Goal: Task Accomplishment & Management: Complete application form

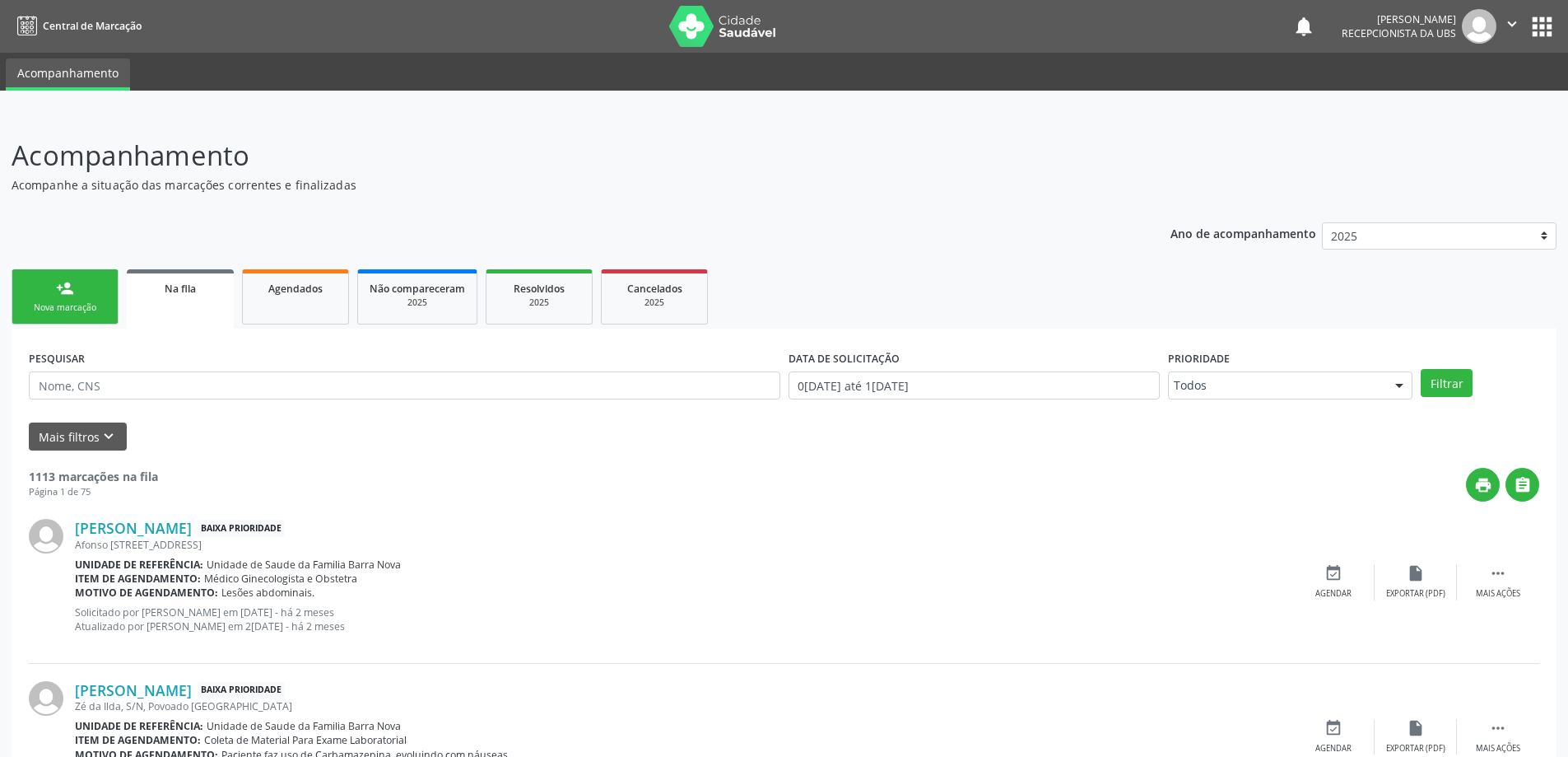
click at [94, 302] on div "Nova marcação" at bounding box center [65, 307] width 83 height 12
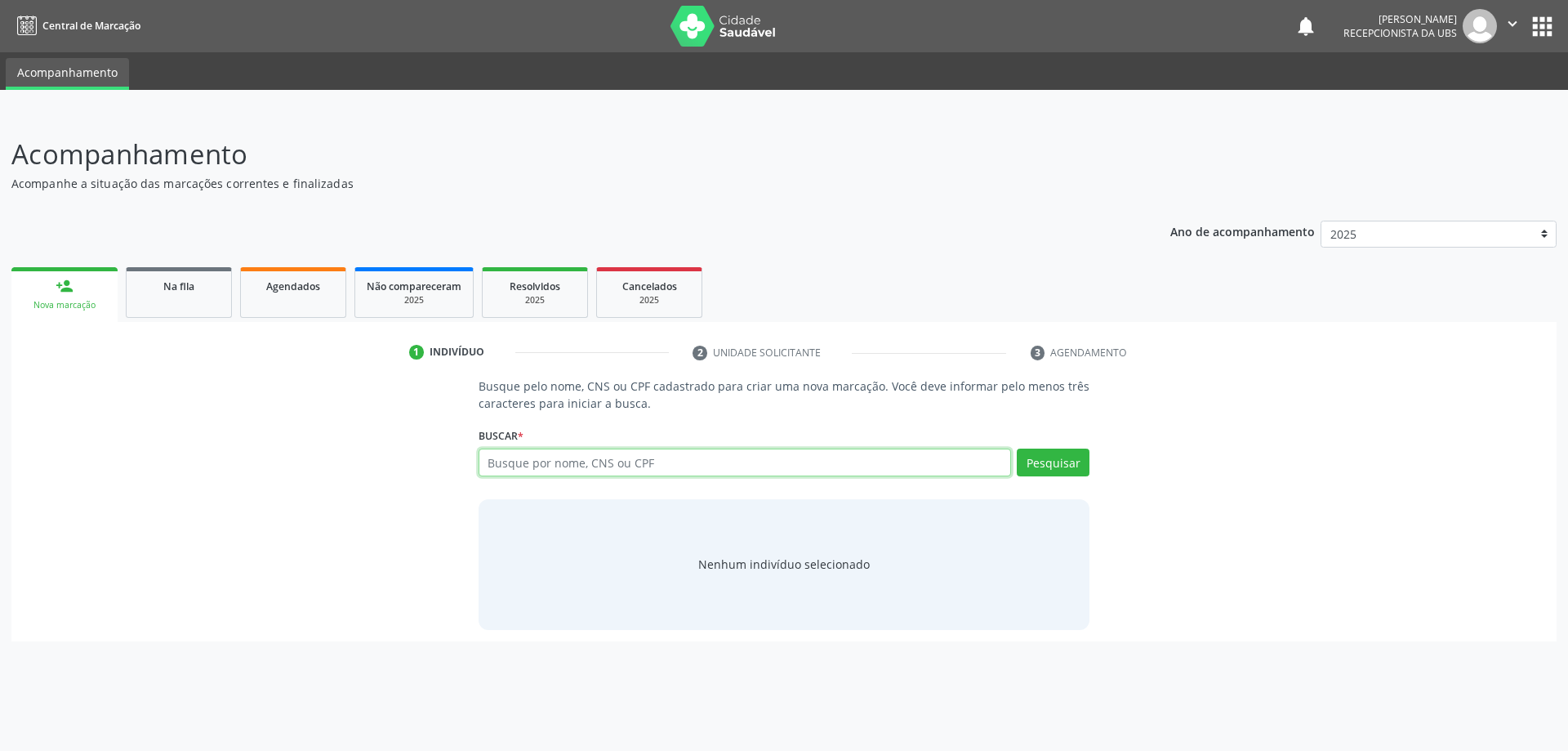
click at [938, 459] on input "text" at bounding box center [745, 463] width 533 height 28
type input "7000095056291"
click at [1059, 463] on button "Pesquisar" at bounding box center [1053, 463] width 73 height 28
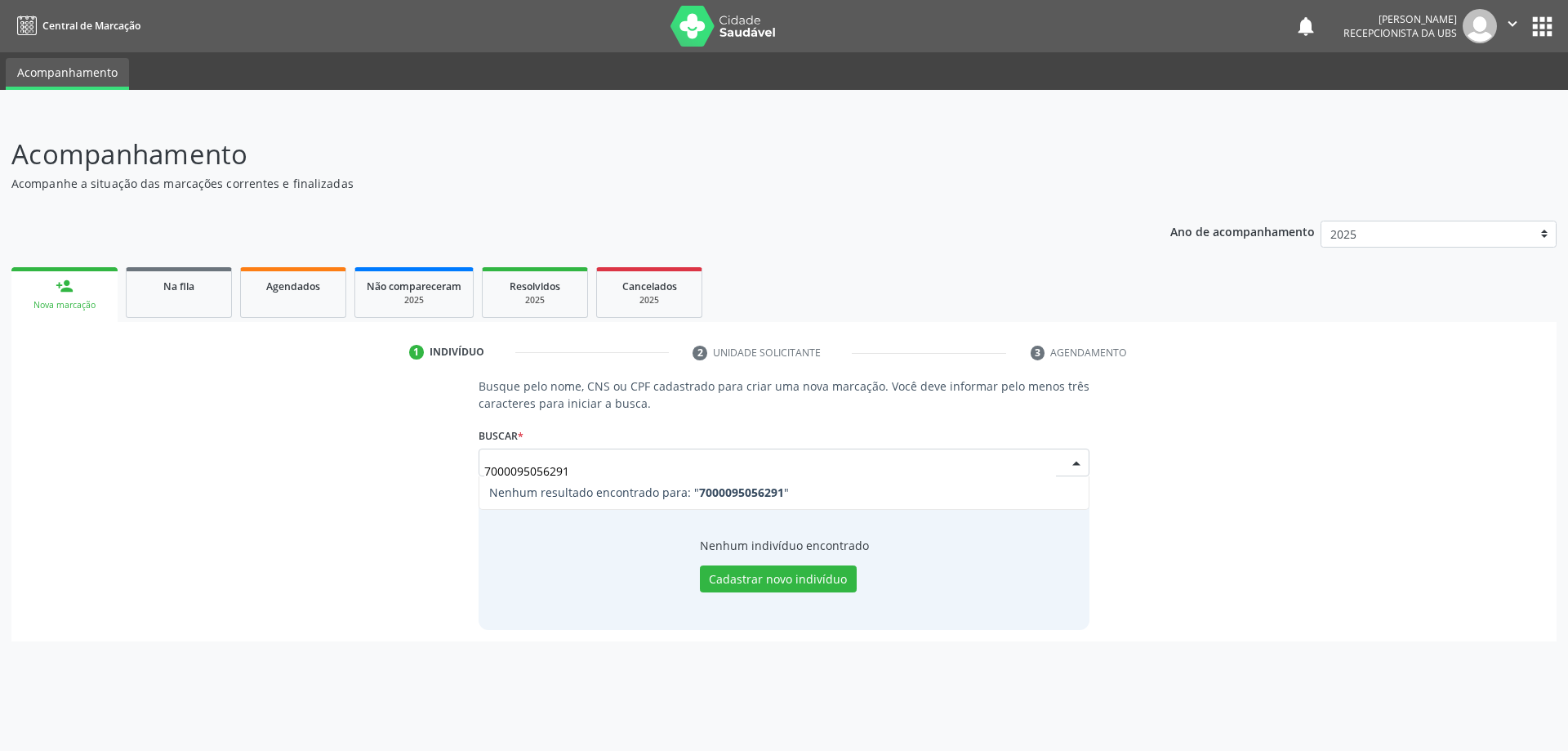
type input "70000950562910"
type input "700009505629103"
click at [1058, 455] on button "Pesquisar" at bounding box center [1053, 463] width 73 height 28
type input "700009505629103"
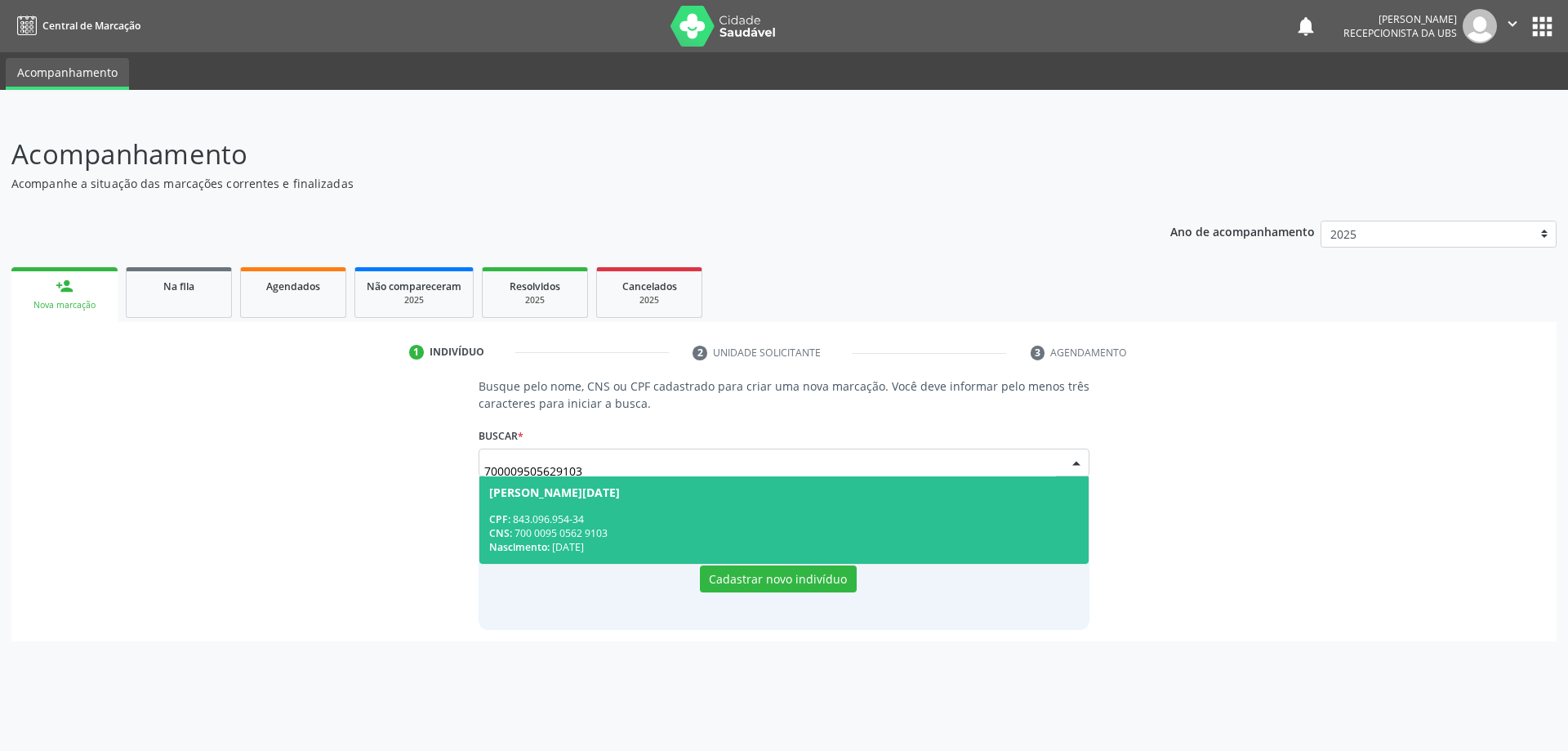
click at [772, 526] on div "CNS: 700 0095 0562 9103" at bounding box center [784, 532] width 590 height 14
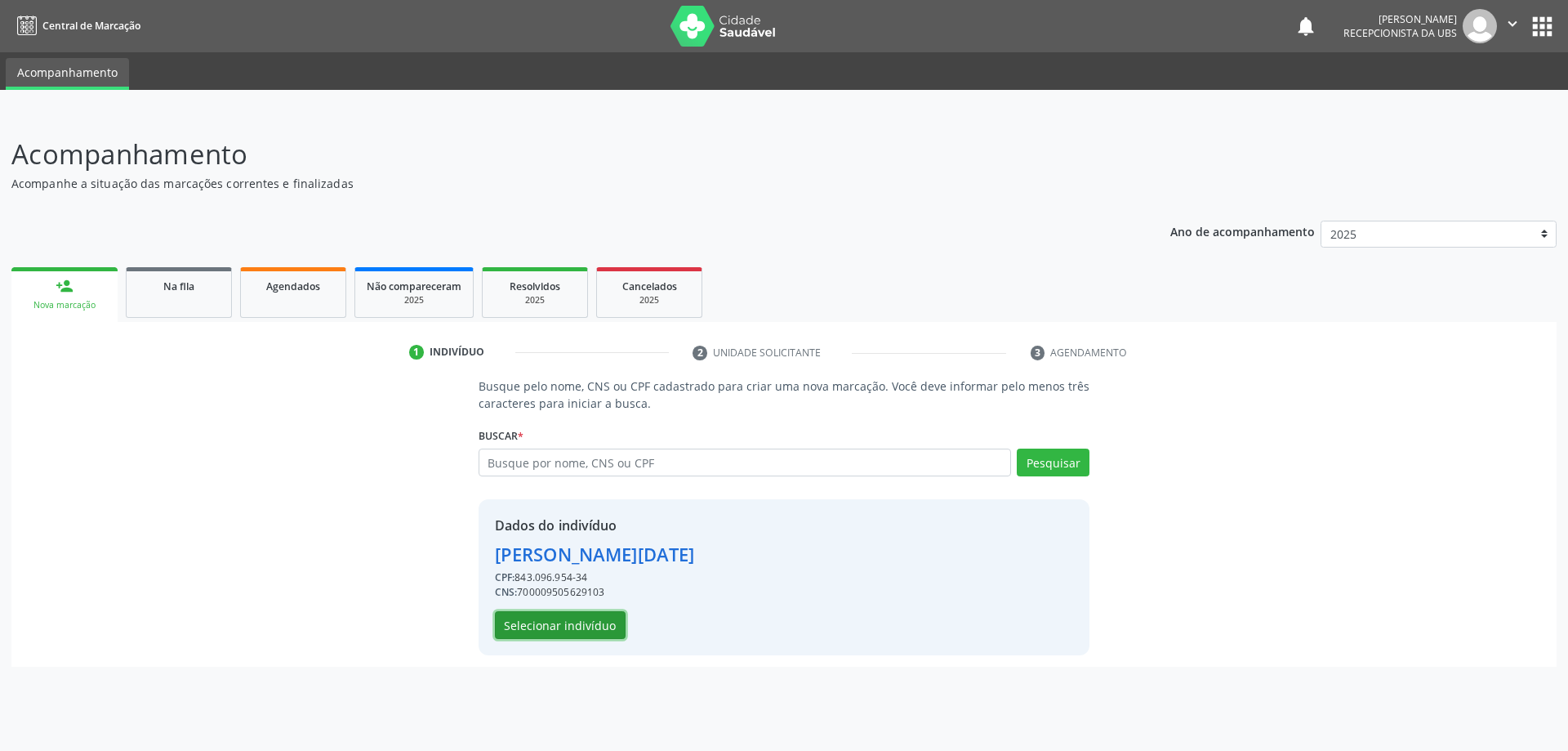
click at [568, 628] on button "Selecionar indivíduo" at bounding box center [560, 625] width 131 height 28
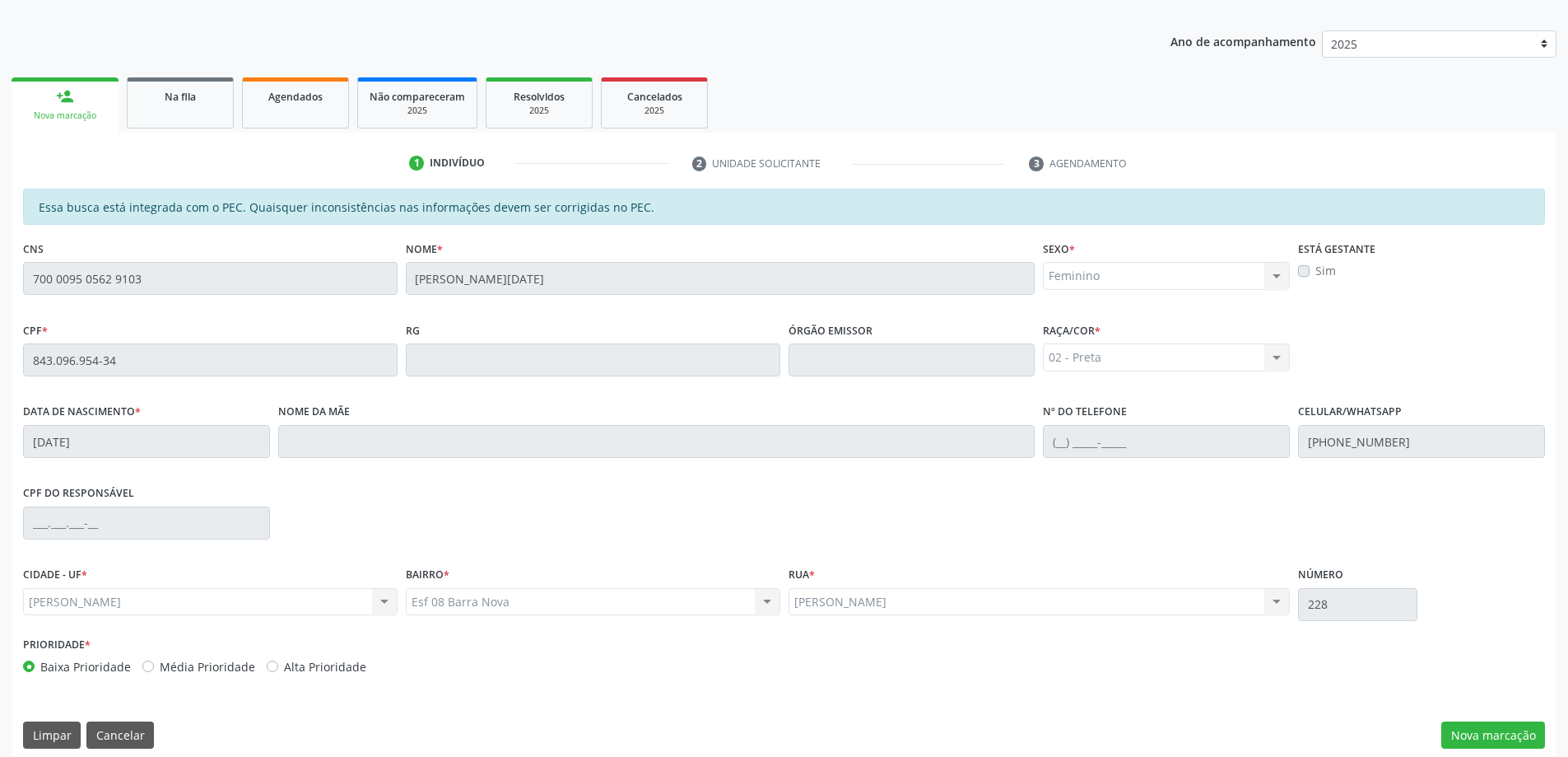
scroll to position [206, 0]
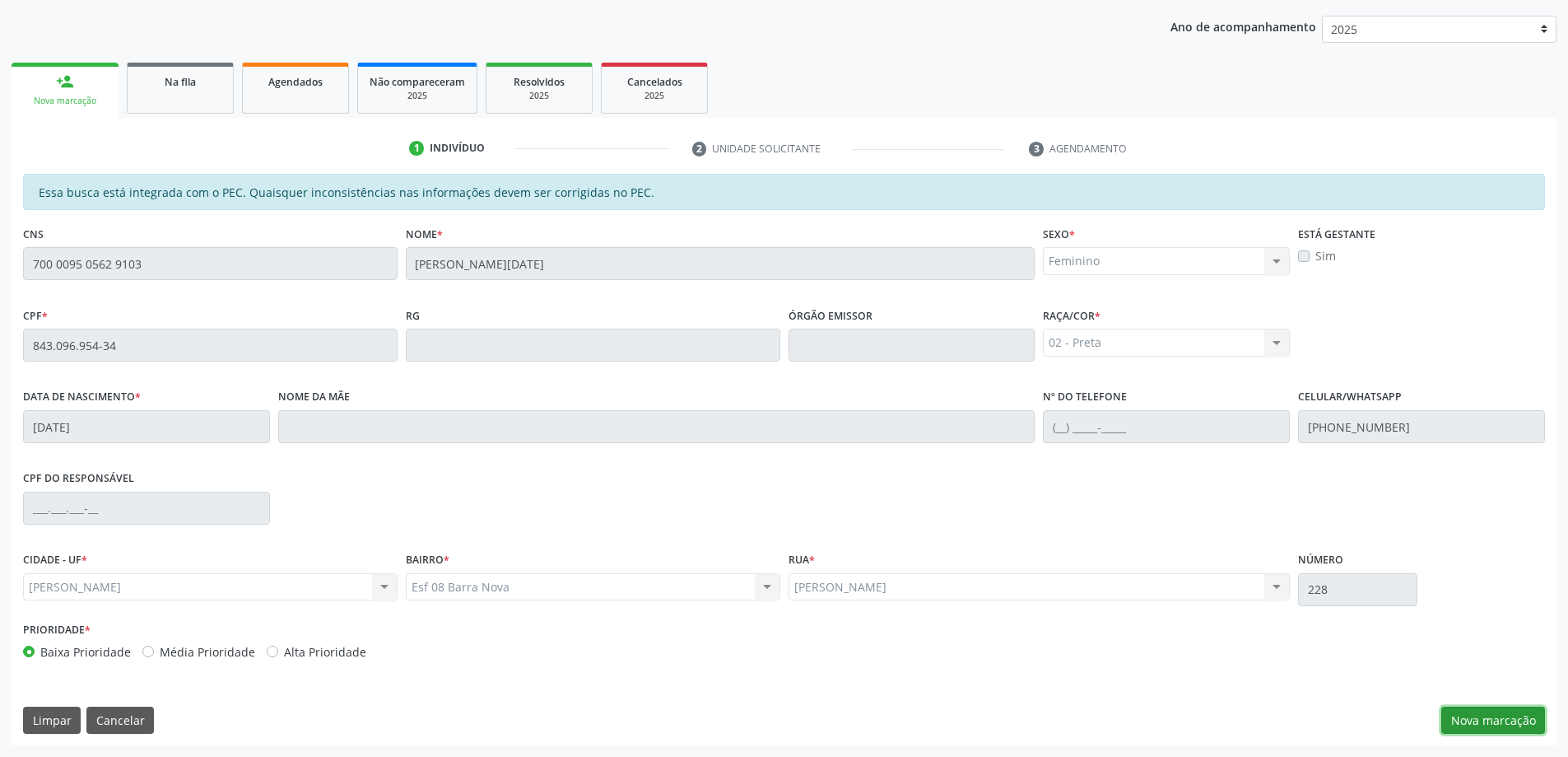
click at [1485, 719] on button "Nova marcação" at bounding box center [1494, 721] width 104 height 28
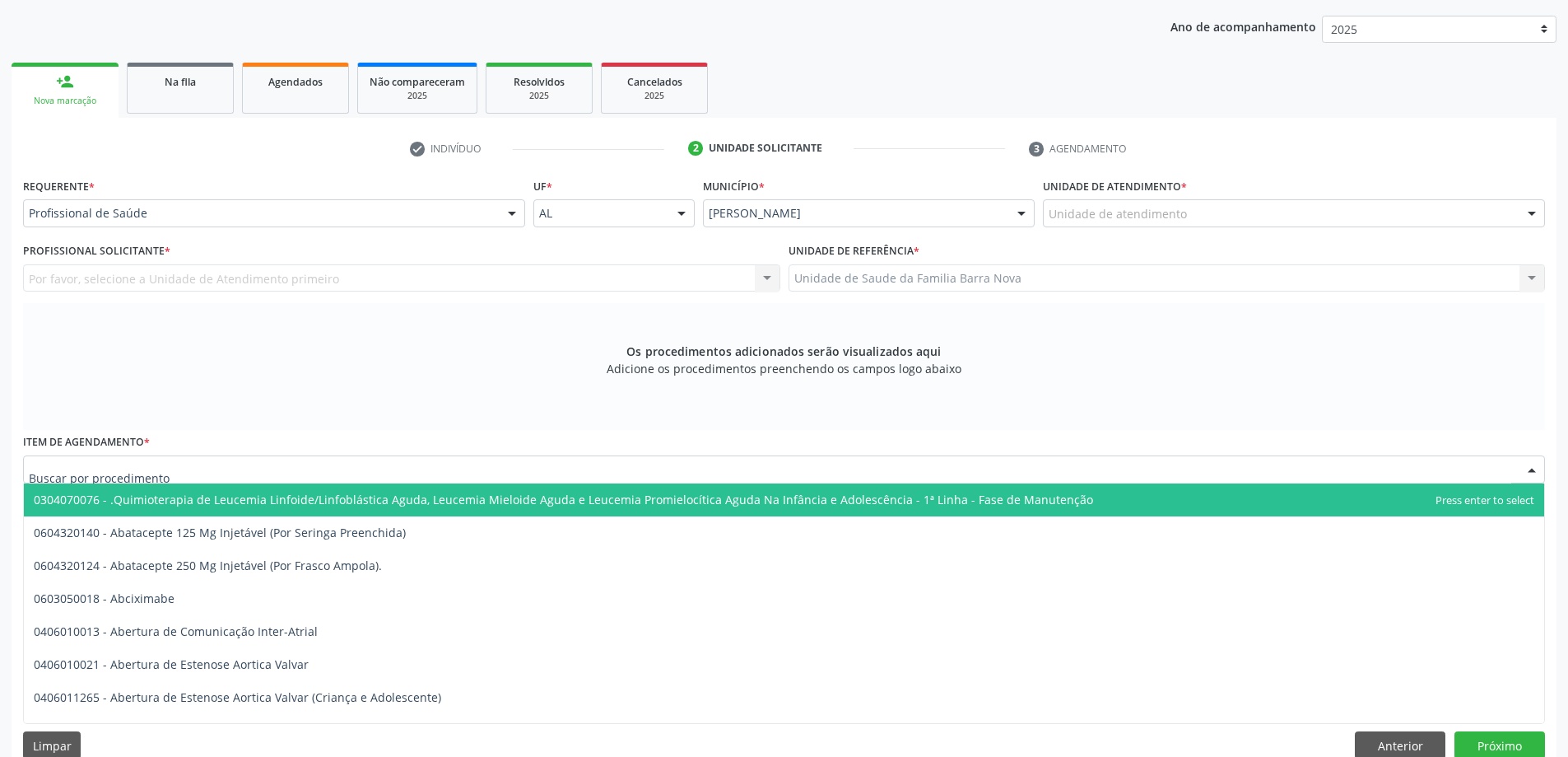
click at [472, 464] on div at bounding box center [784, 470] width 1522 height 28
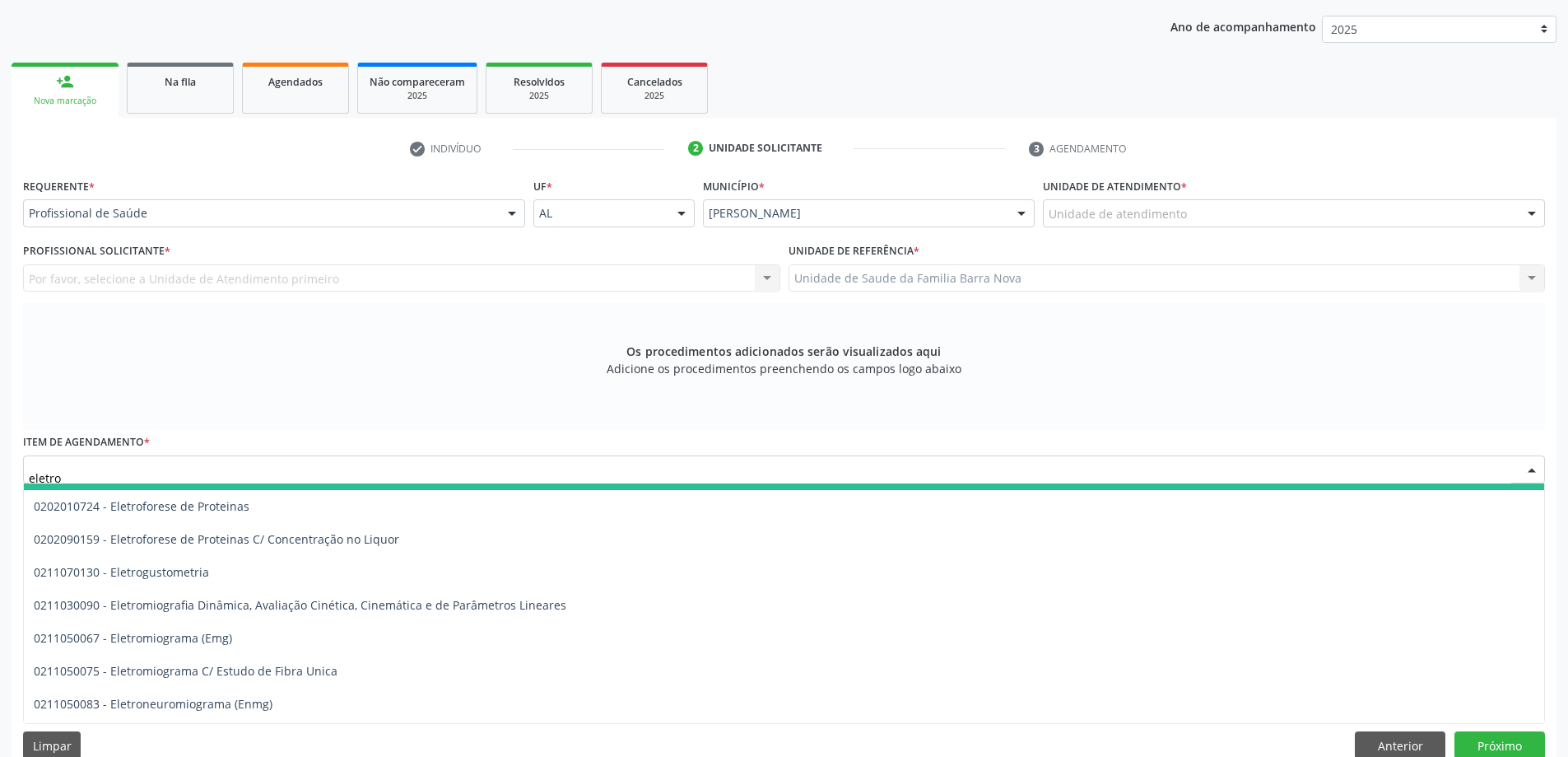
scroll to position [659, 0]
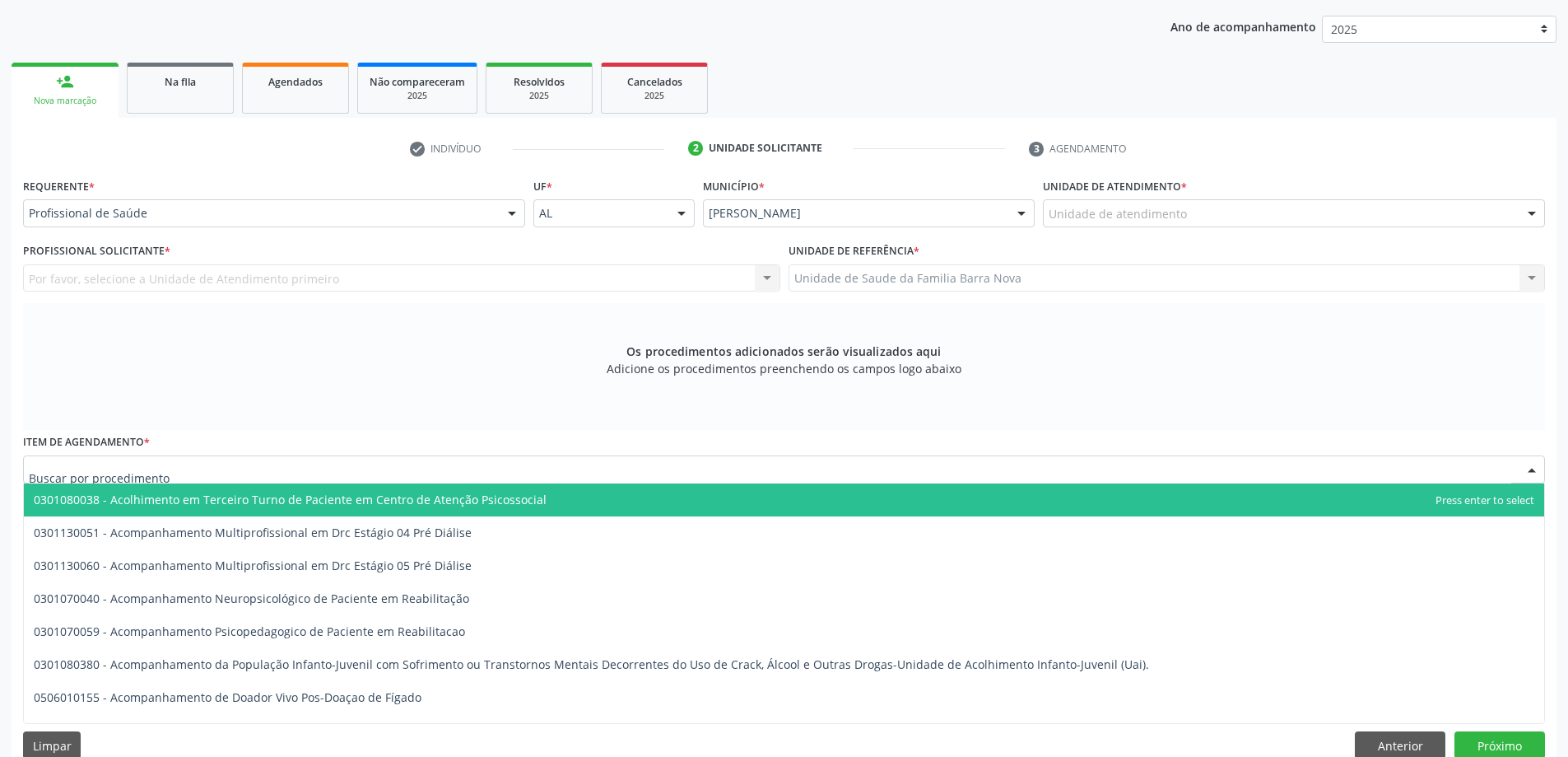
click at [401, 465] on div at bounding box center [784, 470] width 1522 height 28
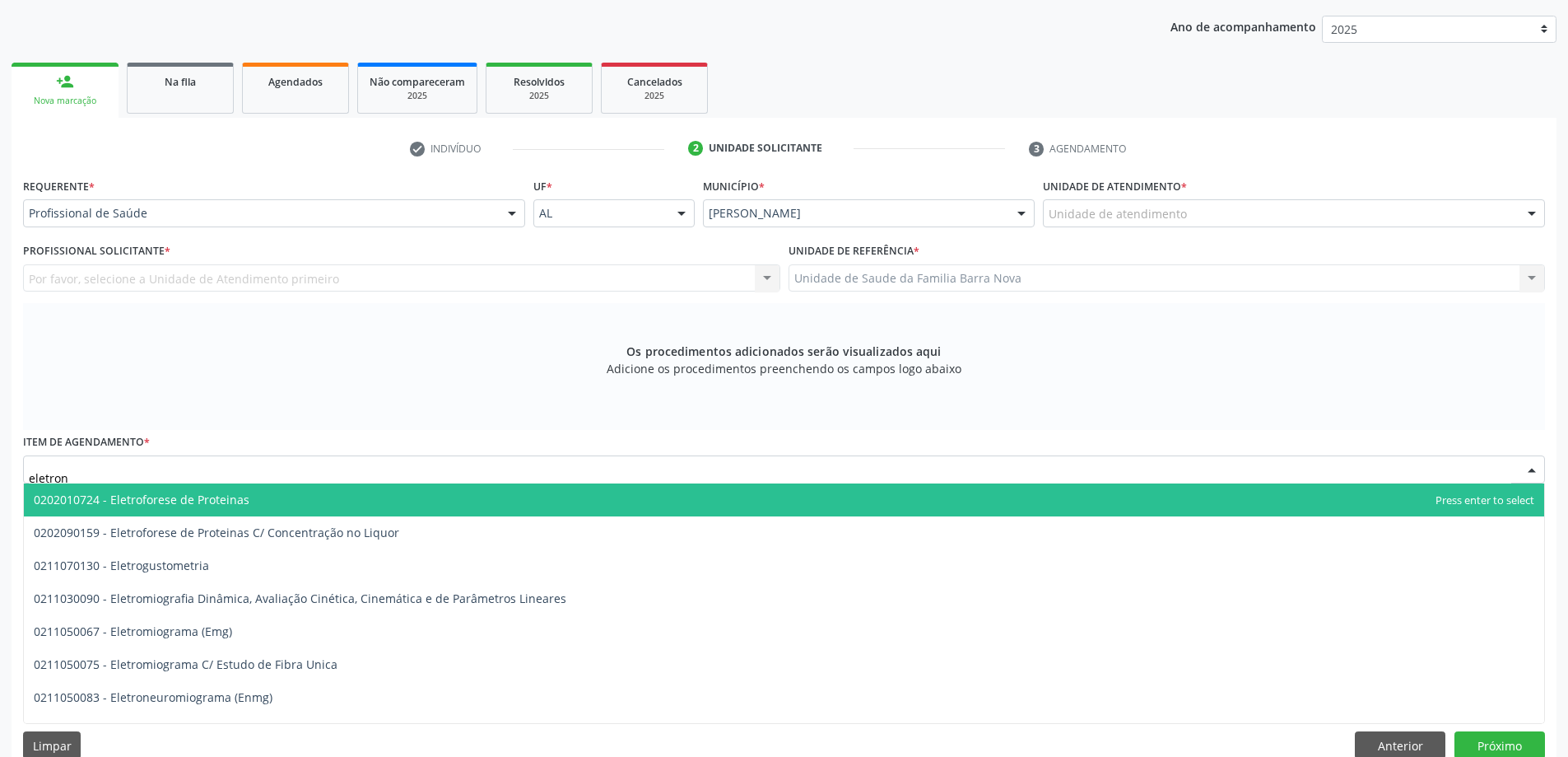
scroll to position [0, 0]
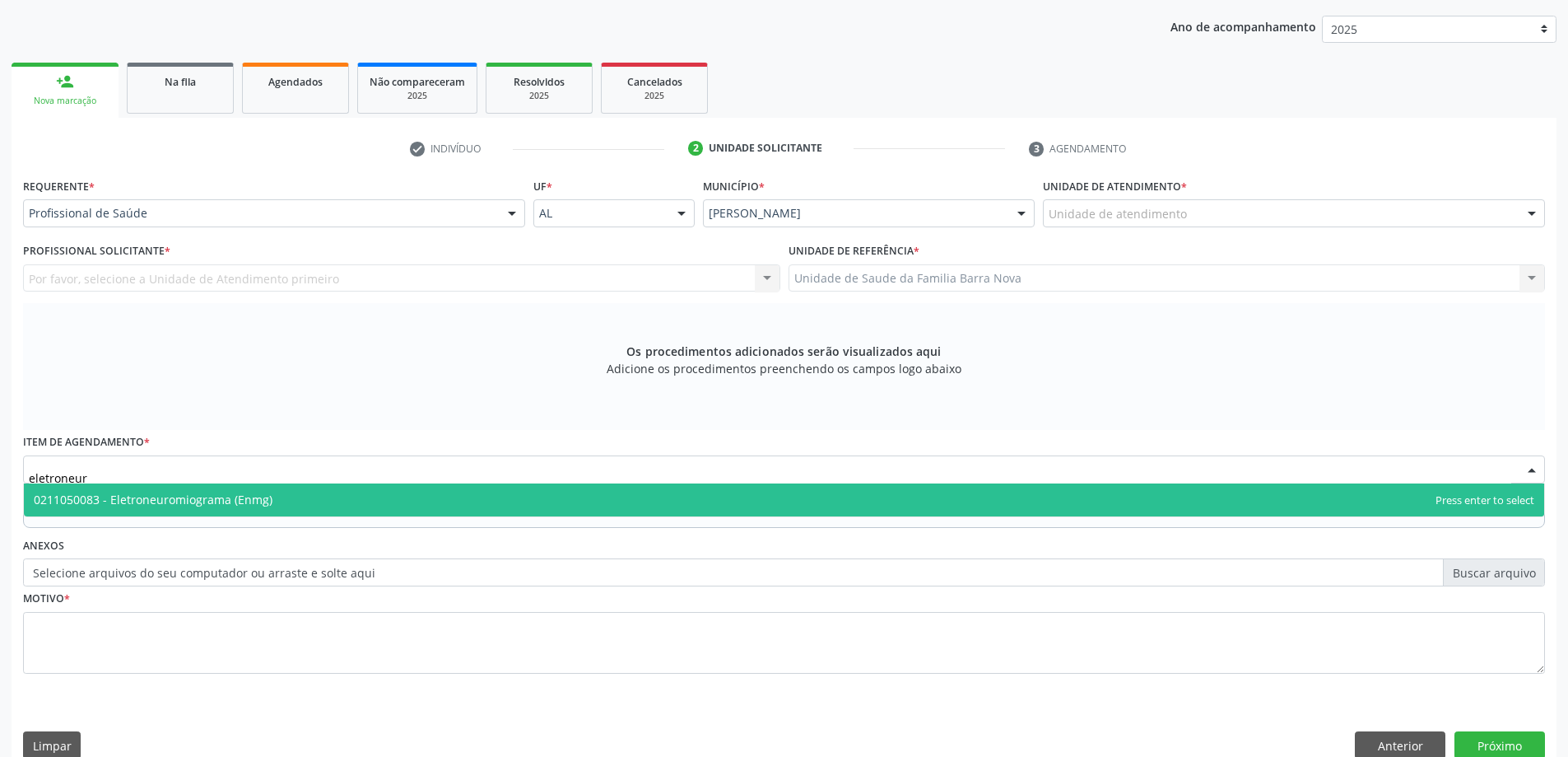
type input "eletroneuro"
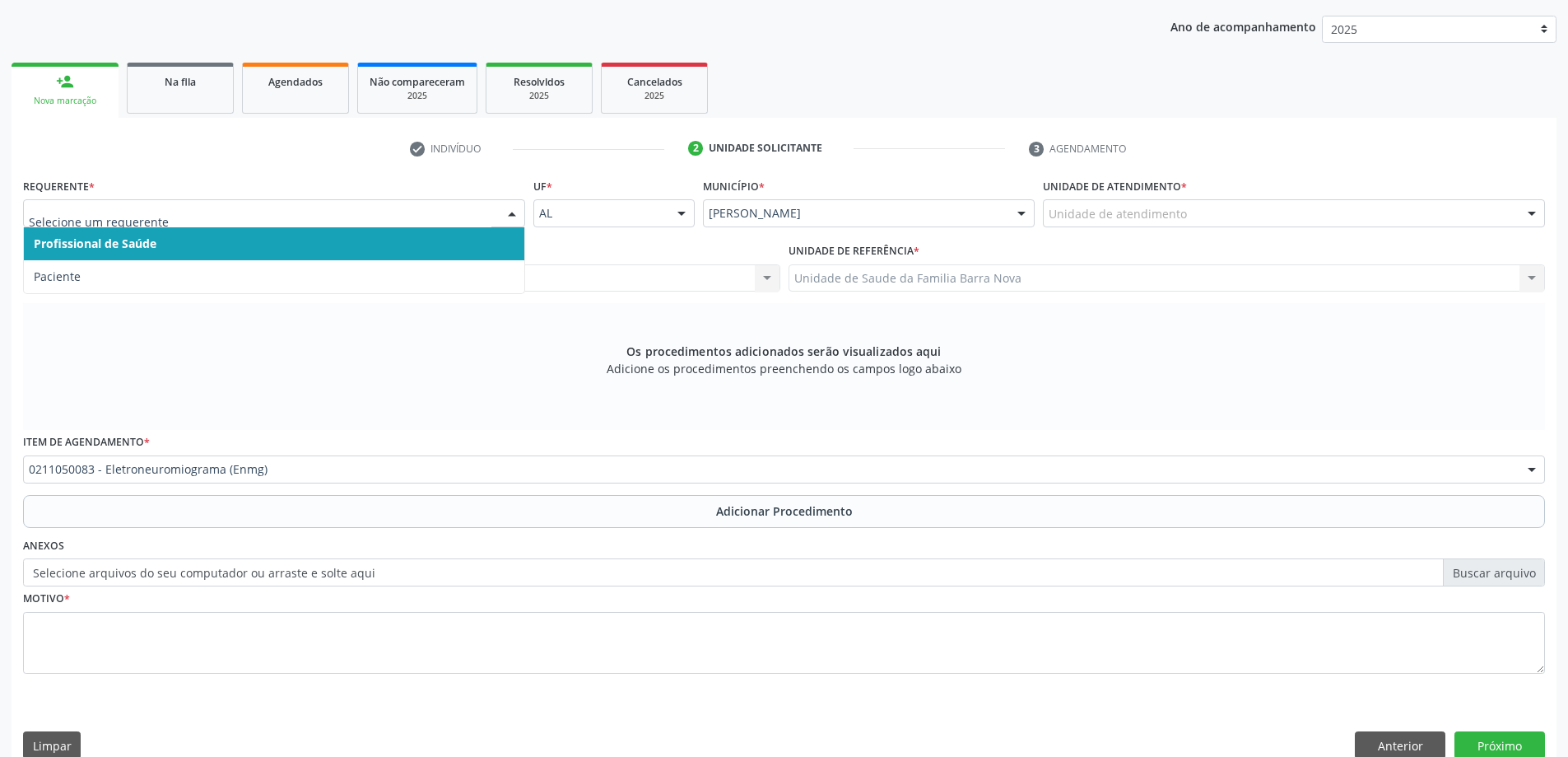
click at [503, 211] on div at bounding box center [512, 214] width 25 height 28
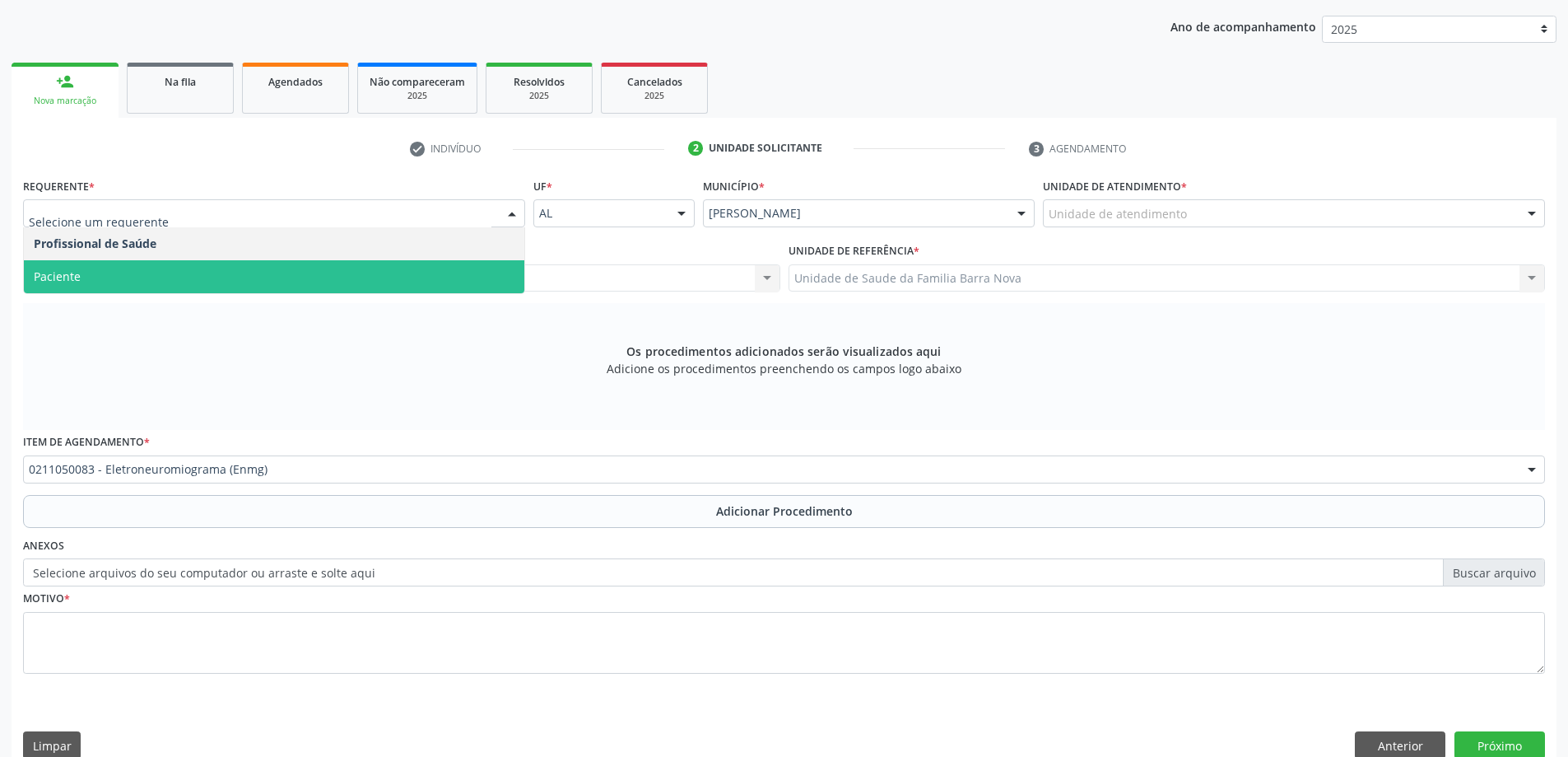
click at [423, 271] on span "Paciente" at bounding box center [274, 277] width 500 height 33
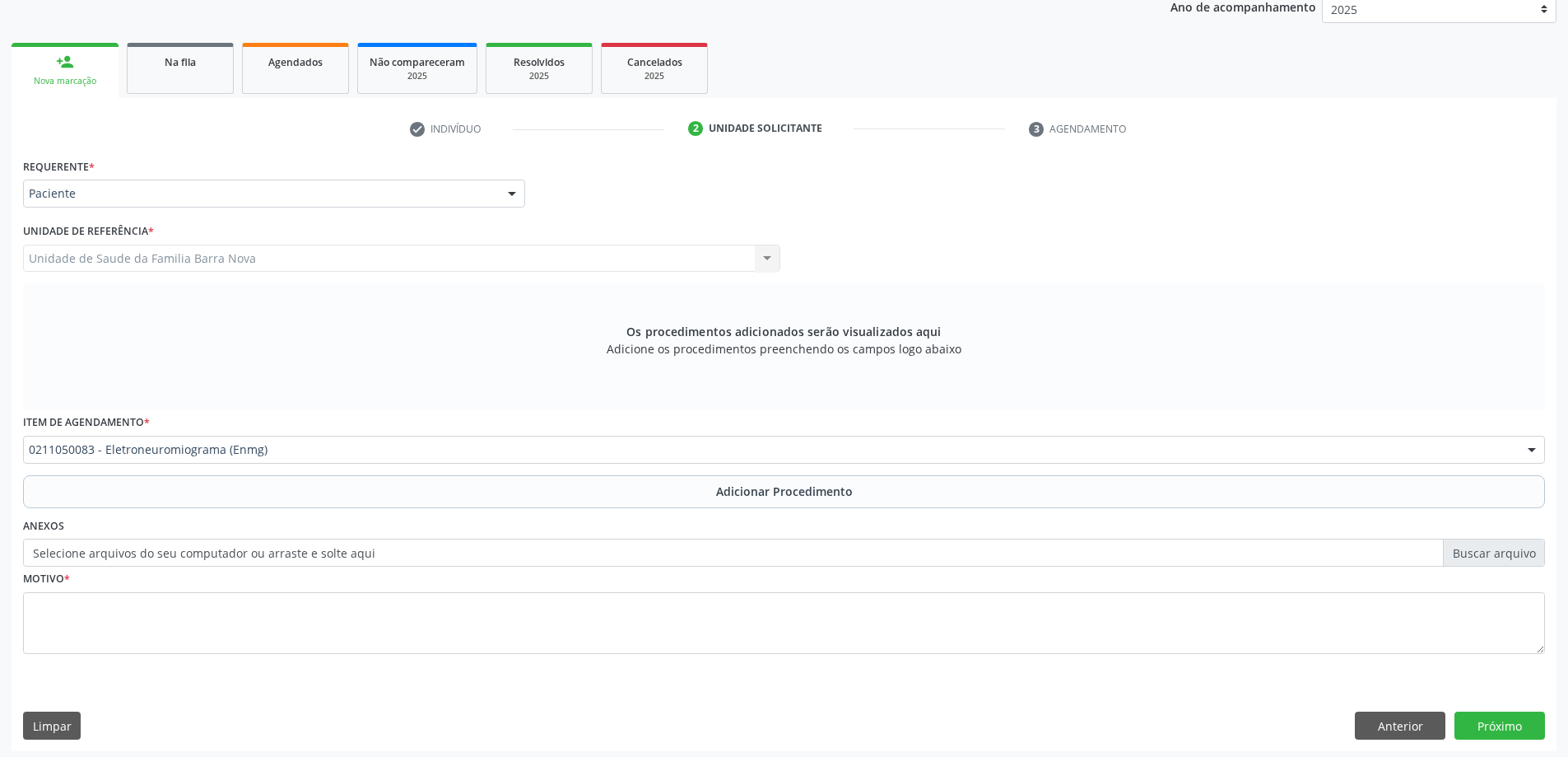
scroll to position [232, 0]
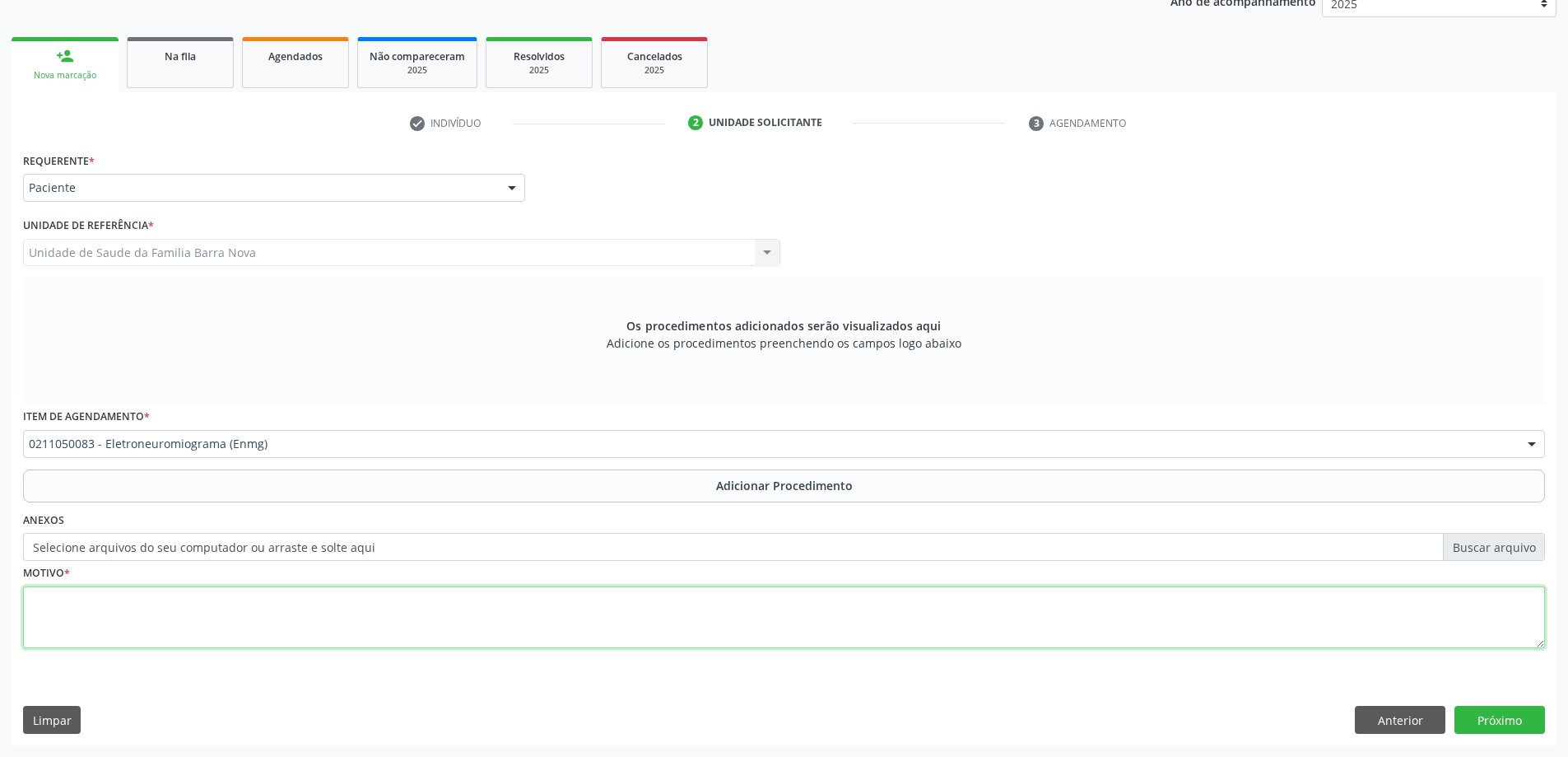
click at [380, 603] on textarea at bounding box center [784, 617] width 1522 height 63
type textarea "T"
type textarea "s"
type textarea "SD tunel do carpo?"
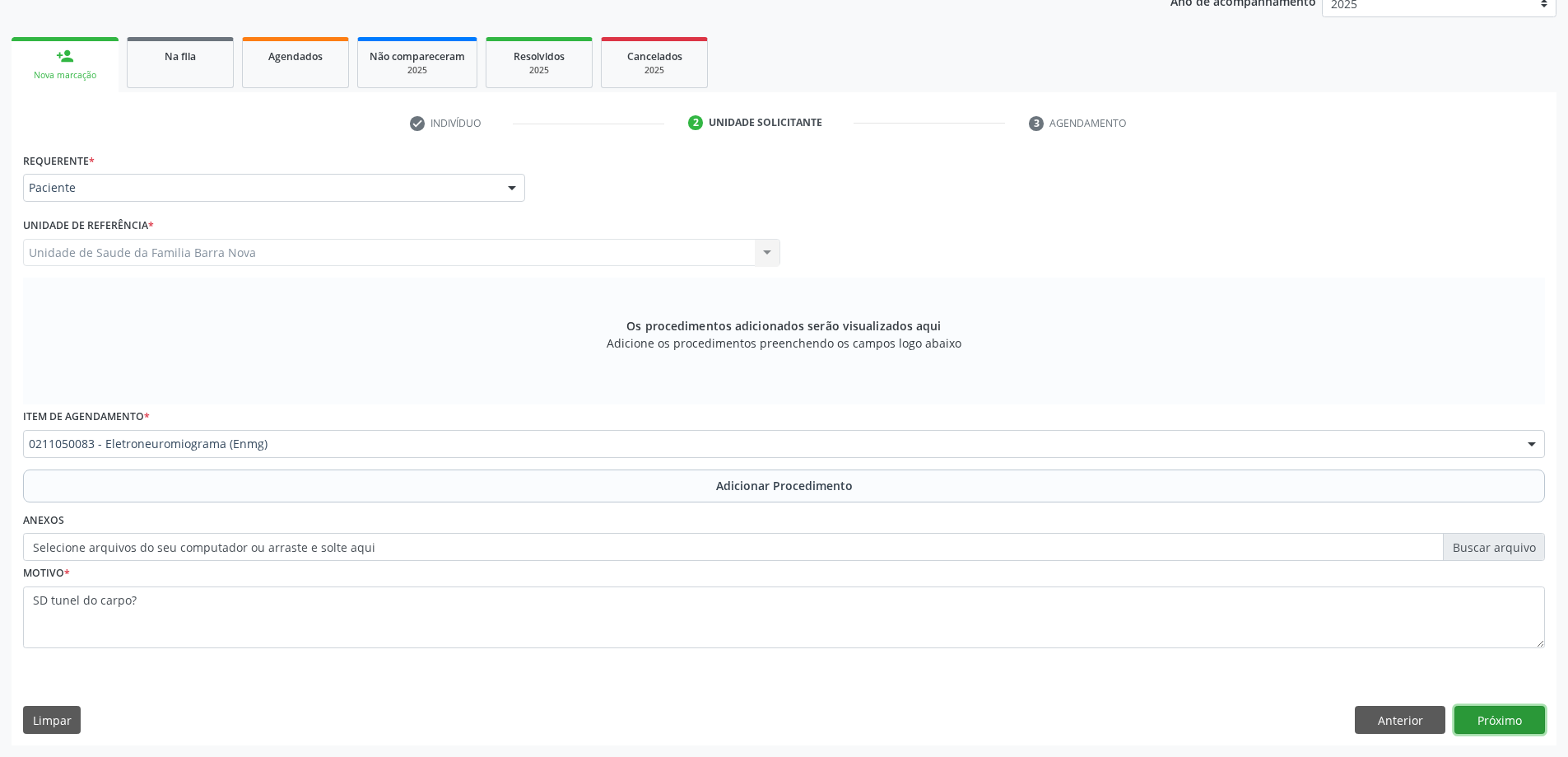
click at [1494, 718] on button "Próximo" at bounding box center [1500, 720] width 91 height 28
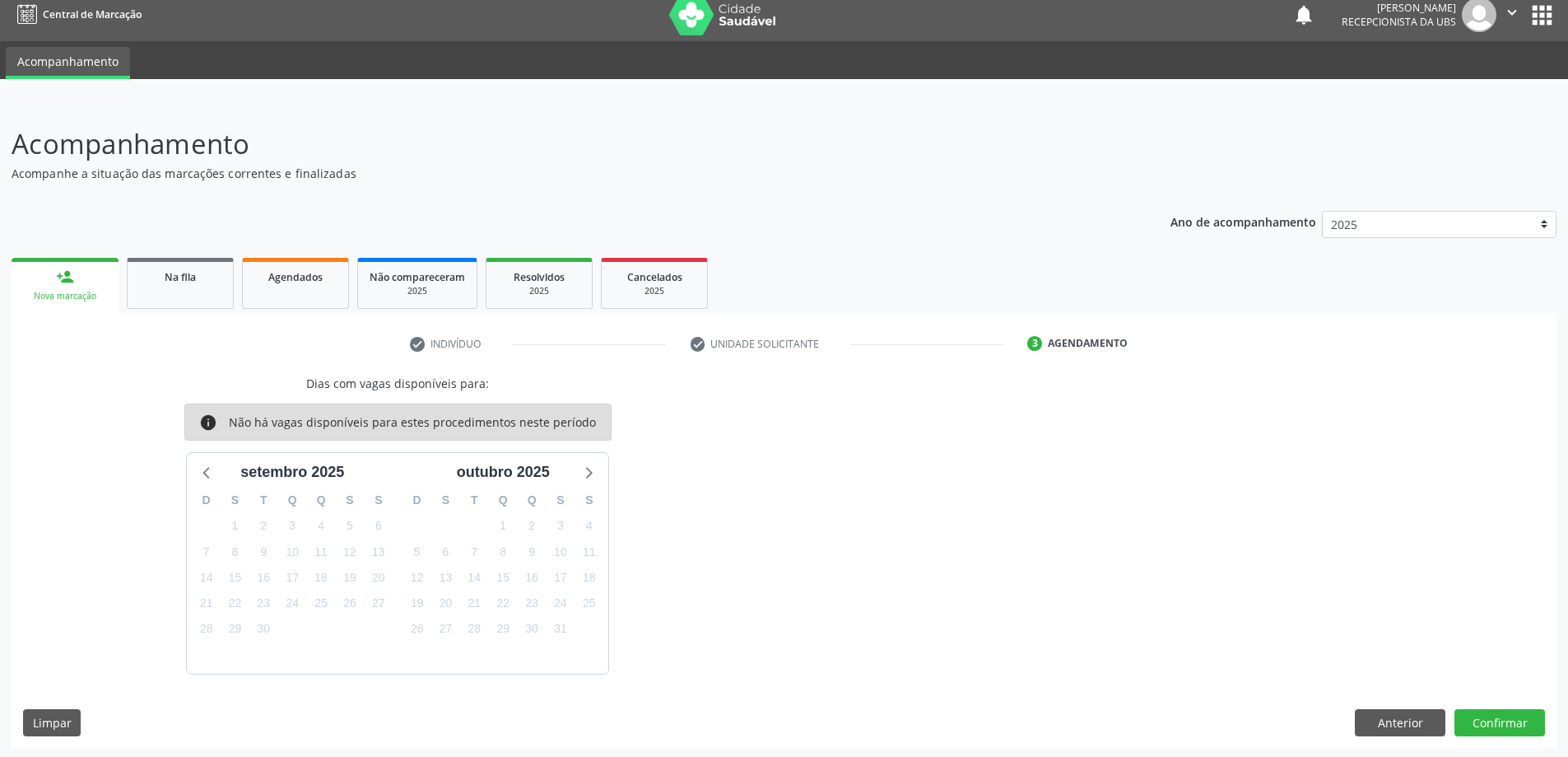
scroll to position [14, 0]
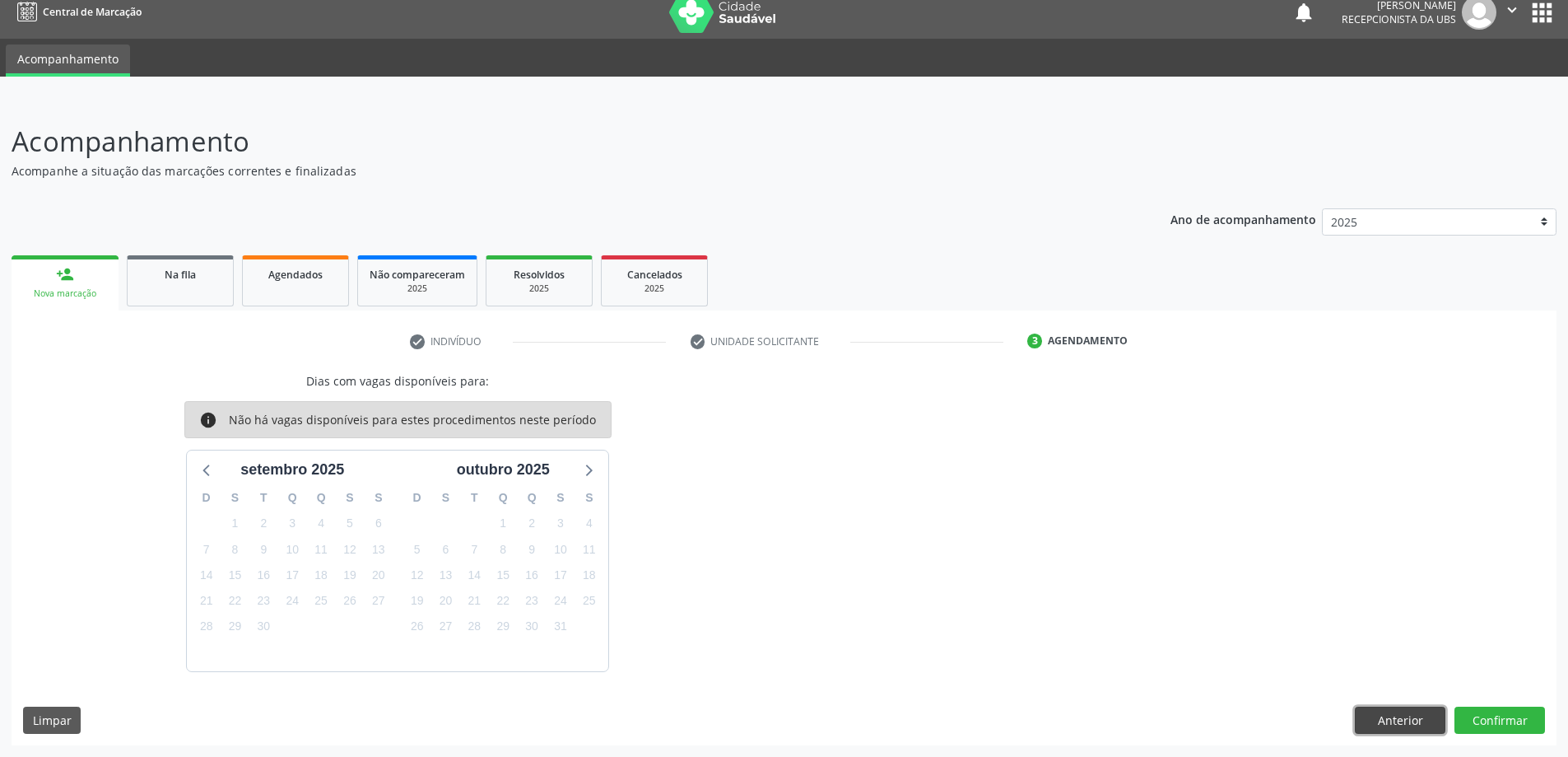
click at [1379, 721] on button "Anterior" at bounding box center [1400, 721] width 91 height 28
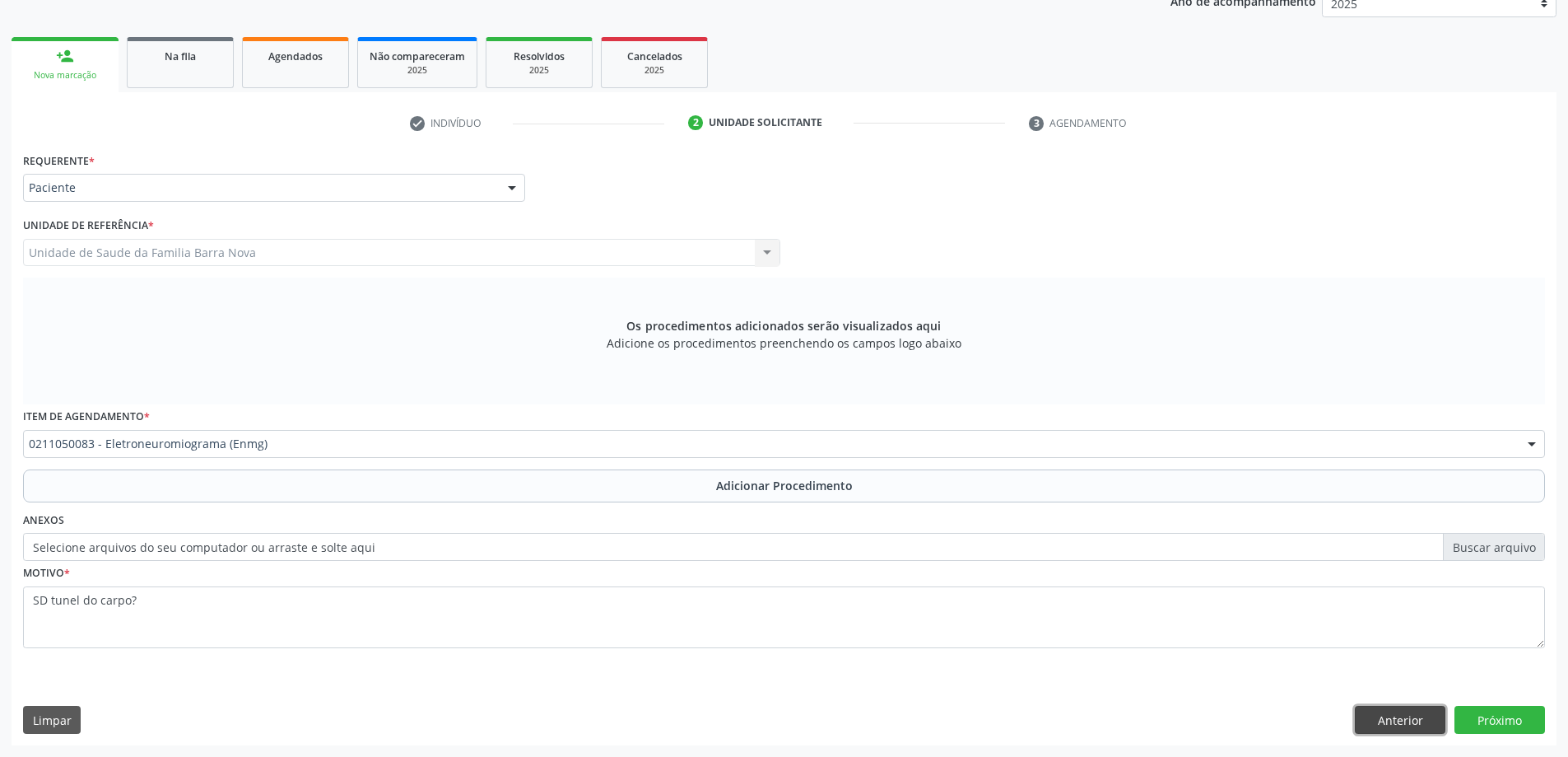
click at [1388, 717] on button "Anterior" at bounding box center [1400, 720] width 91 height 28
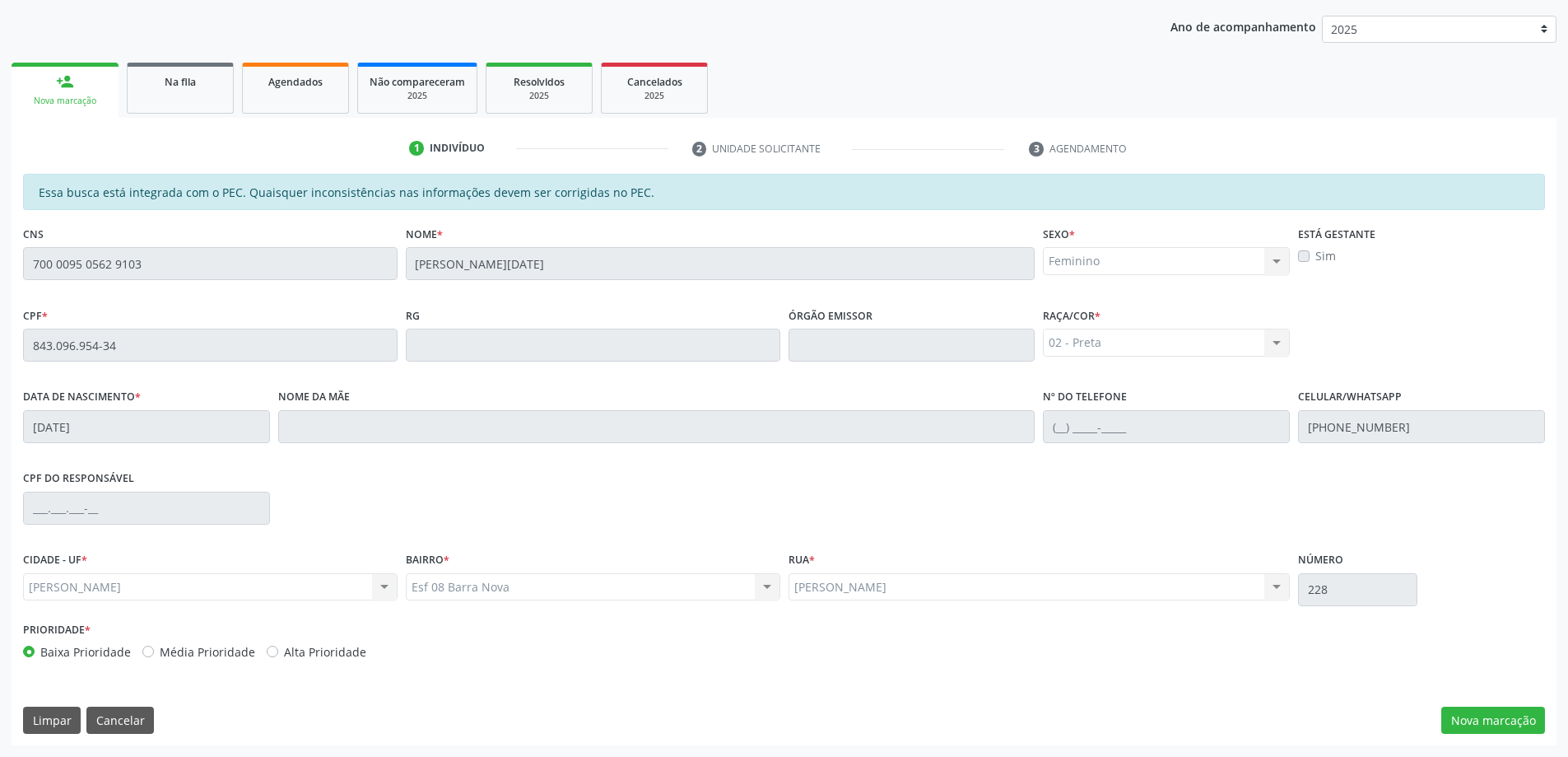
scroll to position [206, 0]
click at [1486, 722] on button "Nova marcação" at bounding box center [1494, 721] width 104 height 28
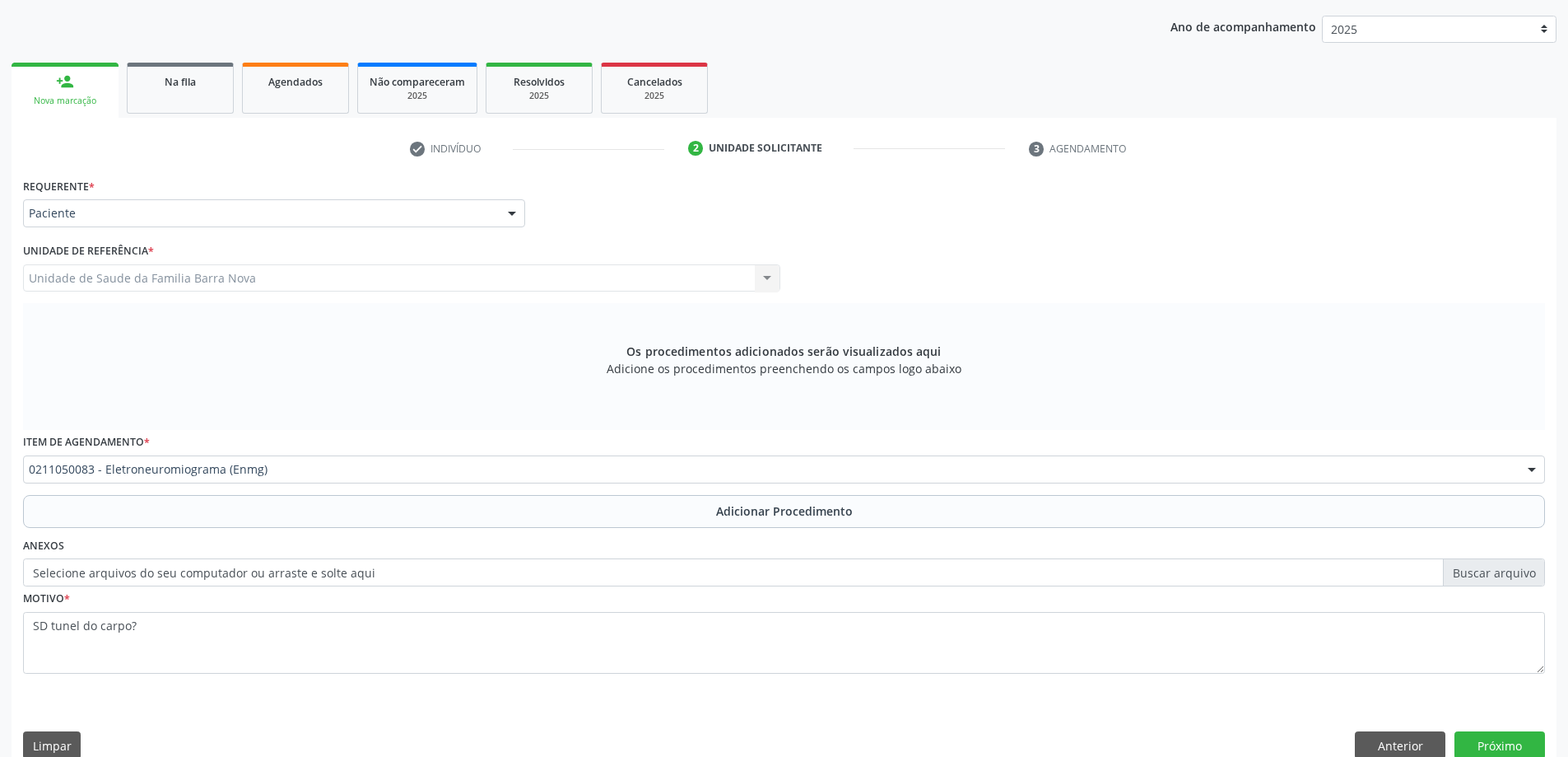
scroll to position [232, 0]
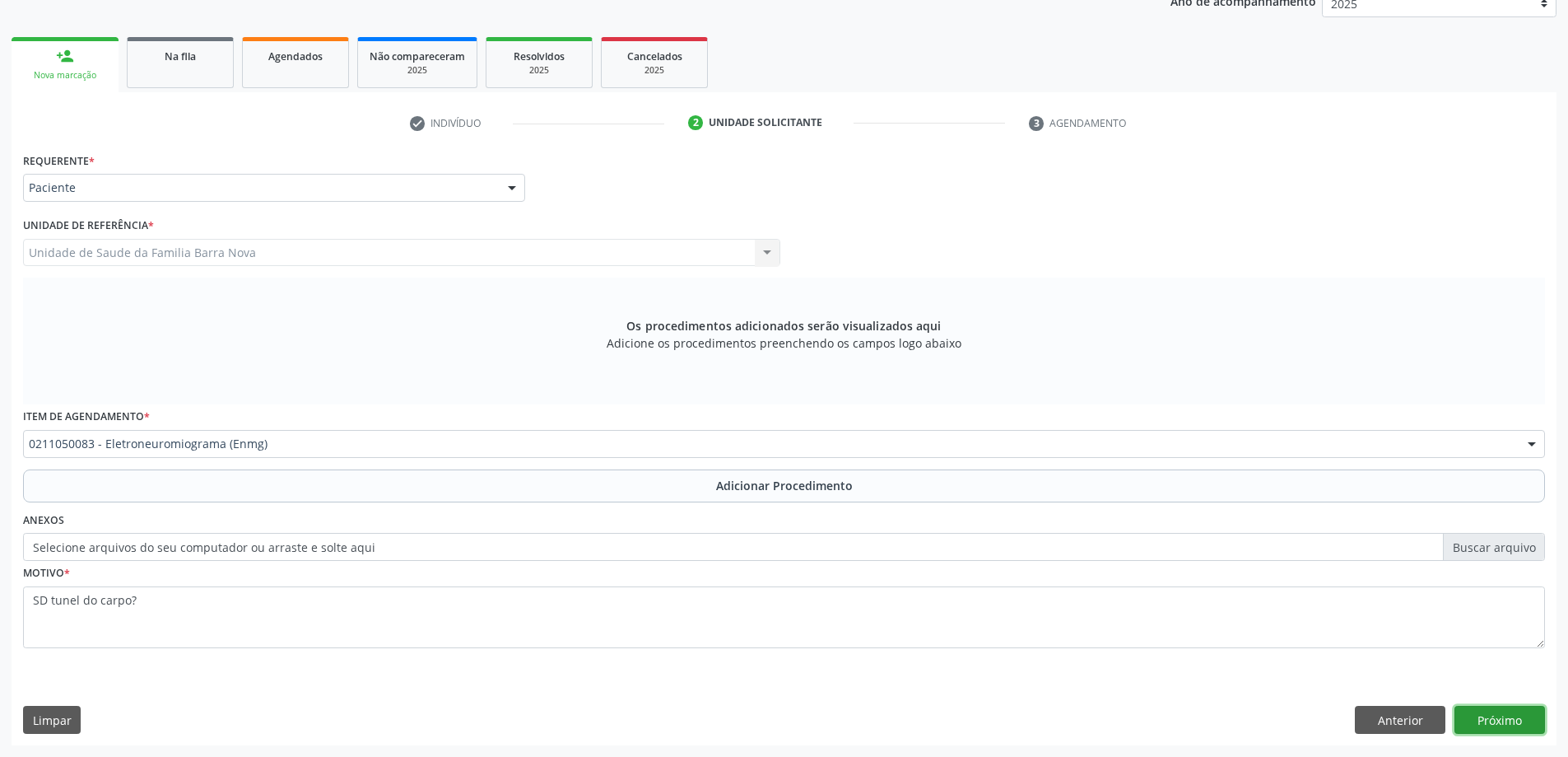
click at [1484, 723] on button "Próximo" at bounding box center [1500, 720] width 91 height 28
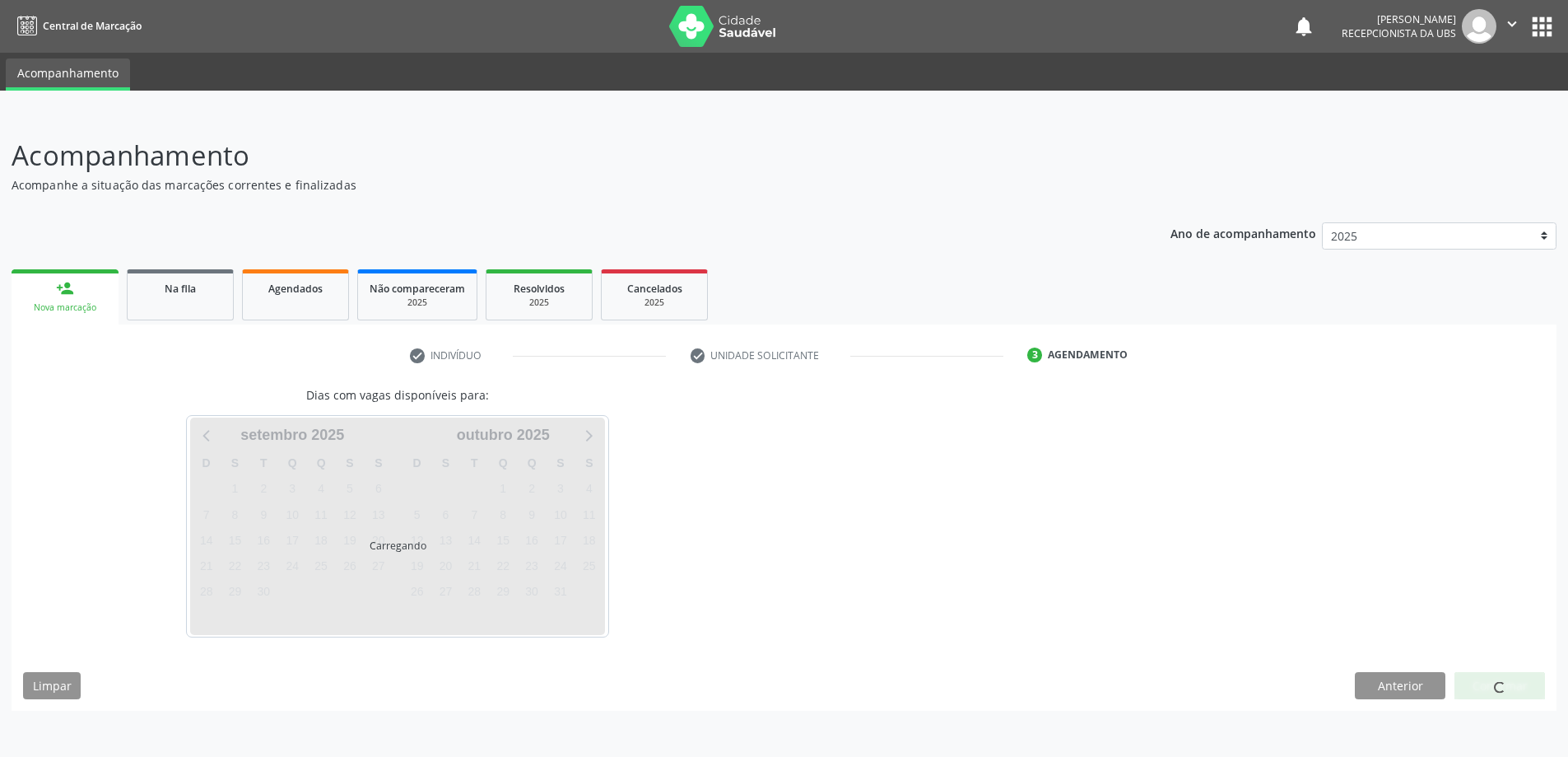
scroll to position [0, 0]
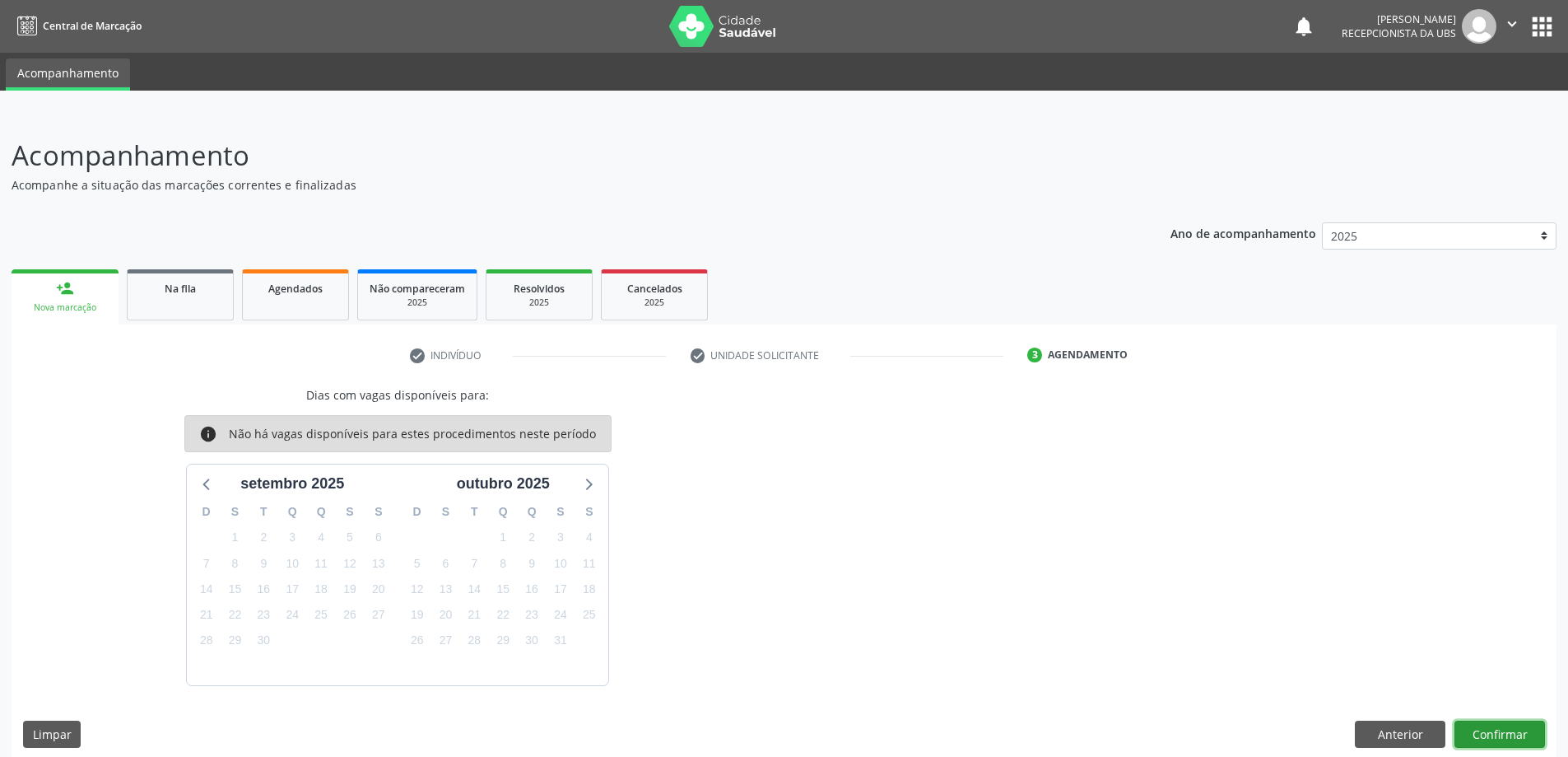
click at [1499, 734] on button "Confirmar" at bounding box center [1500, 735] width 91 height 28
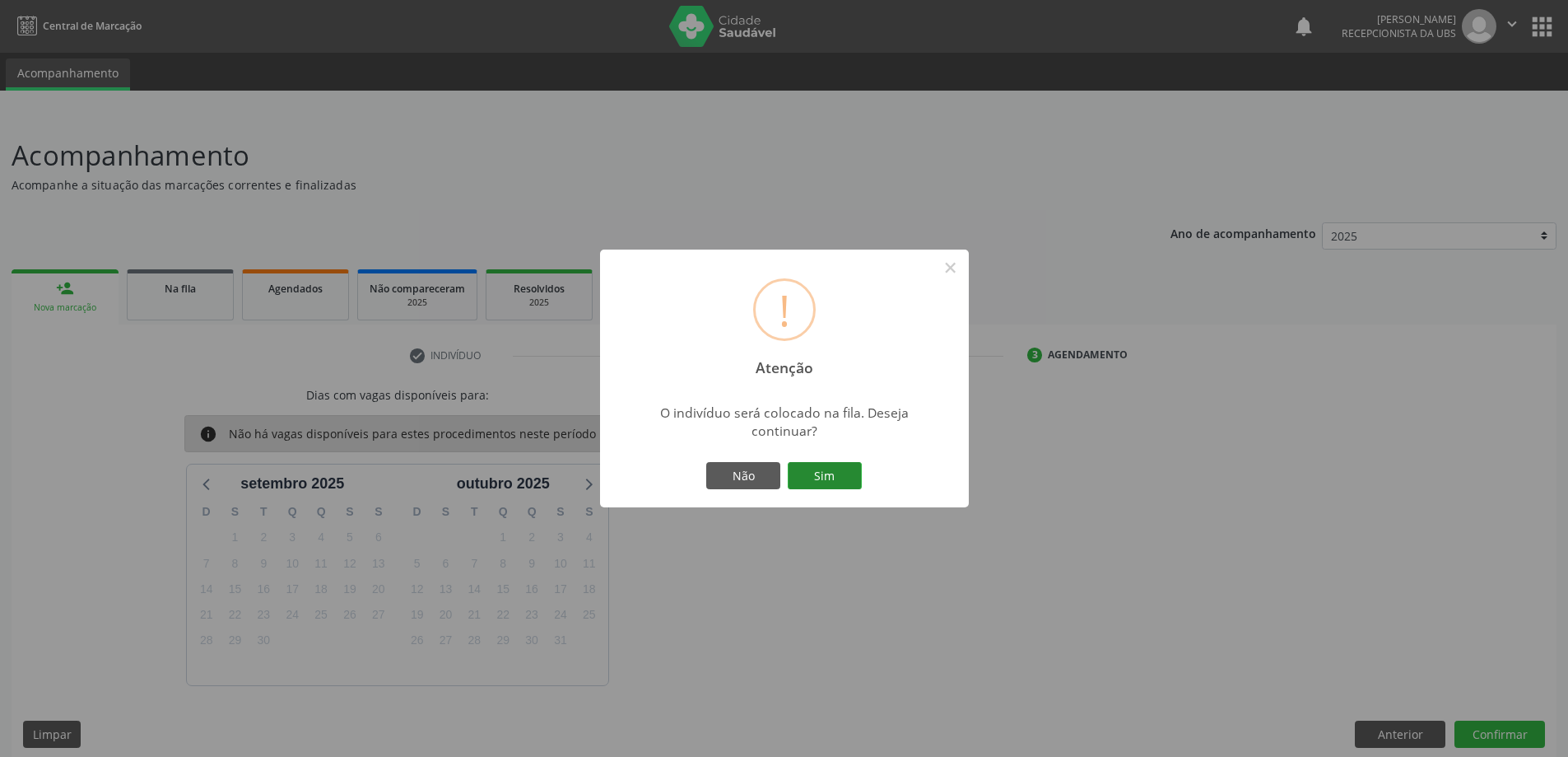
click at [827, 470] on button "Sim" at bounding box center [825, 476] width 74 height 28
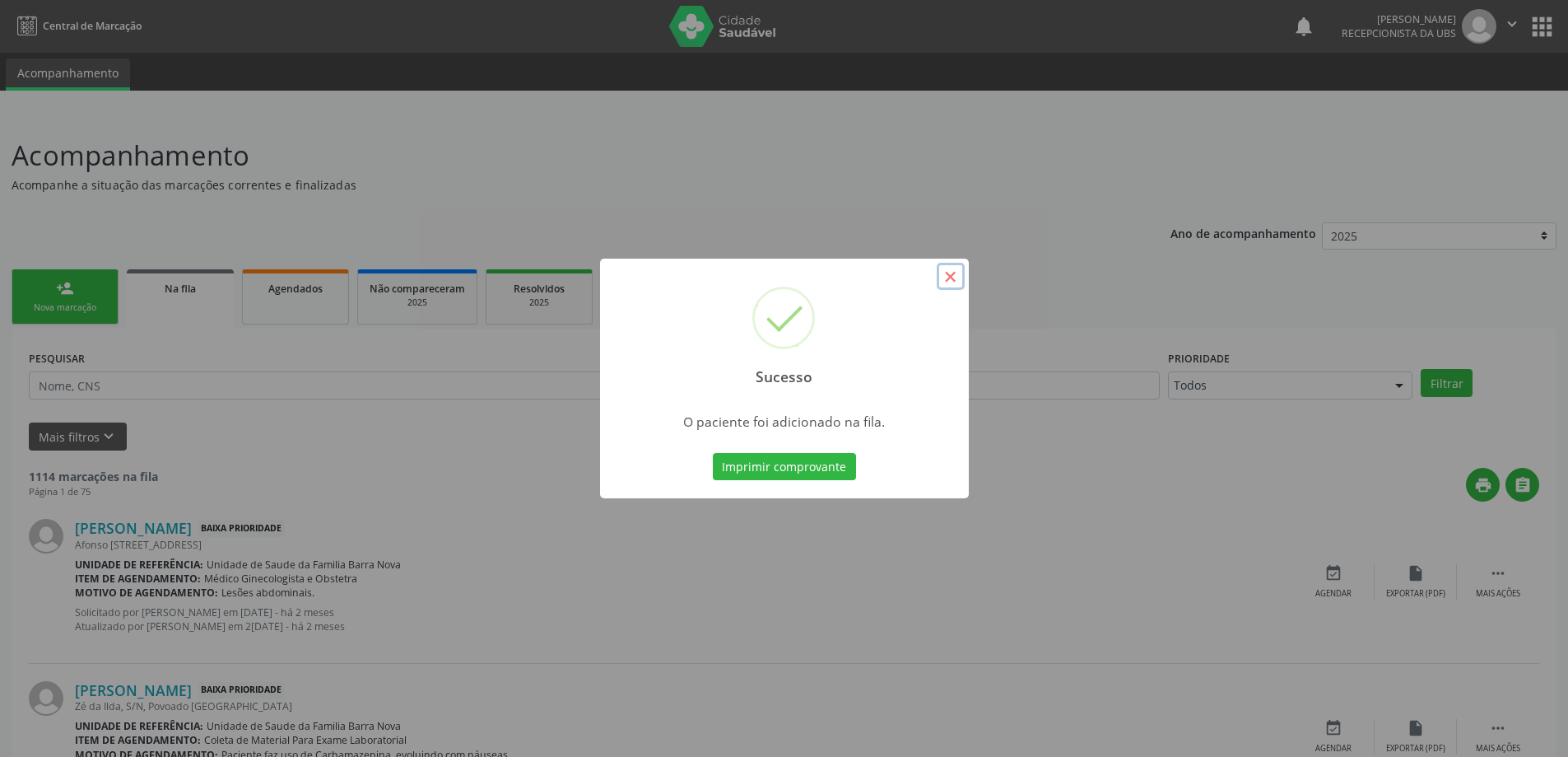
click at [946, 277] on button "×" at bounding box center [951, 277] width 28 height 28
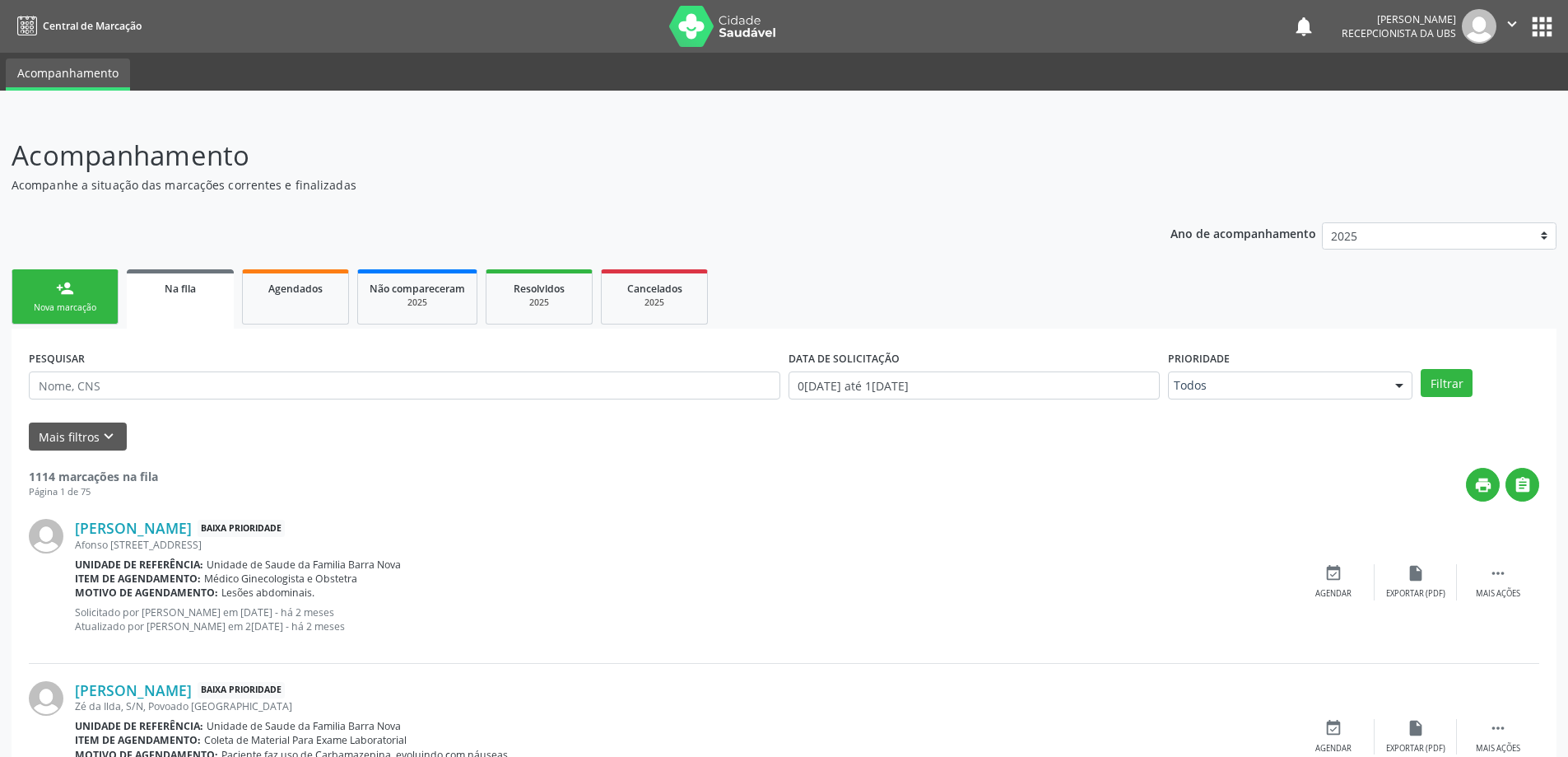
click at [56, 300] on link "person_add Nova marcação" at bounding box center [65, 296] width 107 height 55
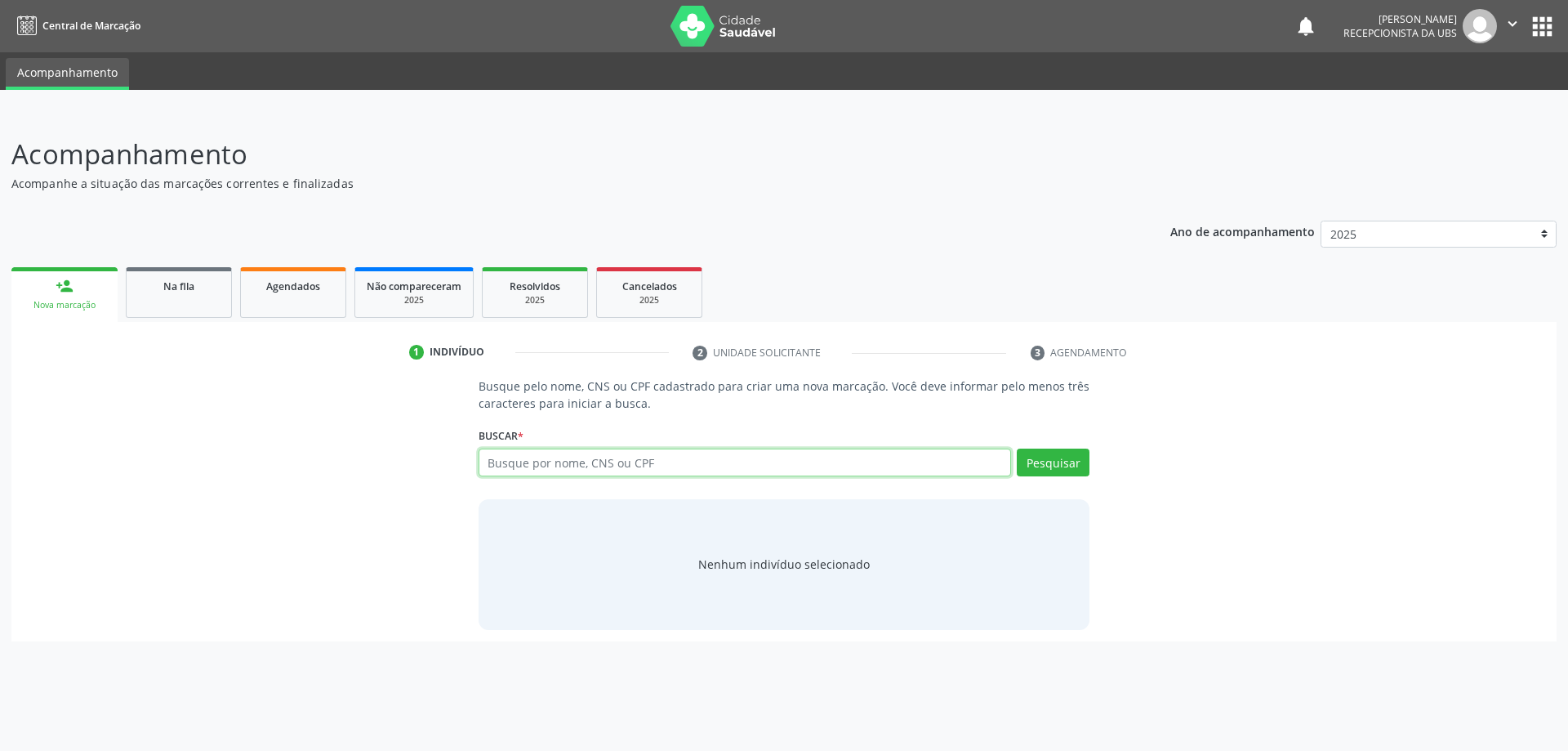
click at [563, 461] on input "text" at bounding box center [745, 463] width 533 height 28
type input "704504354222518"
click at [1078, 464] on button "Pesquisar" at bounding box center [1053, 463] width 73 height 28
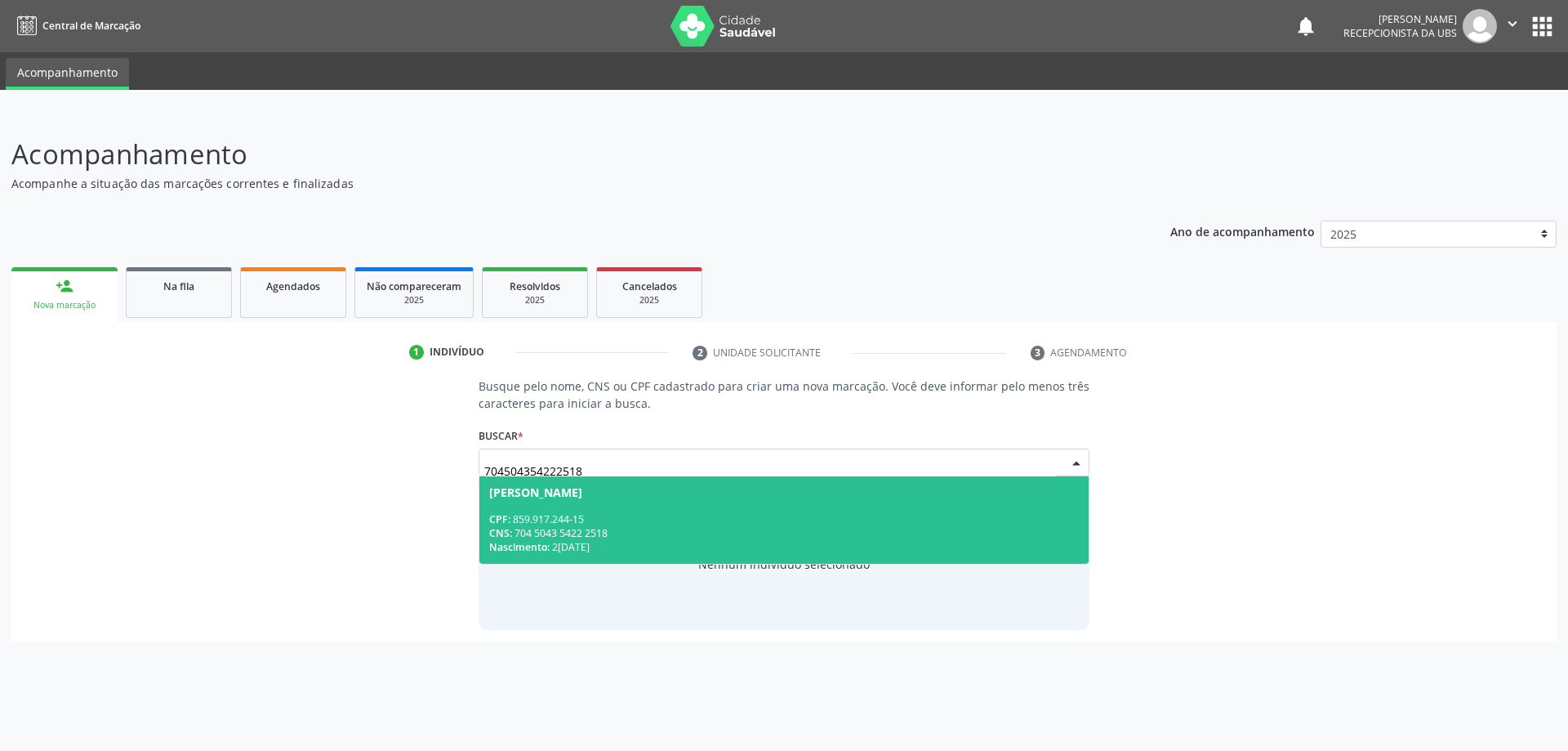
click at [694, 518] on div "CPF: 859.917.244-15" at bounding box center [784, 518] width 590 height 14
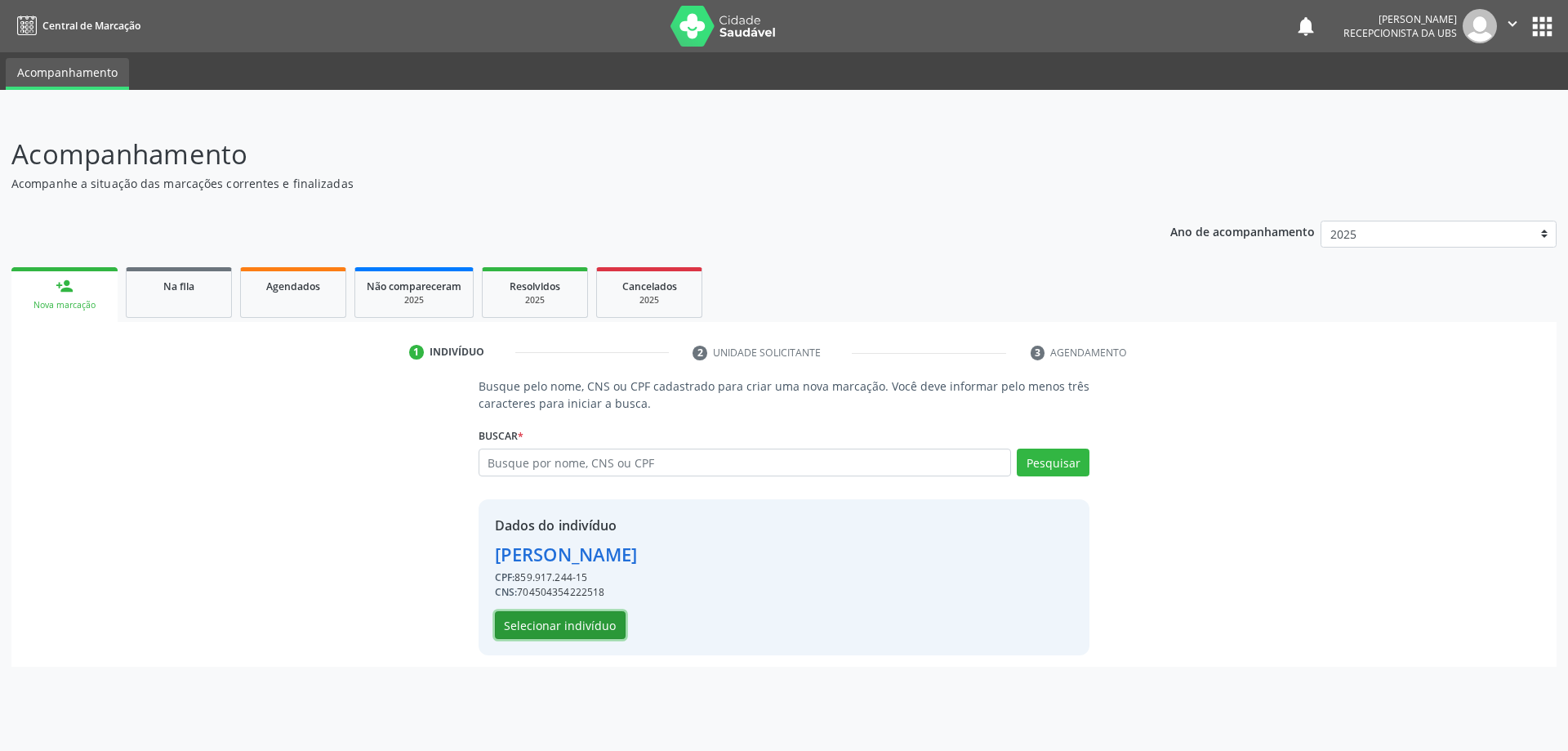
click at [580, 622] on button "Selecionar indivíduo" at bounding box center [560, 625] width 131 height 28
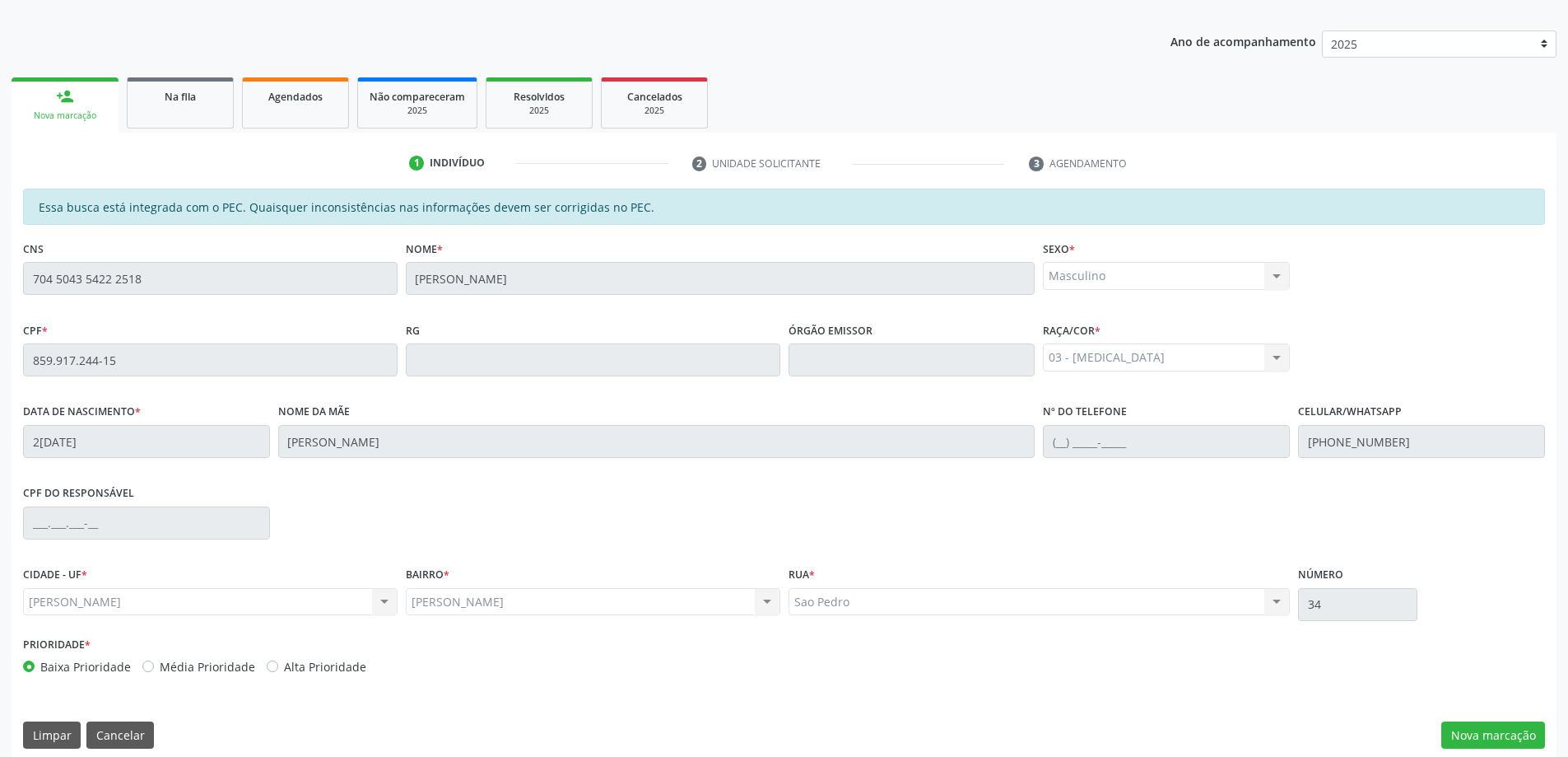
scroll to position [206, 0]
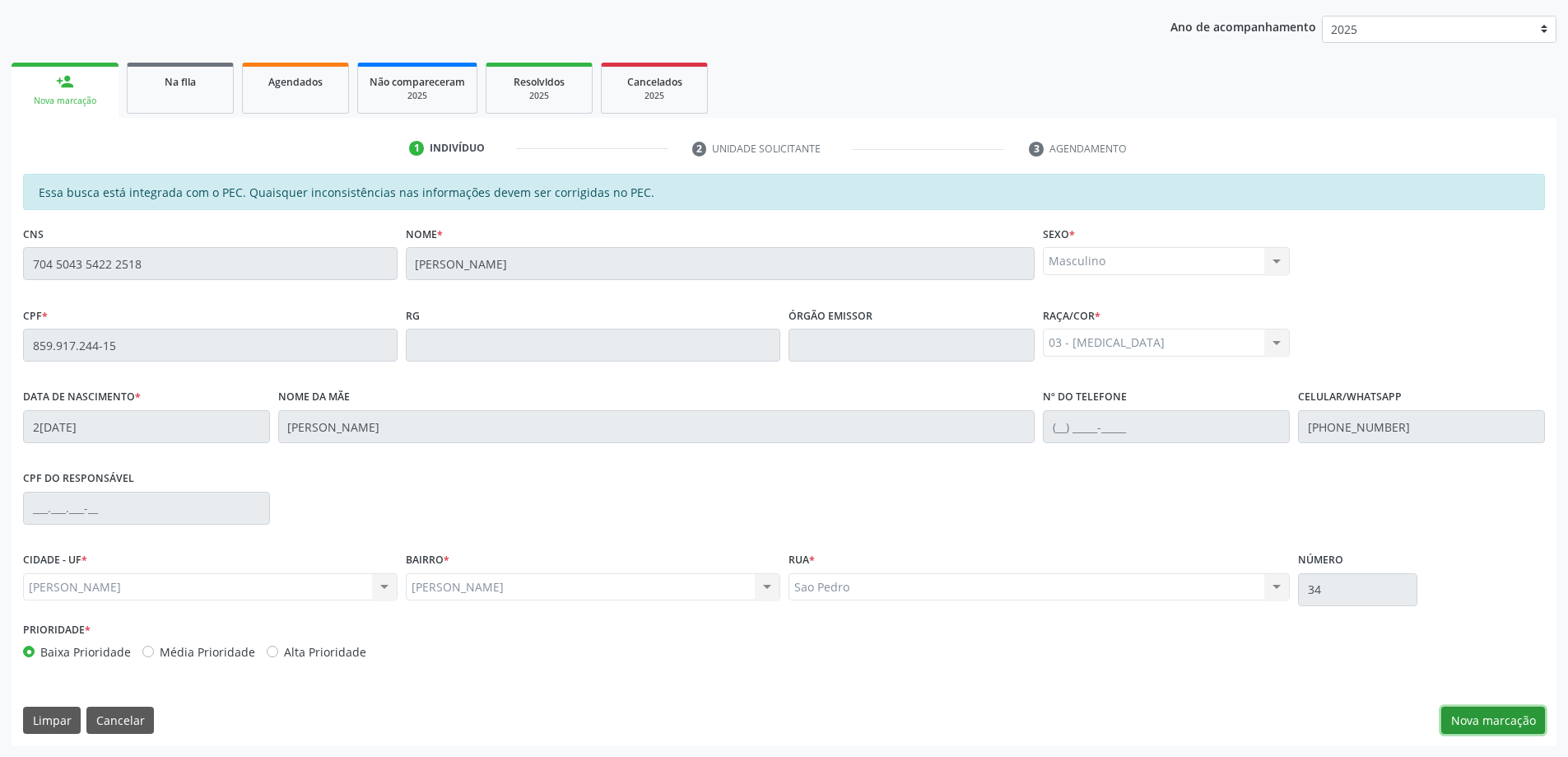
click at [1480, 724] on button "Nova marcação" at bounding box center [1494, 721] width 104 height 28
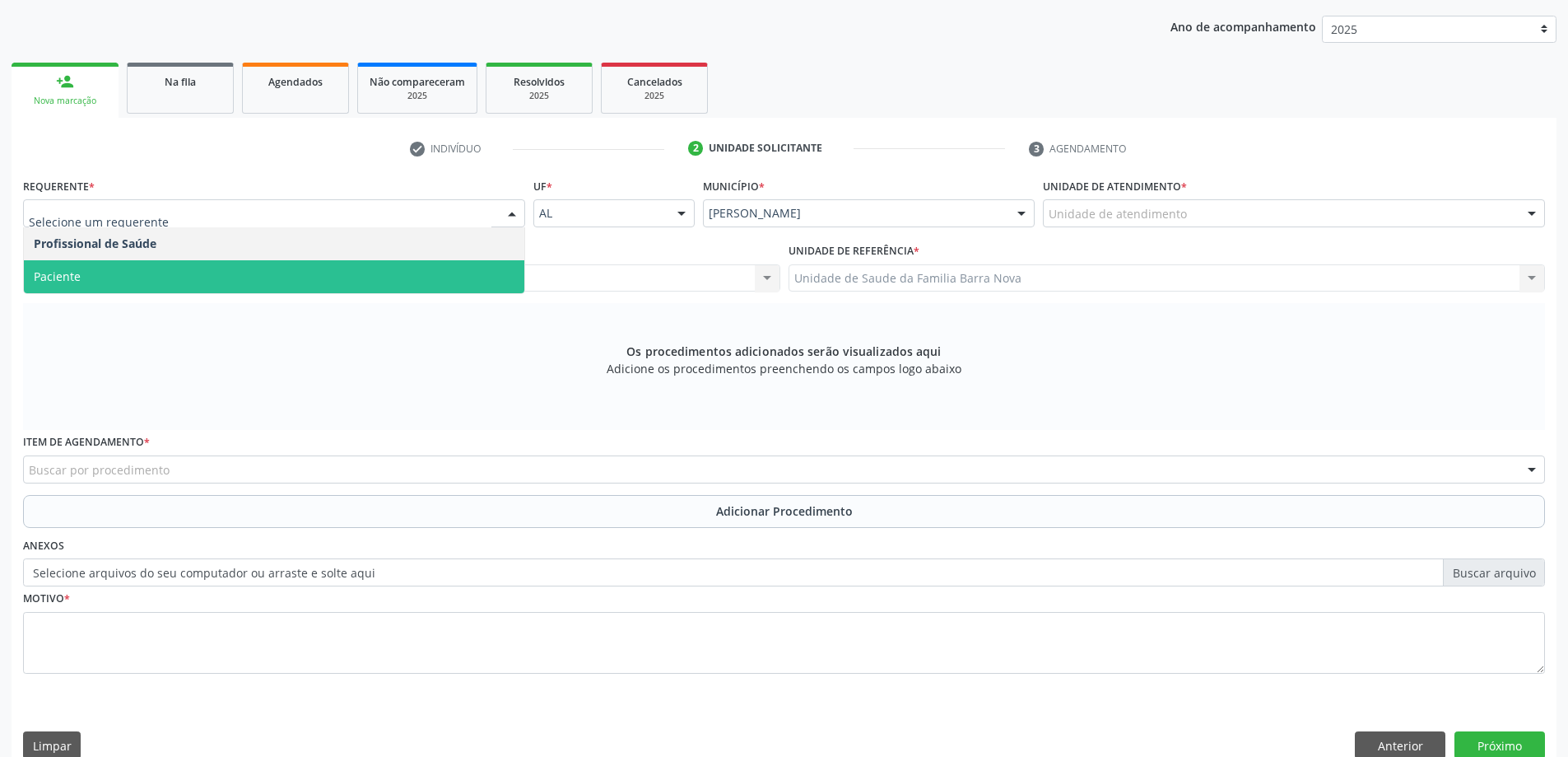
click at [273, 272] on span "Paciente" at bounding box center [274, 277] width 500 height 33
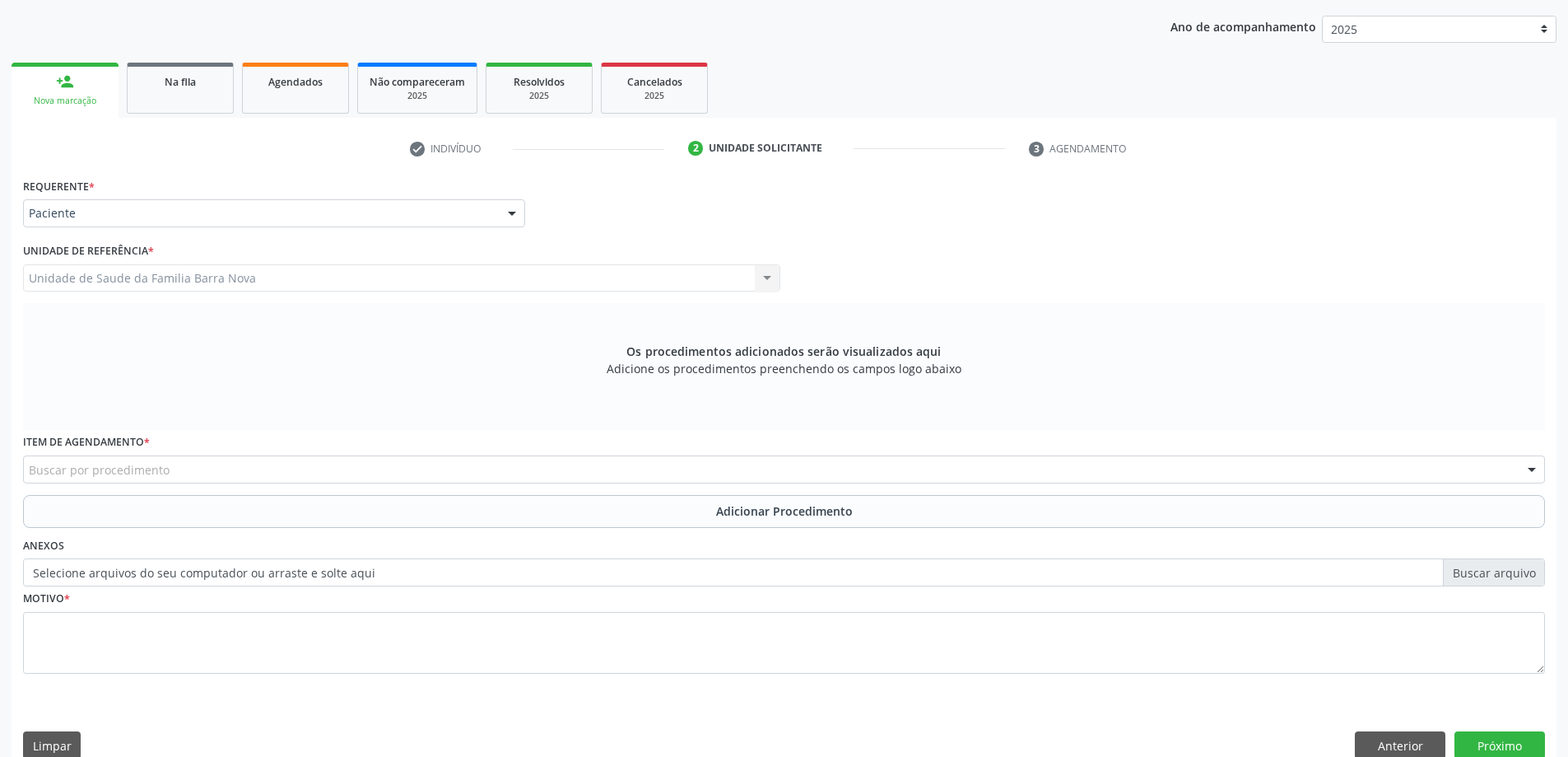
click at [375, 476] on div "Buscar por procedimento" at bounding box center [784, 470] width 1522 height 28
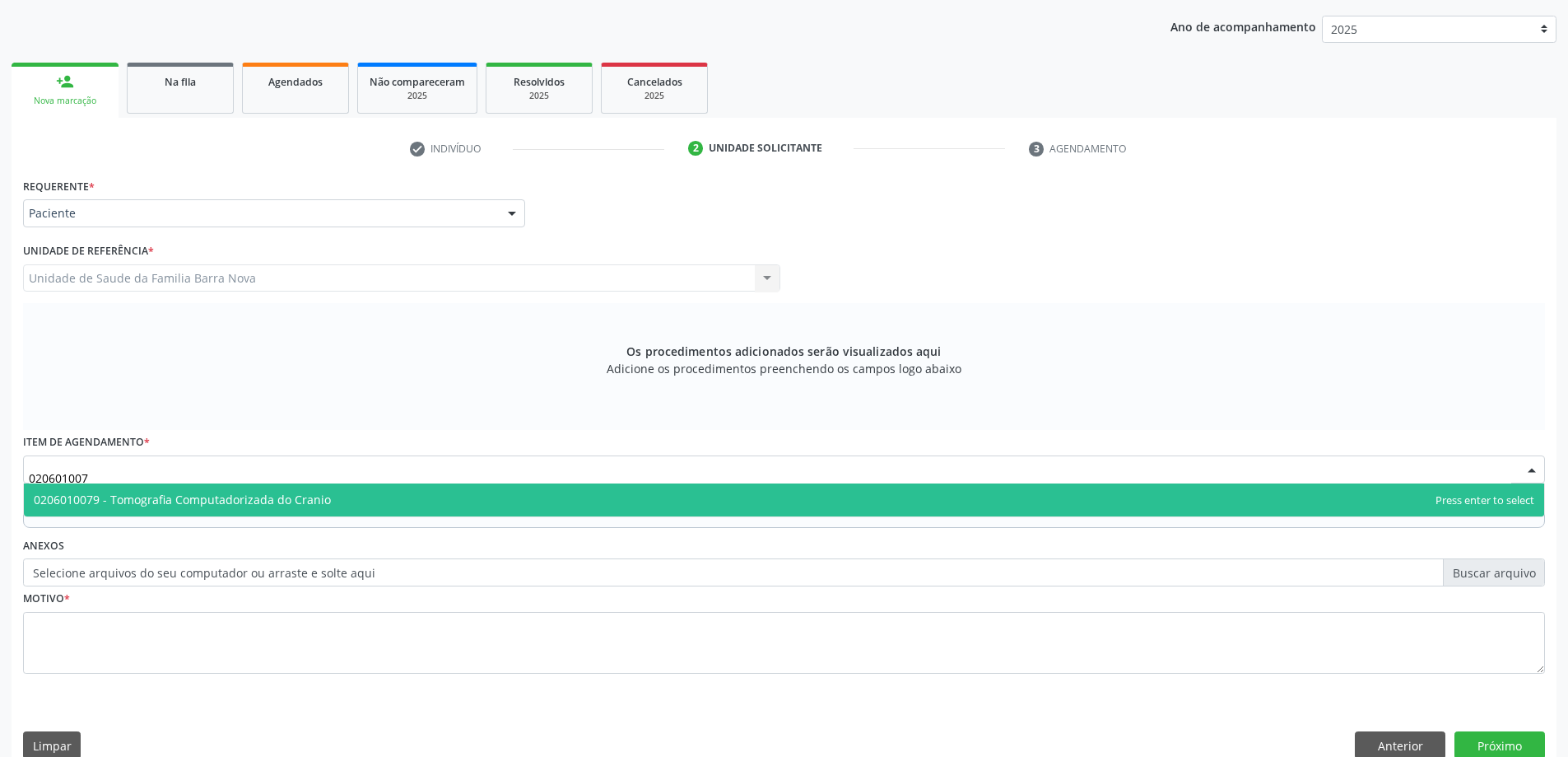
type input "0206010079"
click at [523, 499] on span "0206010079 - Tomografia Computadorizada do Cranio" at bounding box center [784, 500] width 1520 height 33
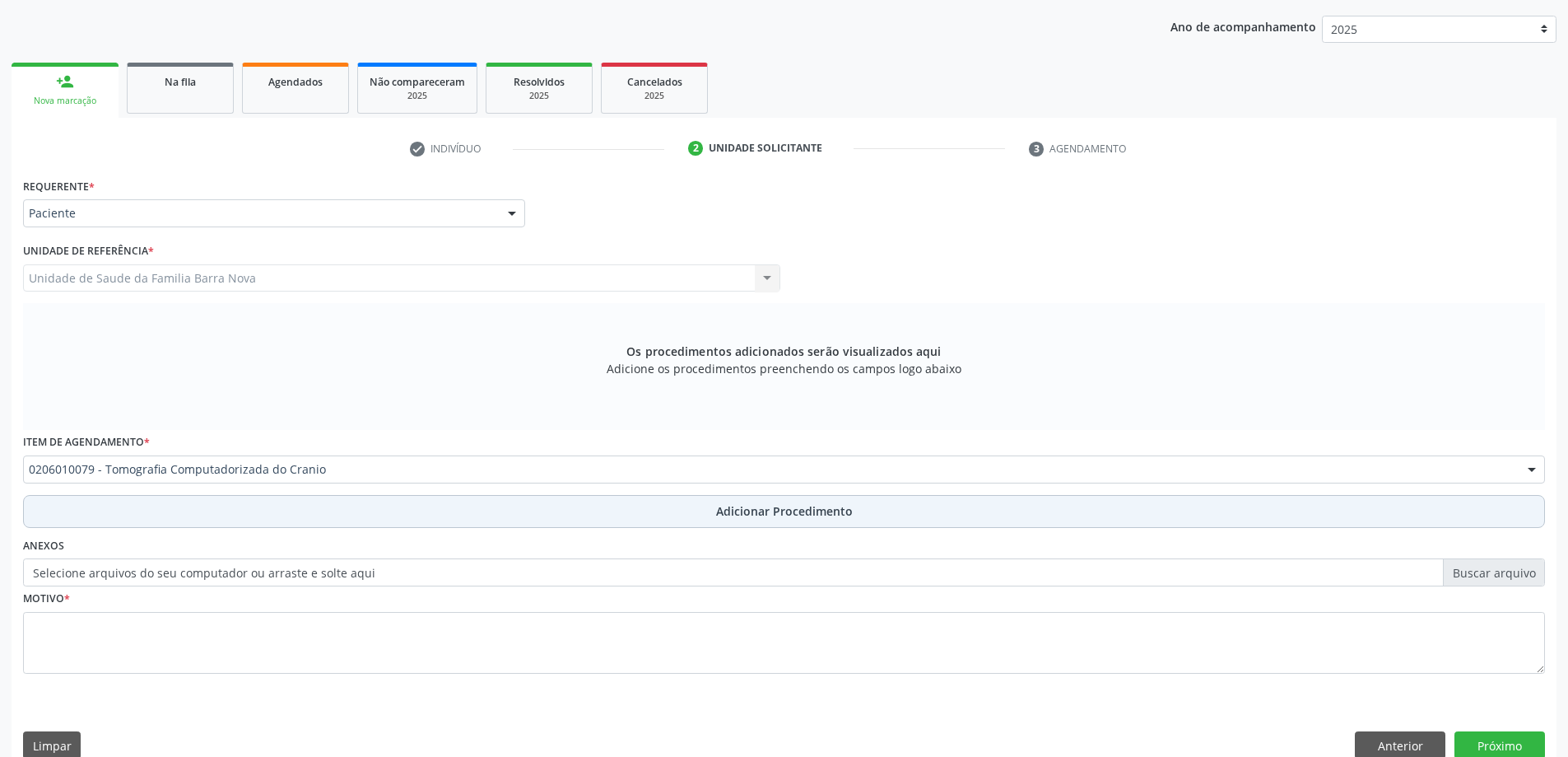
click at [717, 516] on span "Adicionar Procedimento" at bounding box center [785, 510] width 137 height 17
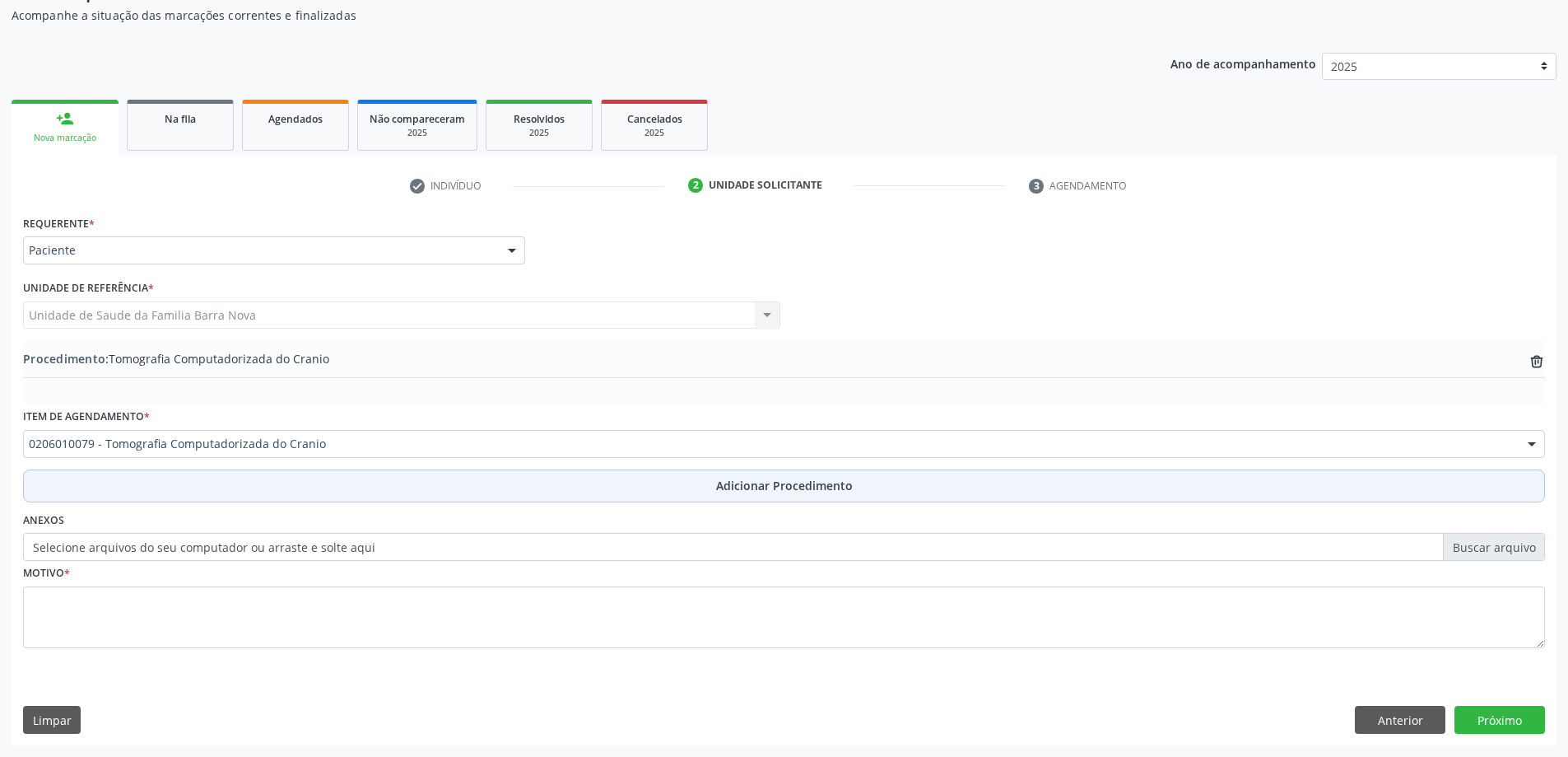
scroll to position [169, 0]
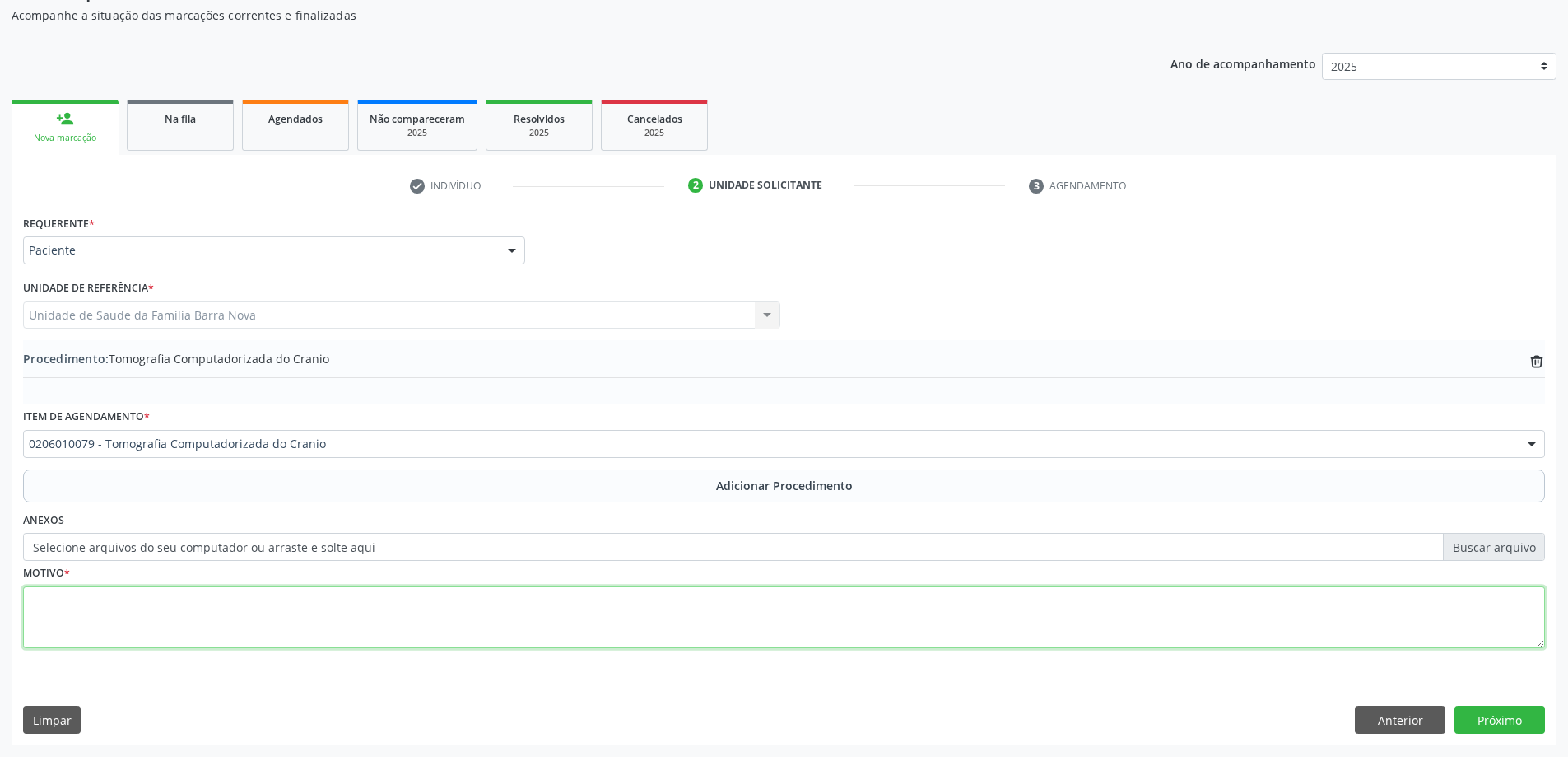
click at [250, 605] on textarea at bounding box center [784, 617] width 1522 height 63
click at [79, 600] on textarea "AVE há 5dias" at bounding box center [784, 617] width 1522 height 63
click at [108, 600] on textarea "AVE há 5 dias" at bounding box center [784, 617] width 1522 height 63
type textarea "AVE há 5 dias, avaliar"
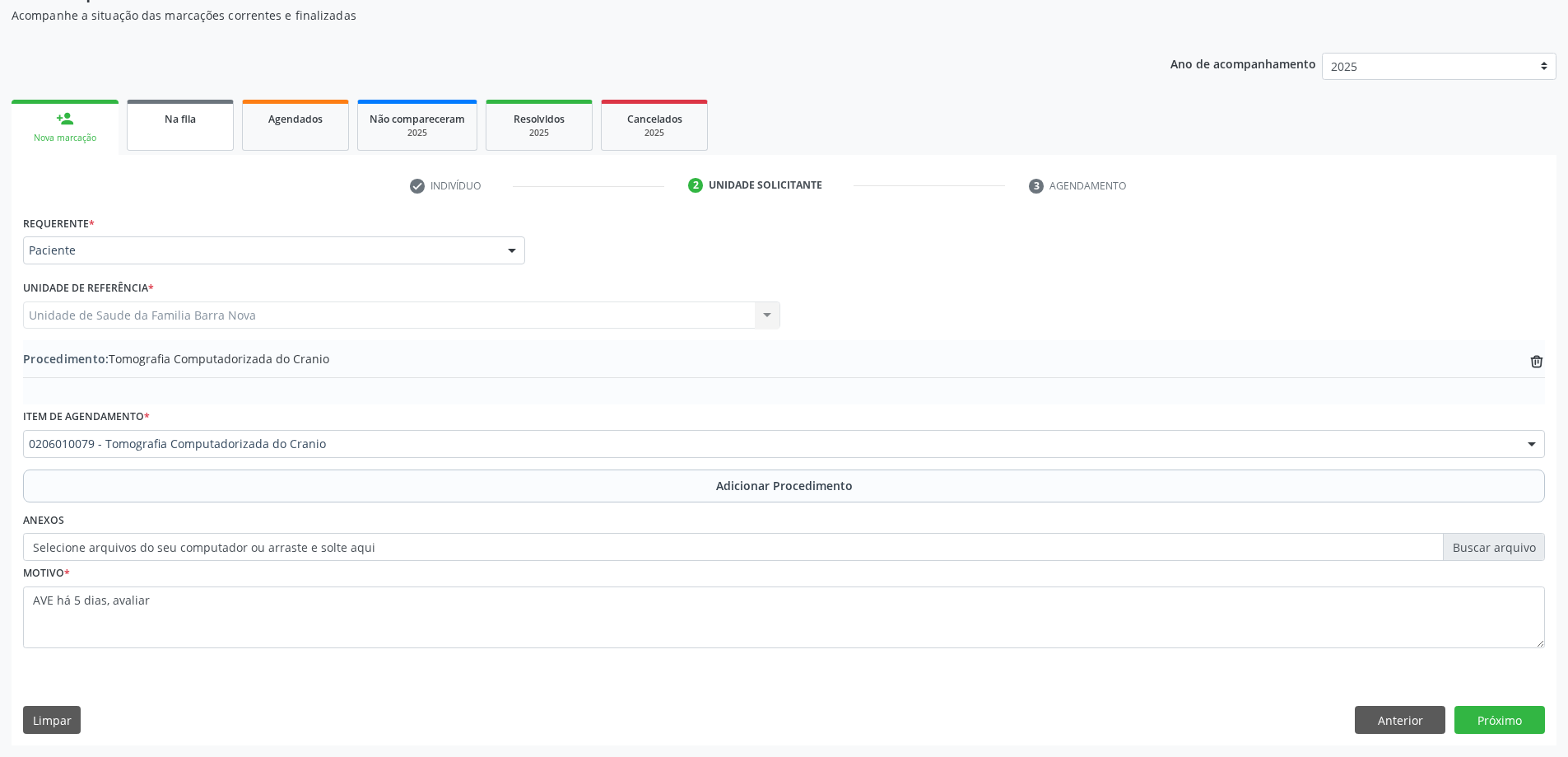
click at [183, 124] on span "Na fila" at bounding box center [180, 119] width 31 height 14
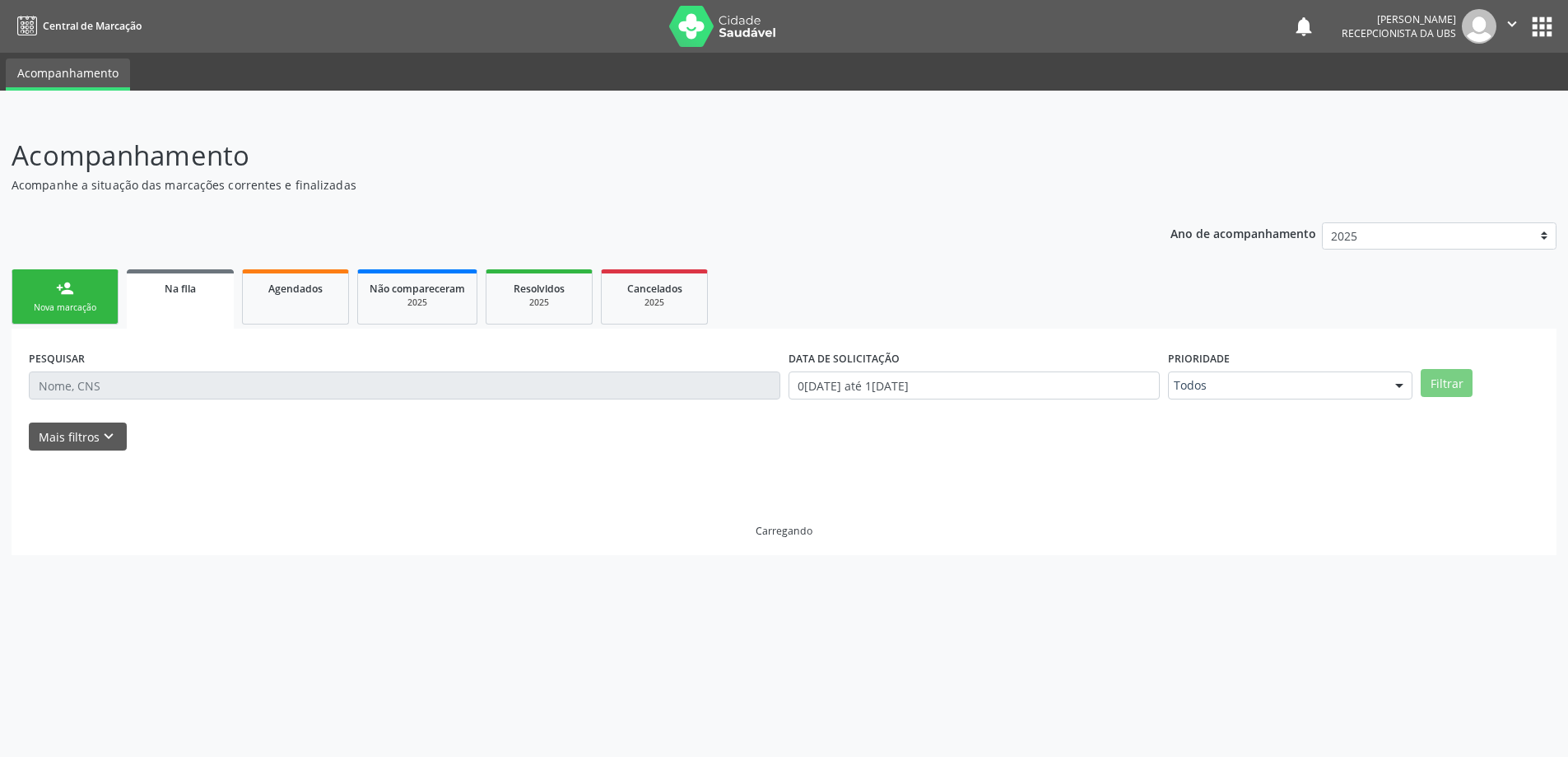
scroll to position [0, 0]
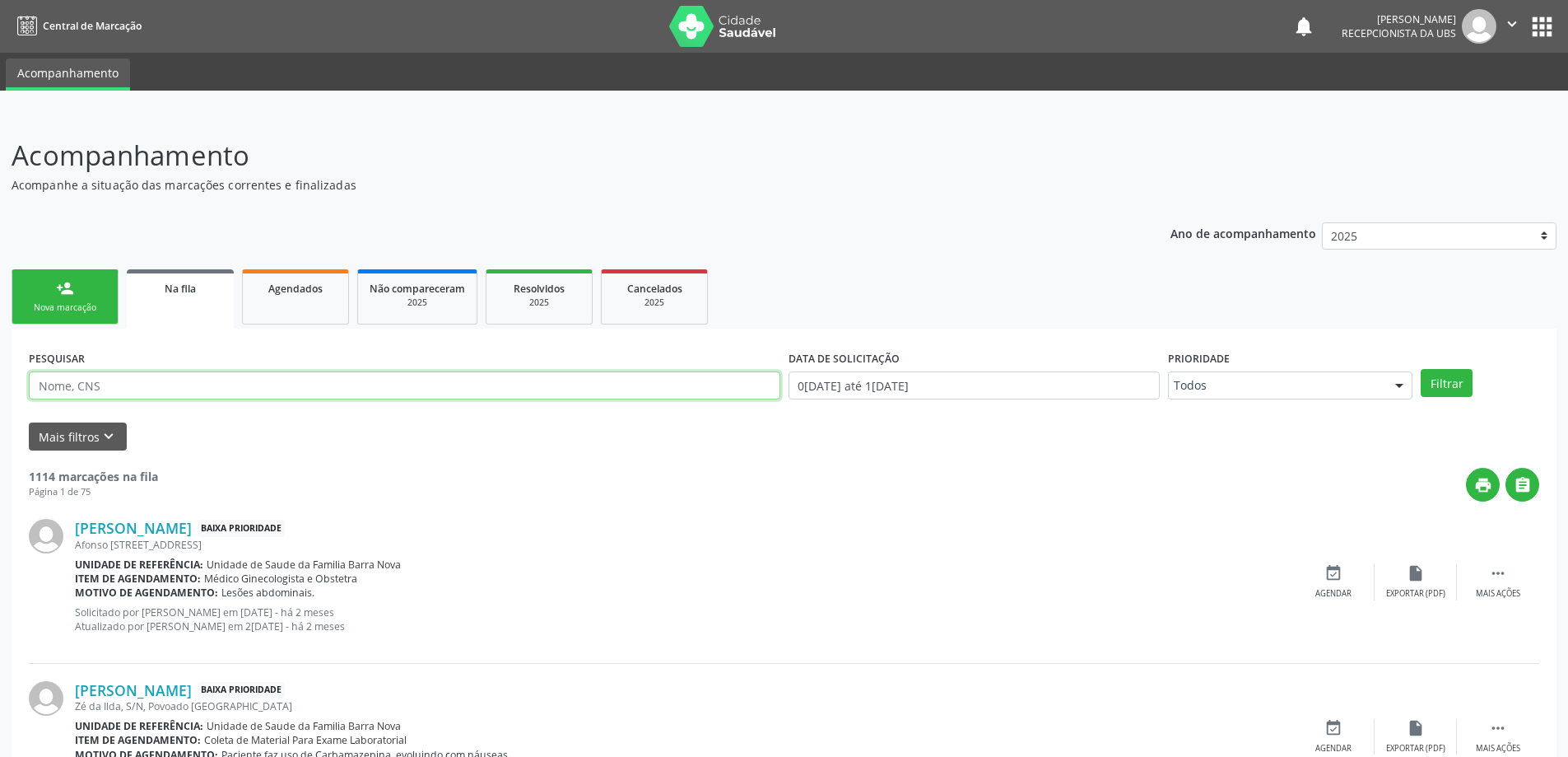
click at [147, 386] on input "text" at bounding box center [404, 386] width 752 height 28
click at [1421, 369] on button "Filtrar" at bounding box center [1447, 383] width 52 height 28
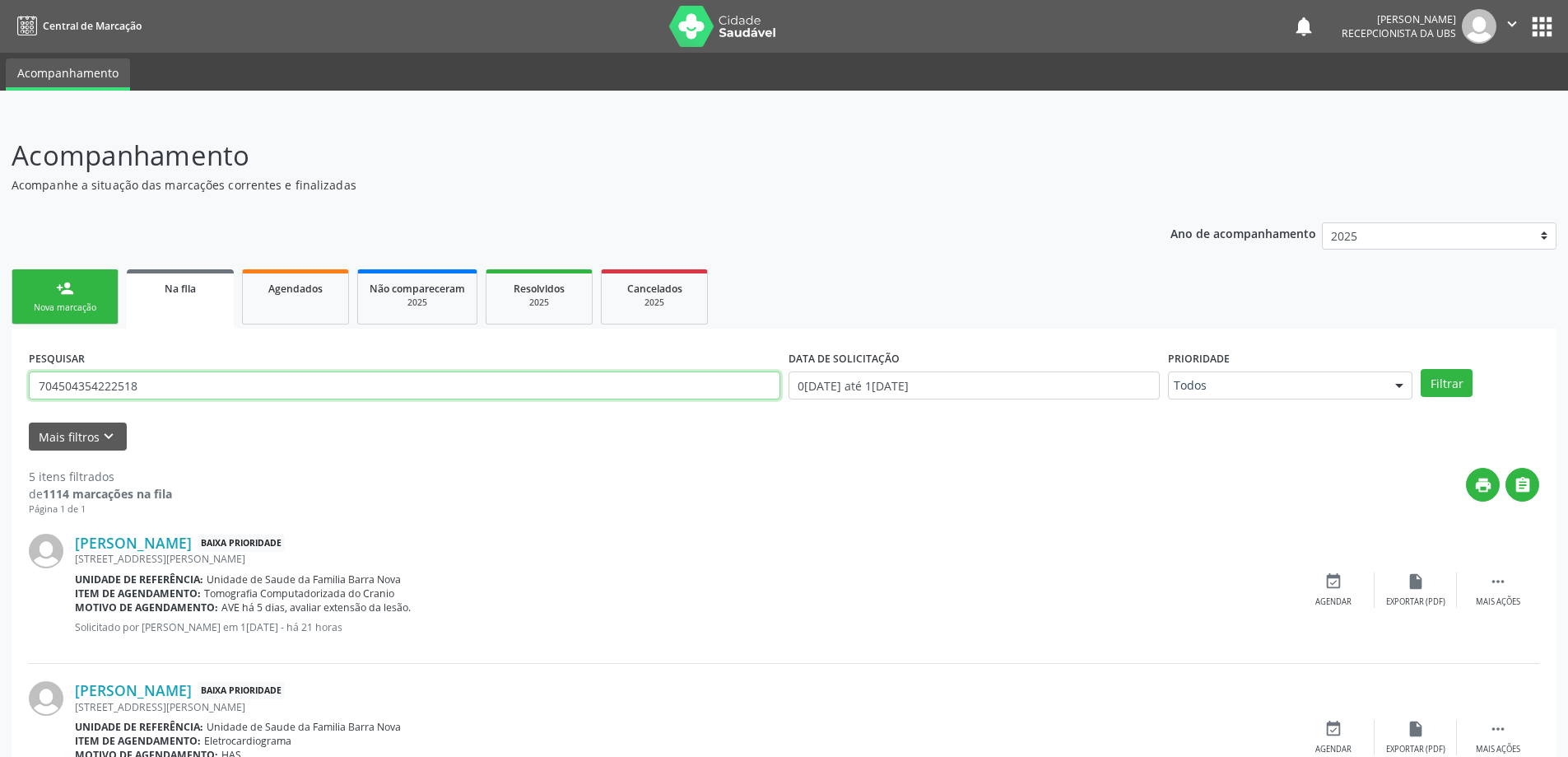
drag, startPoint x: 654, startPoint y: 384, endPoint x: 120, endPoint y: 409, distance: 534.6
click at [120, 408] on div "PESQUISAR 704504354222518" at bounding box center [404, 378] width 760 height 64
type input "7"
click at [1421, 369] on button "Filtrar" at bounding box center [1447, 383] width 52 height 28
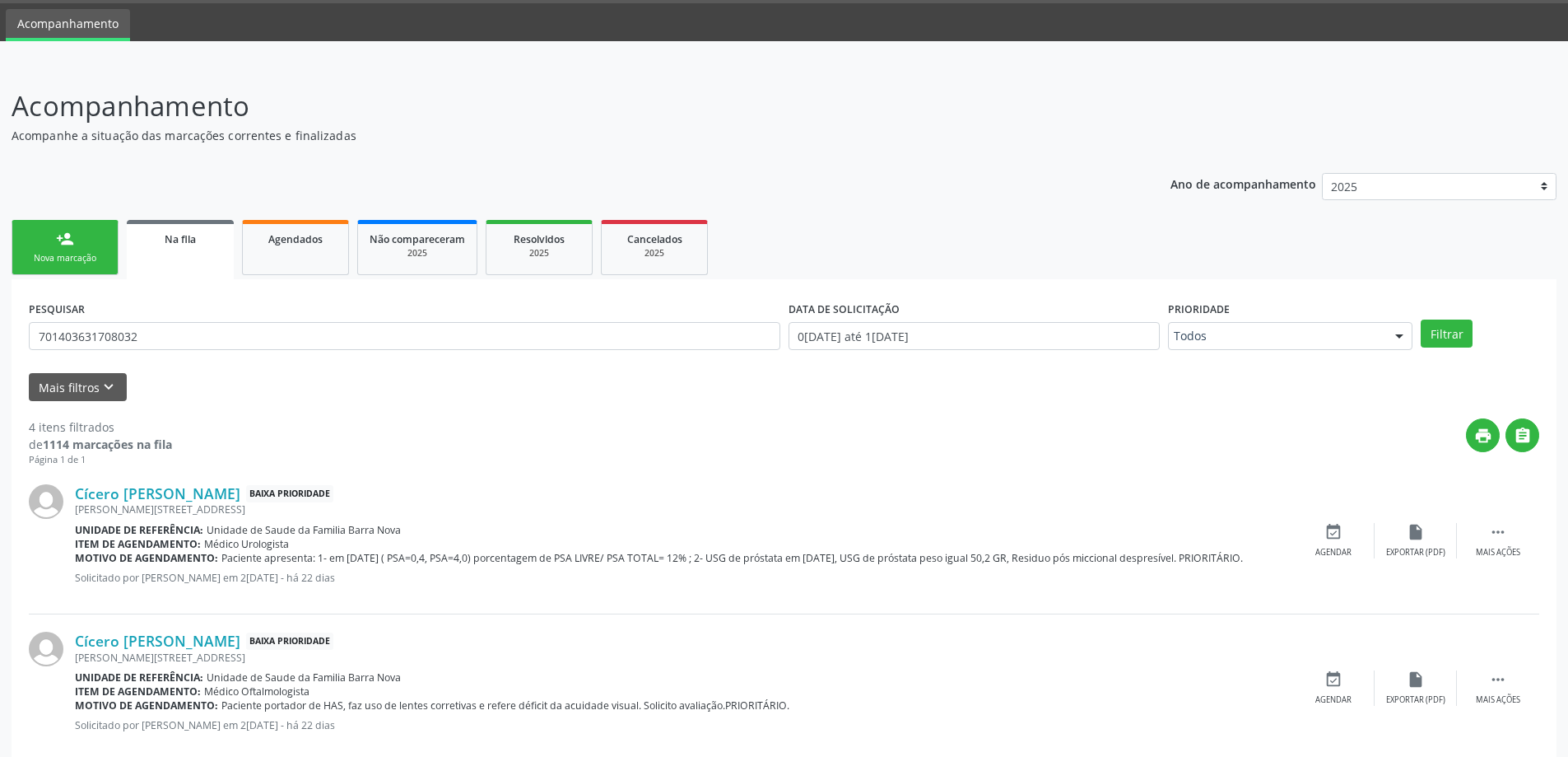
scroll to position [49, 0]
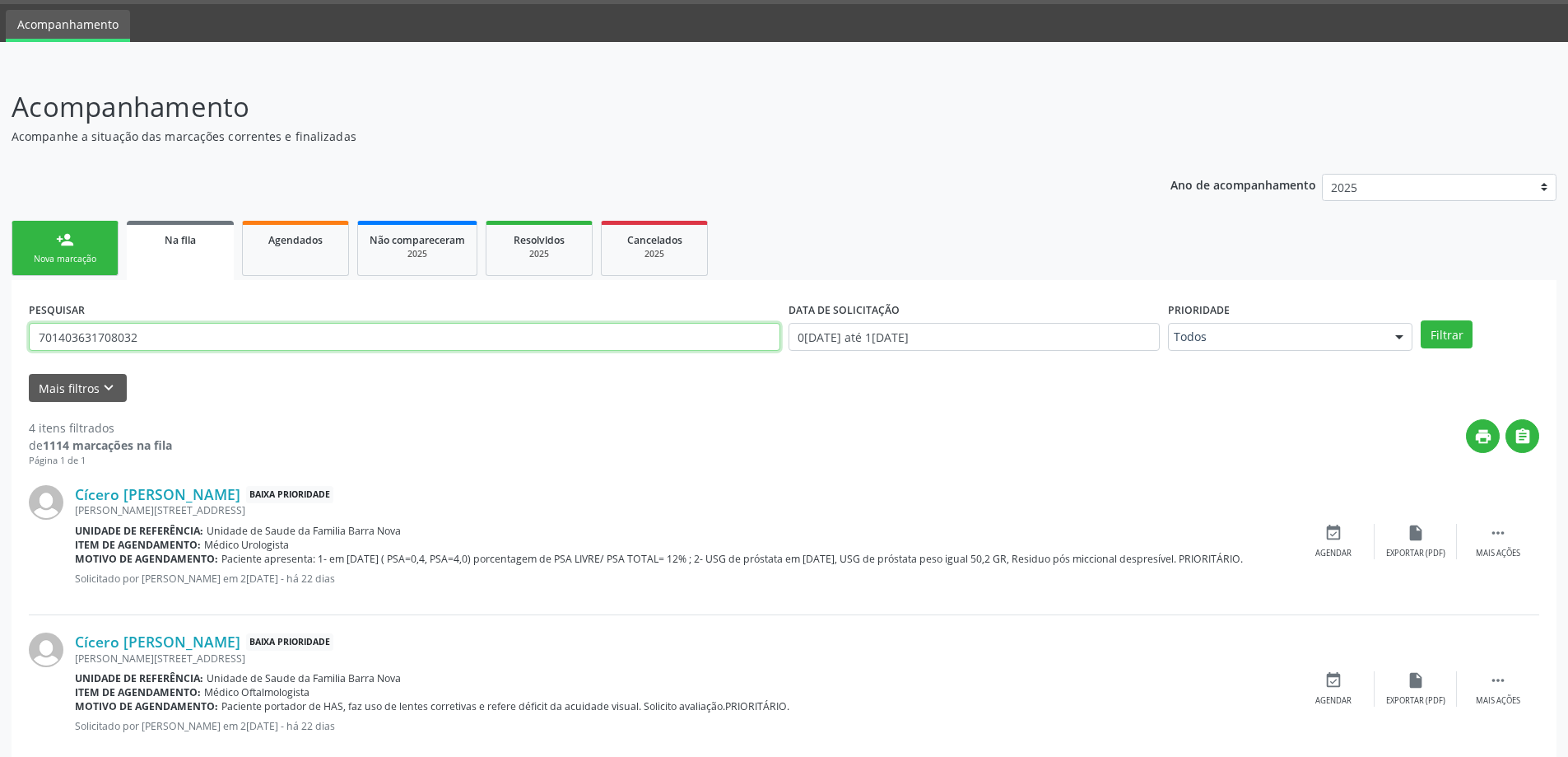
click at [201, 348] on input "701403631708032" at bounding box center [404, 337] width 752 height 28
type input "7"
type input "706003849398041"
click at [1421, 320] on button "Filtrar" at bounding box center [1447, 334] width 52 height 28
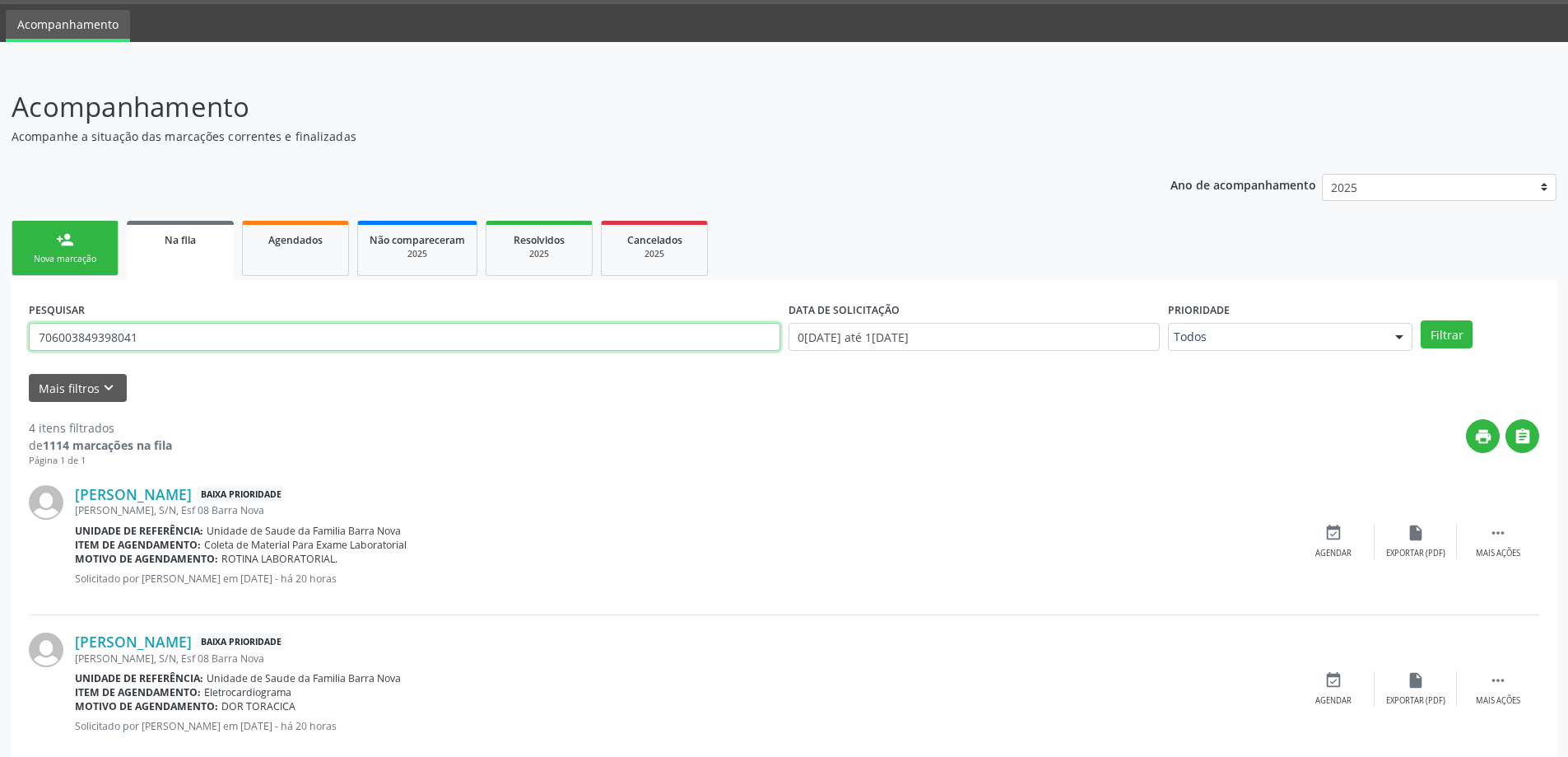
drag, startPoint x: 32, startPoint y: 334, endPoint x: 210, endPoint y: 338, distance: 178.0
click at [210, 338] on input "706003849398041" at bounding box center [404, 337] width 752 height 28
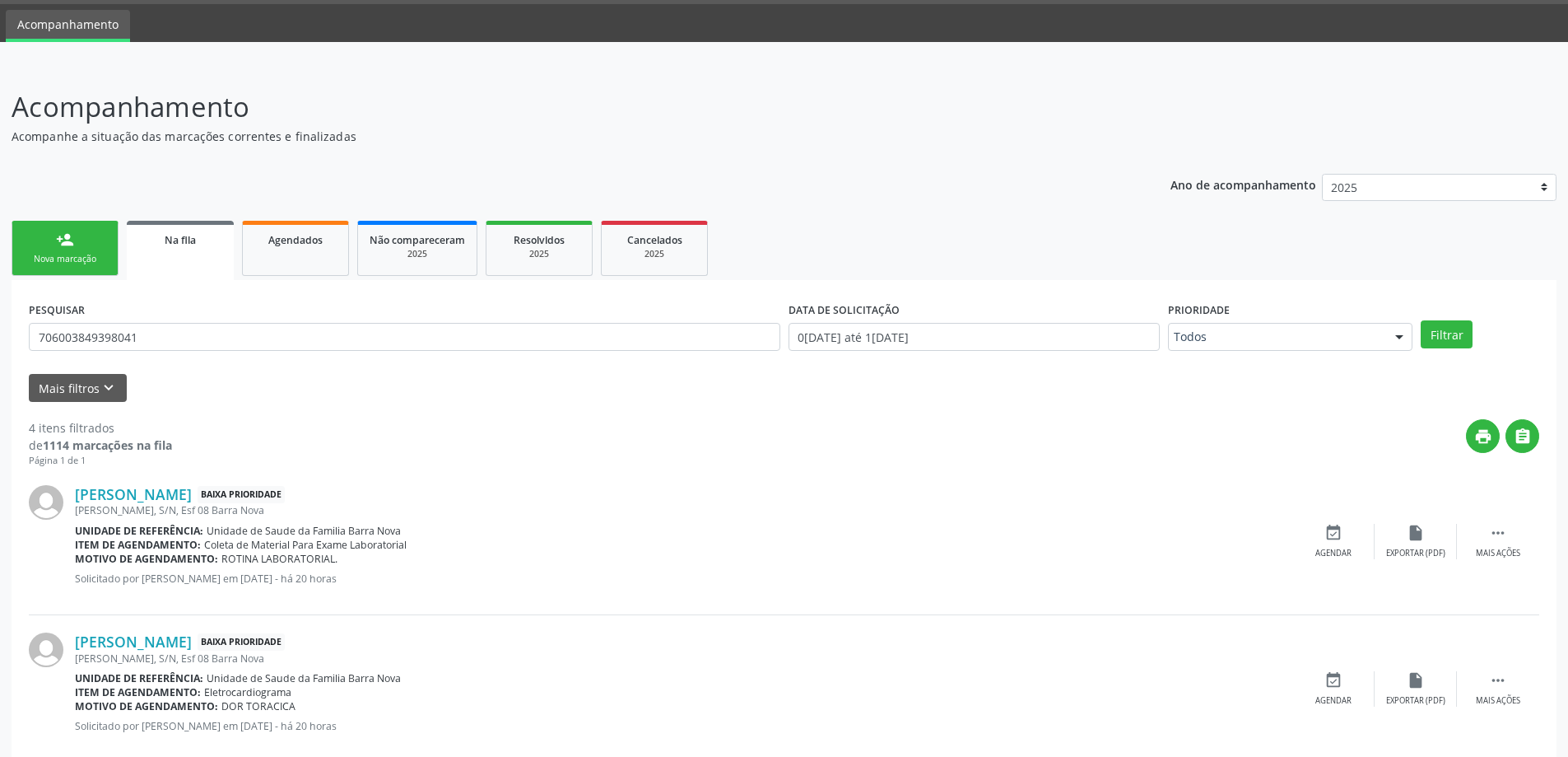
click at [77, 260] on div "Nova marcação" at bounding box center [65, 258] width 83 height 12
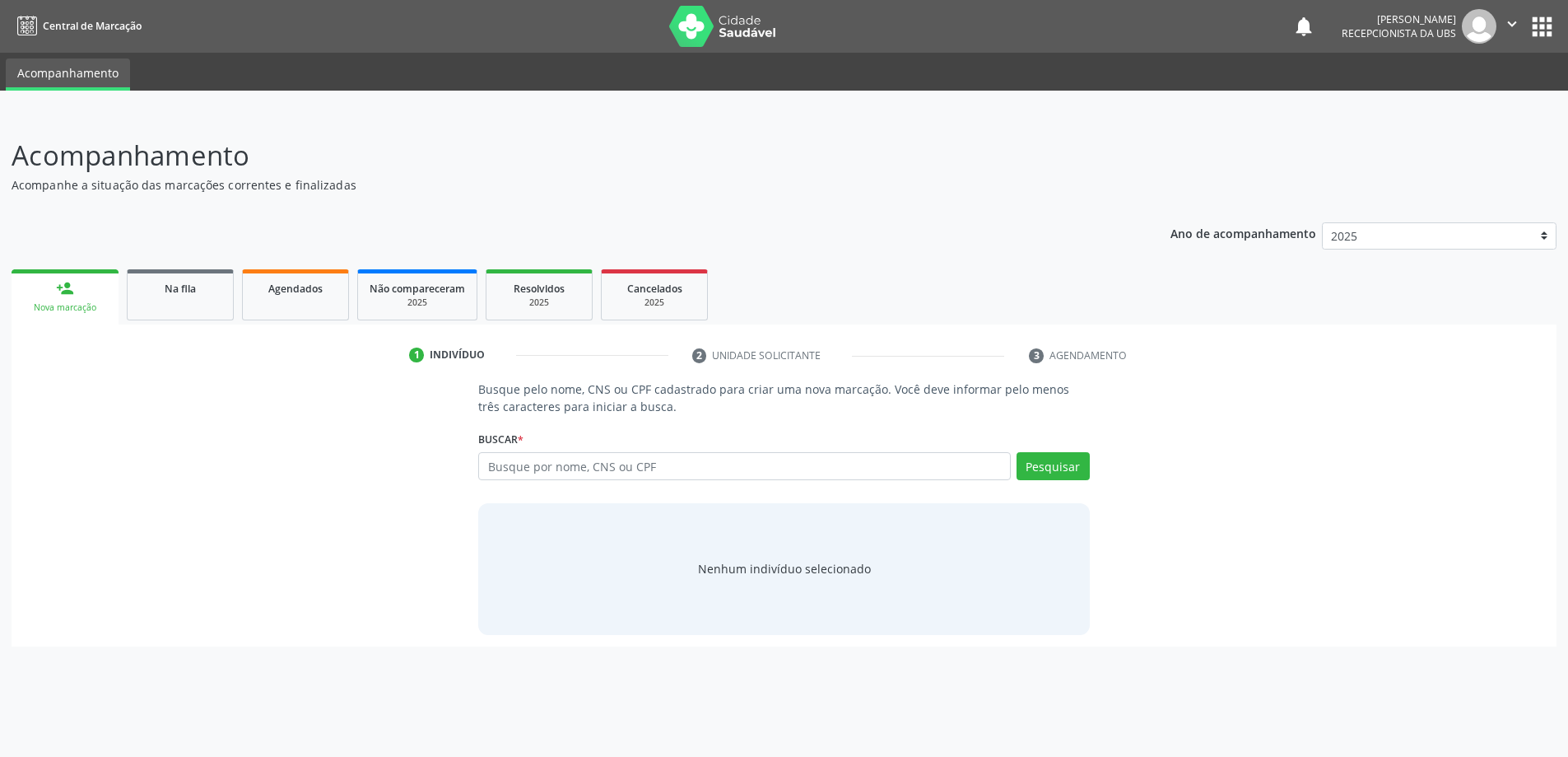
scroll to position [0, 0]
paste input "706003849398041"
type input "706003849398041"
click at [1070, 475] on button "Pesquisar" at bounding box center [1061, 466] width 73 height 28
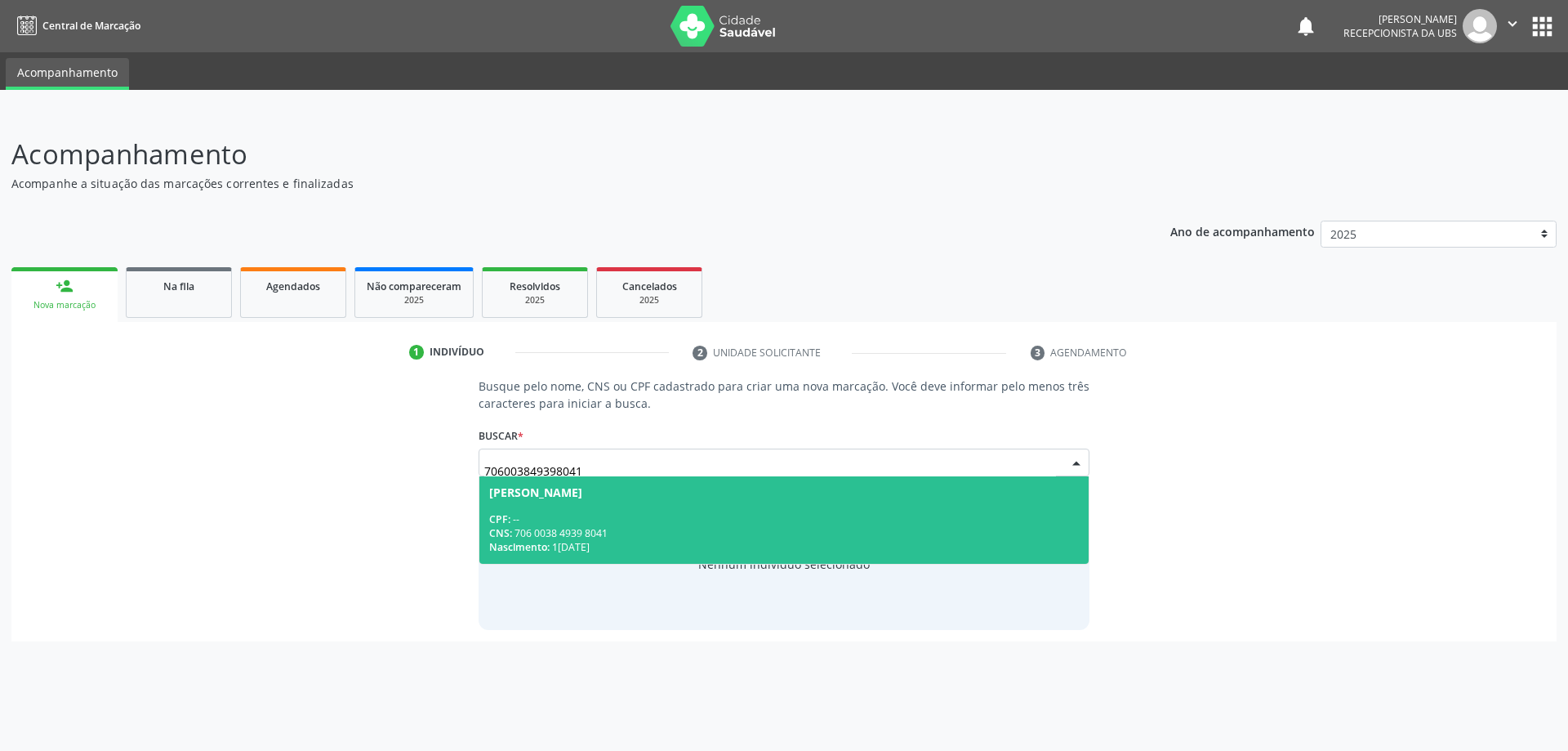
click at [608, 516] on div "CPF: --" at bounding box center [784, 518] width 590 height 14
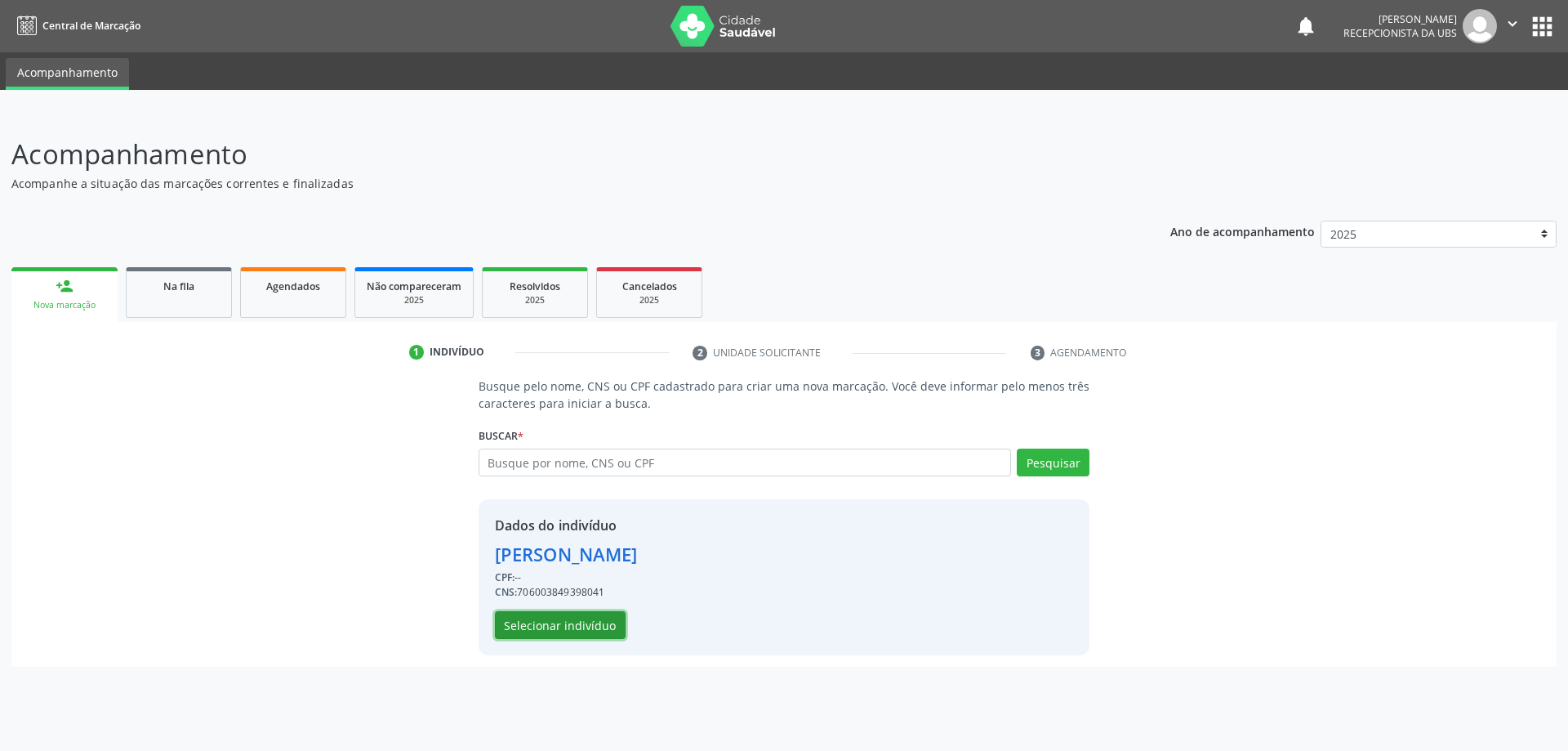
click at [585, 627] on button "Selecionar indivíduo" at bounding box center [560, 625] width 131 height 28
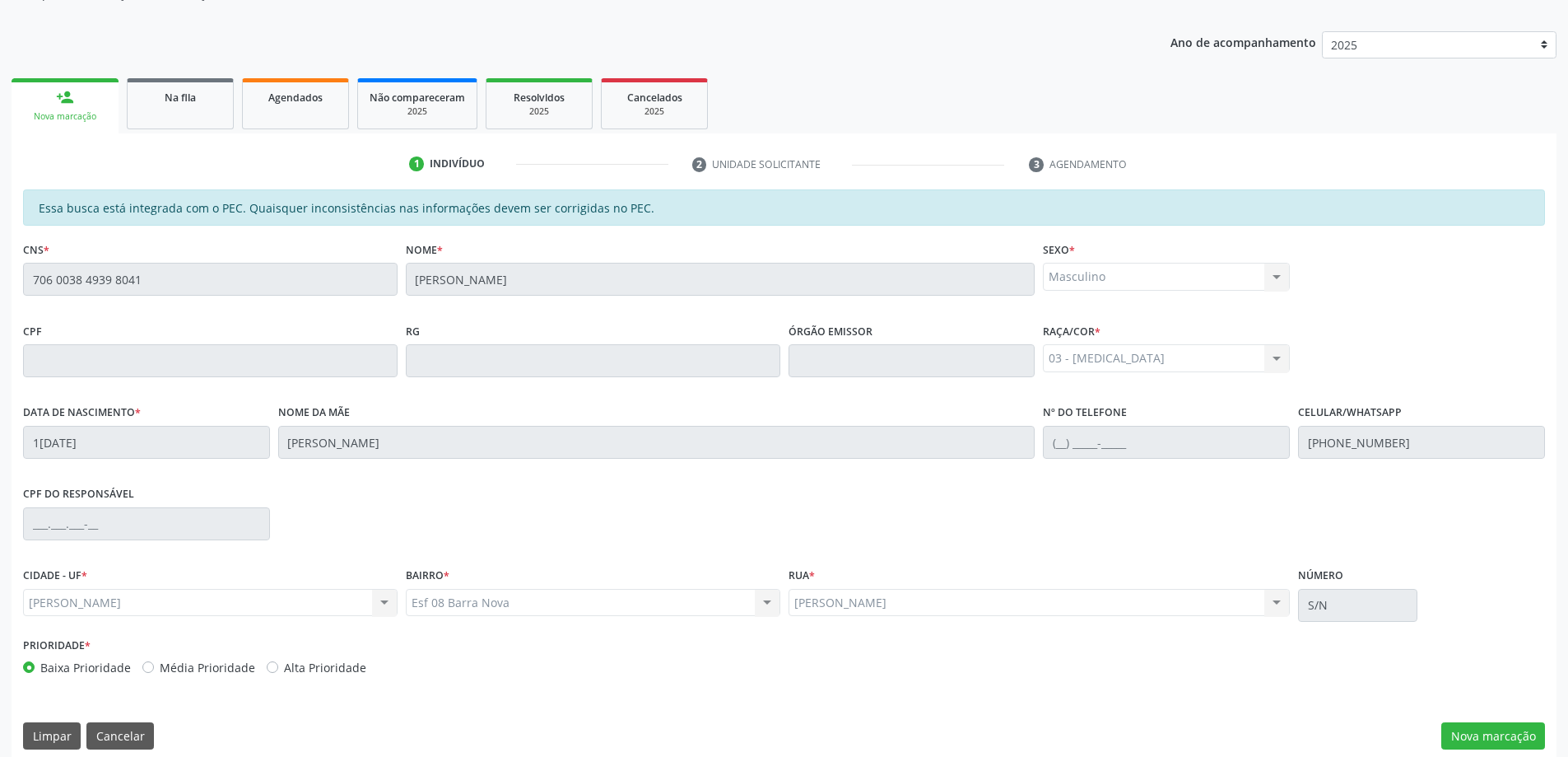
scroll to position [206, 0]
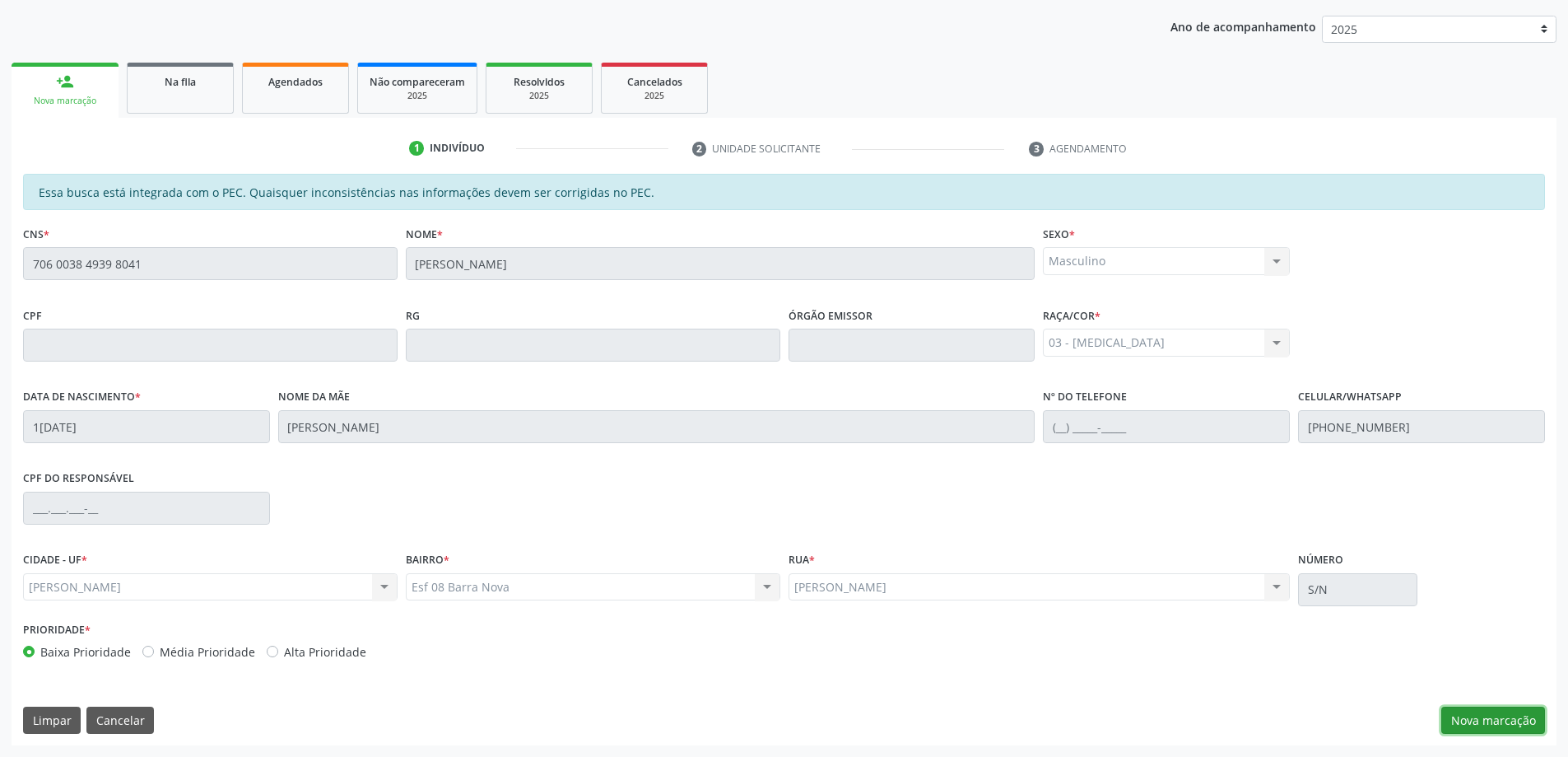
click at [1485, 721] on button "Nova marcação" at bounding box center [1494, 721] width 104 height 28
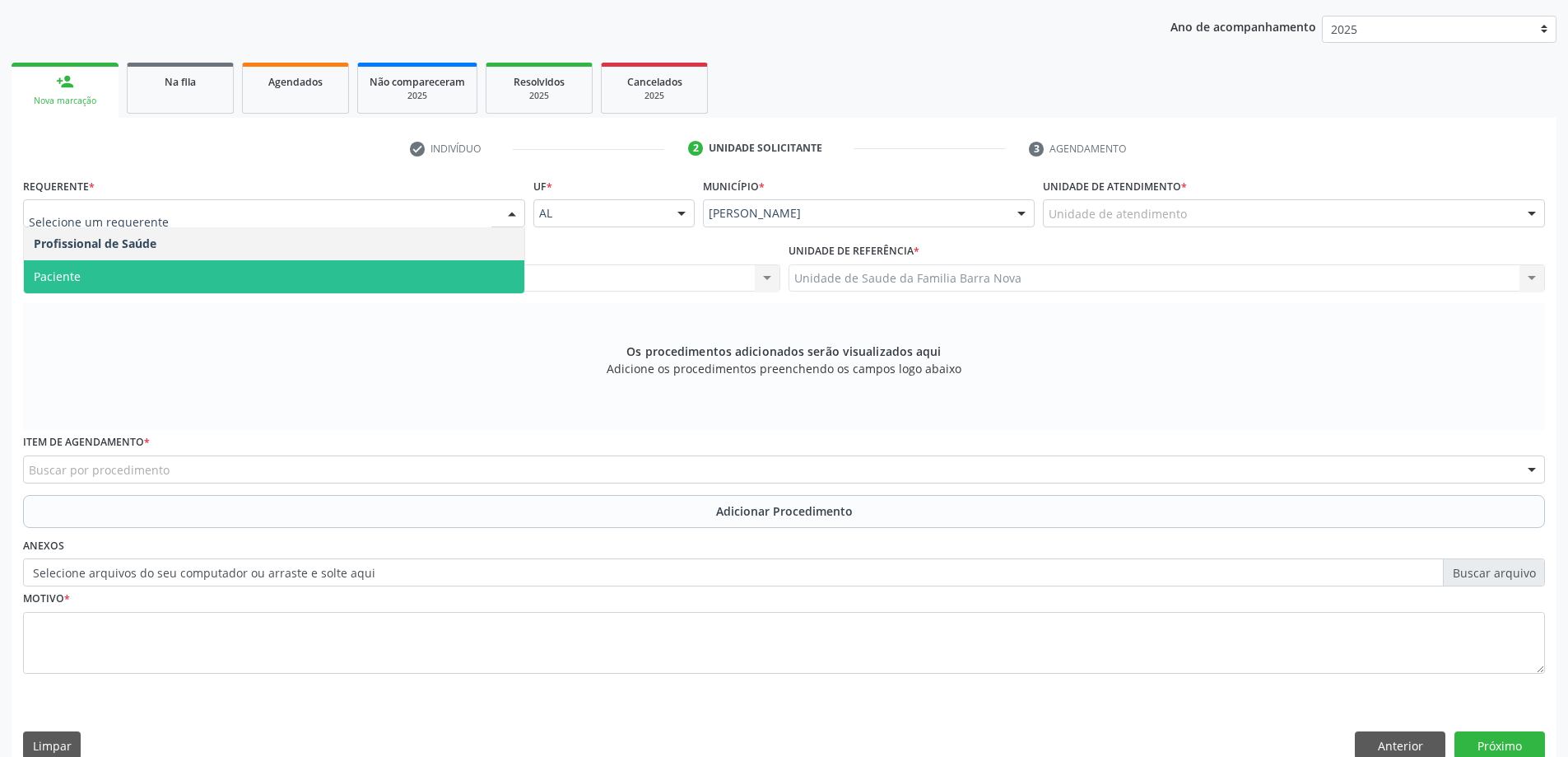
click at [296, 280] on span "Paciente" at bounding box center [274, 277] width 500 height 33
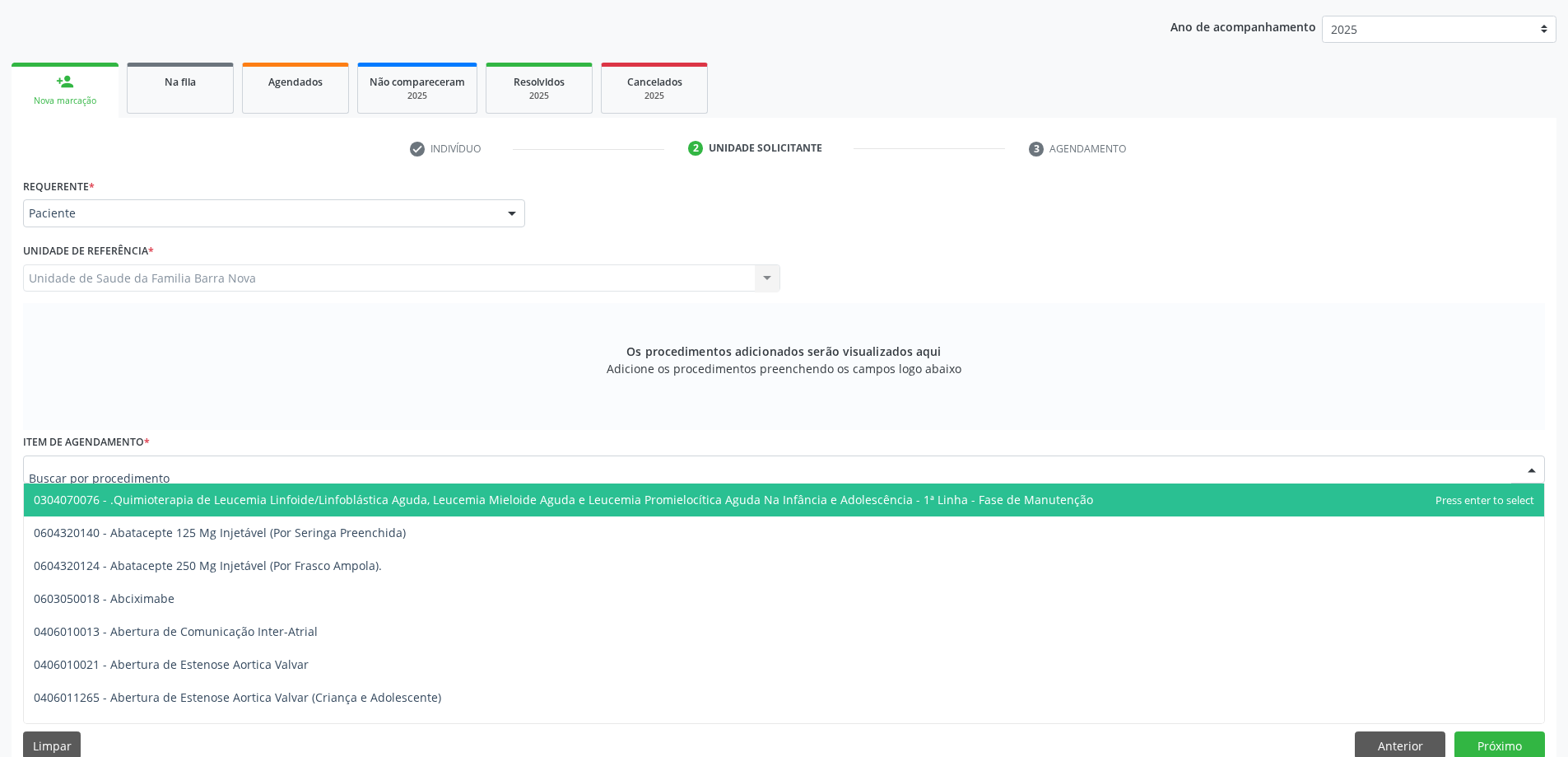
click at [649, 467] on div at bounding box center [784, 470] width 1522 height 28
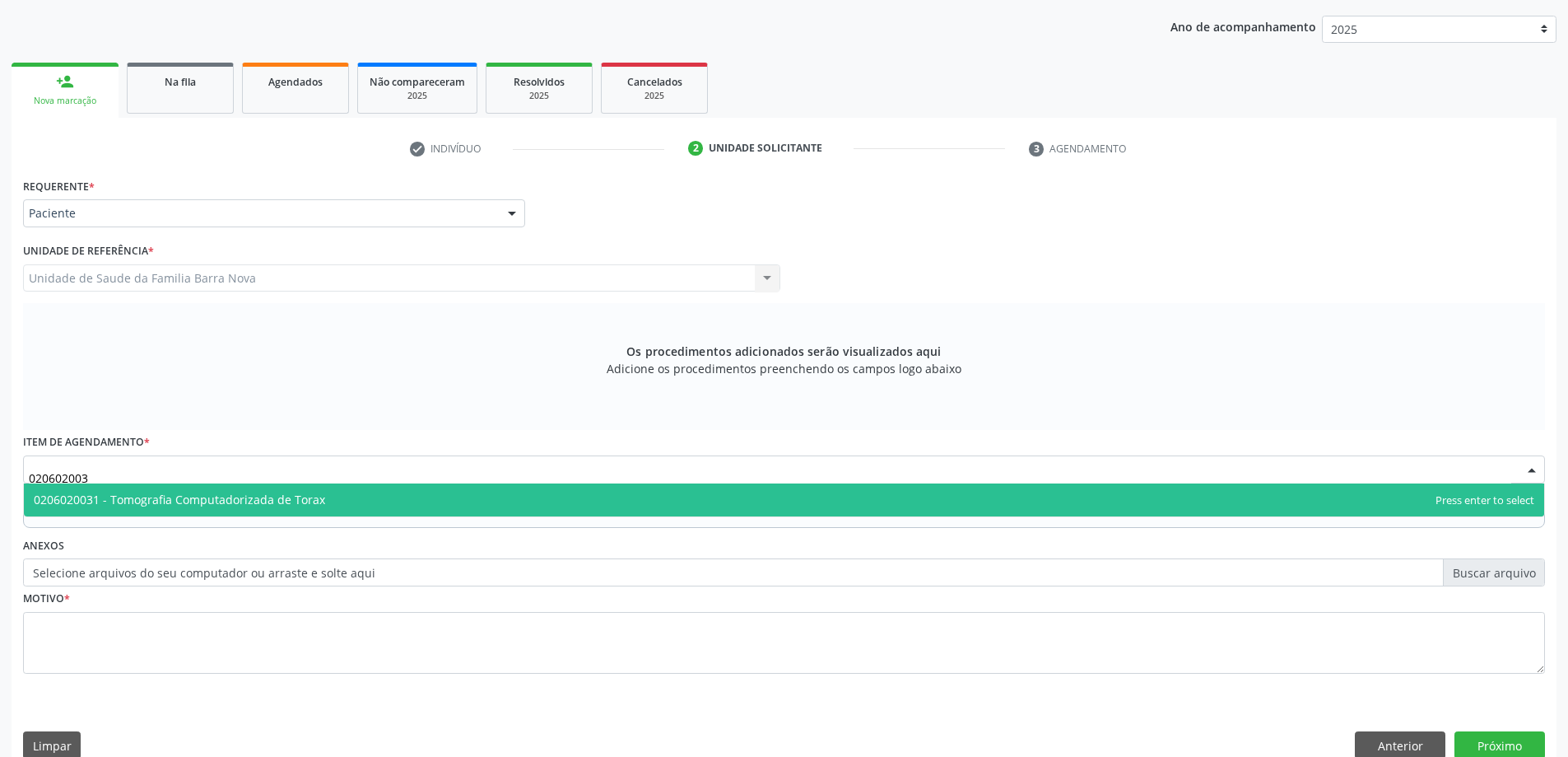
type input "0206020031"
click at [296, 503] on span "0206020031 - Tomografia Computadorizada de Torax" at bounding box center [179, 499] width 291 height 16
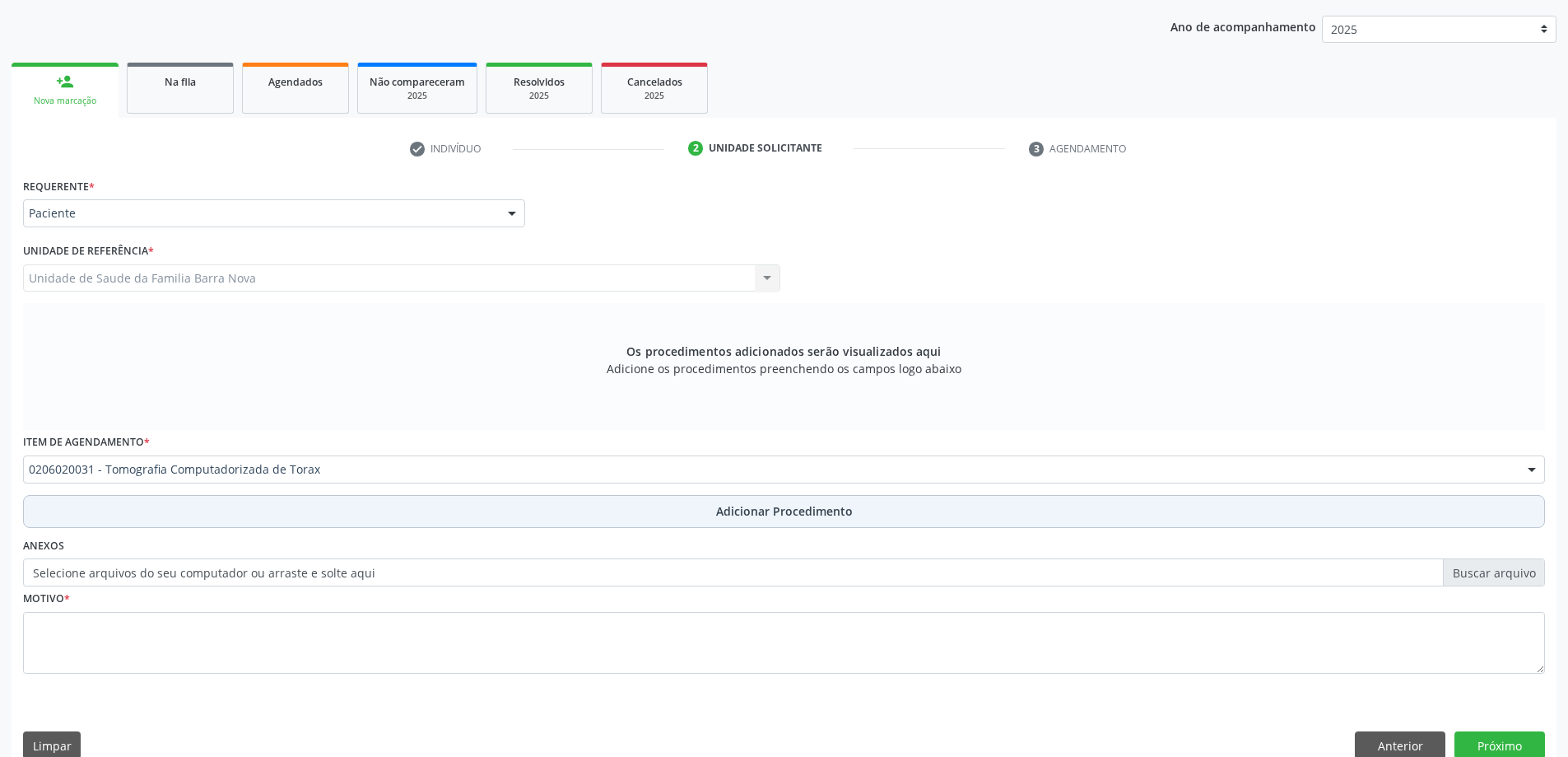
click at [772, 506] on span "Adicionar Procedimento" at bounding box center [785, 510] width 137 height 17
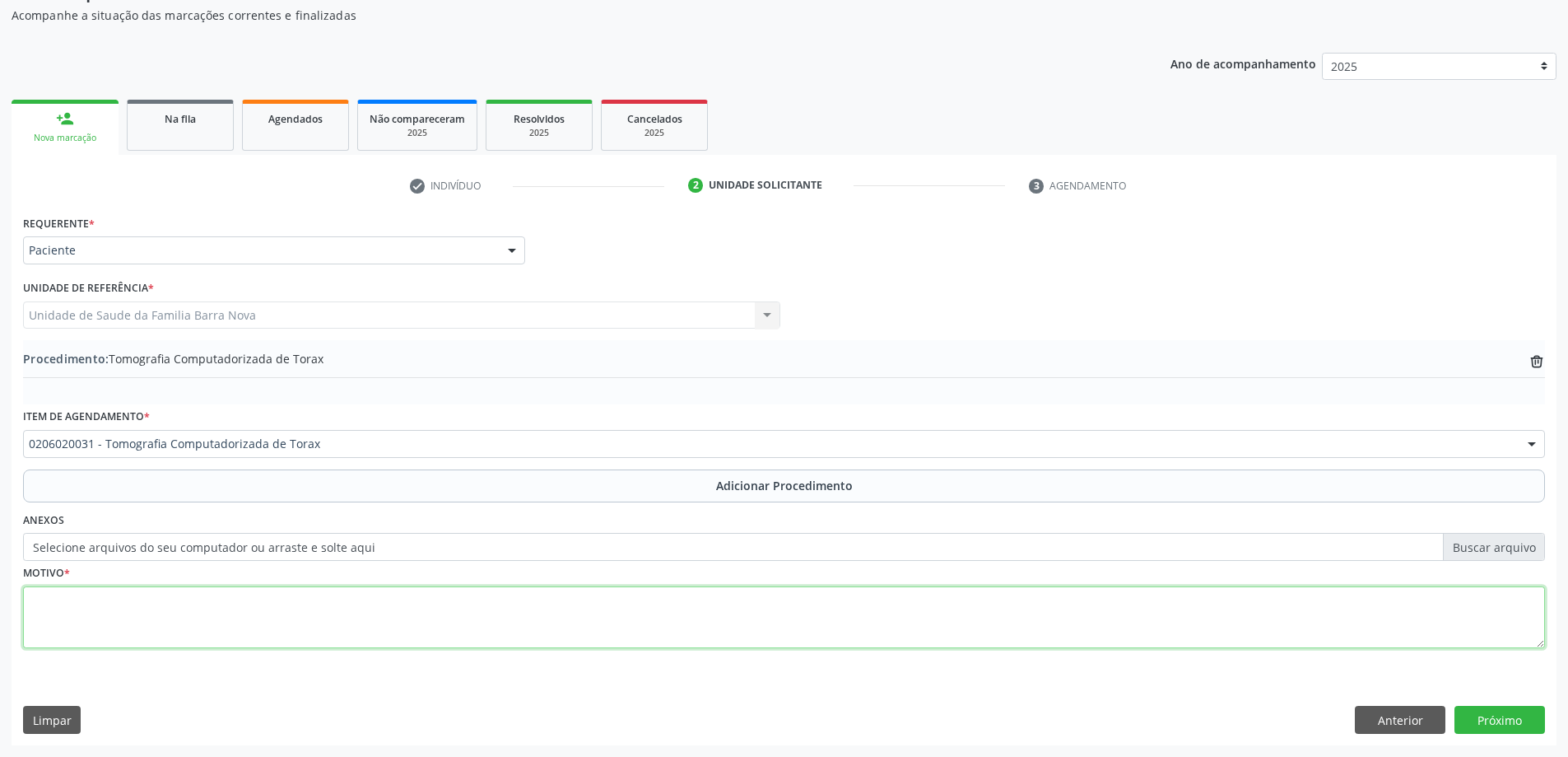
click at [158, 608] on textarea at bounding box center [784, 617] width 1522 height 63
click at [77, 600] on textarea "Dor toracica" at bounding box center [784, 617] width 1522 height 63
click at [100, 600] on textarea "Dor torácica" at bounding box center [784, 617] width 1522 height 63
type textarea "Dor torácica ao respirar."
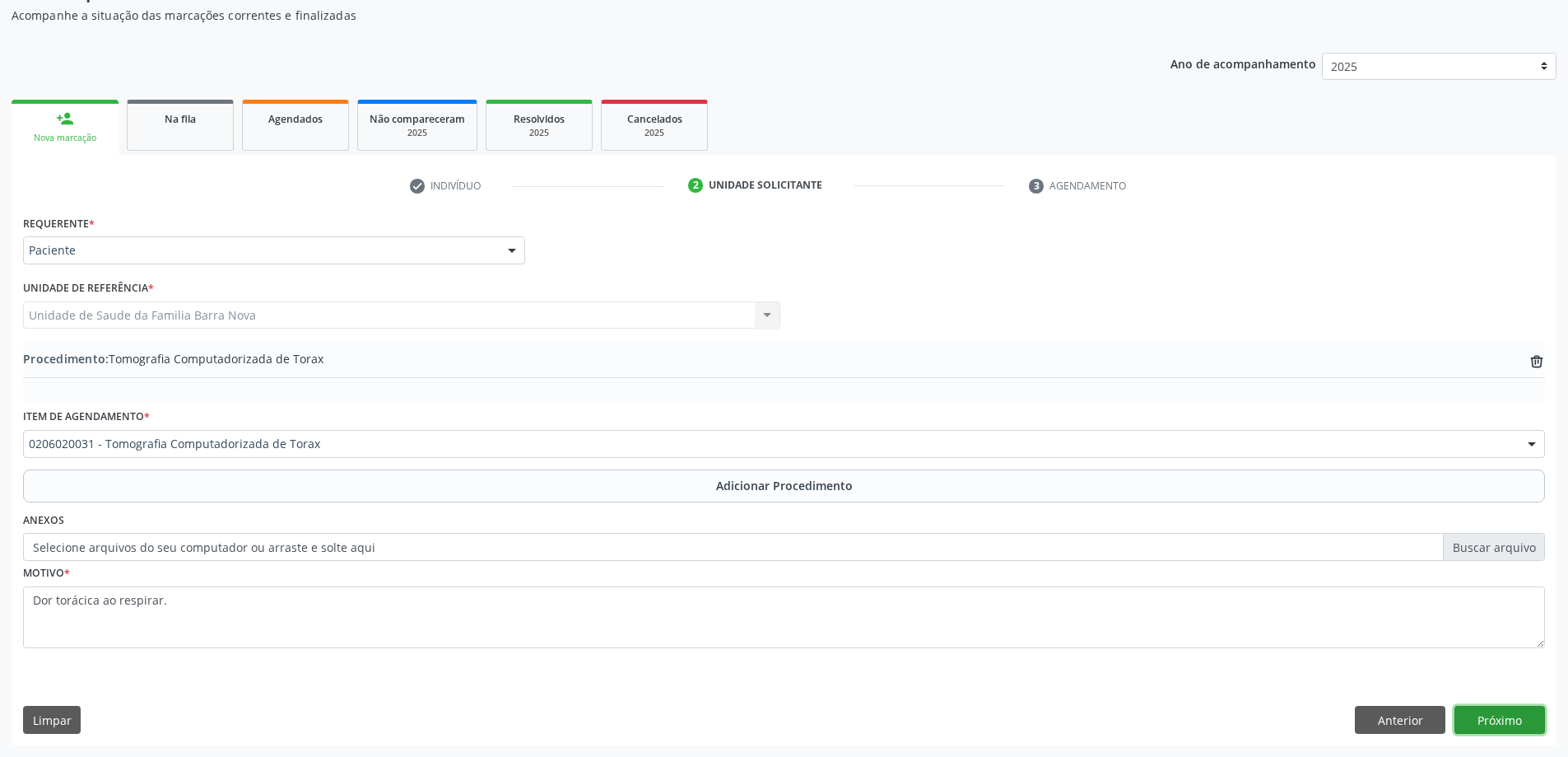
click at [1502, 723] on button "Próximo" at bounding box center [1500, 720] width 91 height 28
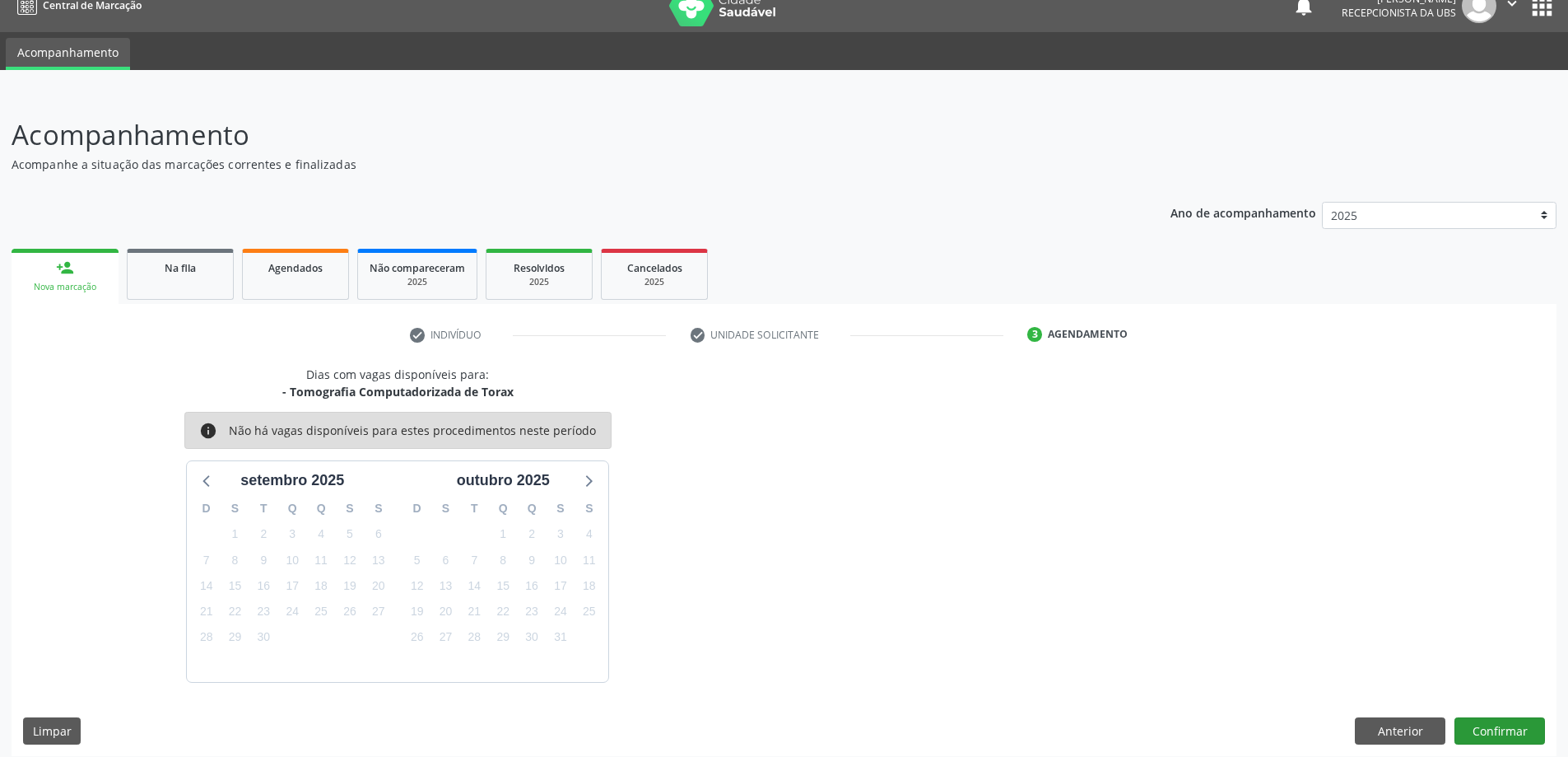
scroll to position [31, 0]
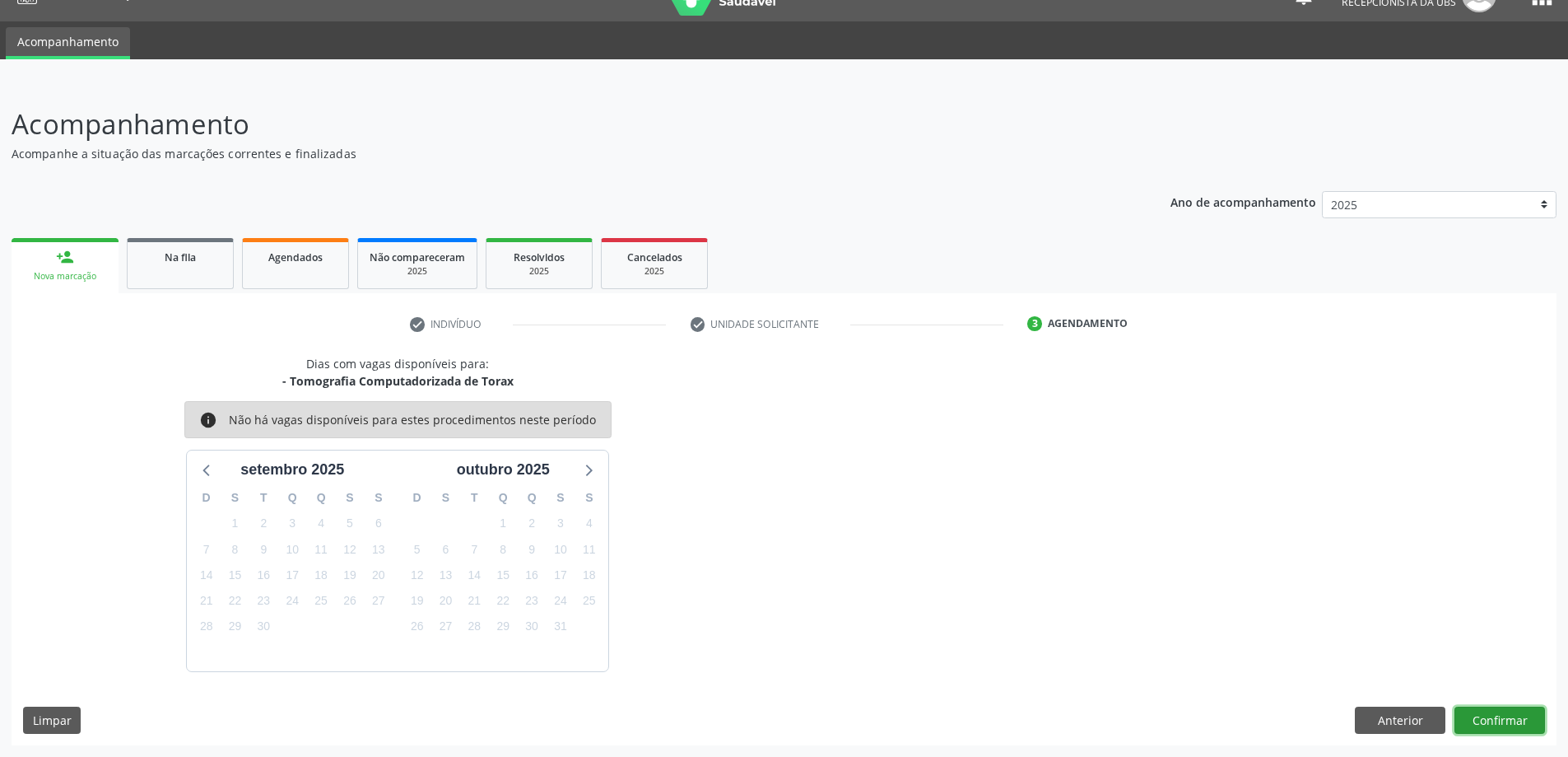
click at [1494, 729] on button "Confirmar" at bounding box center [1500, 721] width 91 height 28
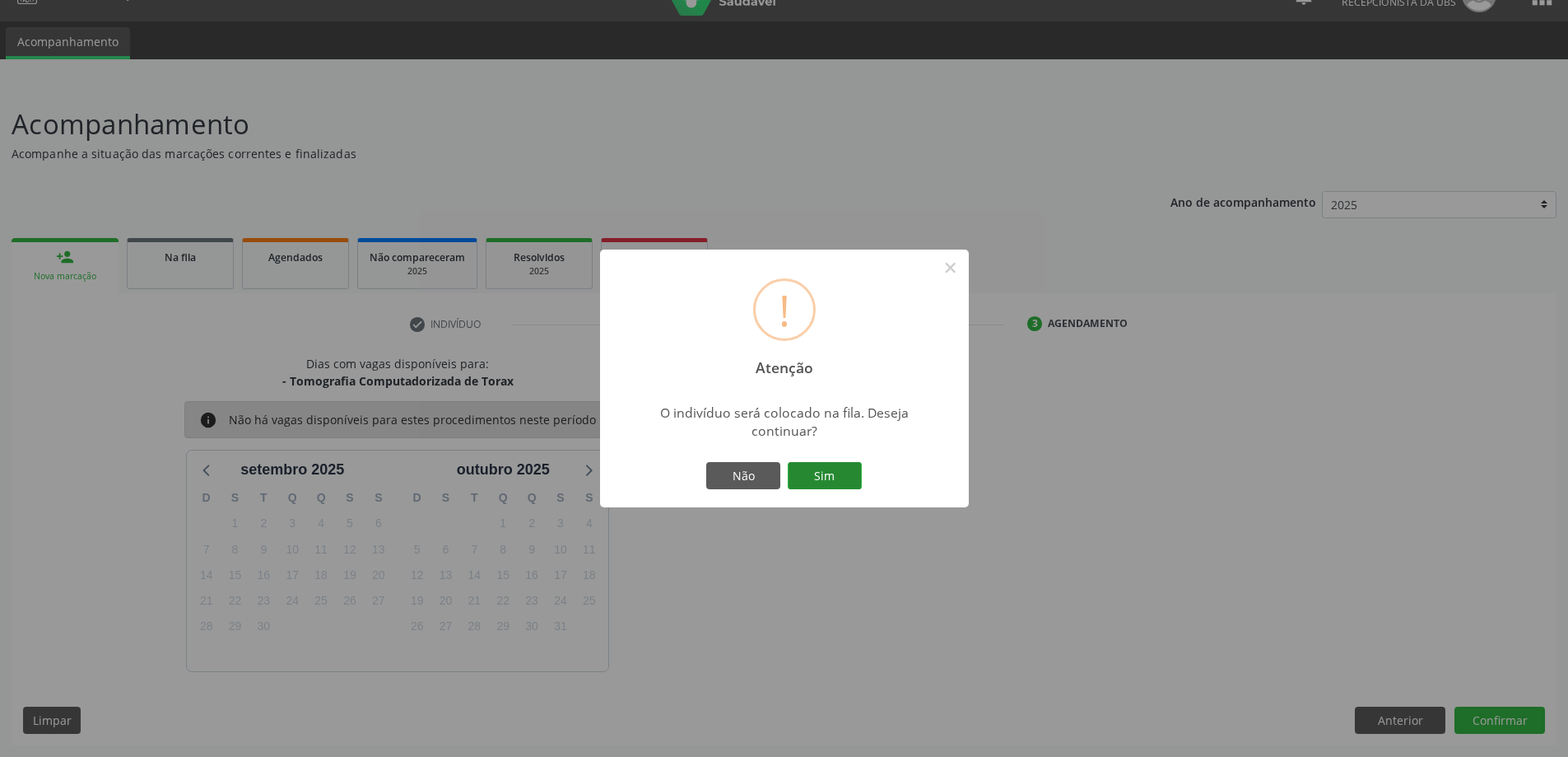
click at [820, 480] on button "Sim" at bounding box center [825, 476] width 74 height 28
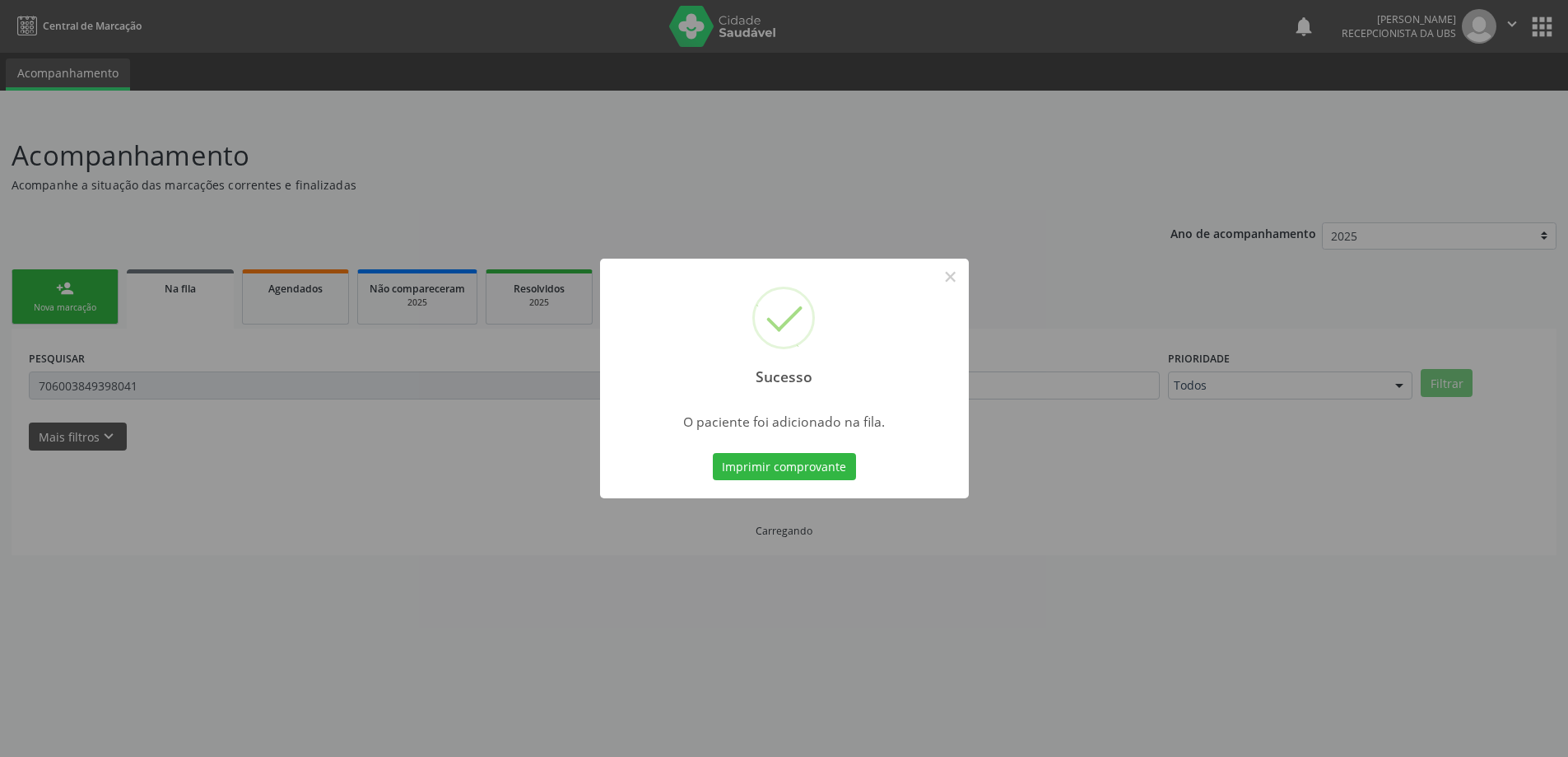
scroll to position [0, 0]
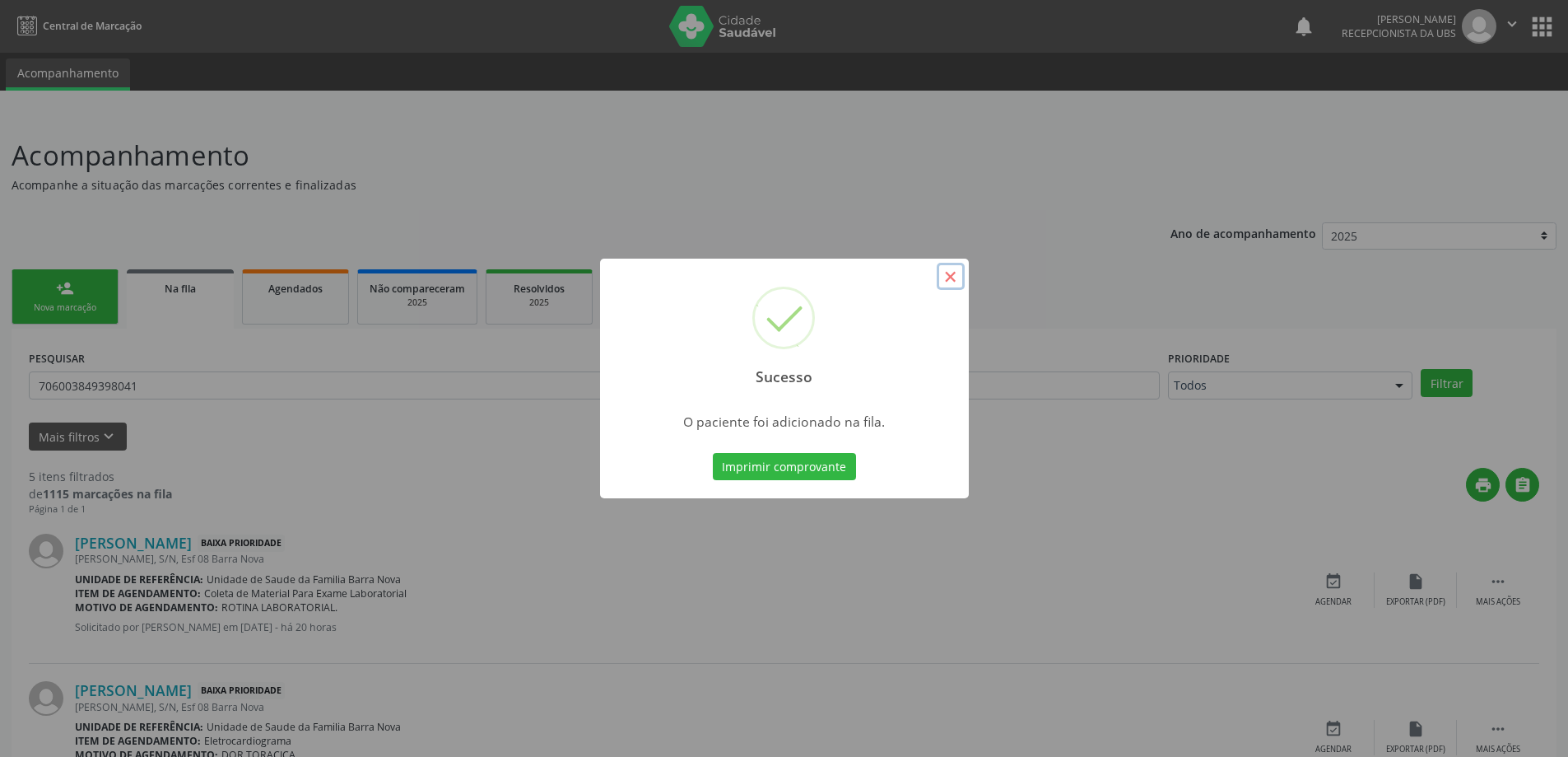
click at [946, 273] on button "×" at bounding box center [951, 277] width 28 height 28
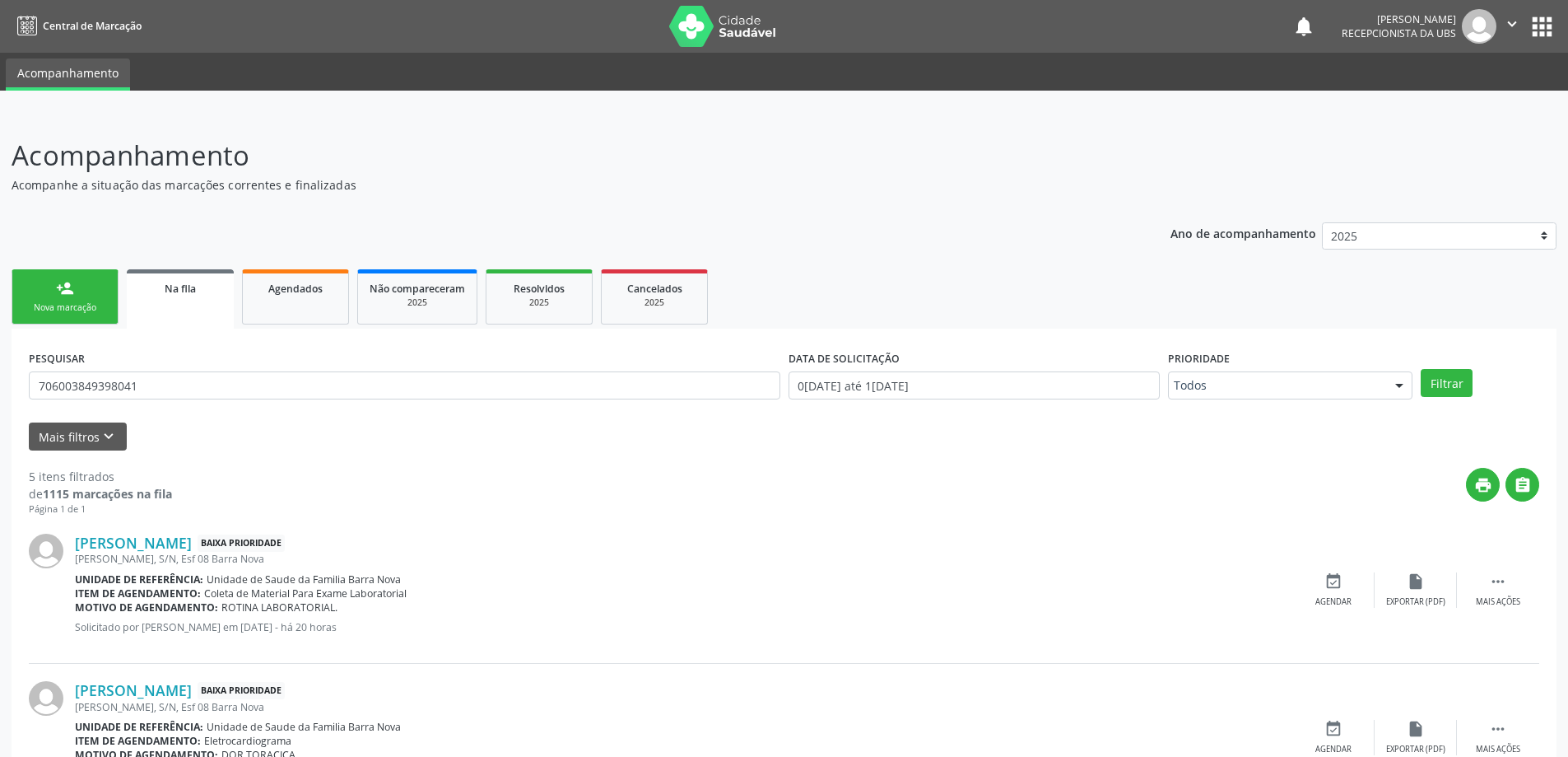
click at [62, 300] on link "person_add Nova marcação" at bounding box center [65, 296] width 107 height 55
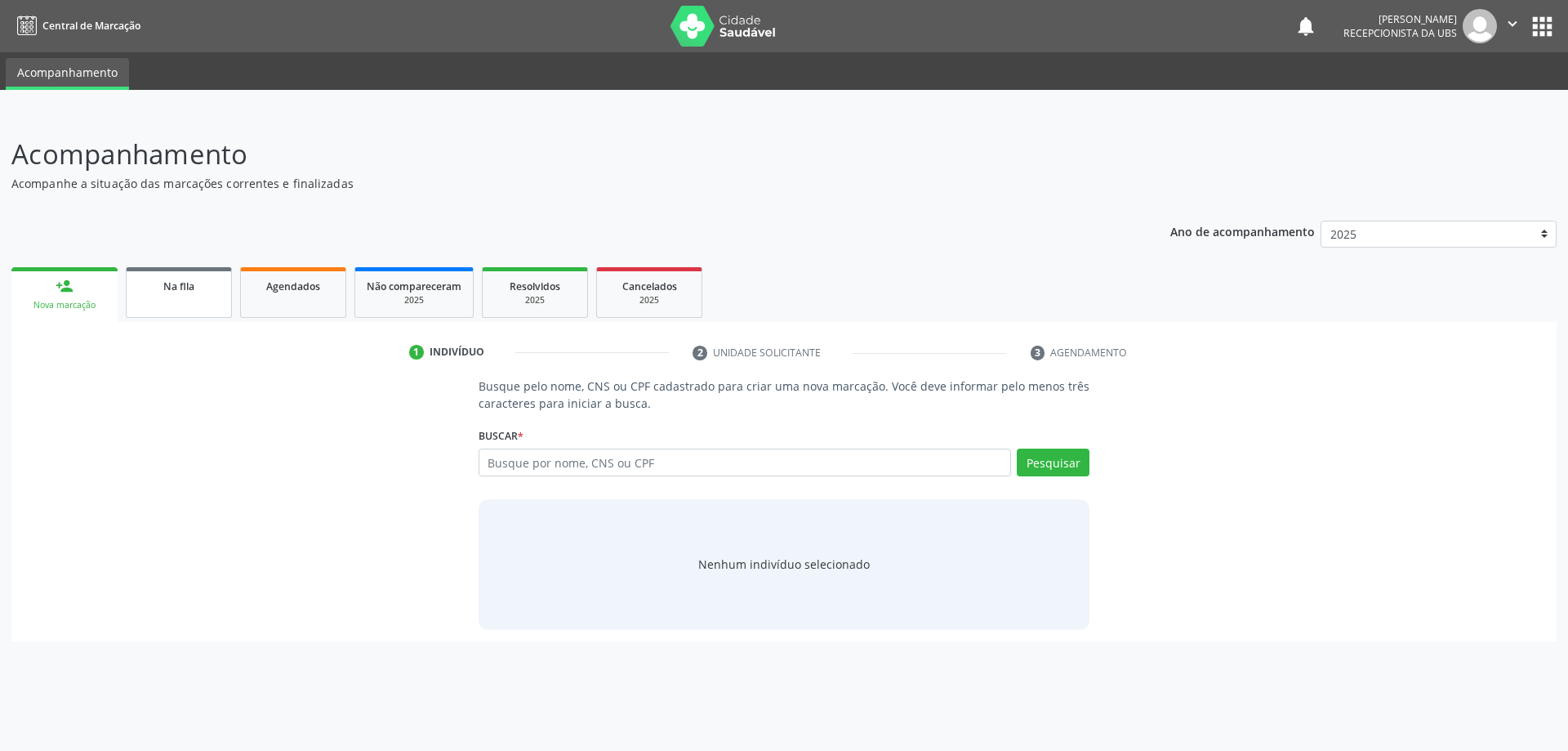
click at [172, 295] on link "Na fila" at bounding box center [179, 292] width 106 height 51
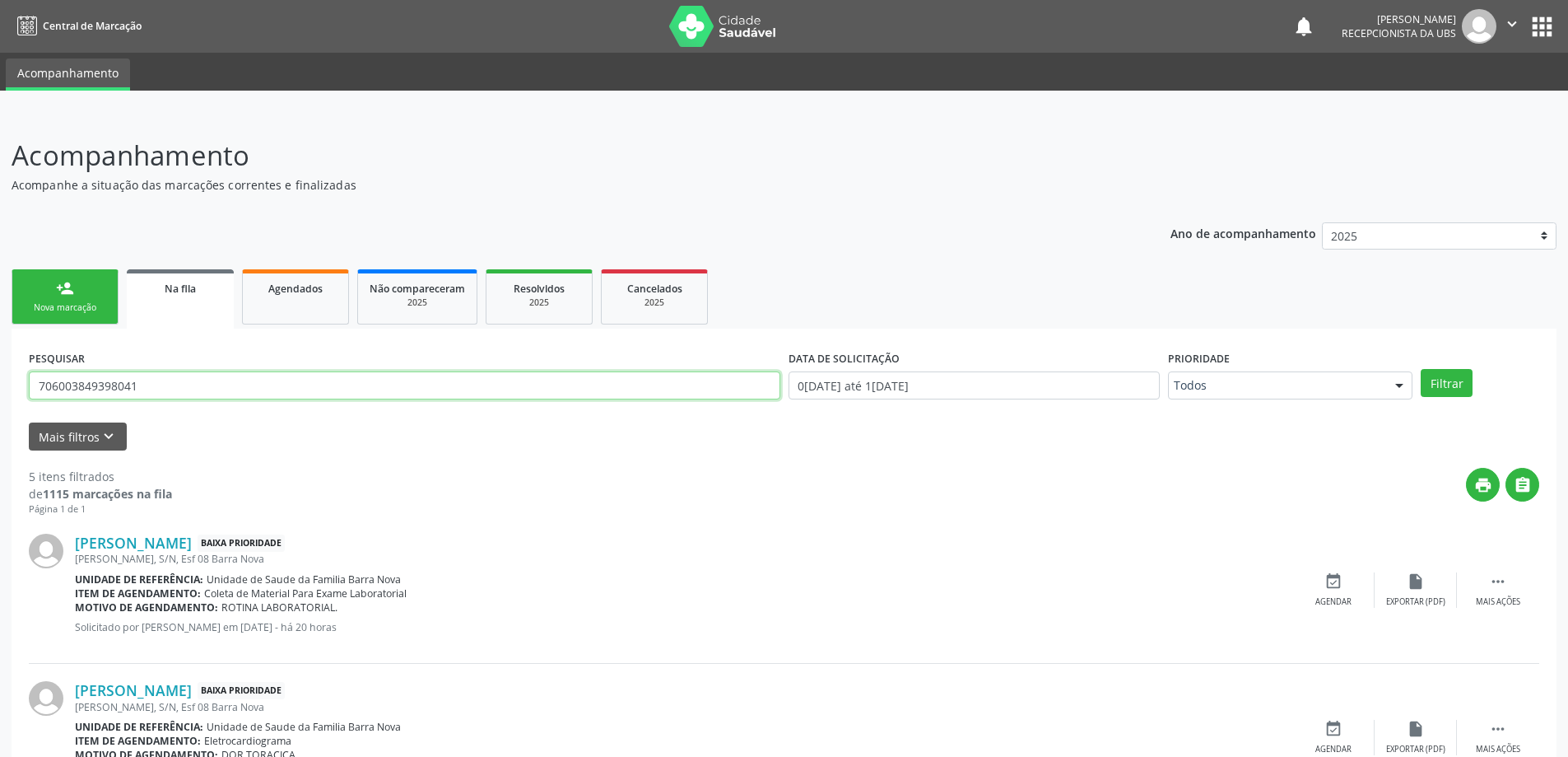
drag, startPoint x: 264, startPoint y: 388, endPoint x: 0, endPoint y: 391, distance: 264.0
click at [0, 391] on div "Acompanhamento Acompanhe a situação das marcações correntes e finalizadas Relat…" at bounding box center [784, 698] width 1568 height 1168
type input "700009505629103"
click at [1421, 369] on button "Filtrar" at bounding box center [1447, 383] width 52 height 28
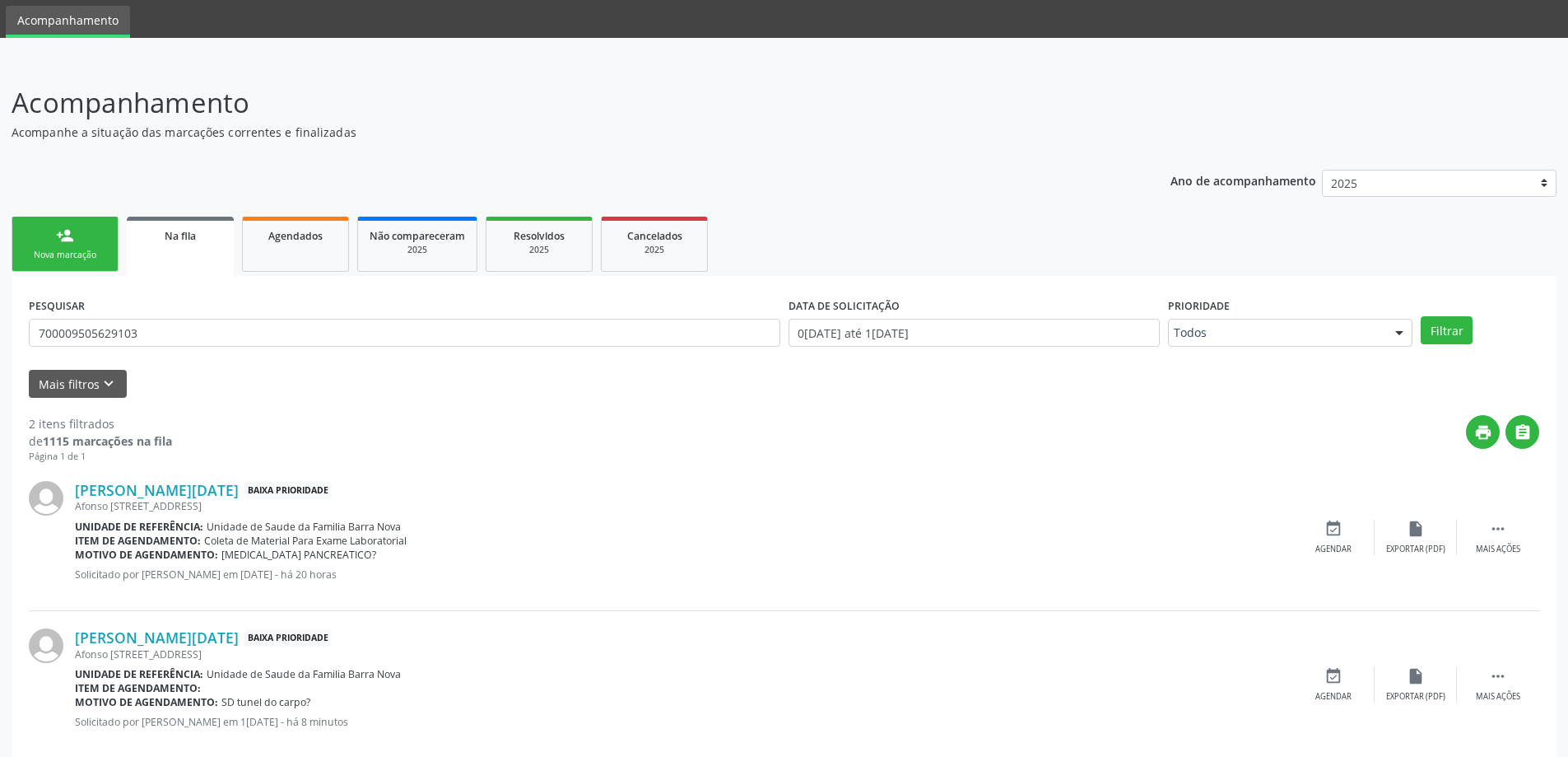
scroll to position [83, 0]
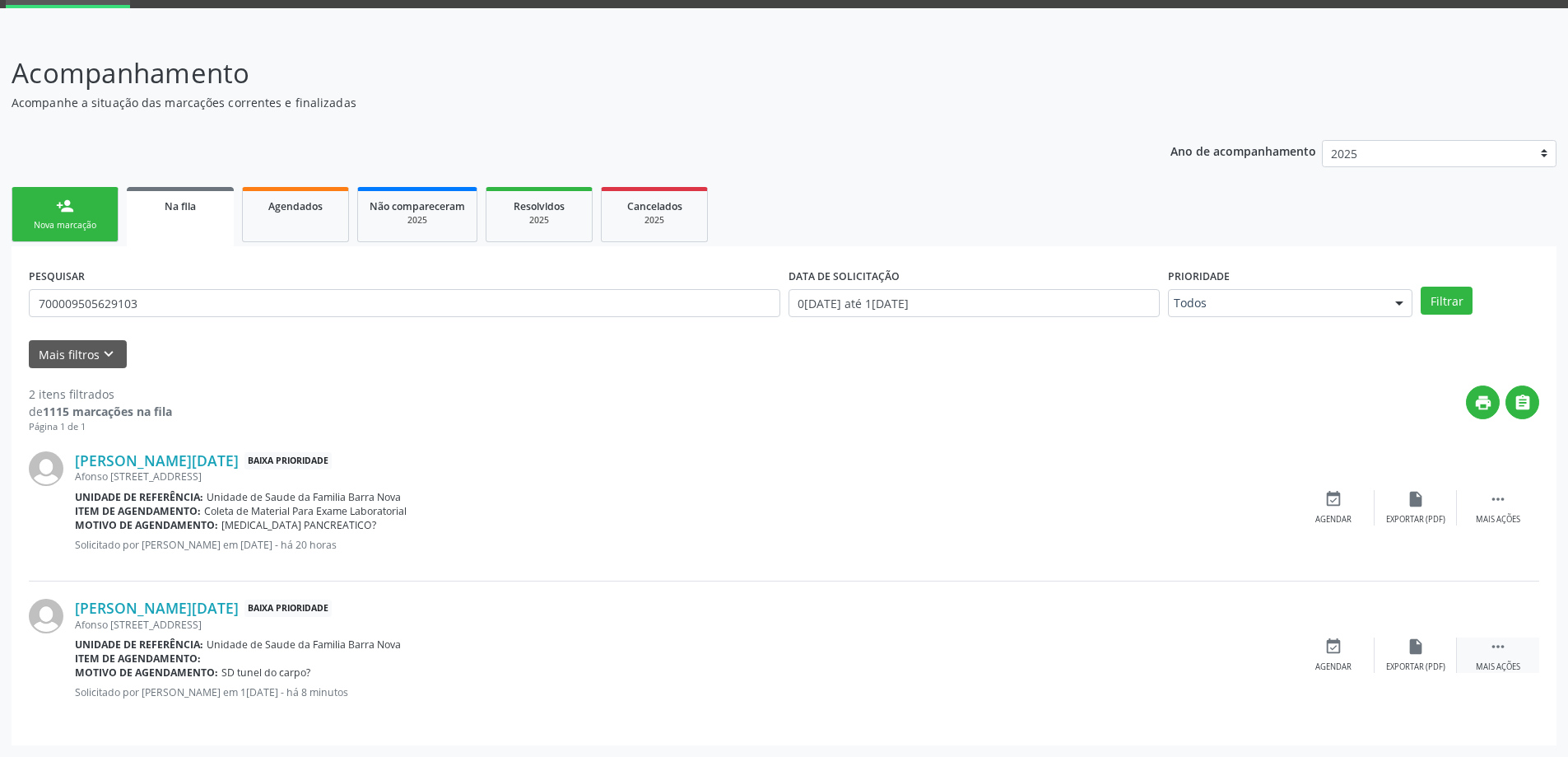
click at [1502, 651] on icon "" at bounding box center [1498, 646] width 18 height 18
click at [1414, 648] on icon "edit" at bounding box center [1416, 646] width 18 height 18
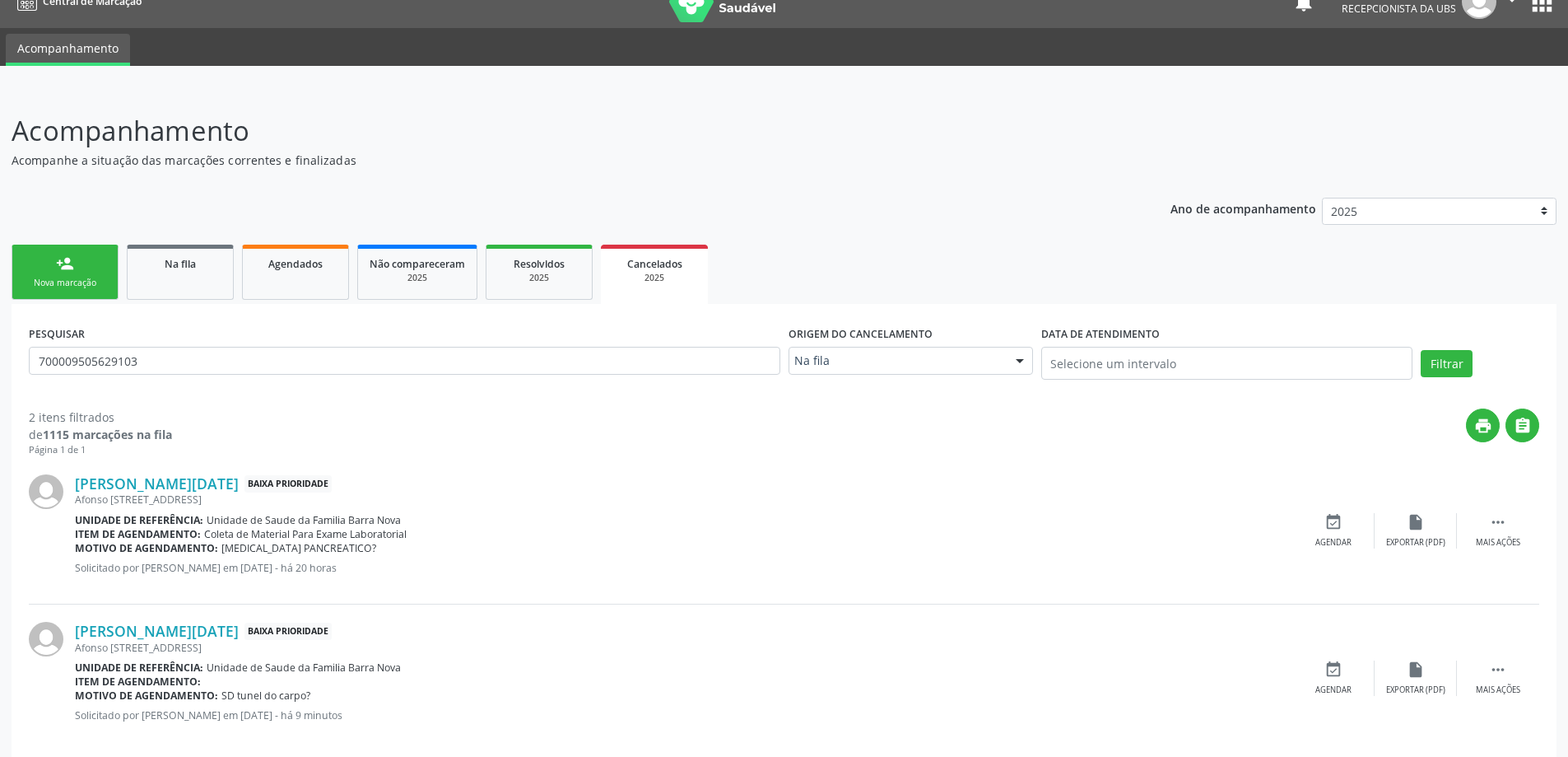
scroll to position [48, 0]
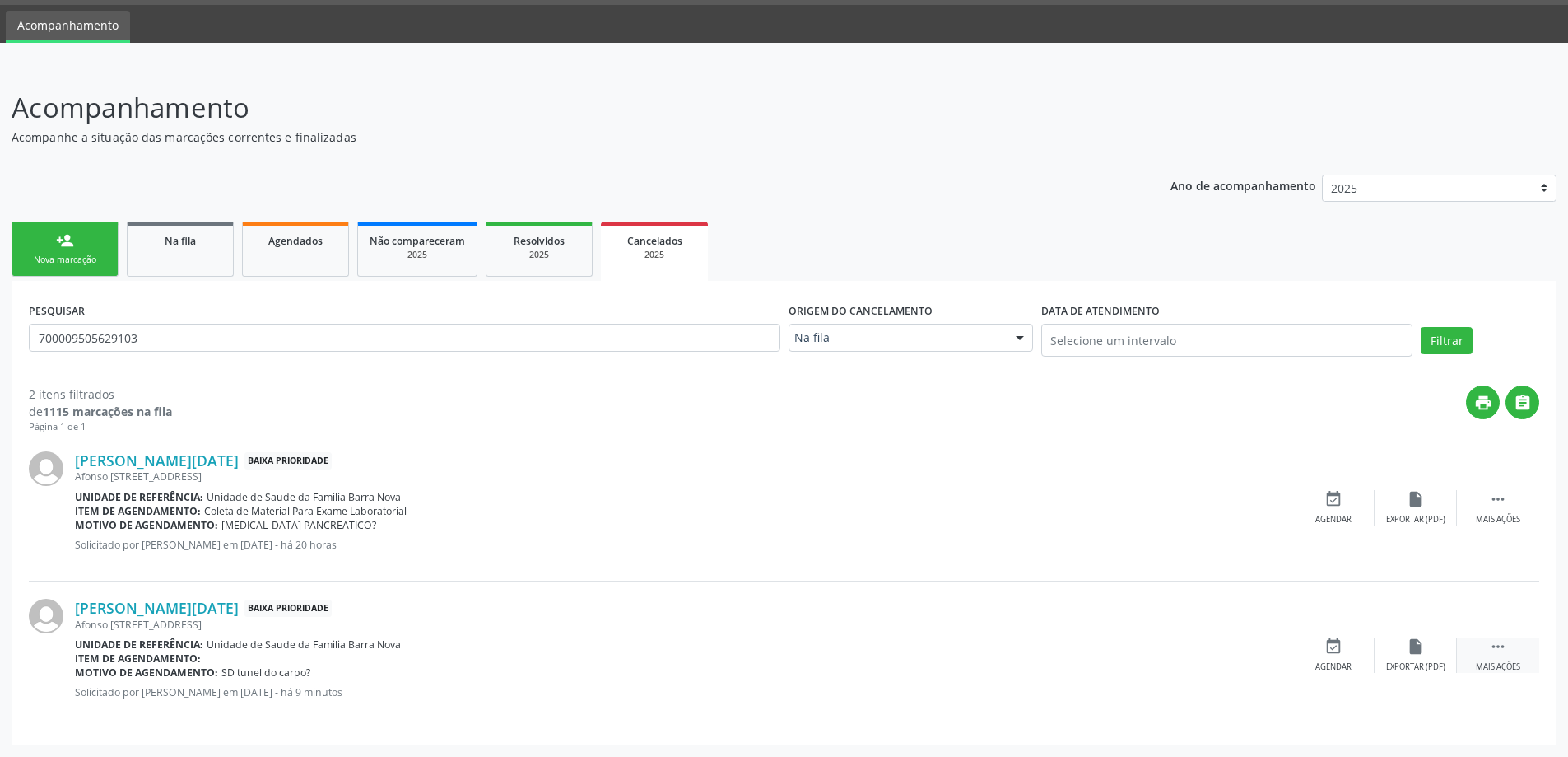
click at [1500, 650] on icon "" at bounding box center [1498, 646] width 18 height 18
click at [1418, 650] on icon "edit" at bounding box center [1416, 646] width 18 height 18
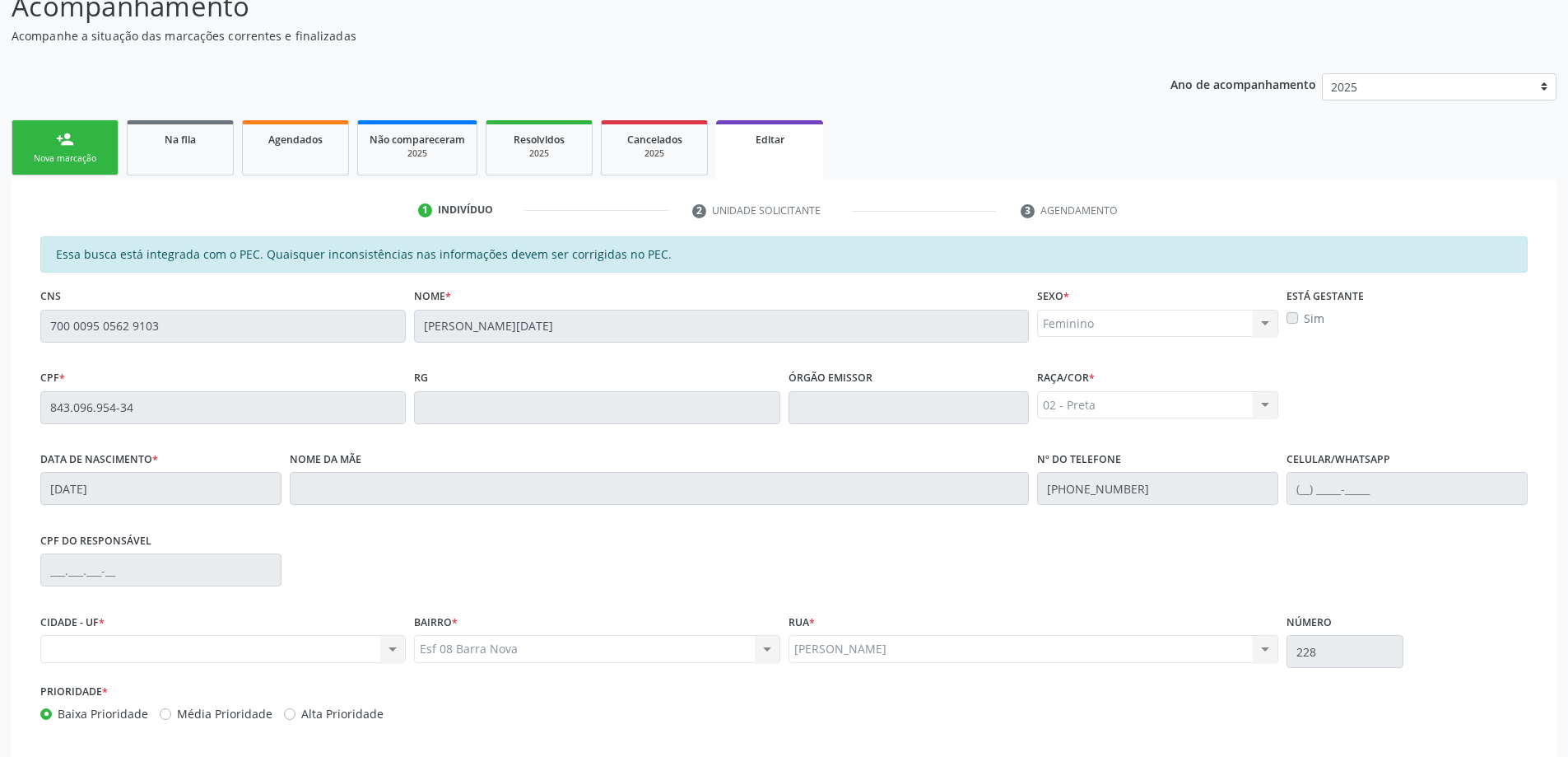
scroll to position [229, 0]
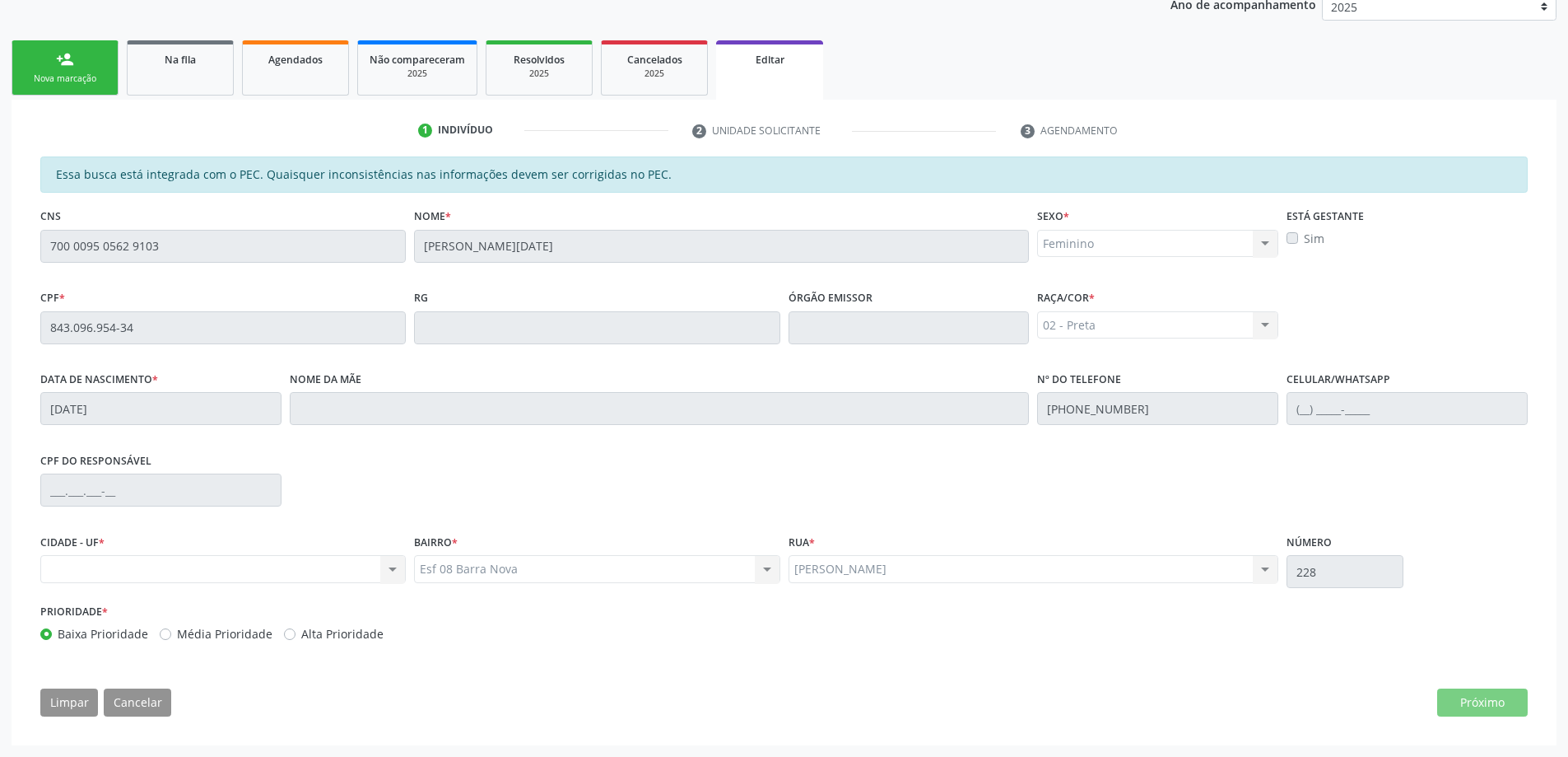
click at [729, 125] on li "2 Unidade solicitante" at bounding box center [844, 131] width 328 height 28
click at [1263, 324] on div "02 - Preta 01 - Branca 02 - Preta 04 - Amarela 03 - Parda 05 - Indígena Nenhum …" at bounding box center [1158, 325] width 241 height 28
click at [1489, 721] on div "Essa busca está integrada com o PEC. Quaisquer inconsistências nas informações …" at bounding box center [784, 442] width 1510 height 571
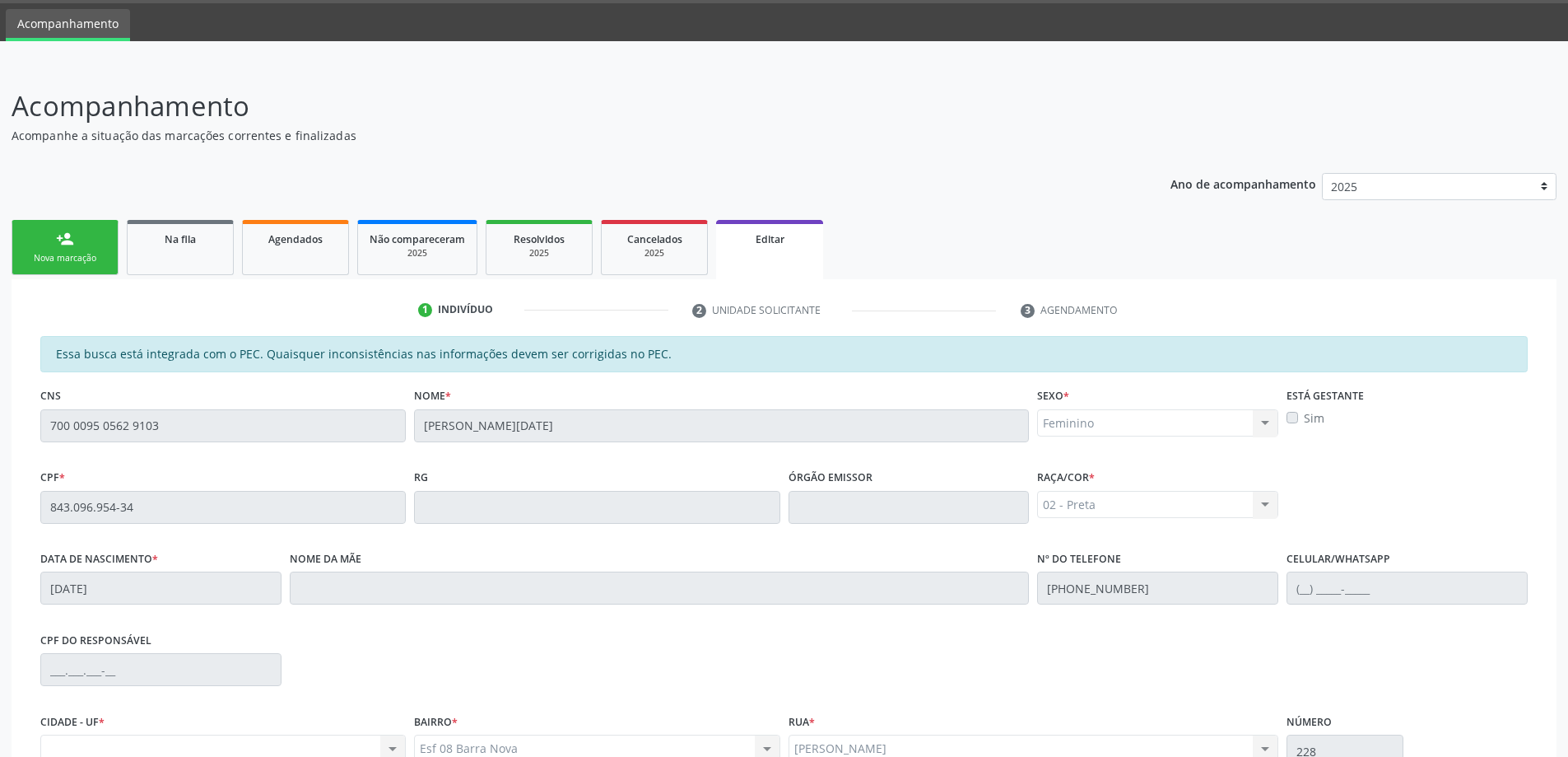
scroll to position [0, 0]
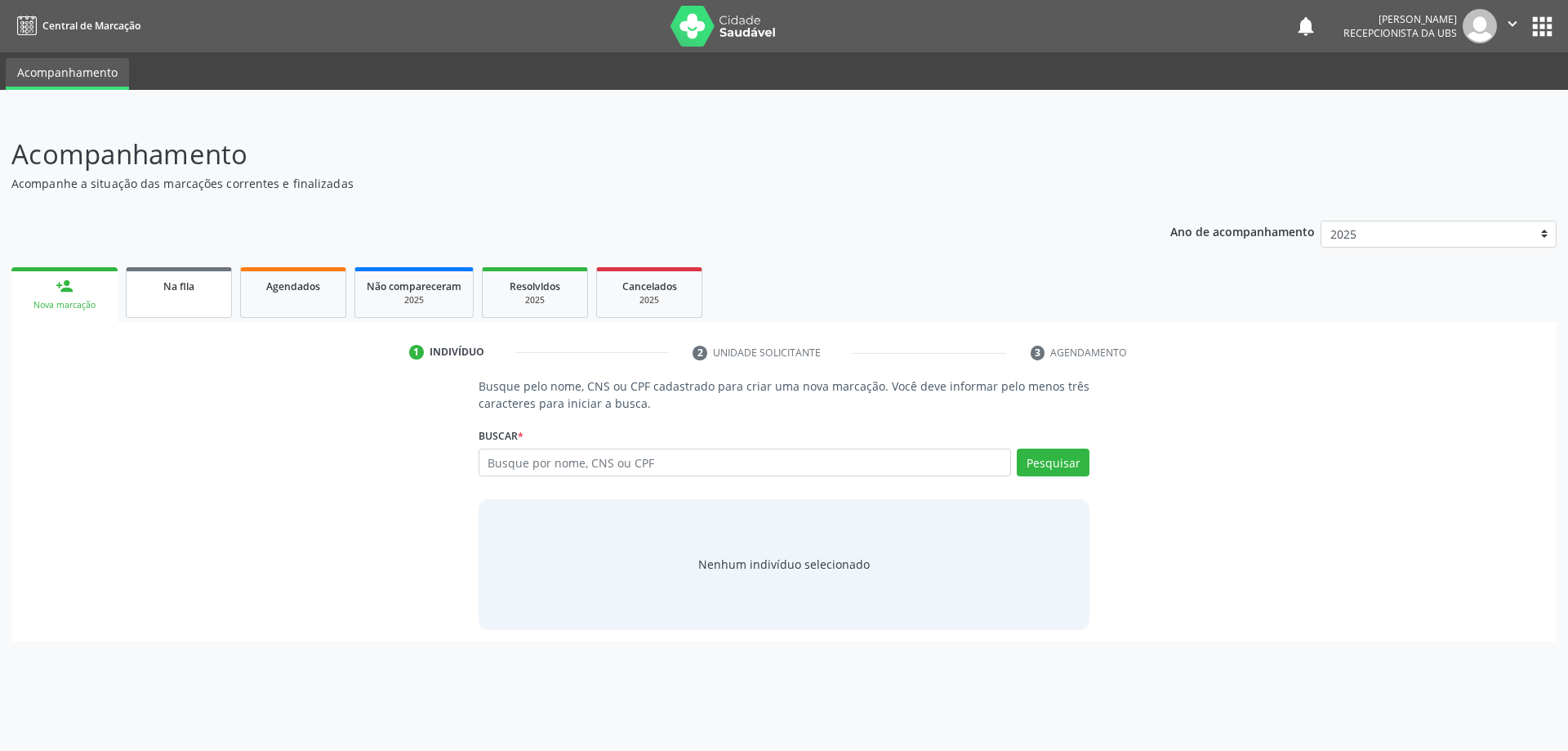
click at [157, 305] on link "Na fila" at bounding box center [179, 292] width 106 height 51
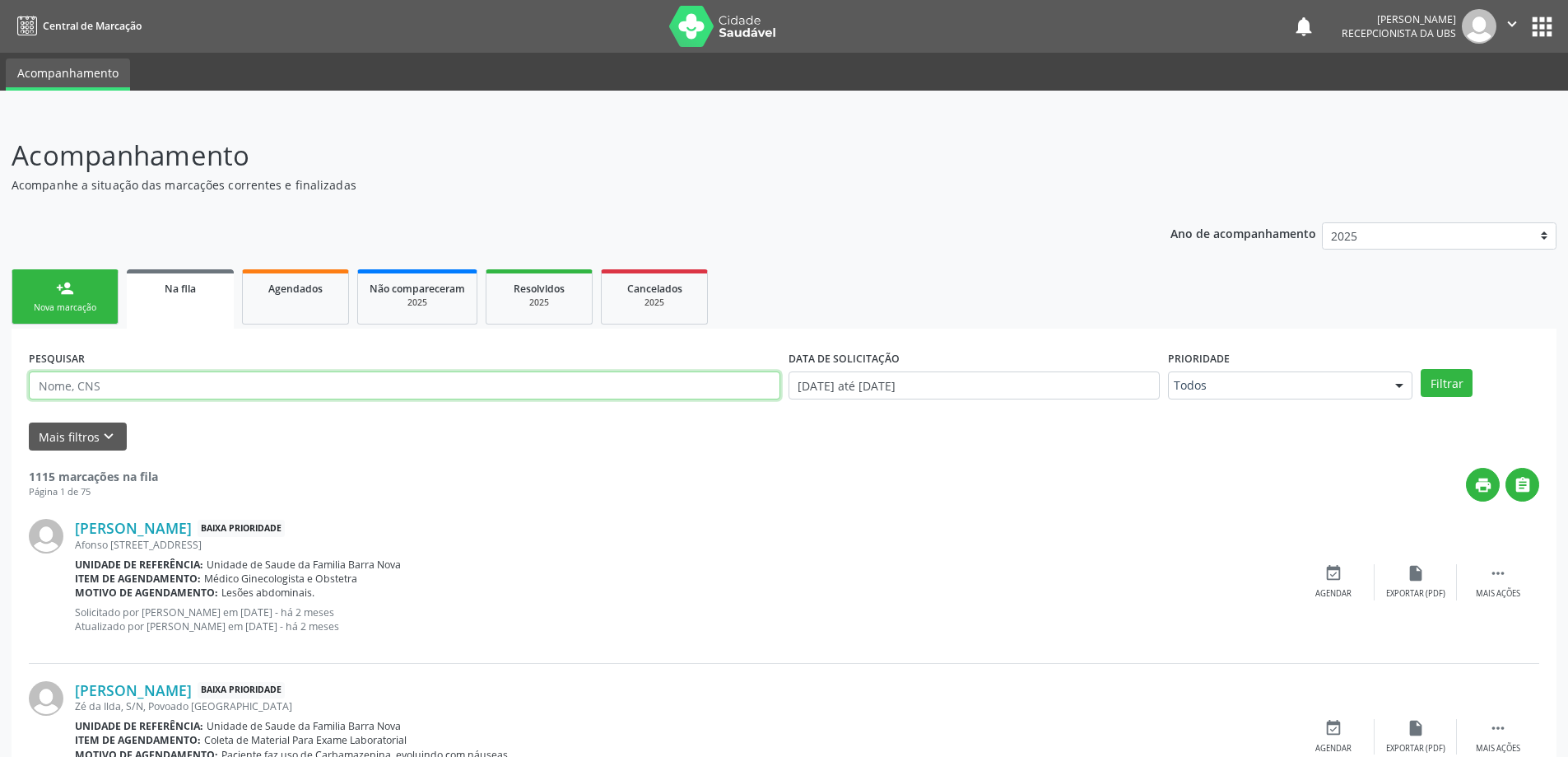
click at [205, 386] on input "text" at bounding box center [404, 386] width 752 height 28
click at [151, 387] on input "843" at bounding box center [404, 386] width 752 height 28
type input "84309695434"
click at [1421, 369] on button "Filtrar" at bounding box center [1447, 383] width 52 height 28
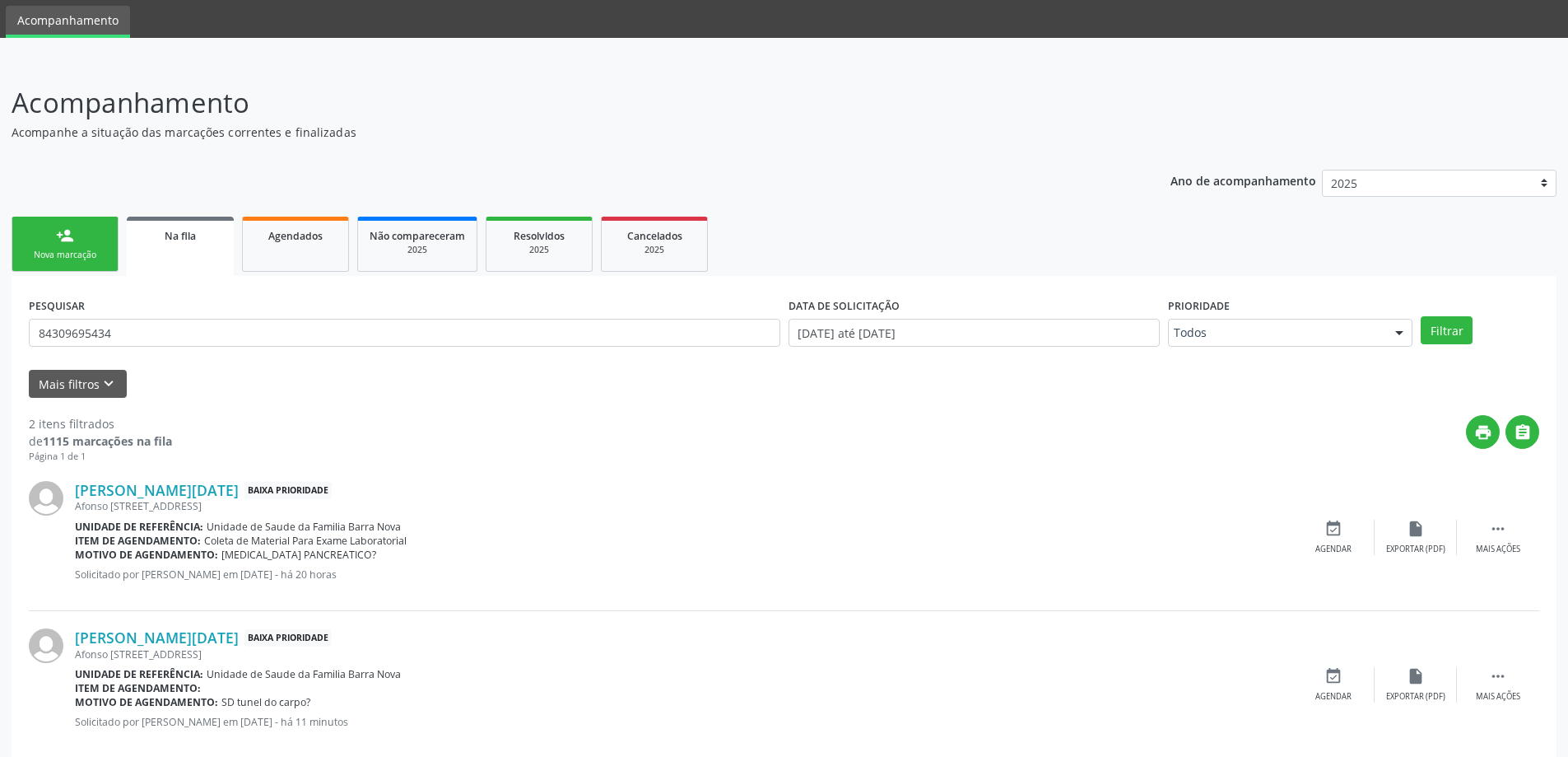
scroll to position [83, 0]
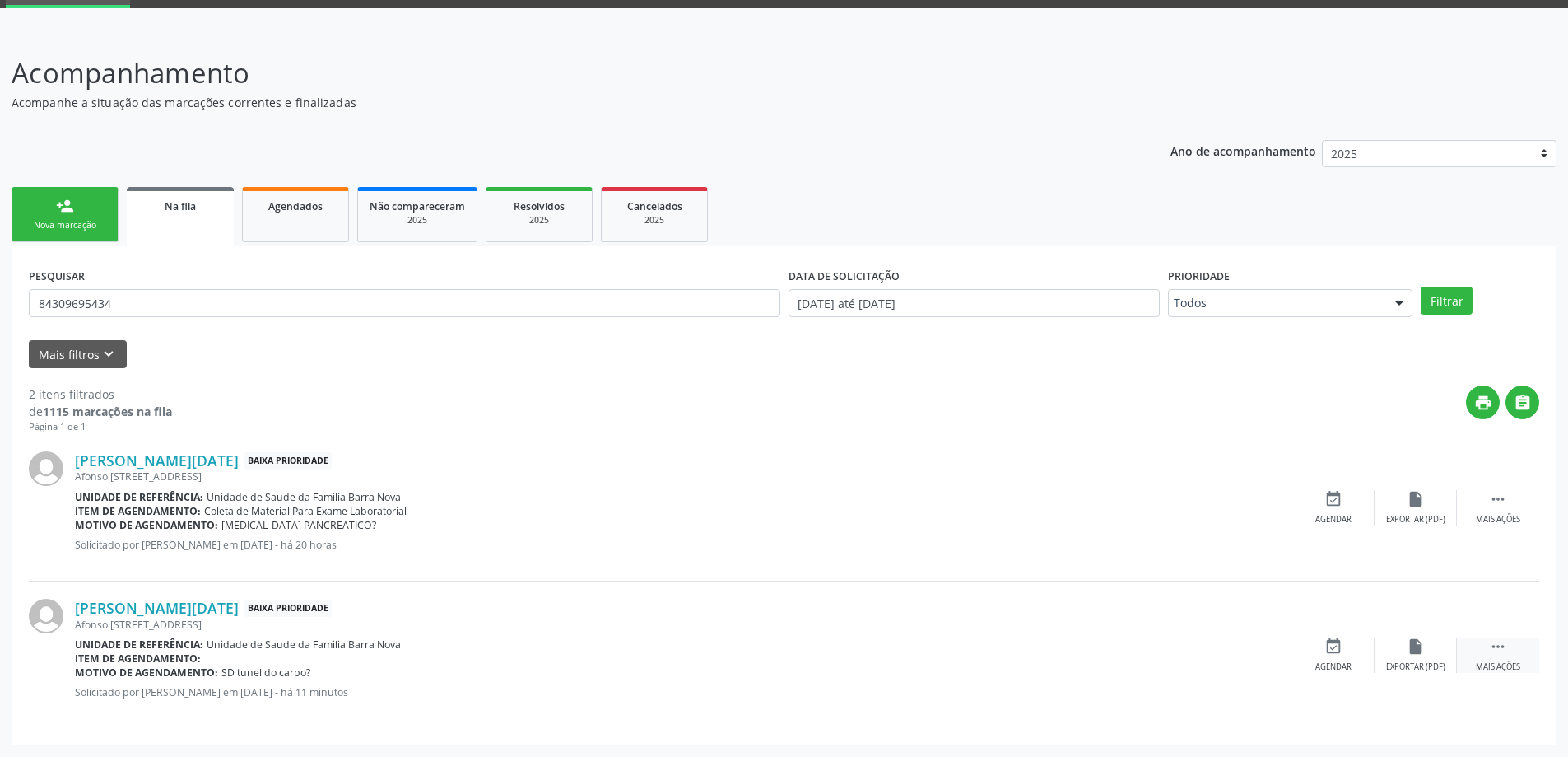
click at [1491, 646] on icon "" at bounding box center [1498, 646] width 18 height 18
click at [1417, 649] on icon "edit" at bounding box center [1416, 646] width 18 height 18
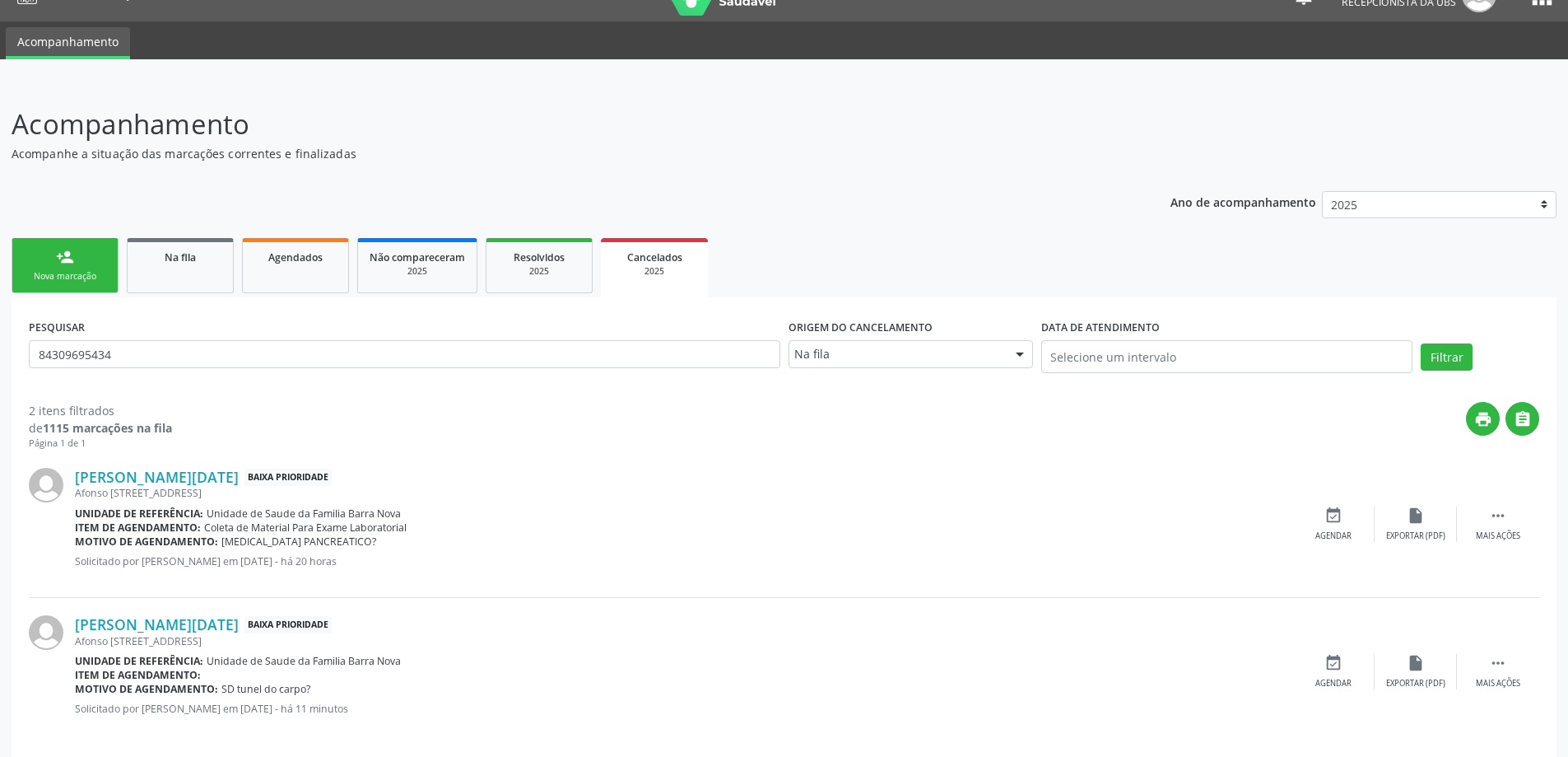
scroll to position [48, 0]
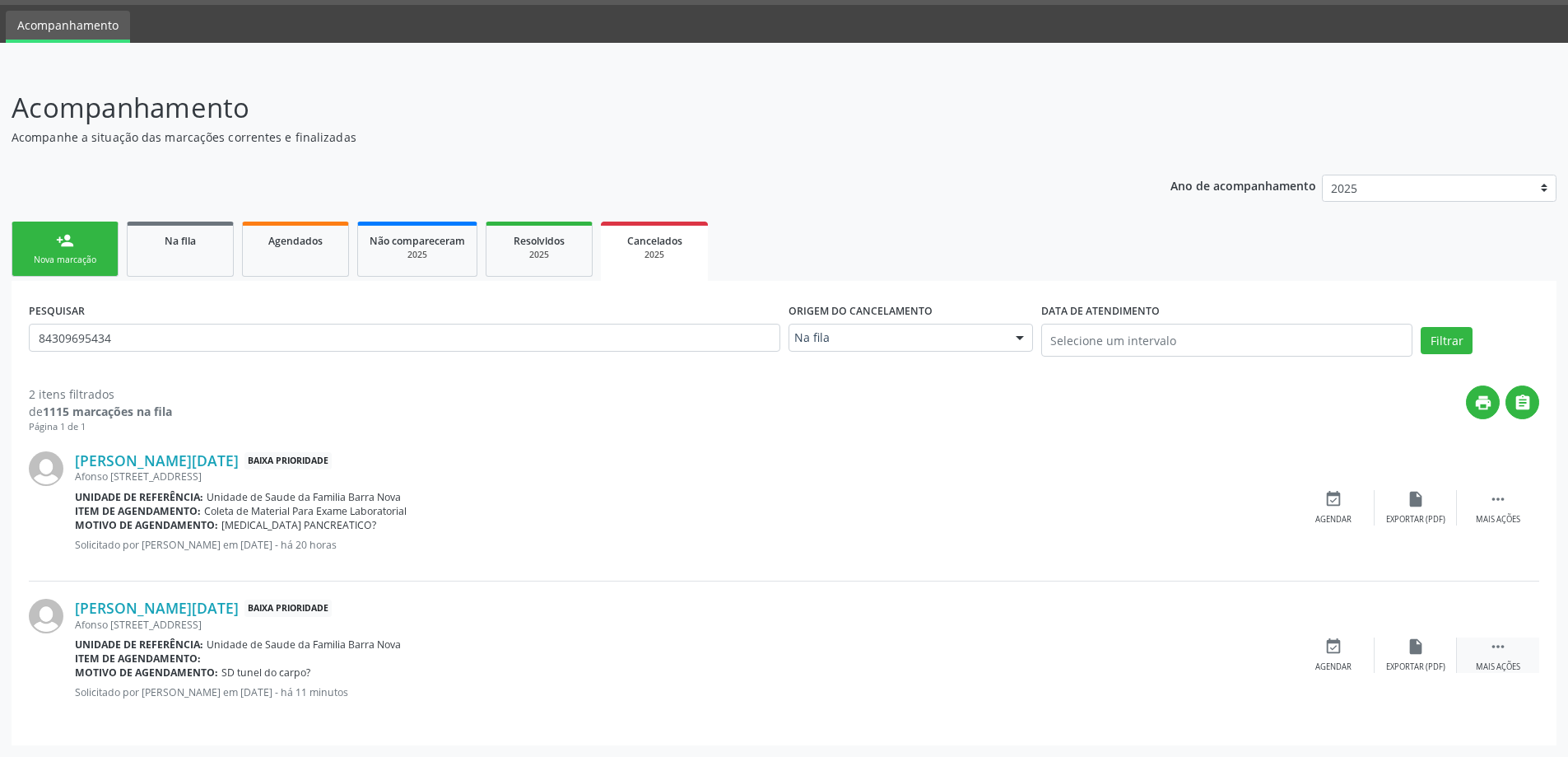
click at [1503, 653] on icon "" at bounding box center [1498, 646] width 18 height 18
click at [1496, 648] on icon "" at bounding box center [1498, 646] width 18 height 18
click at [1417, 646] on icon "edit" at bounding box center [1416, 646] width 18 height 18
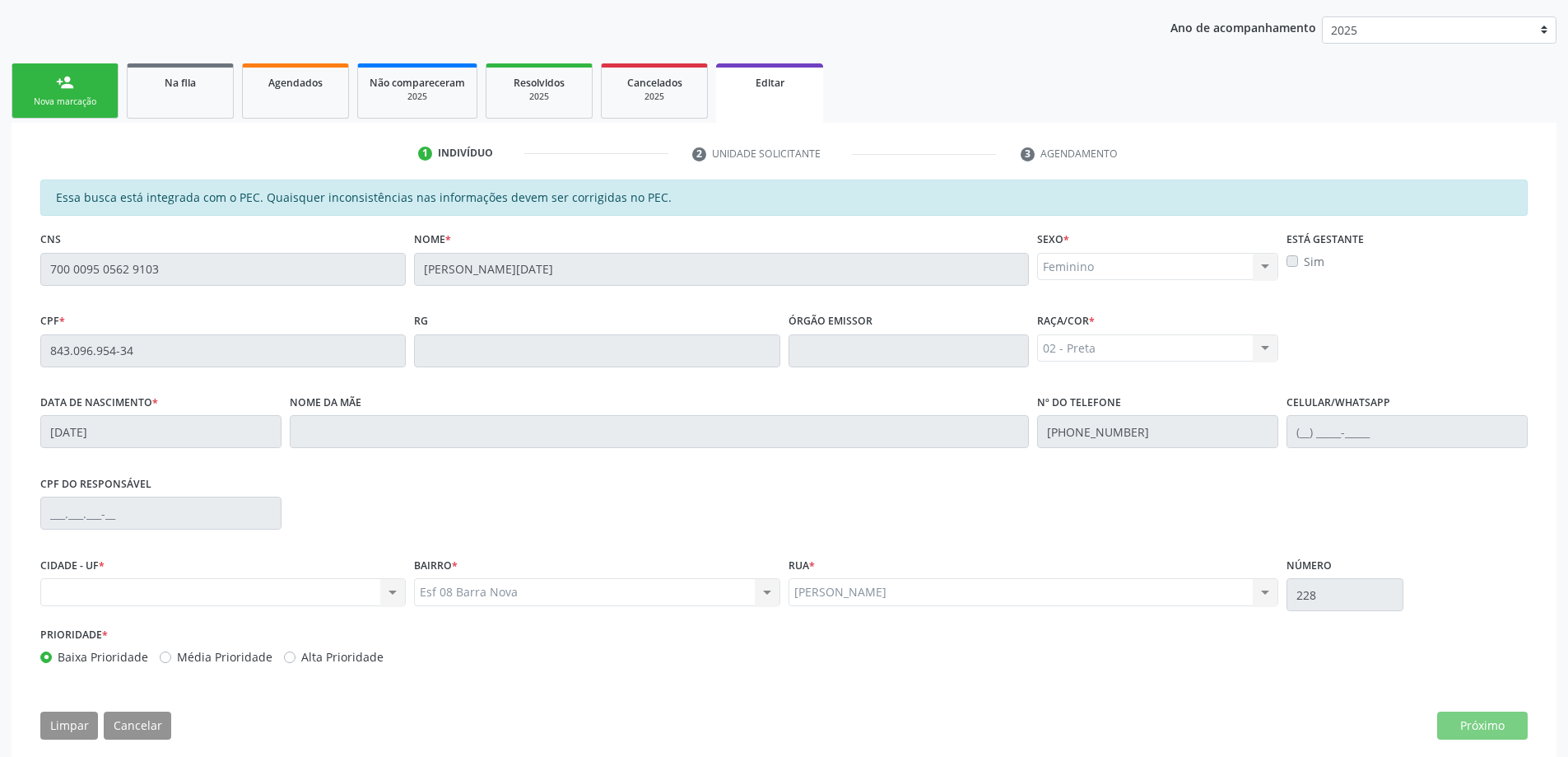
scroll to position [229, 0]
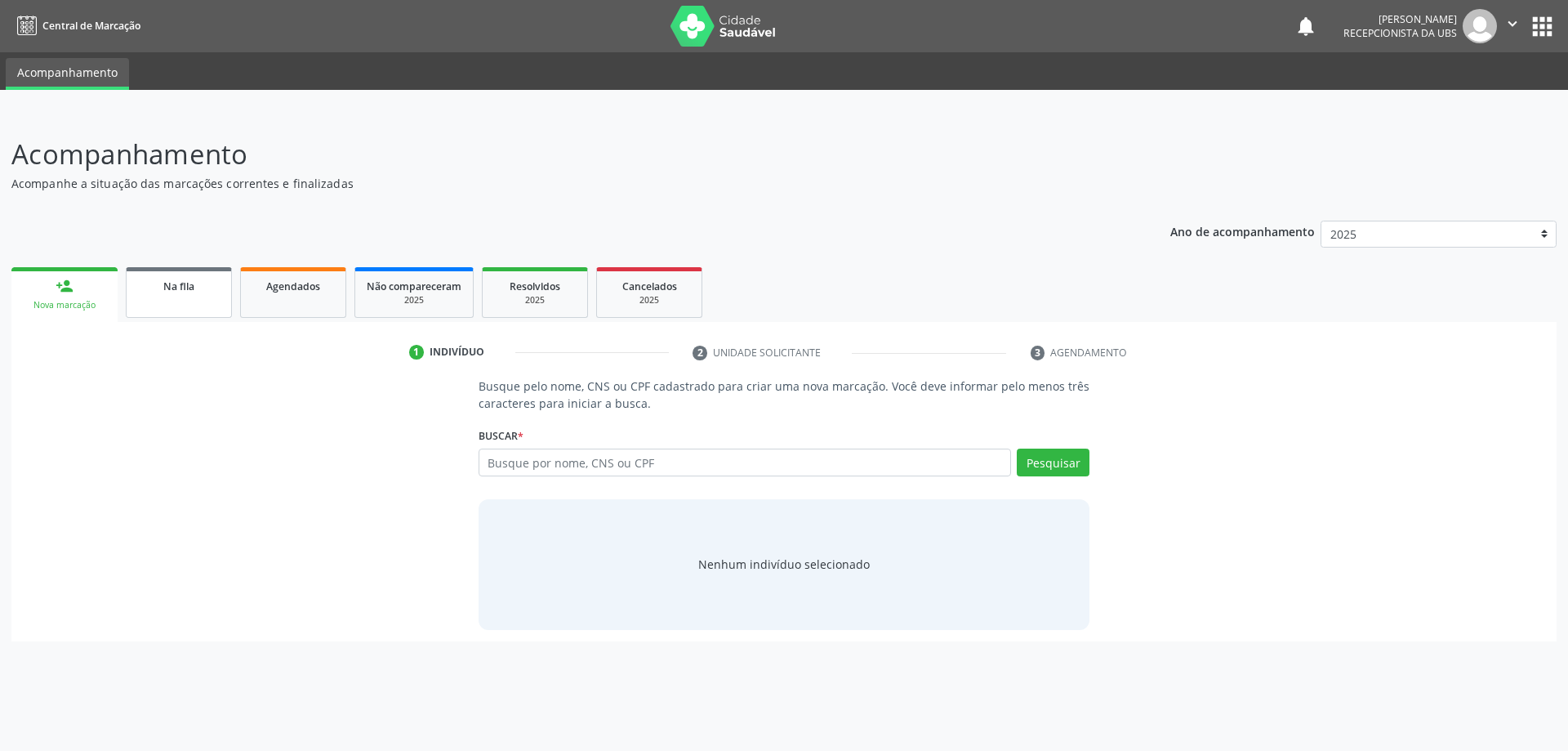
click at [176, 296] on link "Na fila" at bounding box center [179, 292] width 106 height 51
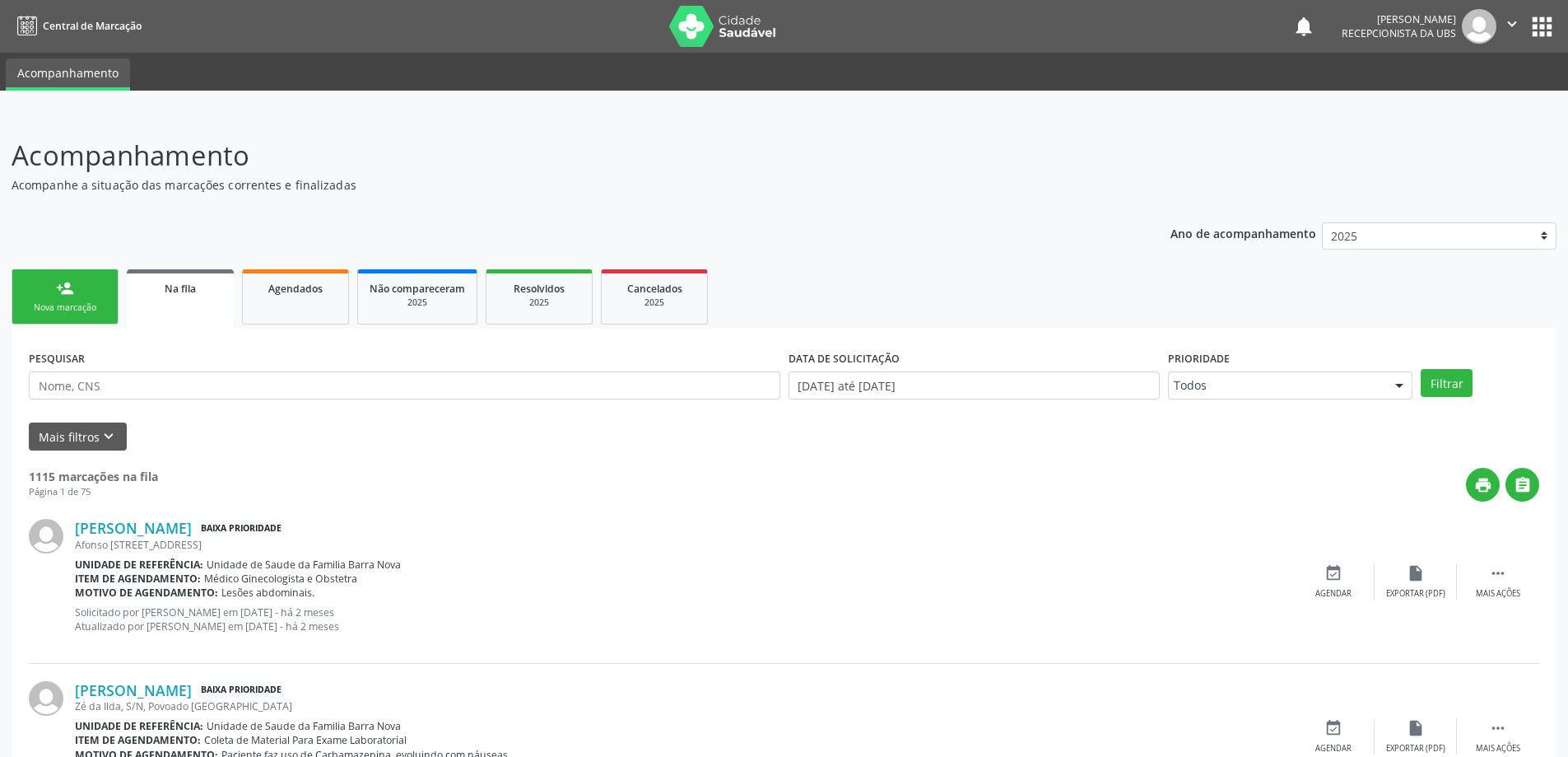
click at [127, 269] on link "Na fila" at bounding box center [181, 299] width 107 height 59
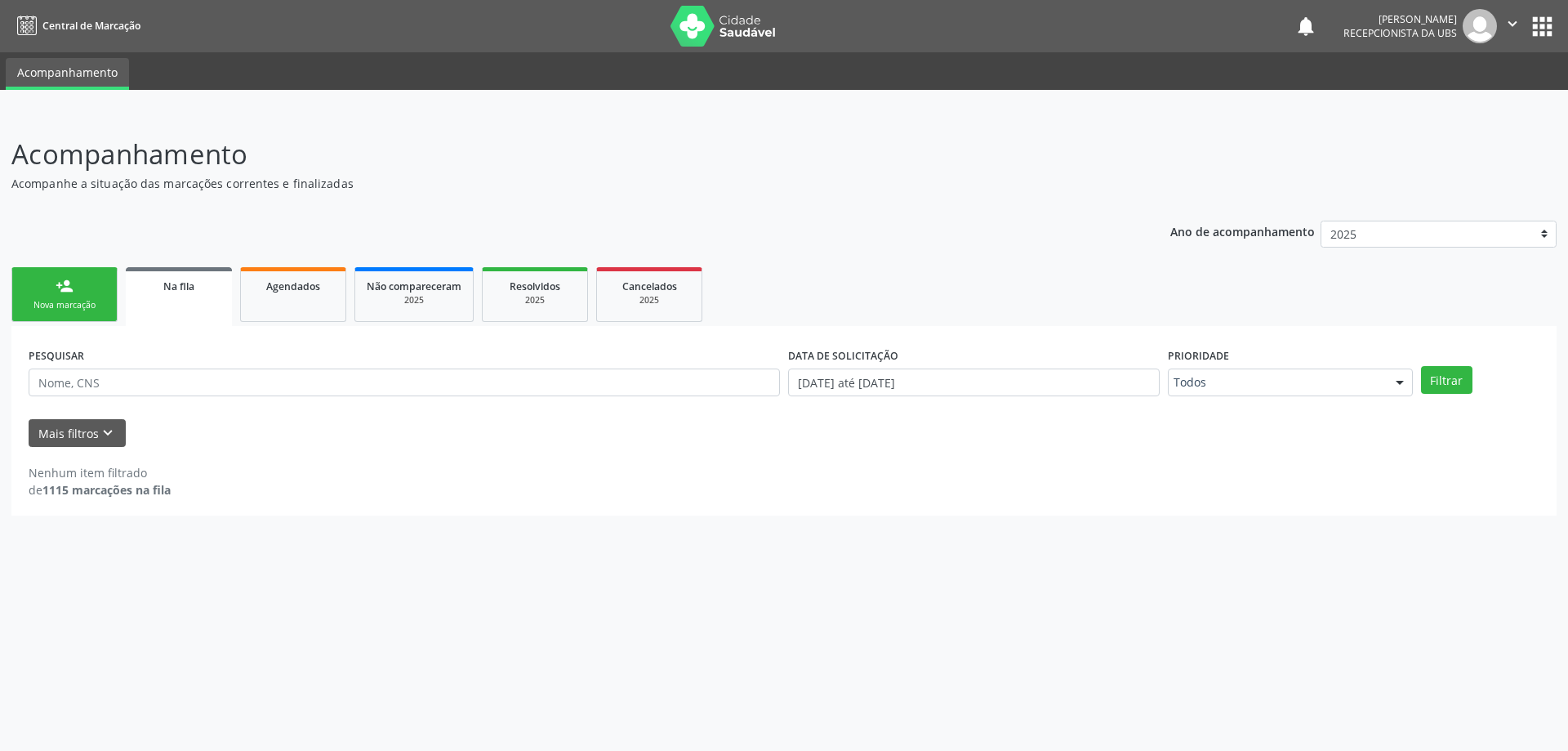
click at [183, 298] on link "Na fila" at bounding box center [179, 296] width 106 height 59
click at [146, 383] on input "text" at bounding box center [404, 382] width 752 height 28
type input "84309695434"
click at [1421, 366] on button "Filtrar" at bounding box center [1447, 380] width 52 height 28
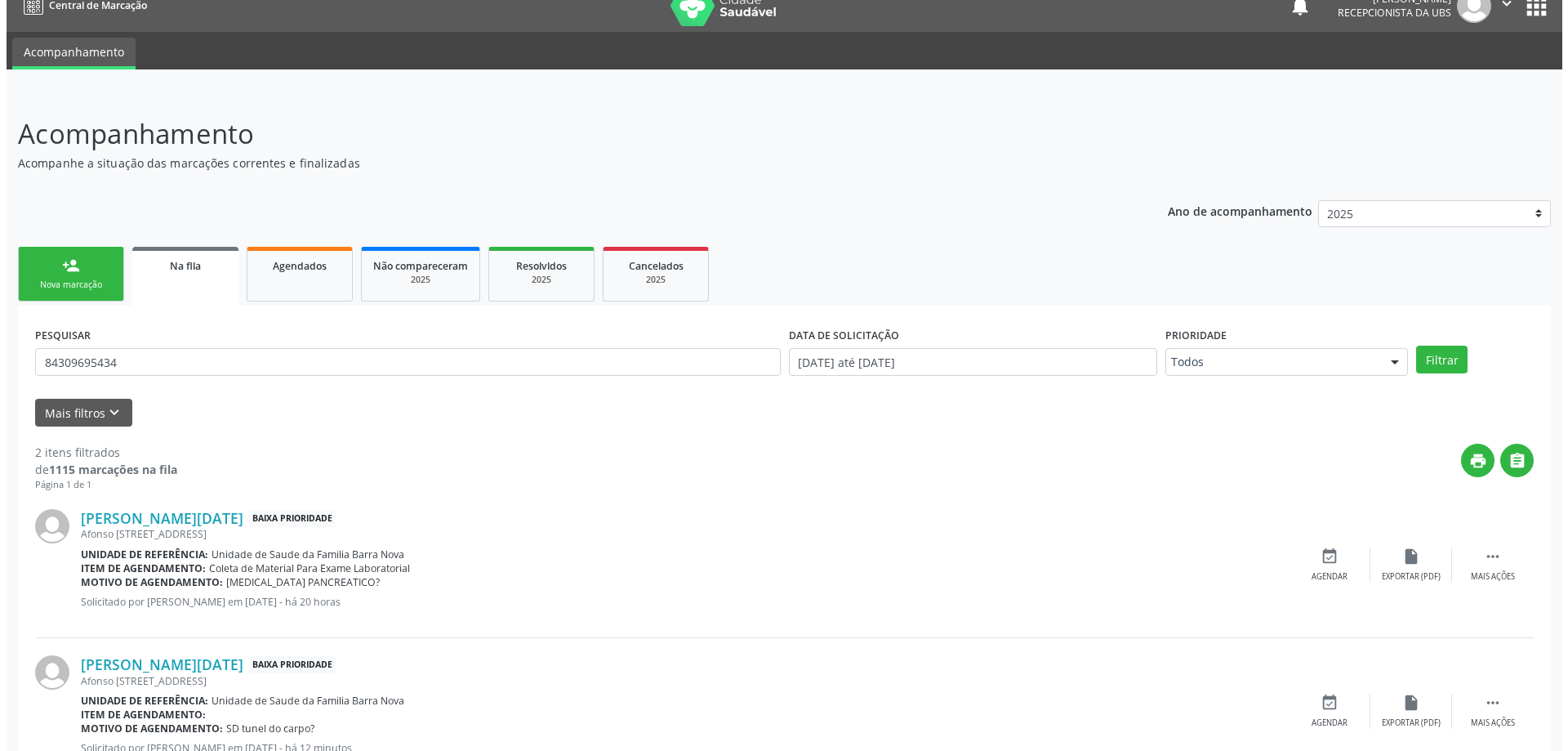
scroll to position [82, 0]
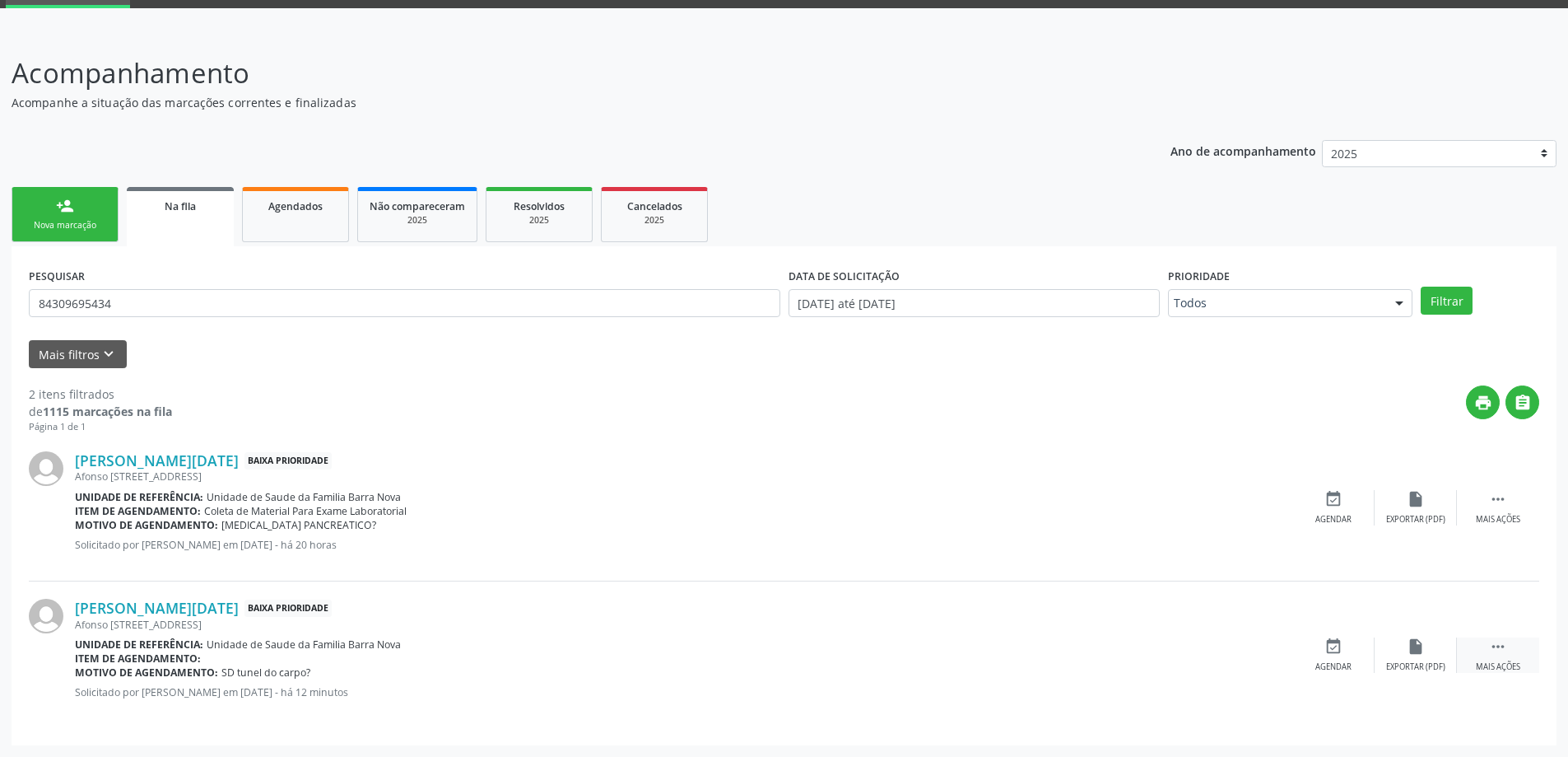
click at [1492, 647] on icon "" at bounding box center [1498, 646] width 18 height 18
click at [1333, 648] on icon "cancel" at bounding box center [1334, 646] width 18 height 18
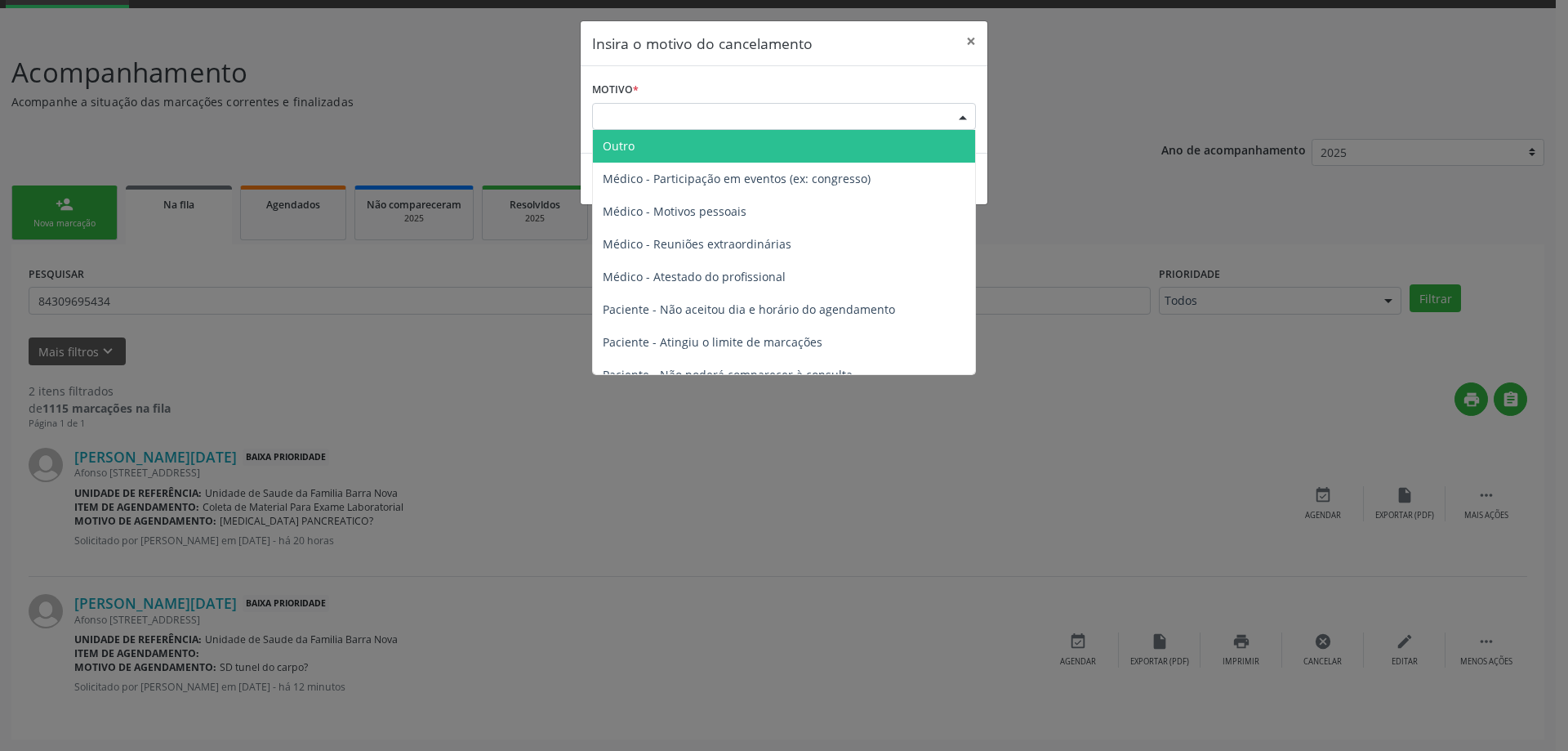
click at [729, 114] on div "Escolha o motivo" at bounding box center [784, 117] width 384 height 28
click at [707, 154] on span "Outro" at bounding box center [784, 147] width 382 height 33
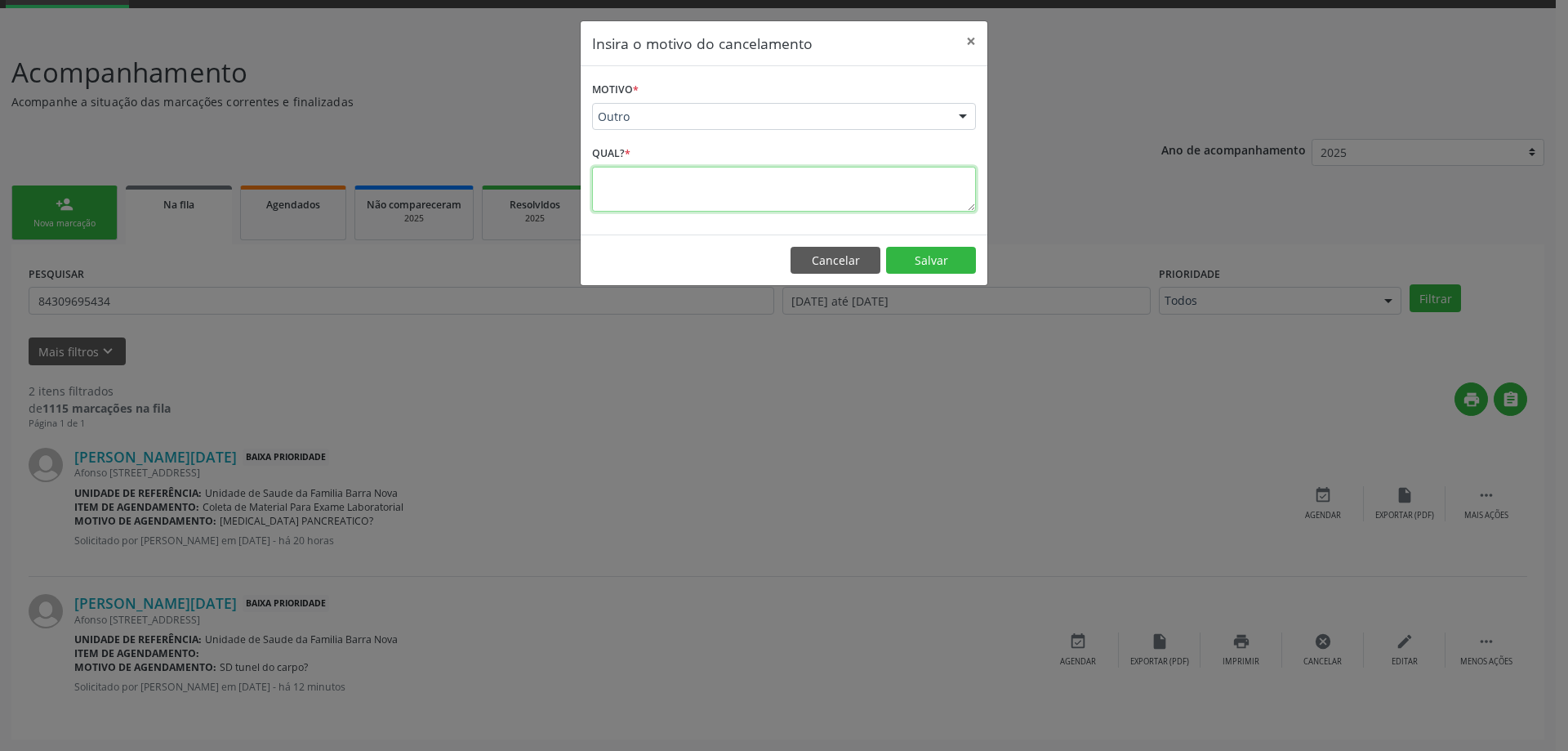
click at [657, 177] on textarea at bounding box center [784, 188] width 384 height 45
type textarea "erro no cadastro."
click at [931, 260] on button "Salvar" at bounding box center [931, 260] width 90 height 28
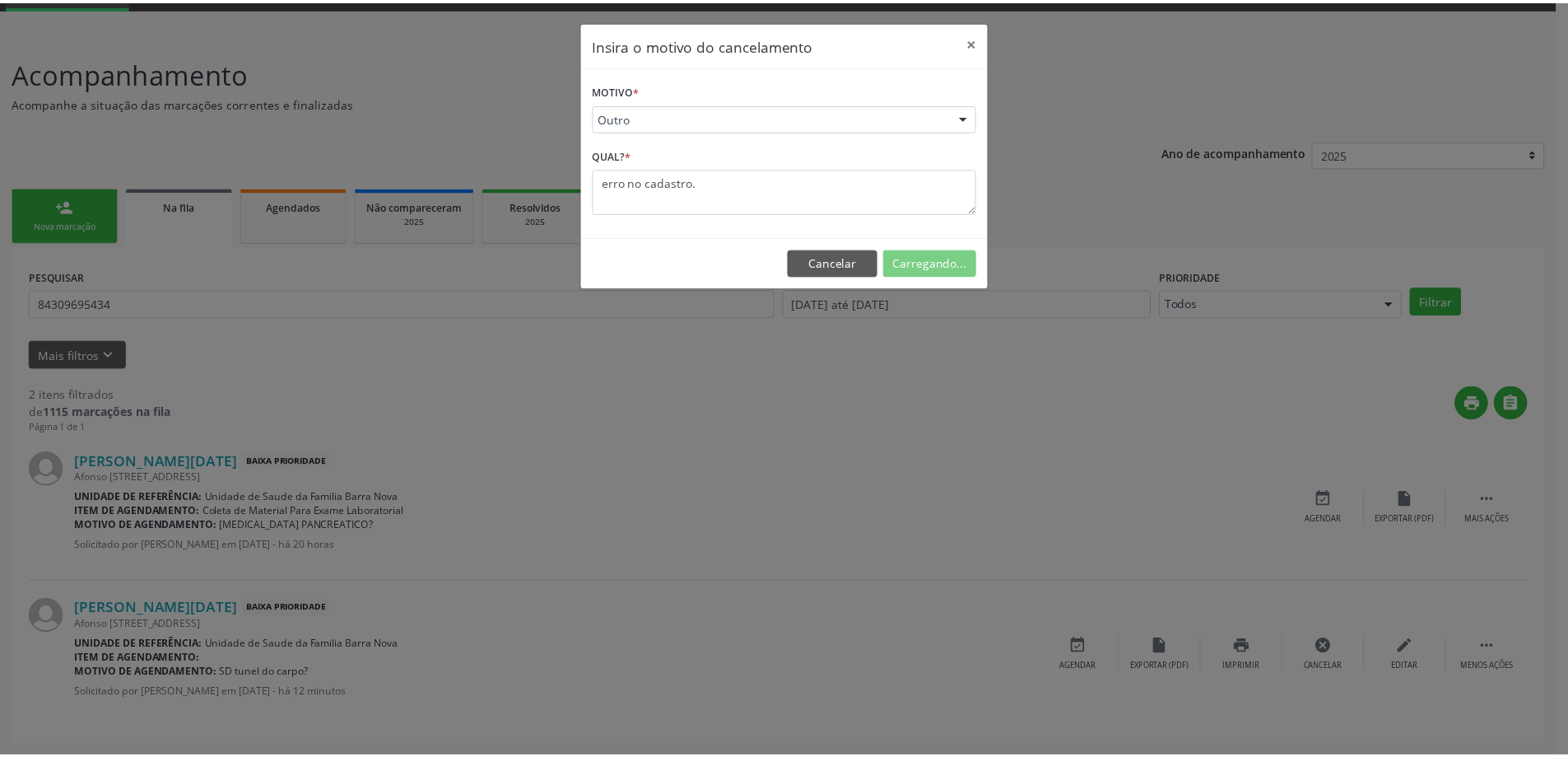
scroll to position [0, 0]
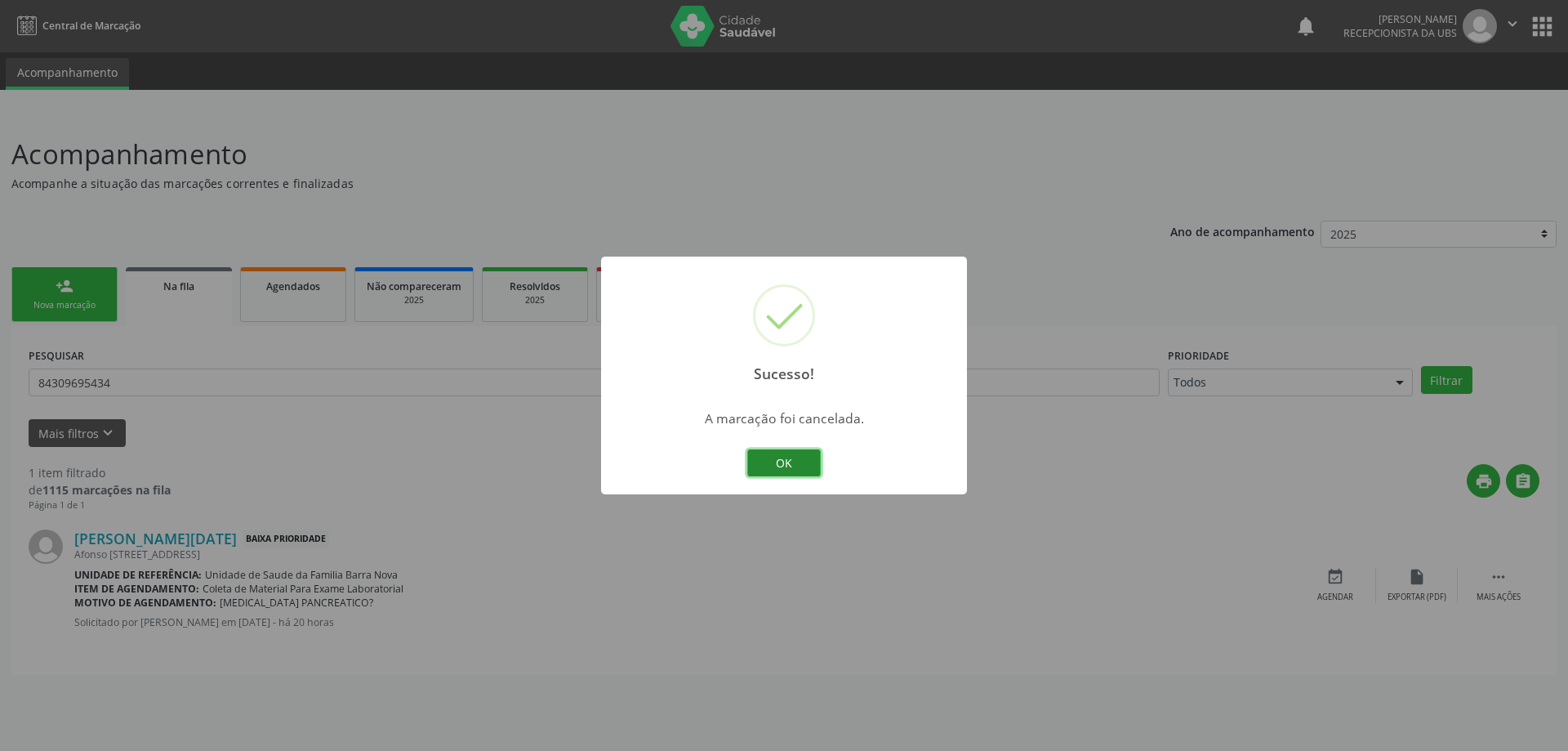
click at [789, 460] on button "OK" at bounding box center [784, 464] width 74 height 28
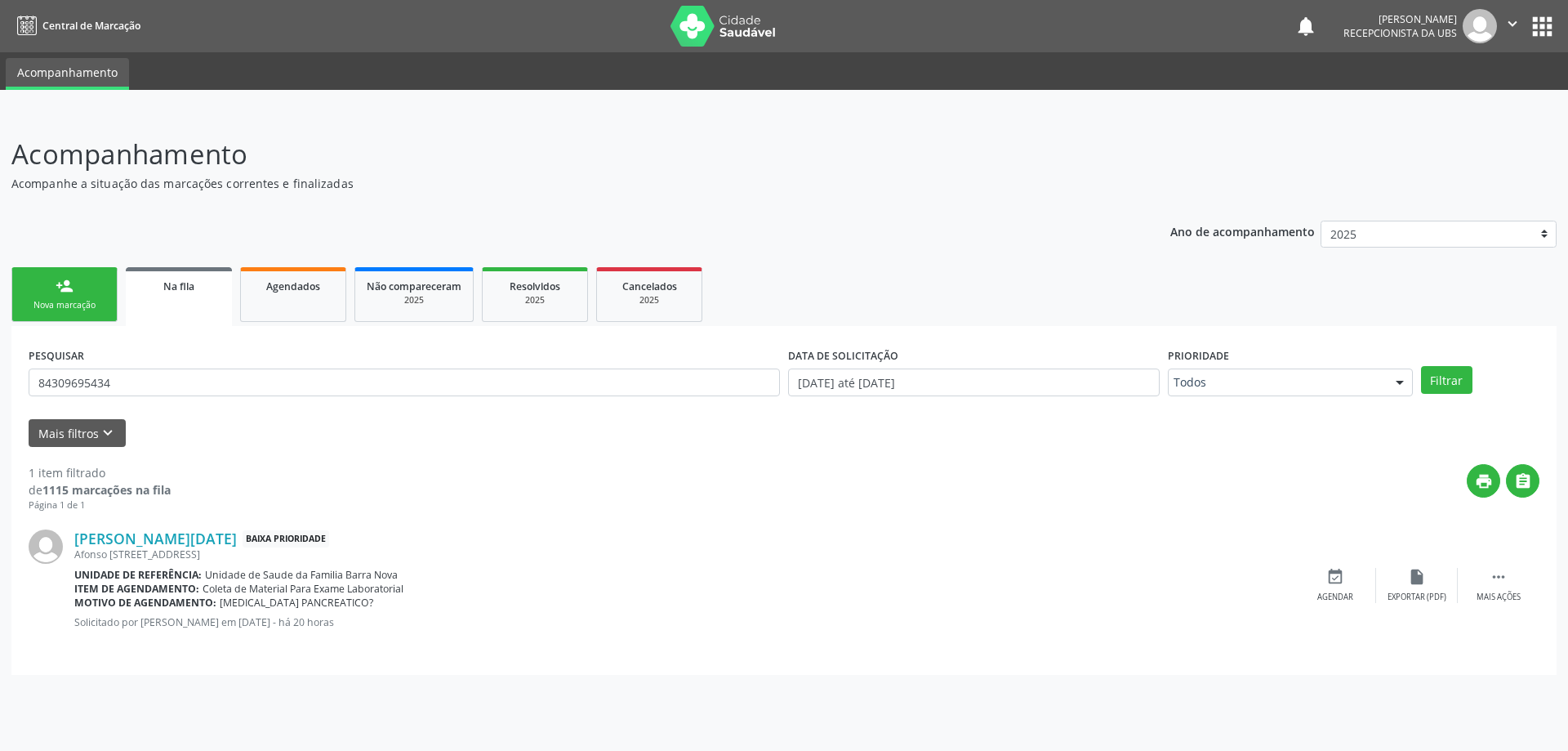
click at [79, 293] on link "person_add Nova marcação" at bounding box center [65, 294] width 106 height 55
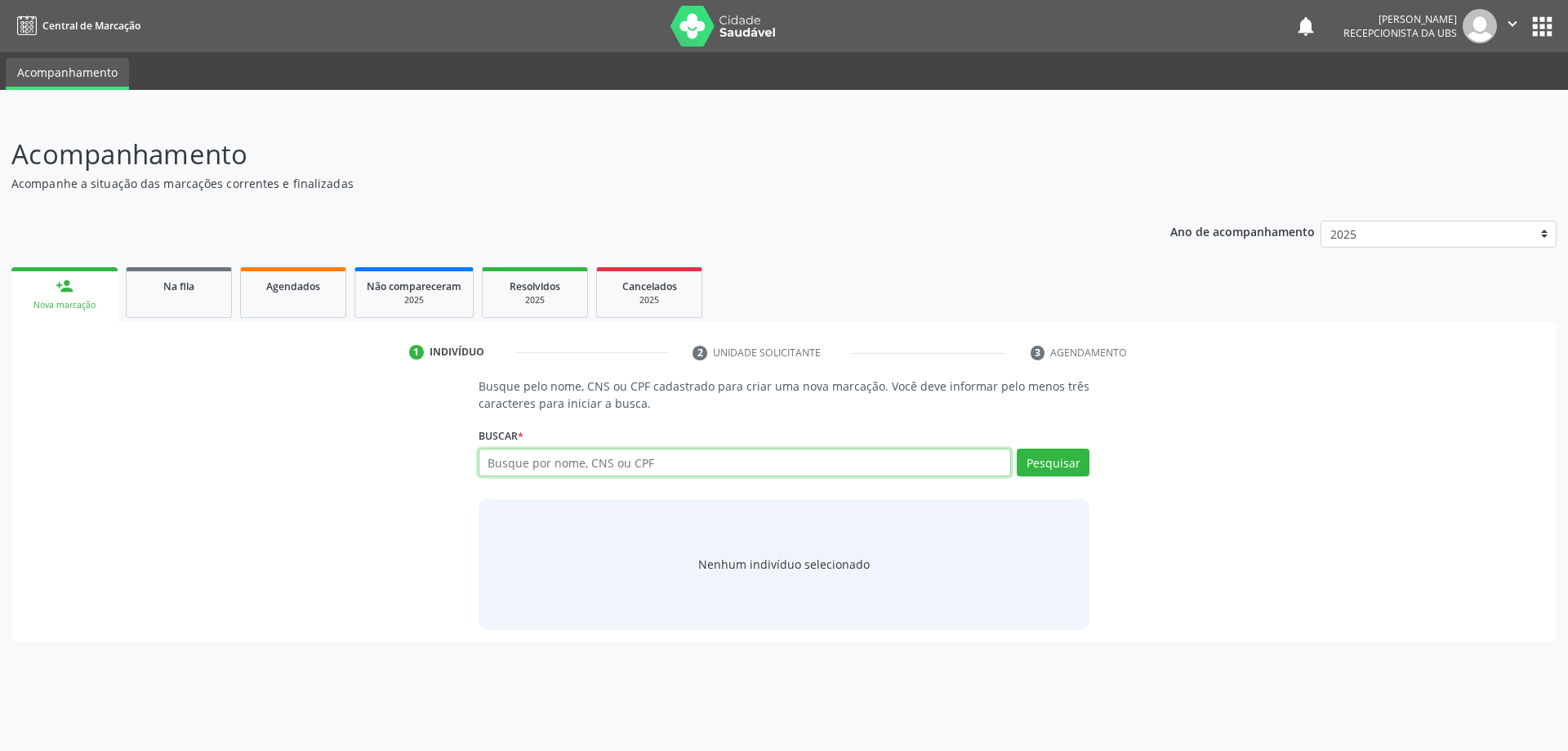
click at [619, 459] on input "text" at bounding box center [745, 463] width 533 height 28
type input "84309695434"
click at [1067, 465] on button "Pesquisar" at bounding box center [1053, 463] width 73 height 28
type input "84309695434"
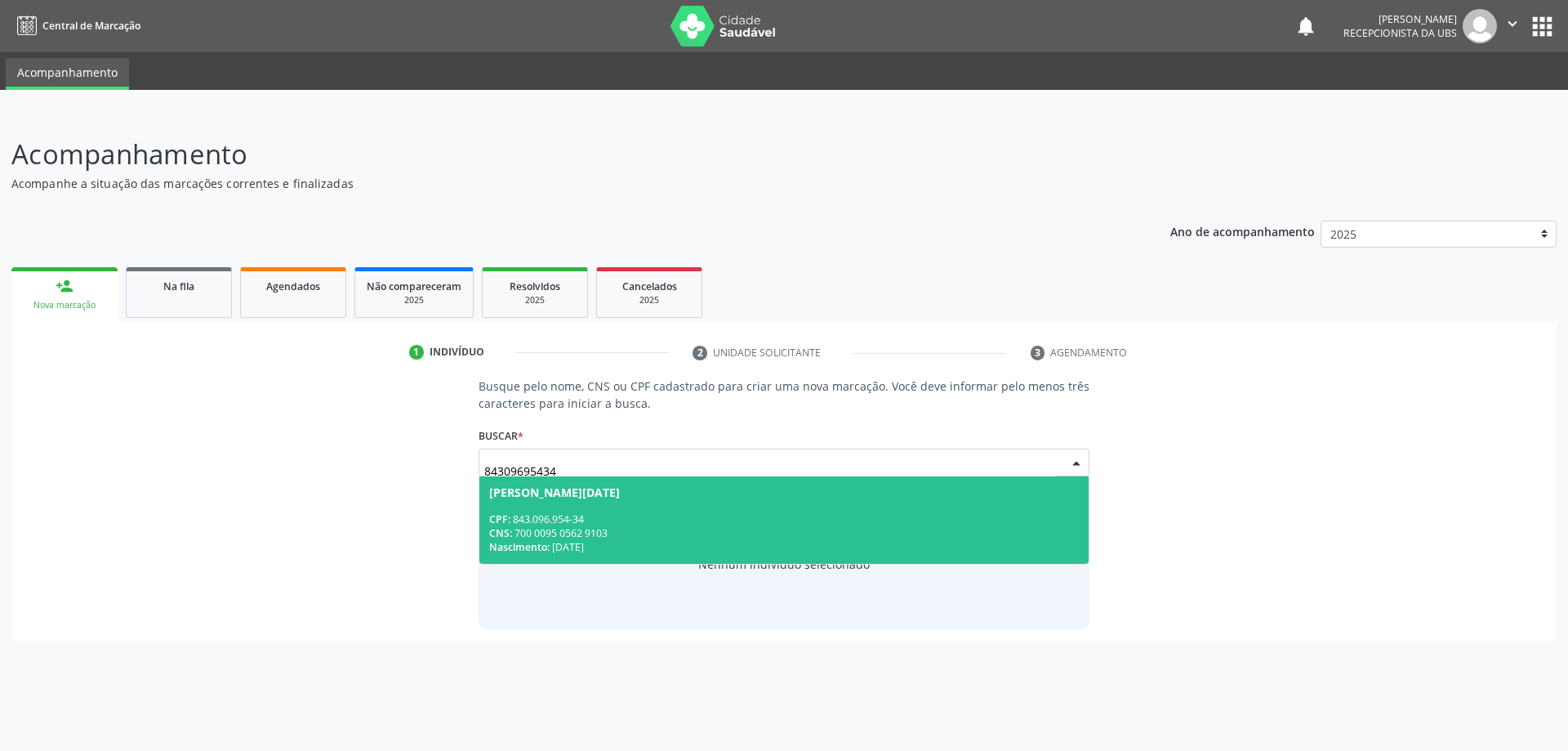
click at [775, 531] on div "CNS: 700 0095 0562 9103" at bounding box center [784, 532] width 590 height 14
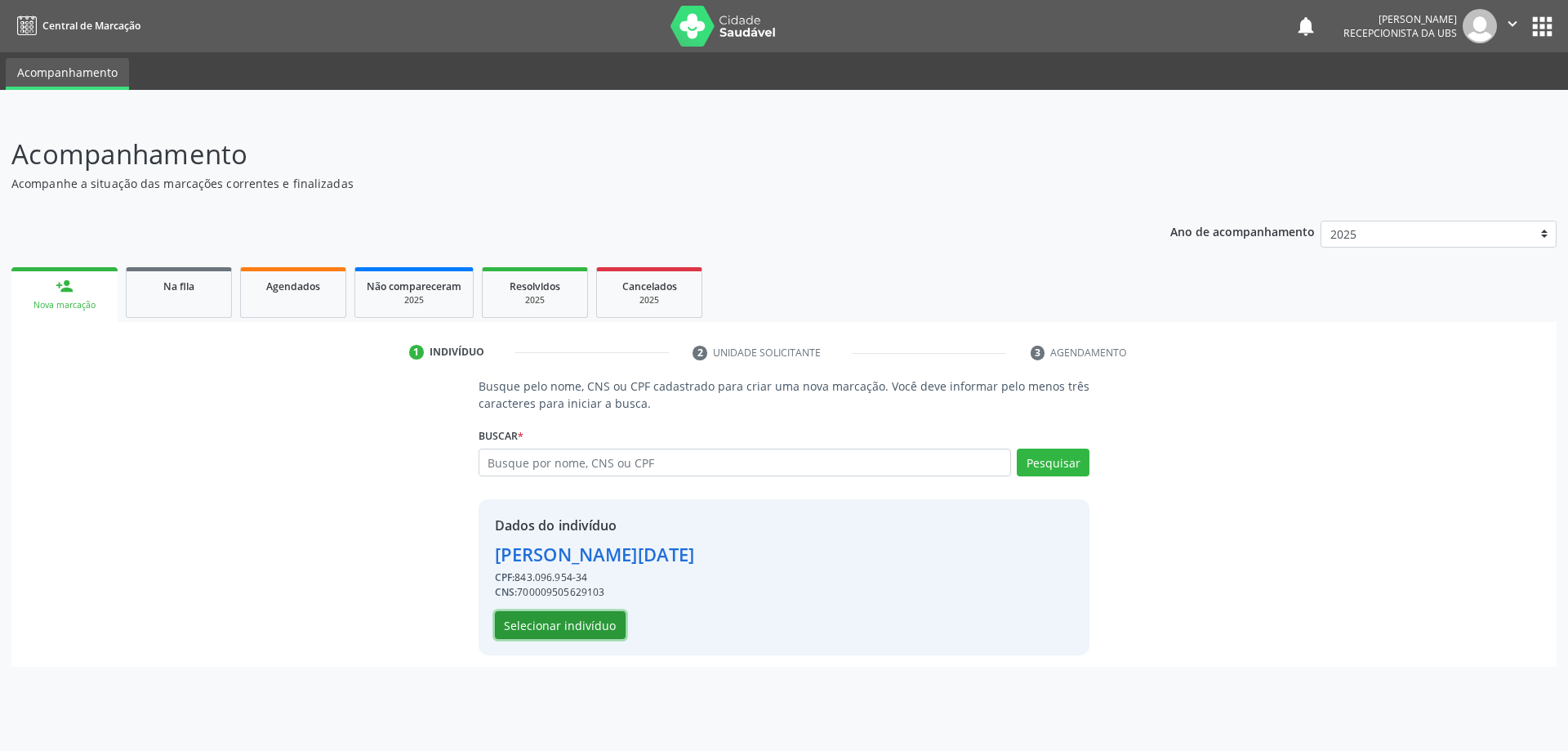
click at [599, 625] on button "Selecionar indivíduo" at bounding box center [560, 625] width 131 height 28
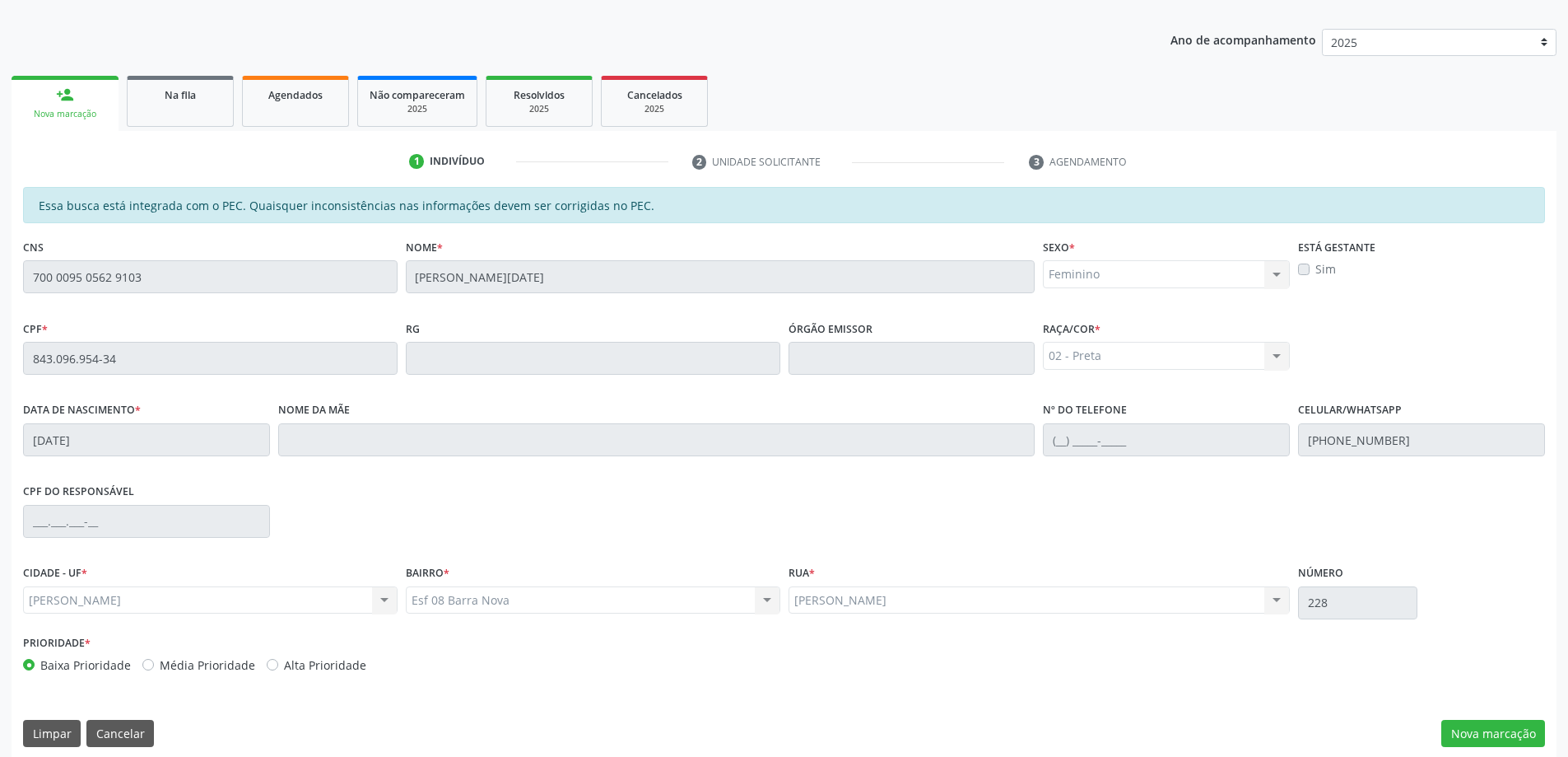
scroll to position [206, 0]
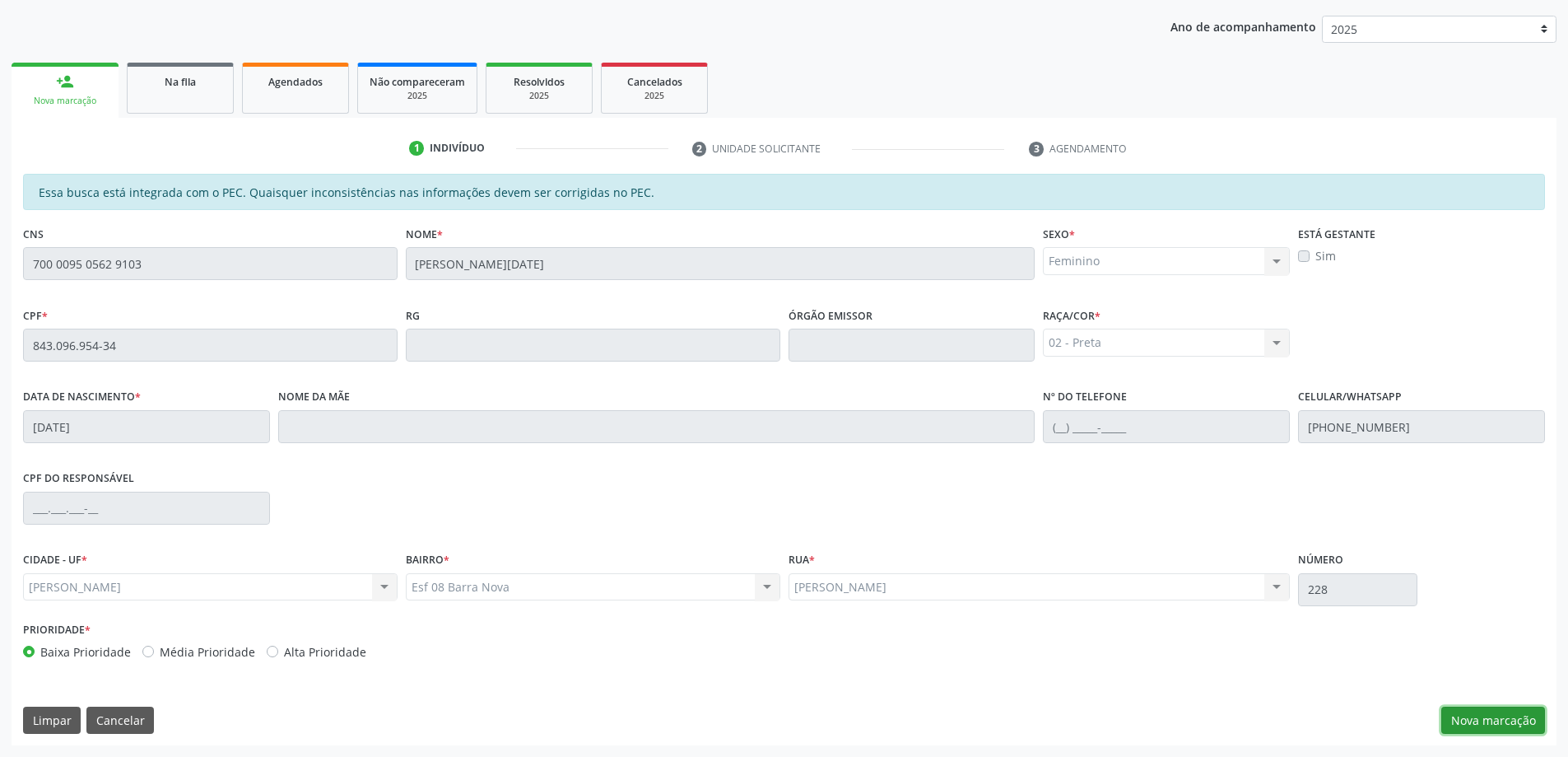
click at [1479, 720] on button "Nova marcação" at bounding box center [1494, 721] width 104 height 28
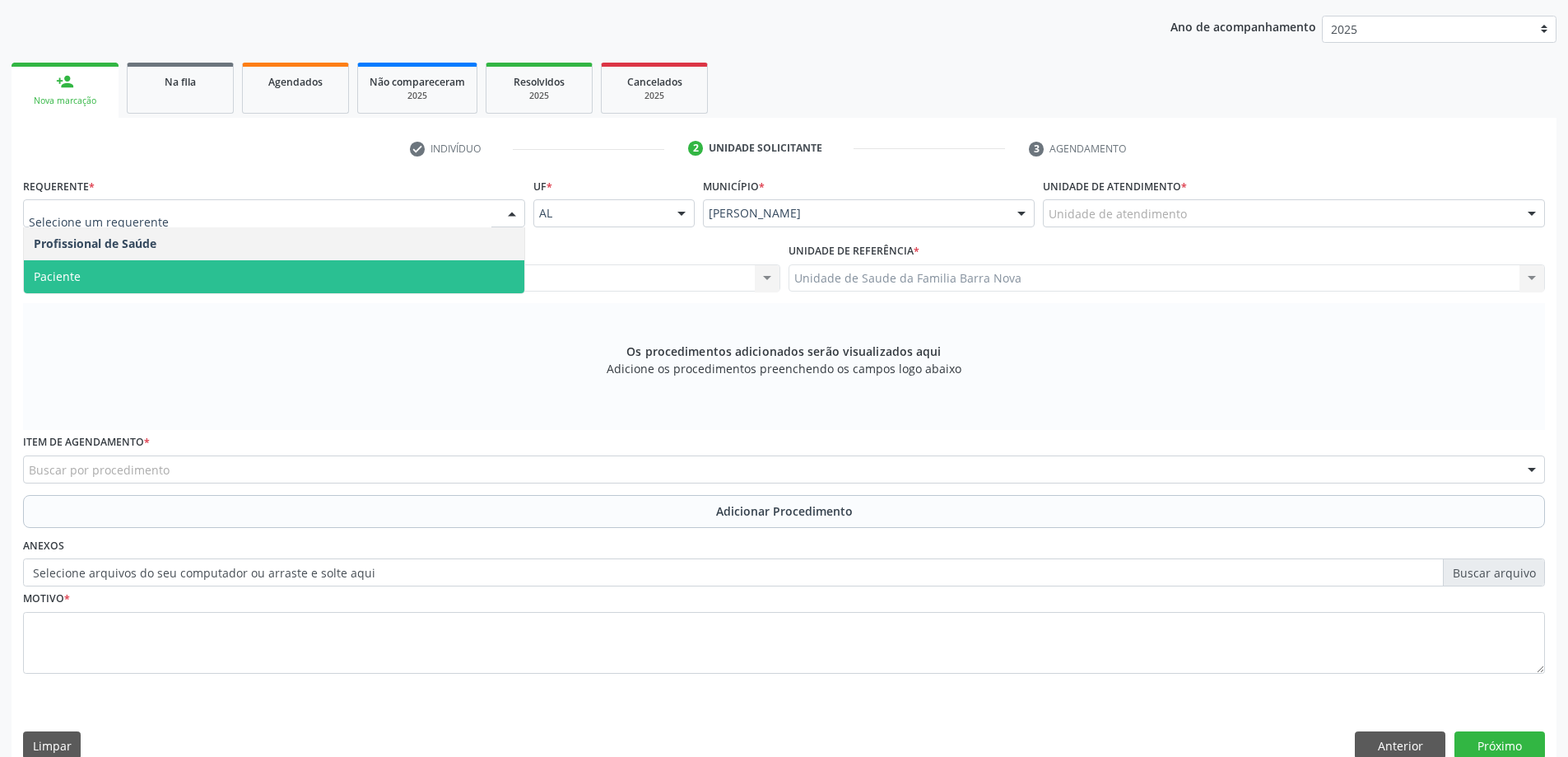
click at [357, 290] on span "Paciente" at bounding box center [274, 277] width 500 height 33
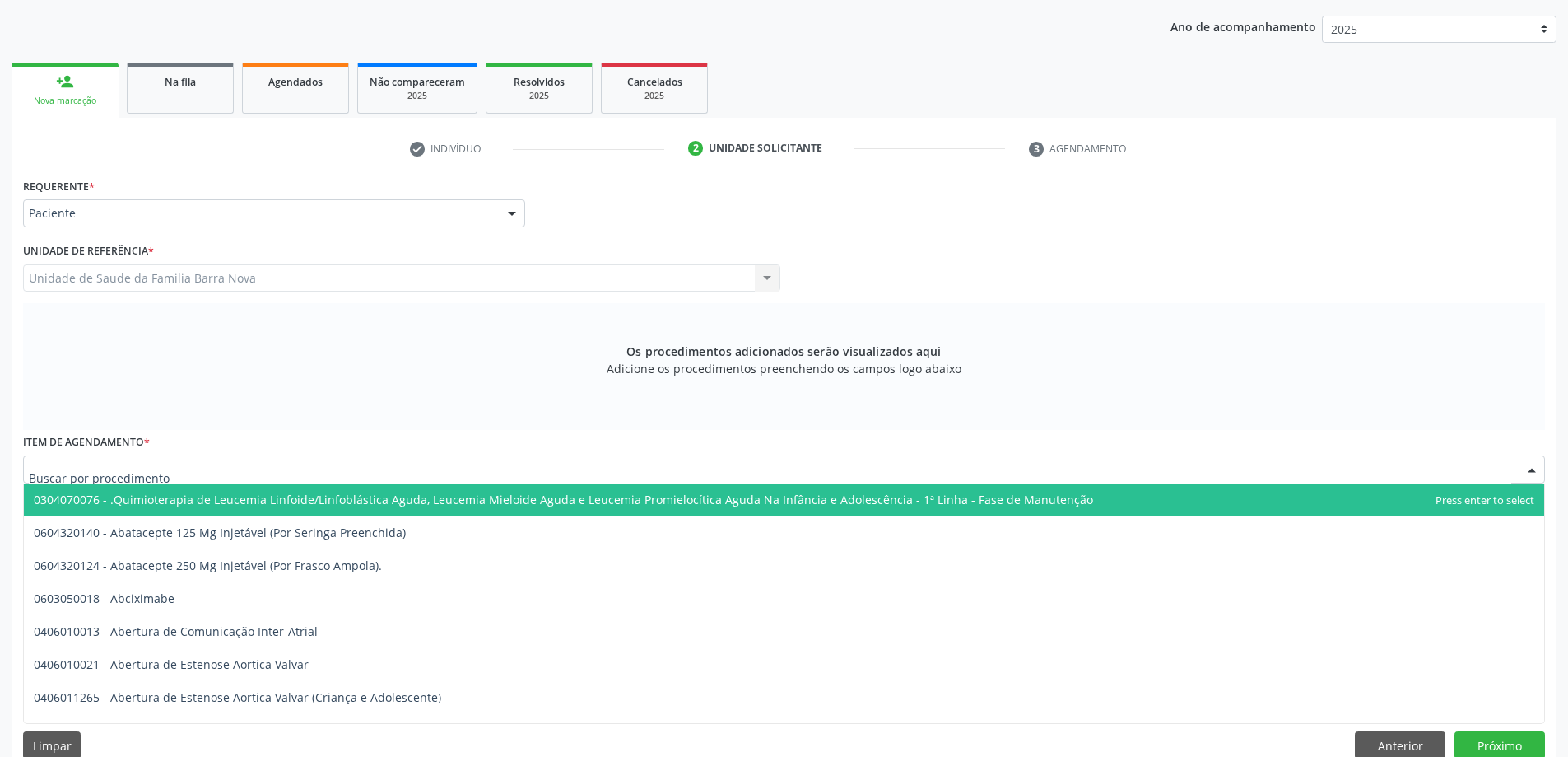
click at [451, 468] on div at bounding box center [784, 470] width 1522 height 28
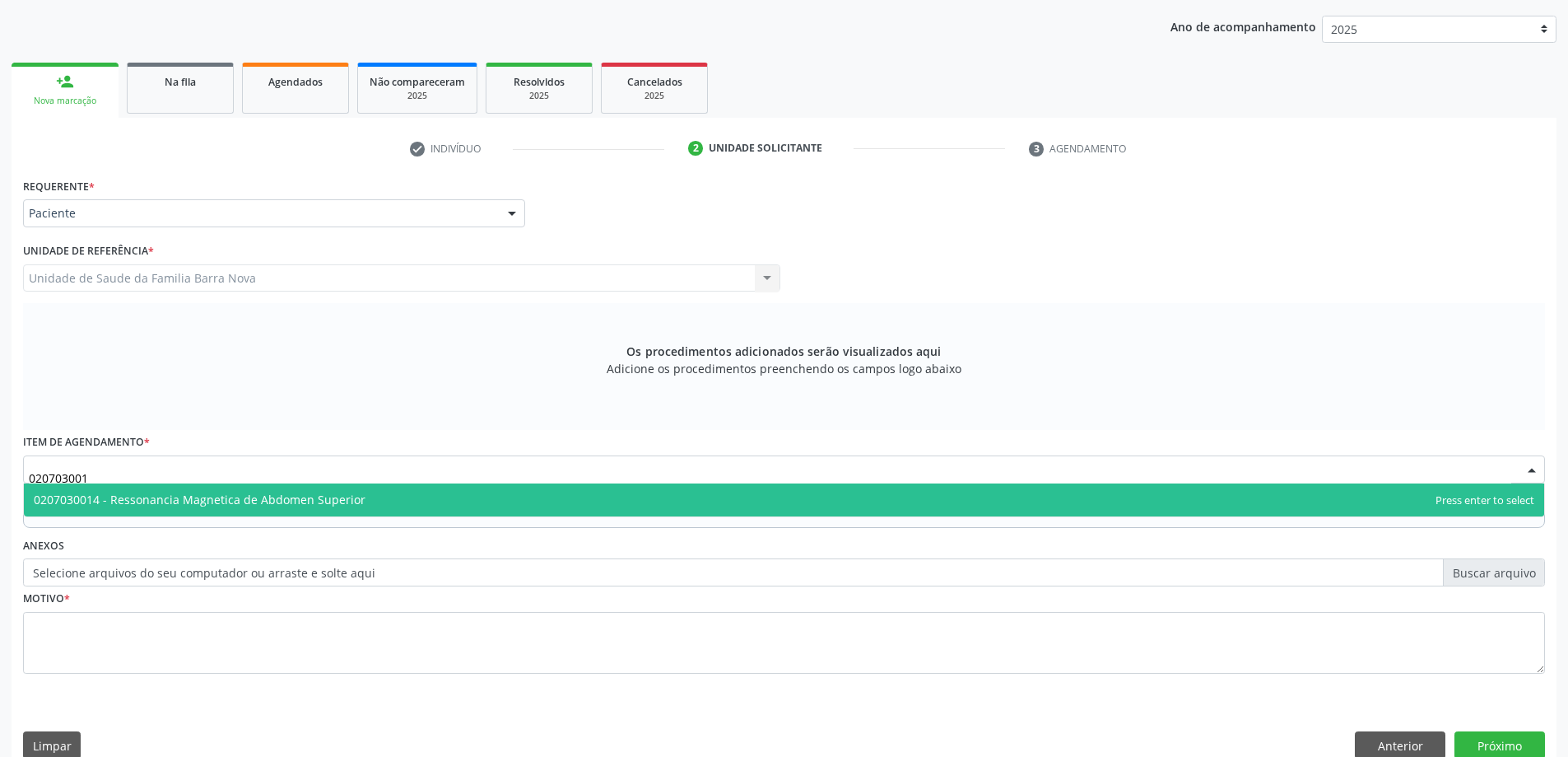
type input "0207030014"
click at [444, 504] on span "0207030014 - Ressonancia Magnetica de Abdomen Superior" at bounding box center [784, 500] width 1520 height 33
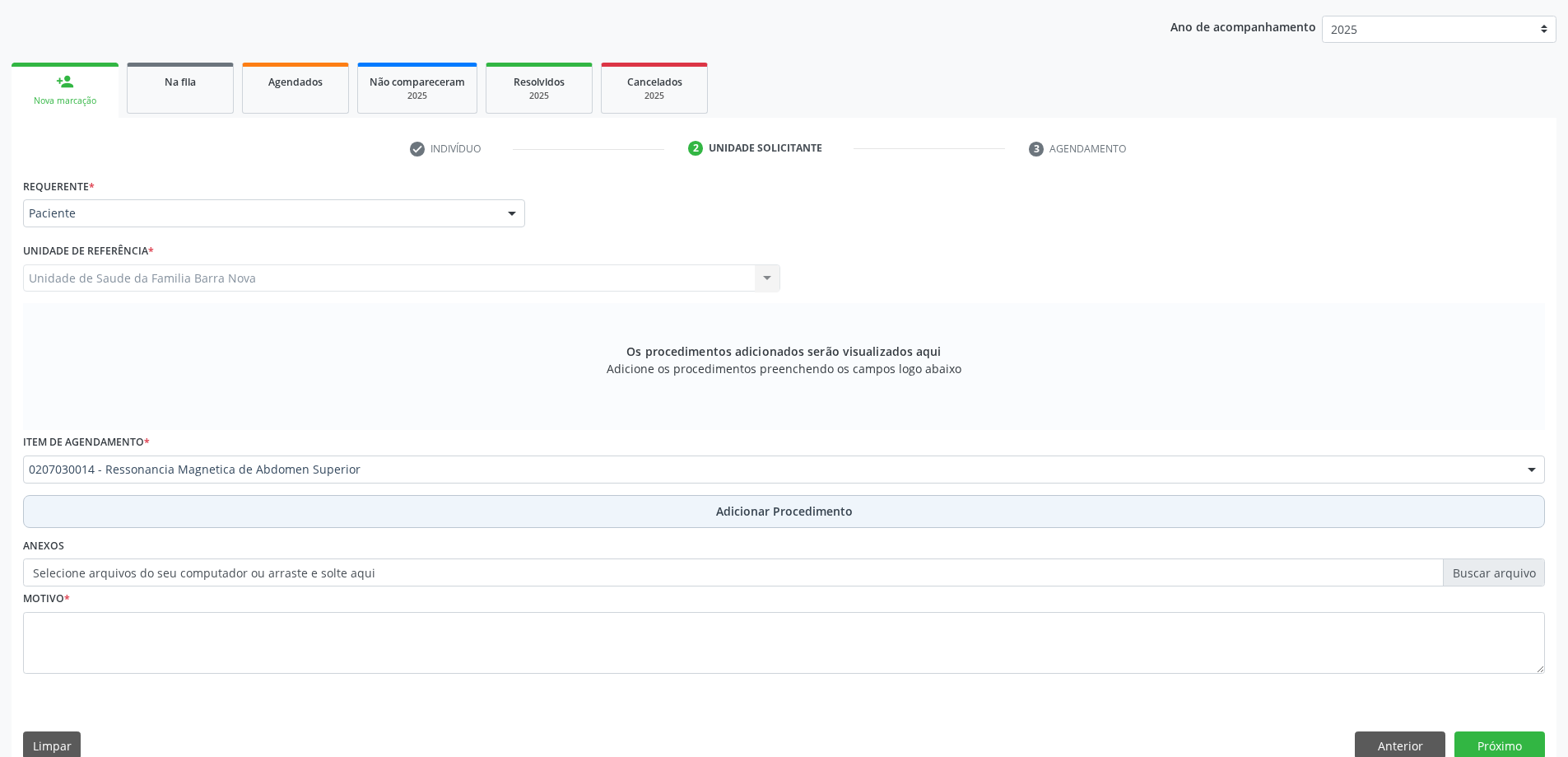
click at [709, 510] on button "Adicionar Procedimento" at bounding box center [784, 511] width 1522 height 33
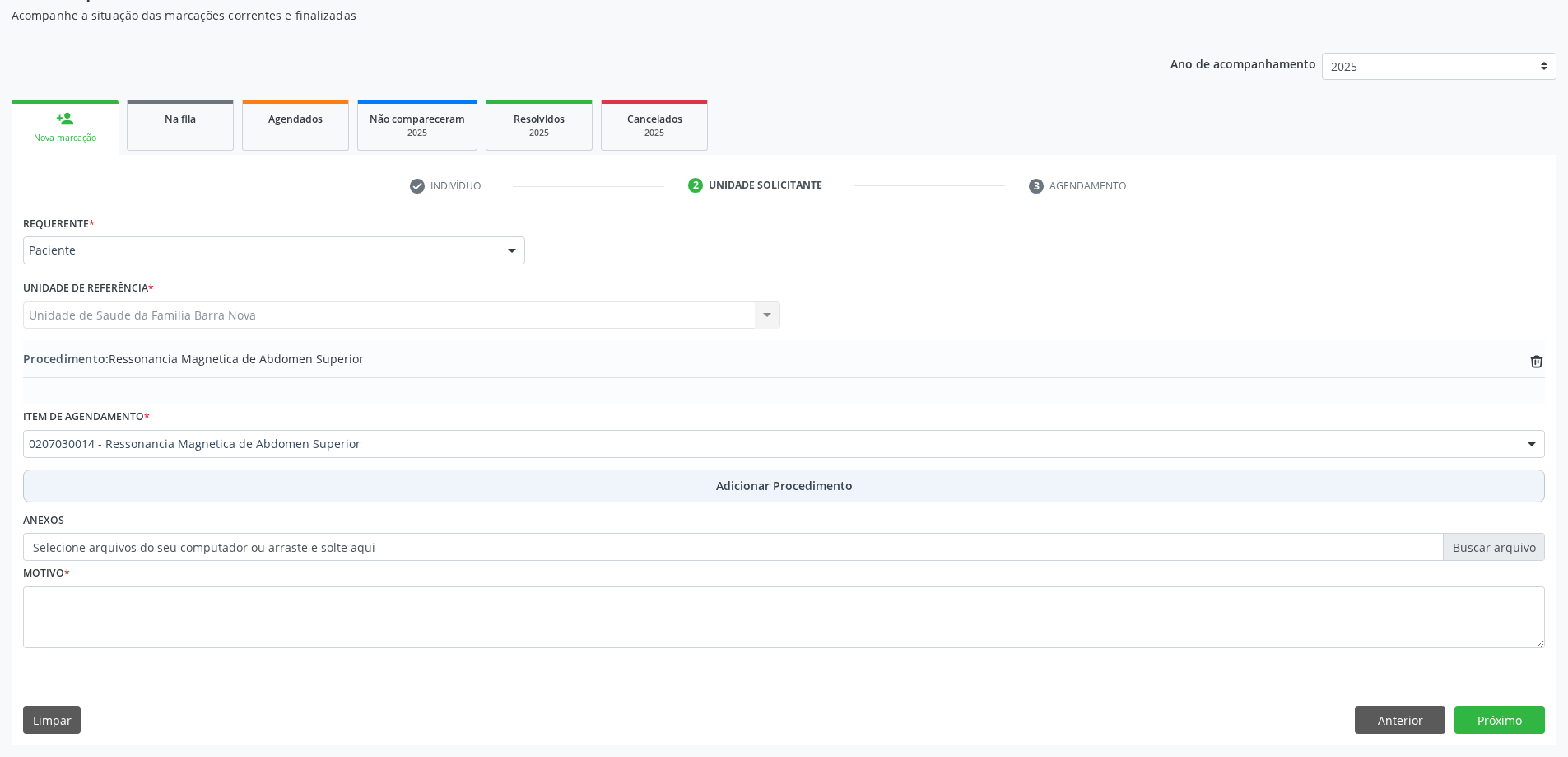
scroll to position [169, 0]
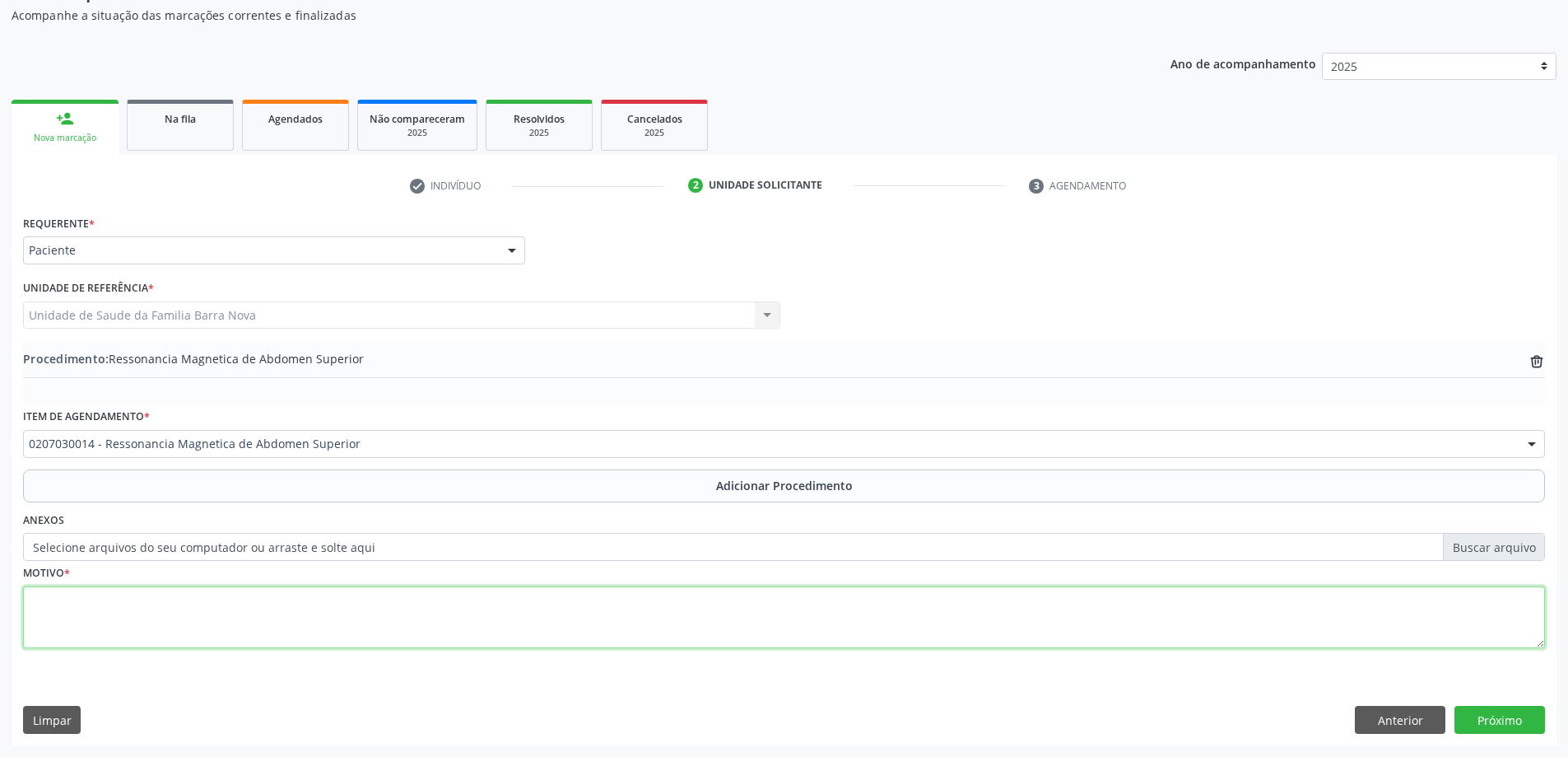
click at [236, 598] on textarea at bounding box center [784, 617] width 1522 height 63
type textarea "Disglicemias/ [MEDICAL_DATA] pancreatico? Avaliar sinais de doença cronica."
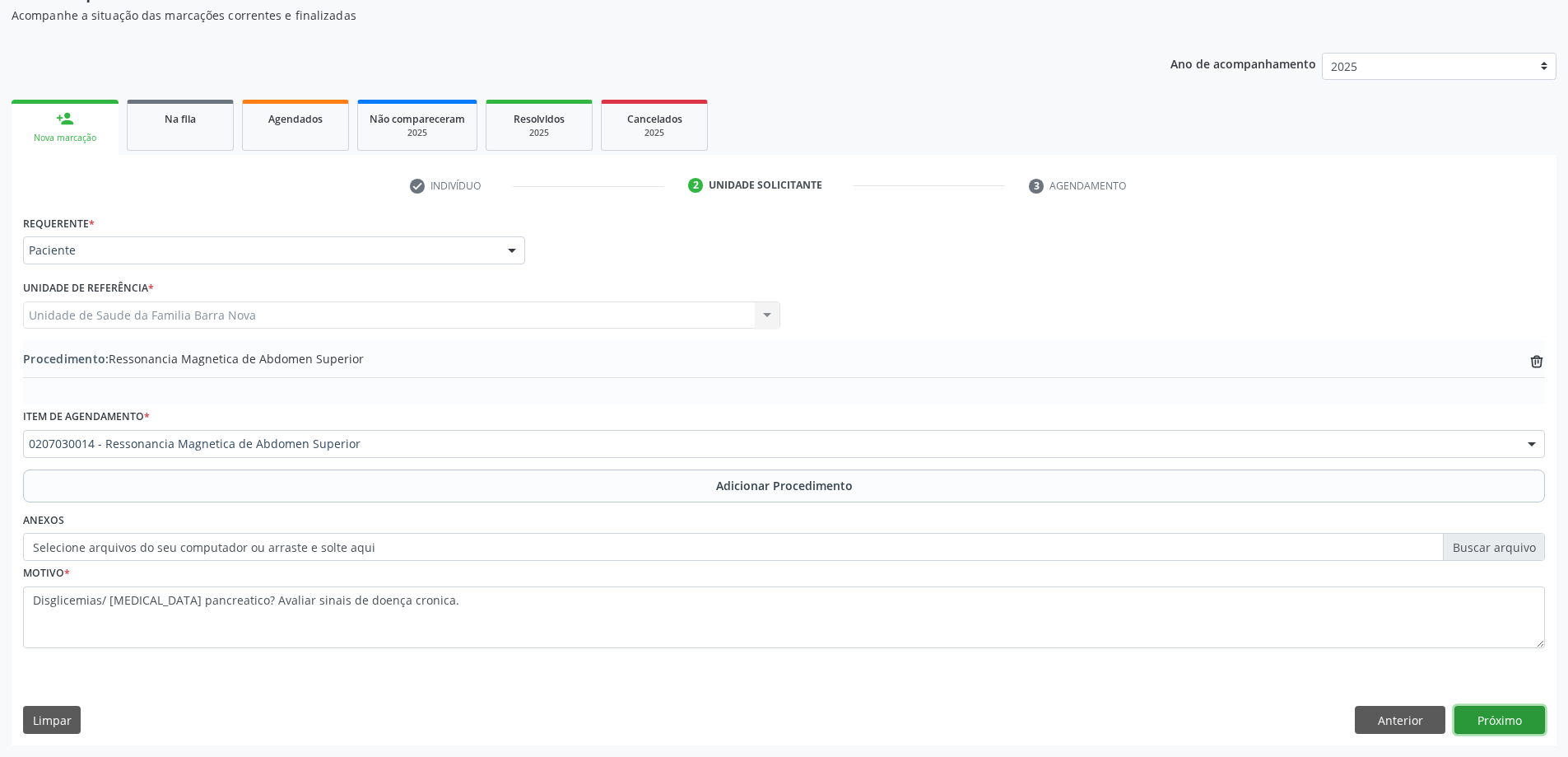
click at [1500, 720] on button "Próximo" at bounding box center [1500, 720] width 91 height 28
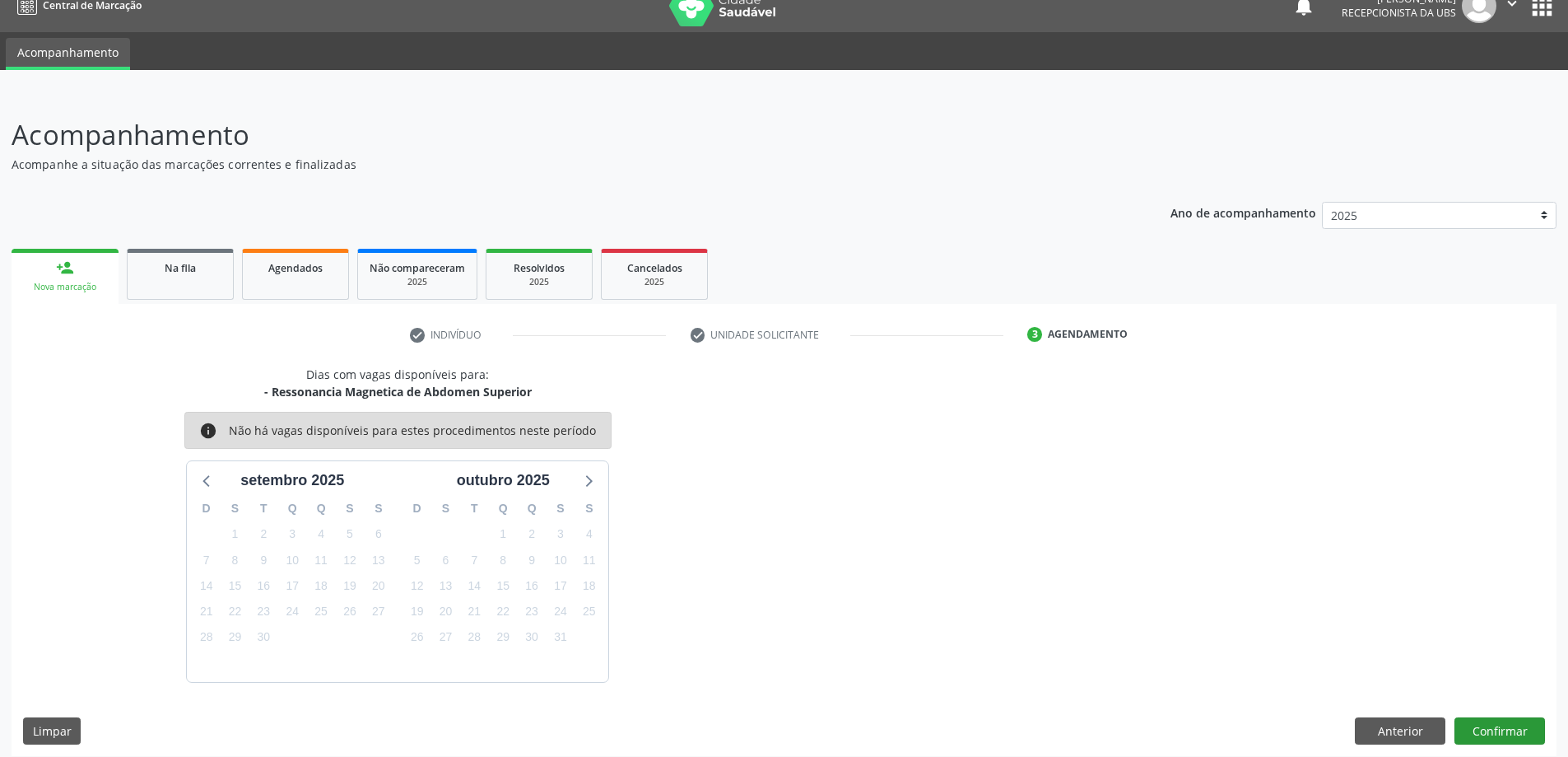
scroll to position [31, 0]
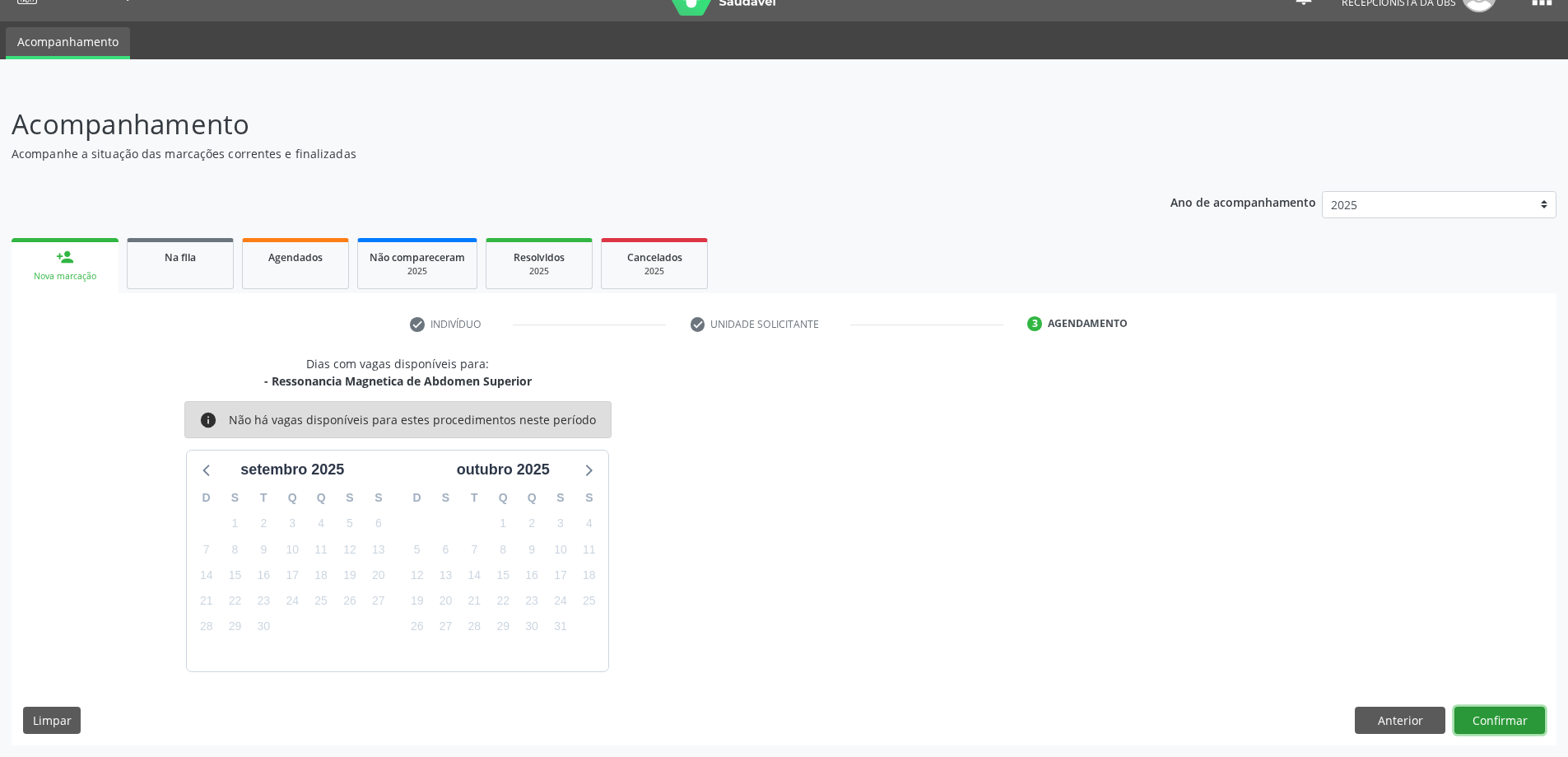
click at [1494, 722] on button "Confirmar" at bounding box center [1500, 721] width 91 height 28
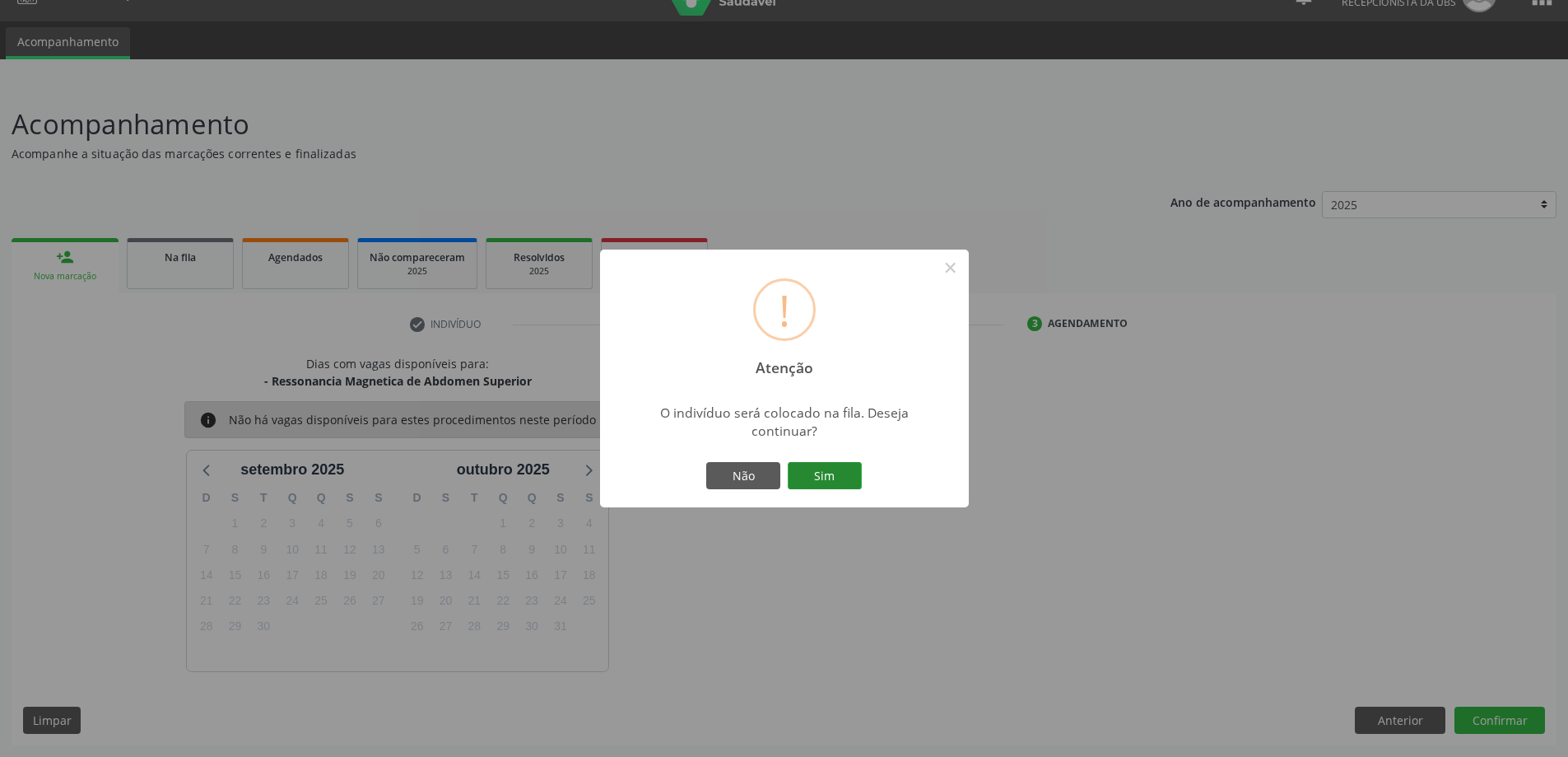
click at [814, 471] on button "Sim" at bounding box center [825, 476] width 74 height 28
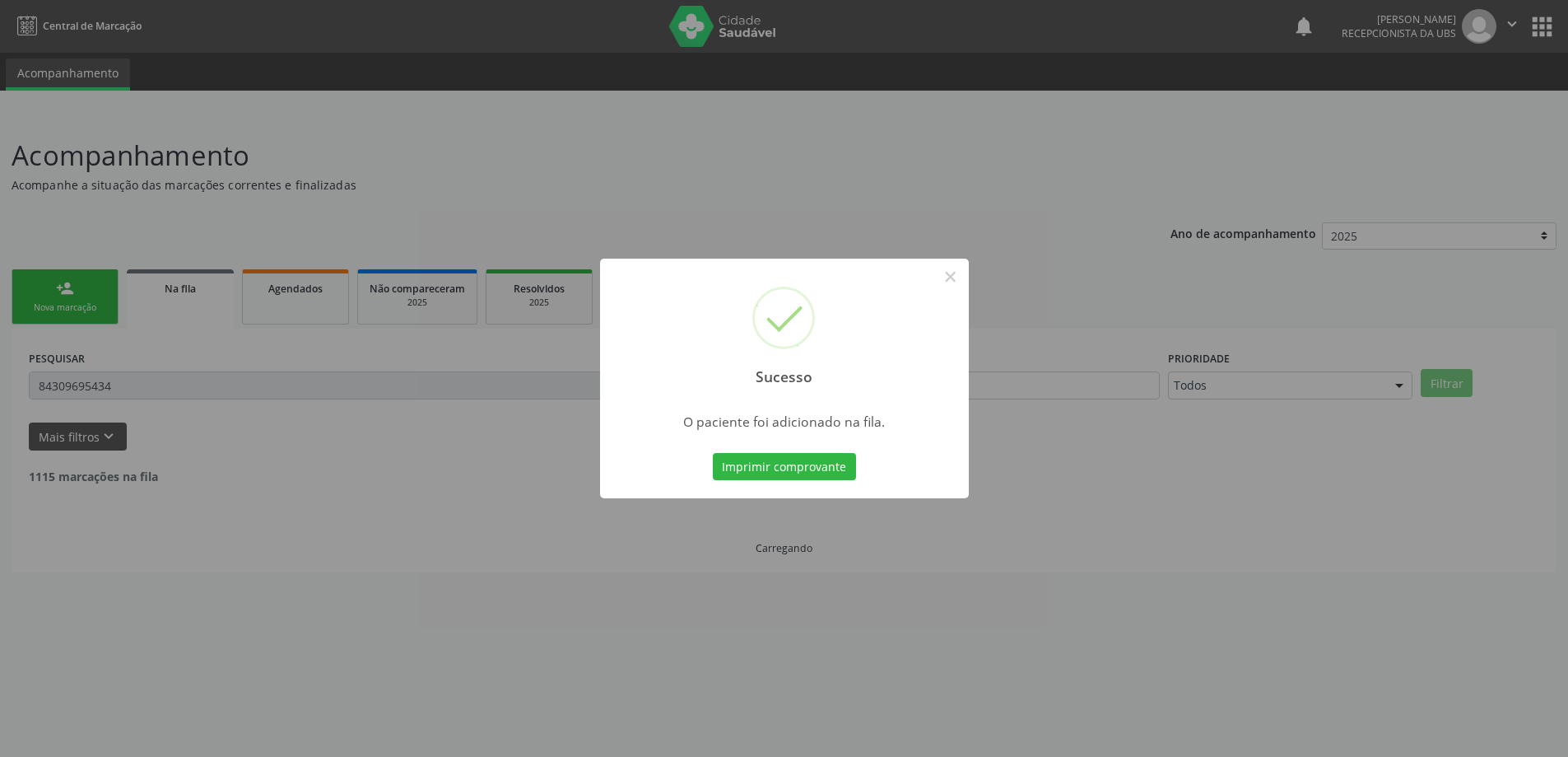
scroll to position [0, 0]
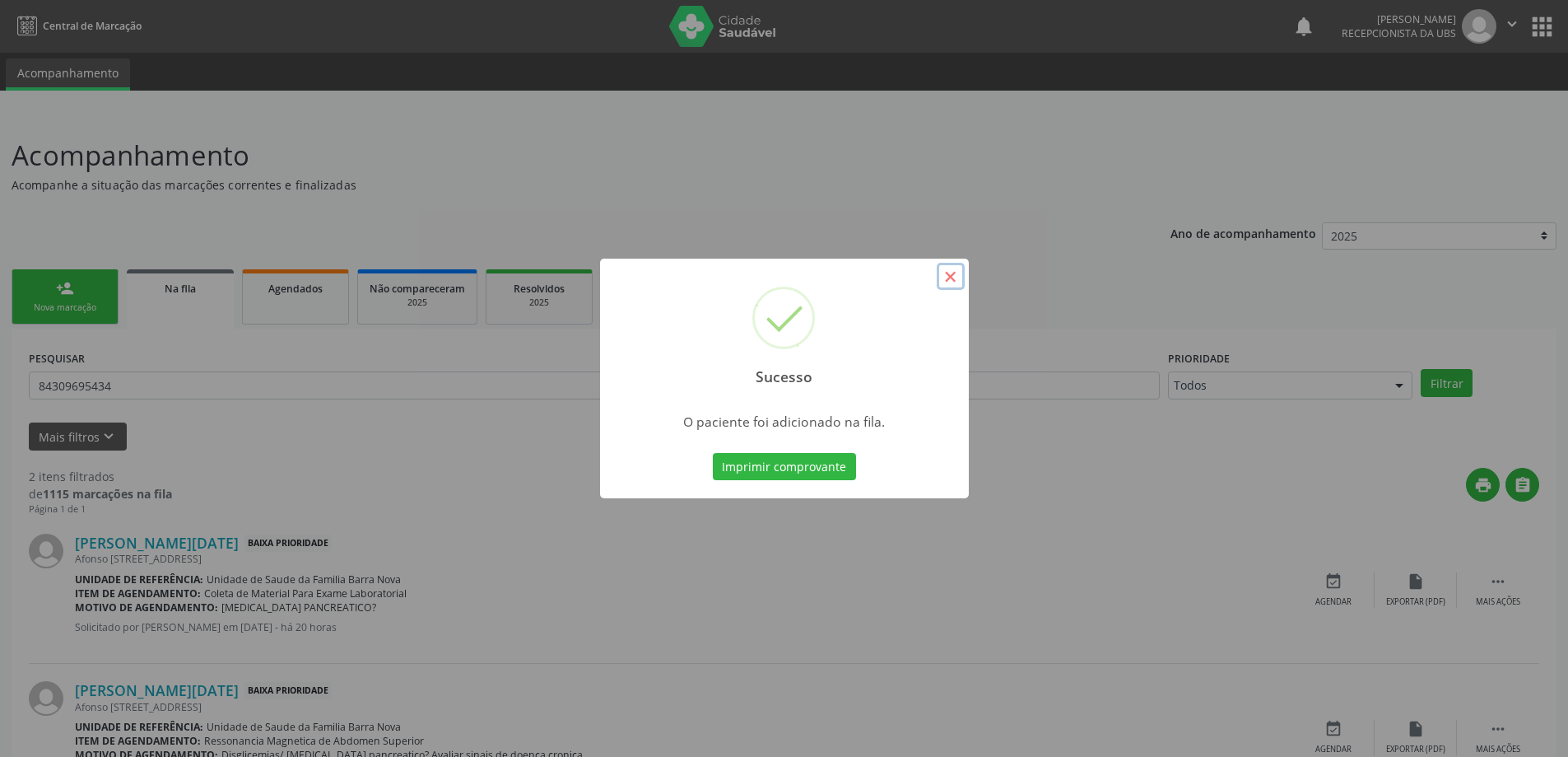
click at [952, 273] on button "×" at bounding box center [951, 277] width 28 height 28
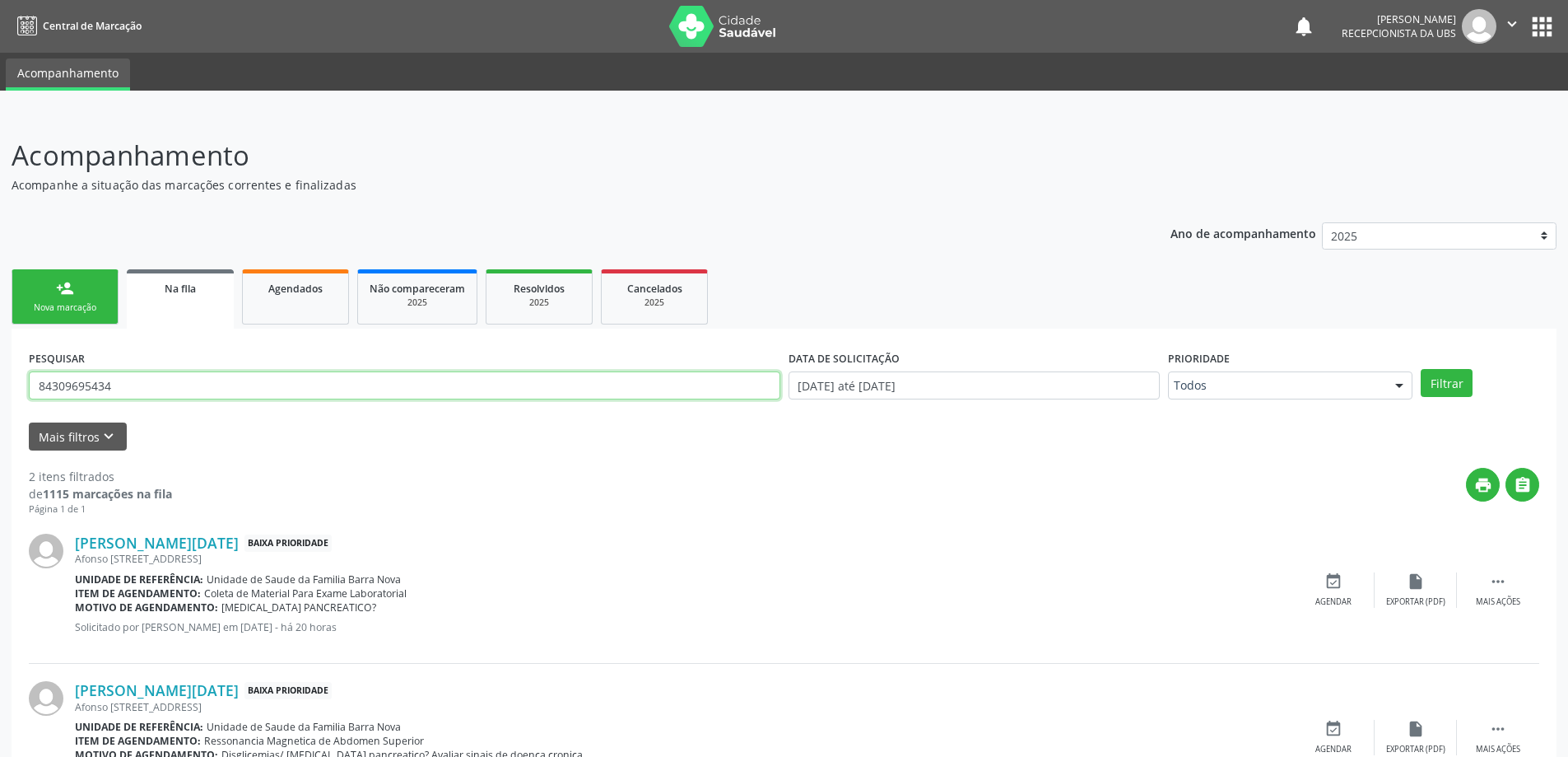
drag, startPoint x: 177, startPoint y: 385, endPoint x: 0, endPoint y: 395, distance: 177.3
click at [0, 395] on div "Acompanhamento Acompanhe a situação das marcações correntes e finalizadas Relat…" at bounding box center [784, 476] width 1568 height 726
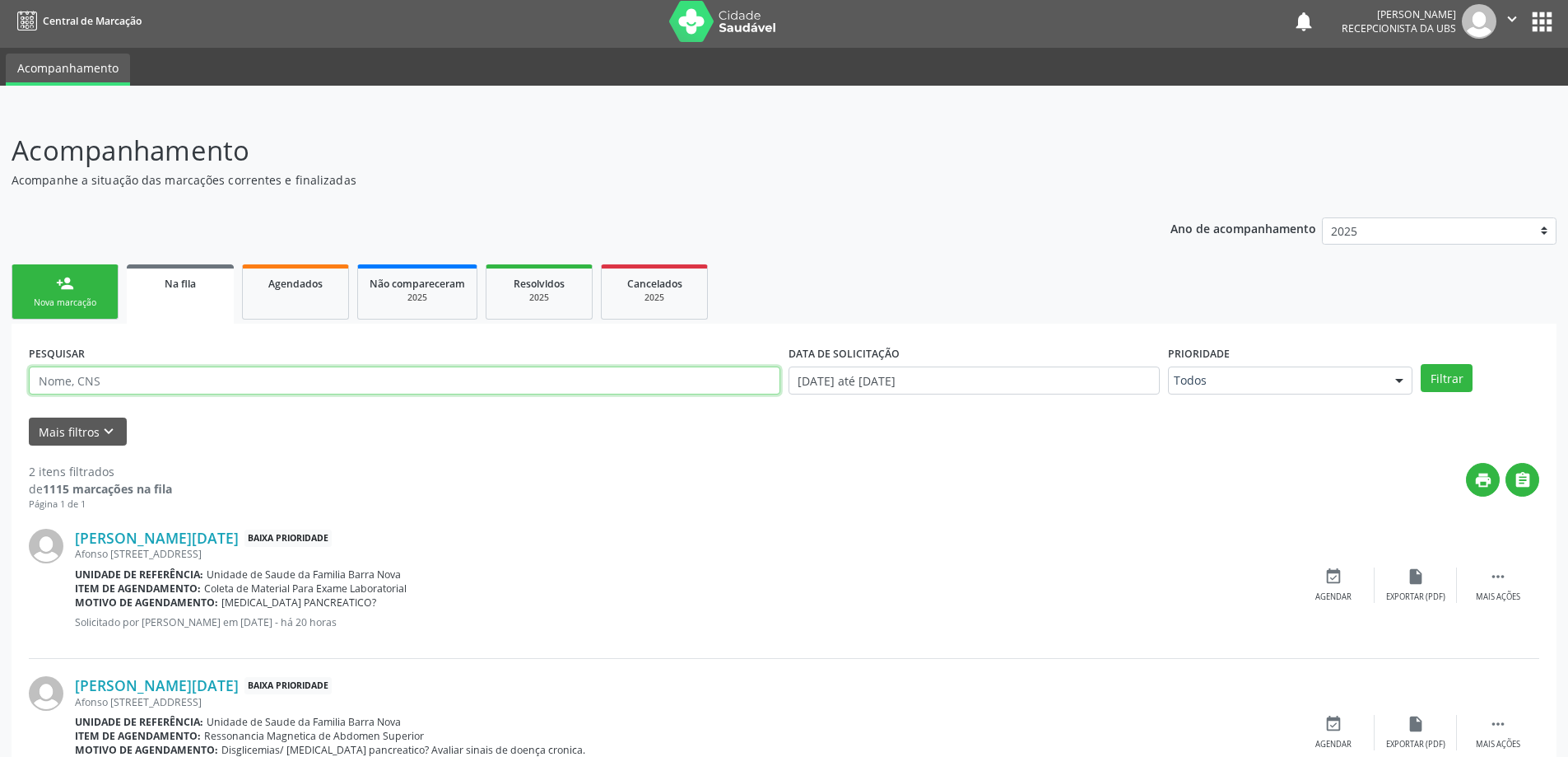
scroll to position [83, 0]
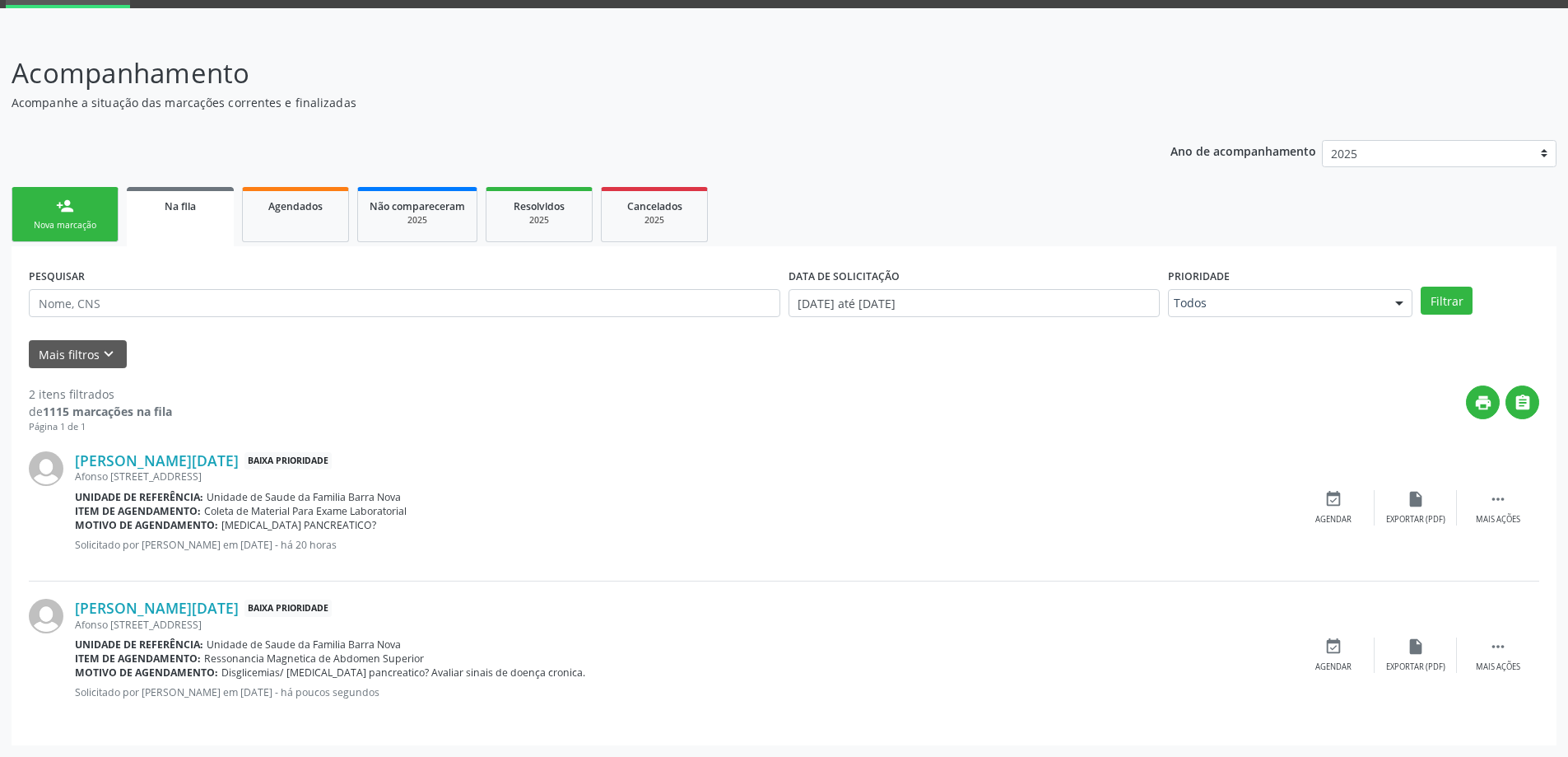
click at [80, 222] on div "Nova marcação" at bounding box center [65, 225] width 83 height 12
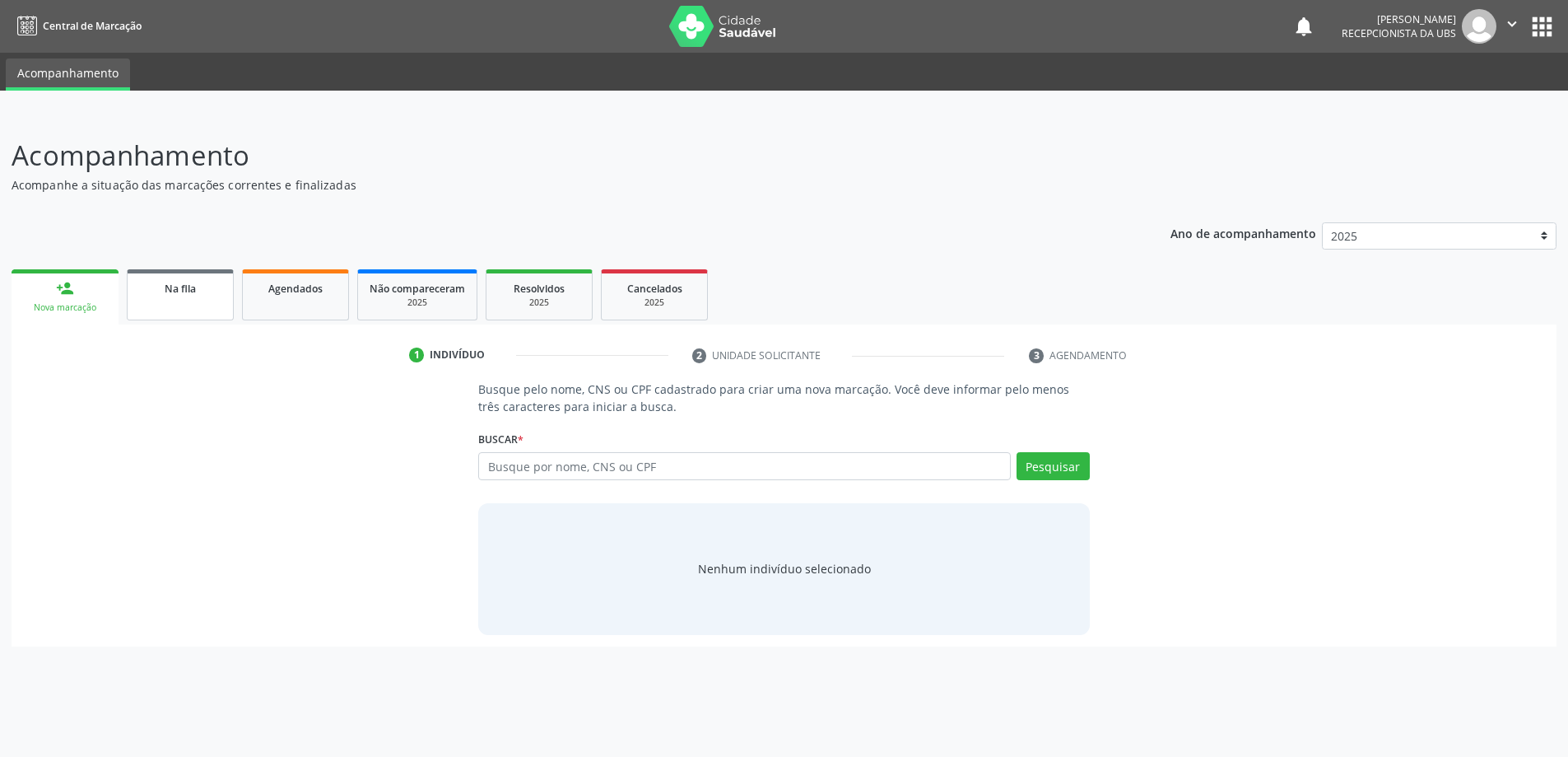
scroll to position [0, 0]
click at [578, 473] on input "text" at bounding box center [751, 466] width 537 height 28
type input "700009505629103"
click at [1071, 471] on button "Pesquisar" at bounding box center [1061, 466] width 73 height 28
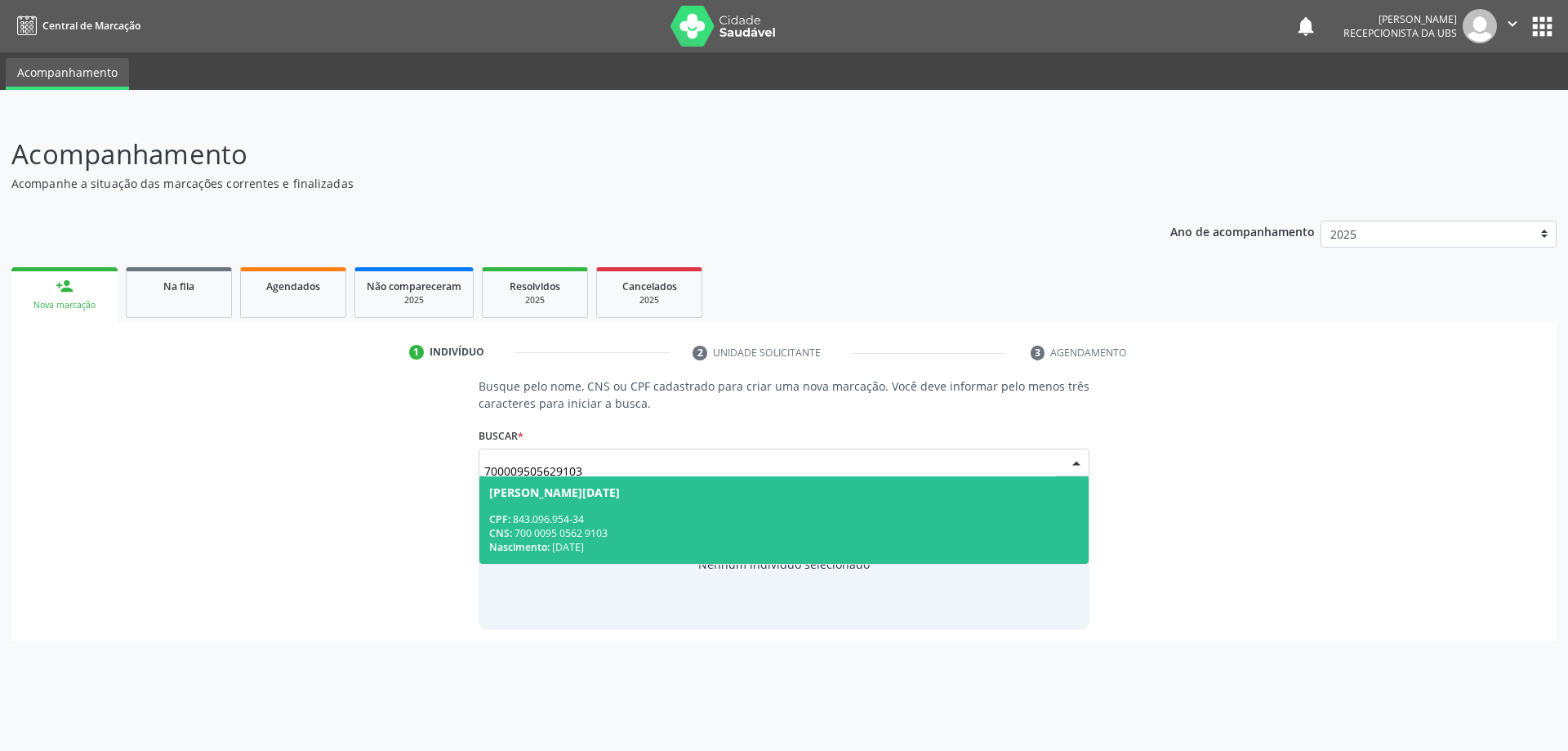
click at [793, 513] on div "CPF: 843.096.954-34" at bounding box center [784, 518] width 590 height 14
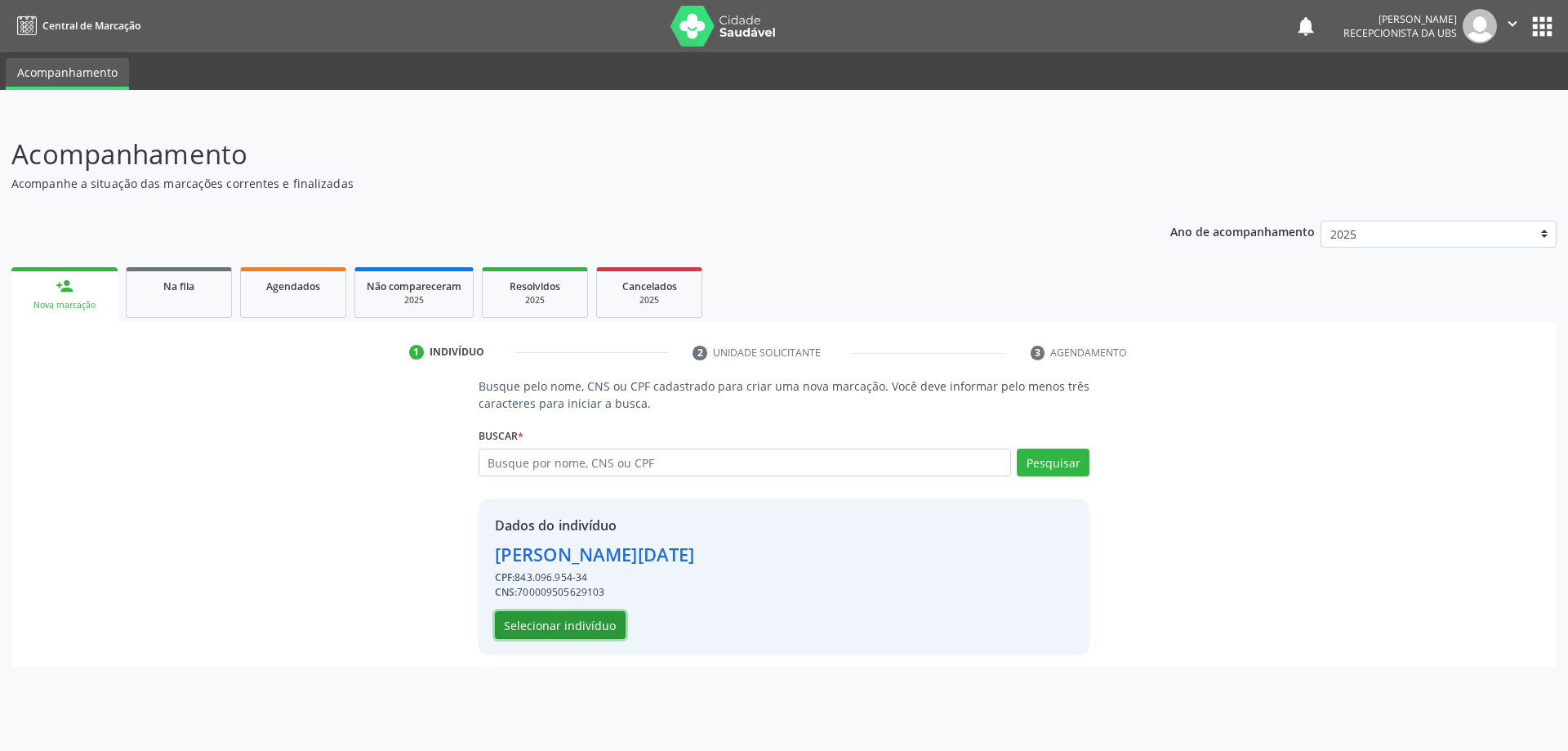
click at [548, 622] on button "Selecionar indivíduo" at bounding box center [560, 625] width 131 height 28
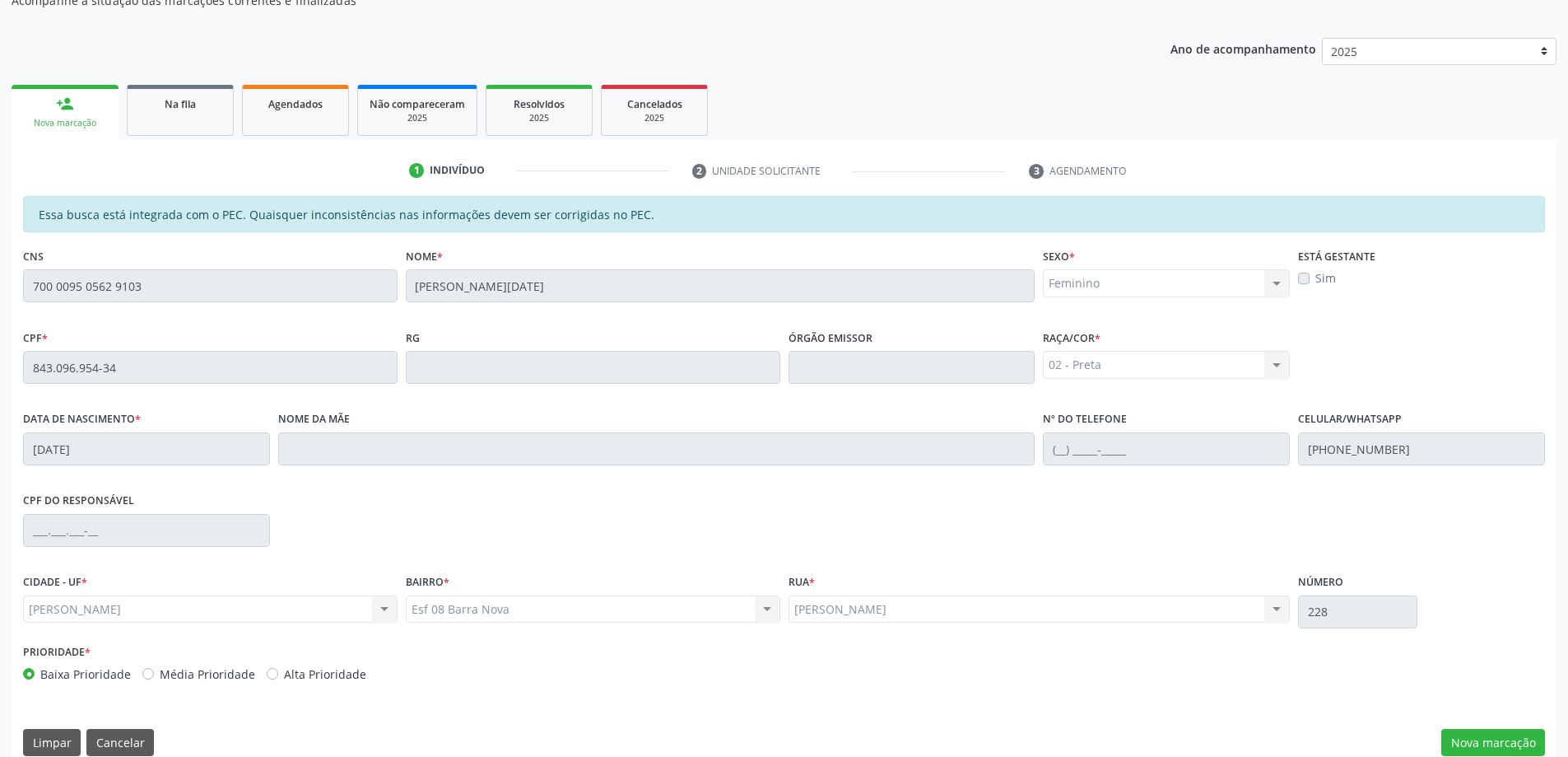
scroll to position [206, 0]
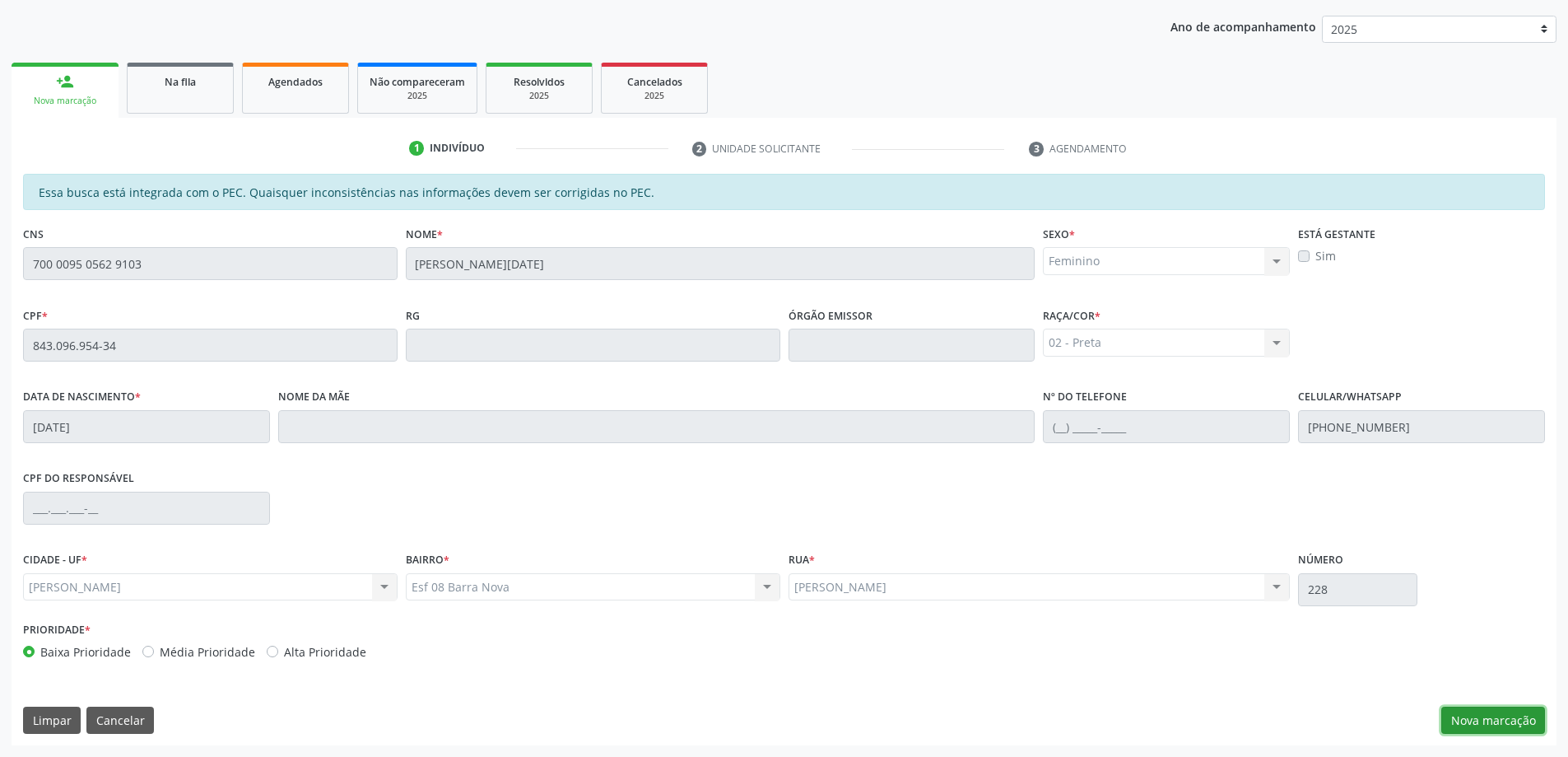
click at [1487, 721] on button "Nova marcação" at bounding box center [1494, 721] width 104 height 28
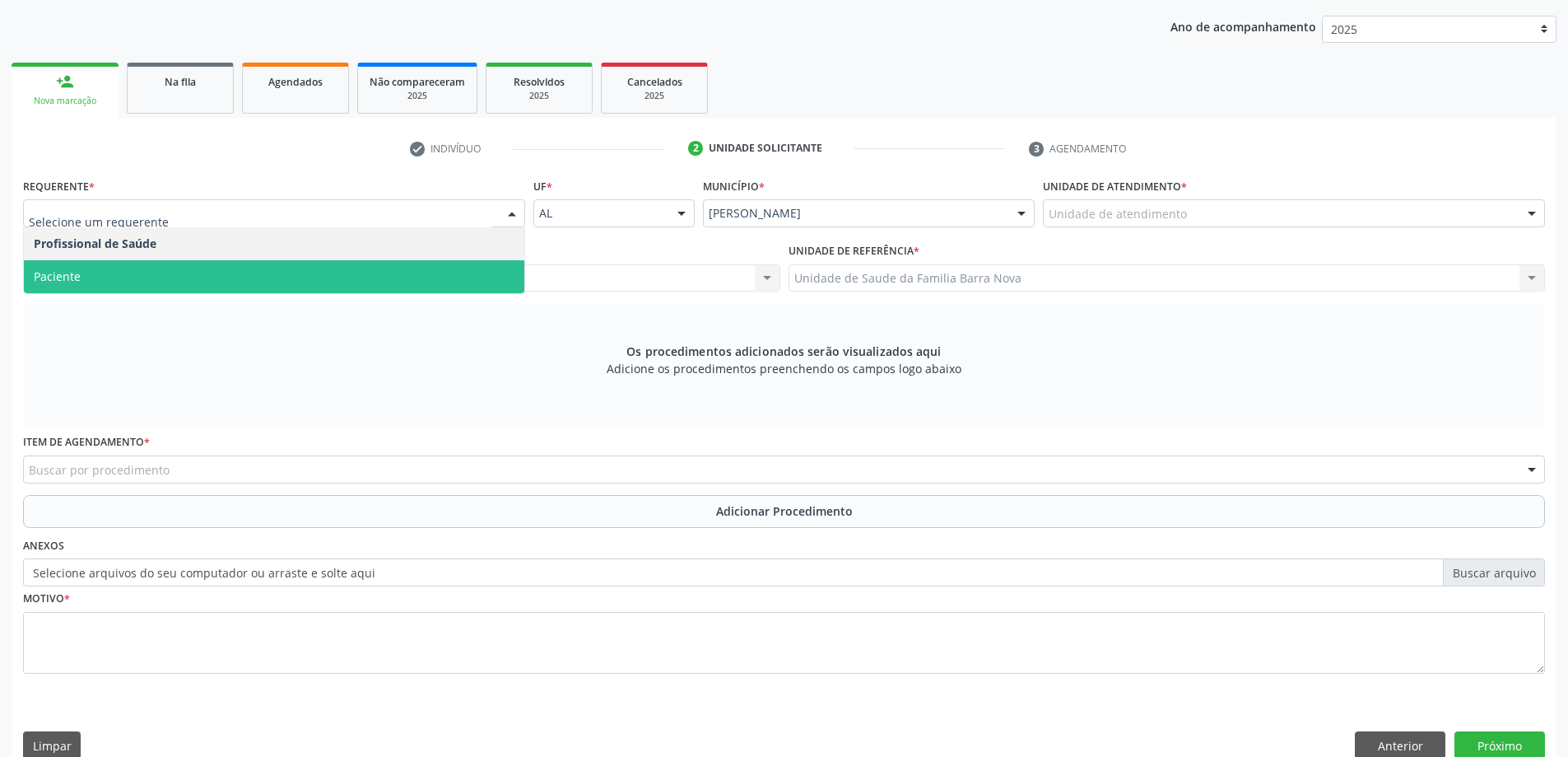
click at [264, 281] on span "Paciente" at bounding box center [274, 277] width 500 height 33
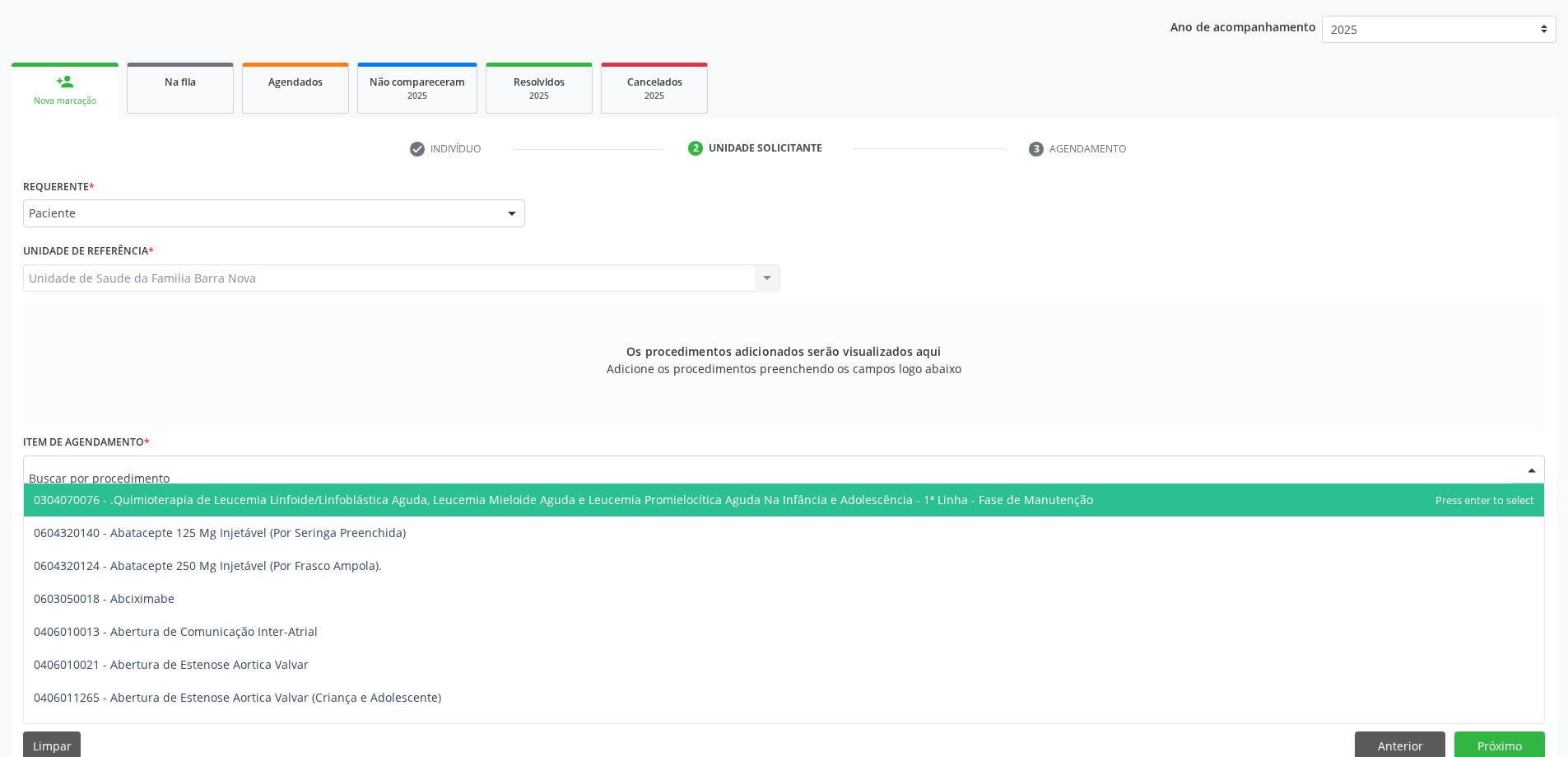
click at [286, 468] on div at bounding box center [784, 470] width 1522 height 28
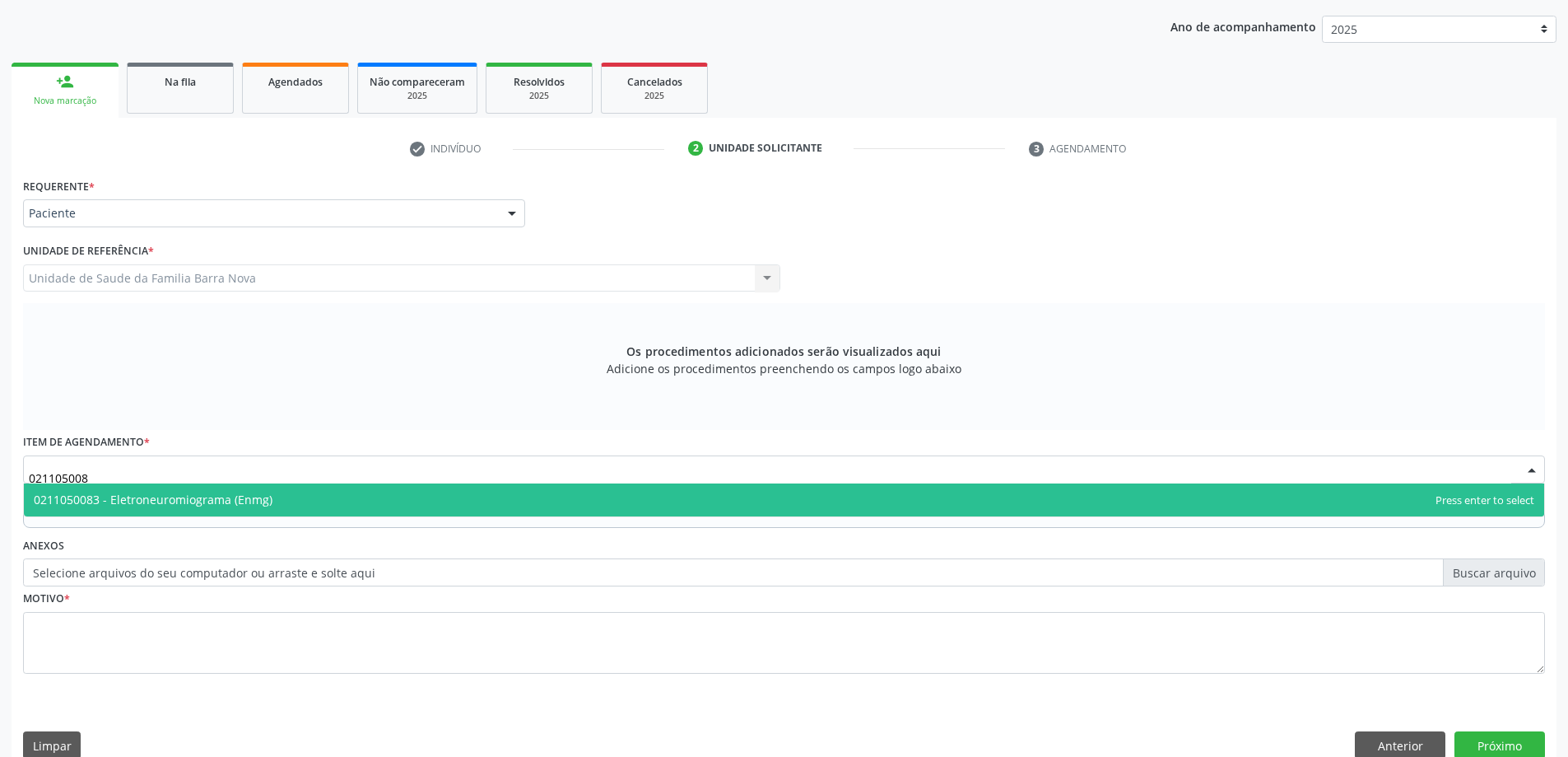
type input "0211050083"
click at [339, 506] on span "0211050083 - Eletroneuromiograma (Enmg)" at bounding box center [784, 500] width 1520 height 33
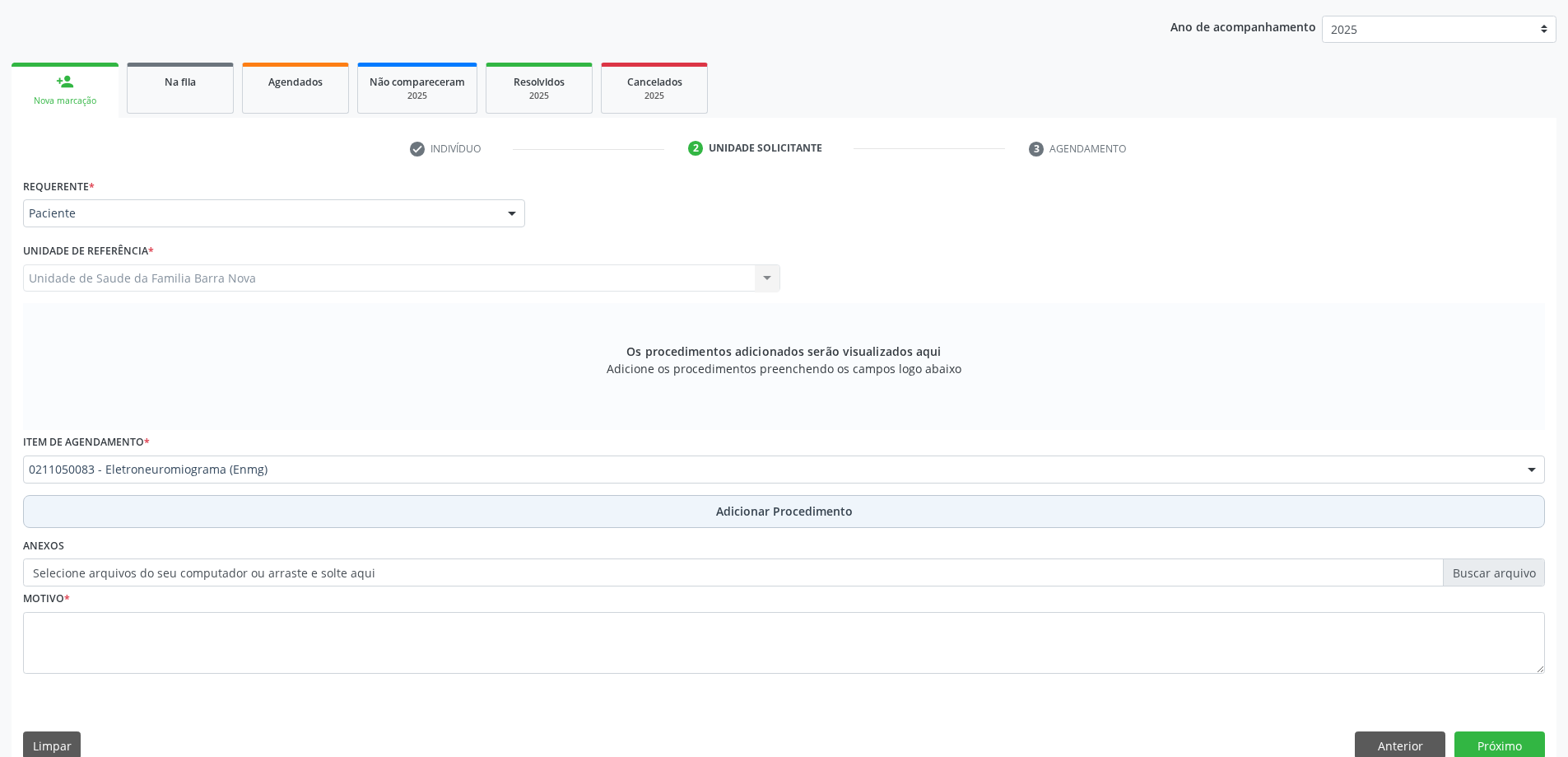
click at [786, 508] on span "Adicionar Procedimento" at bounding box center [785, 510] width 137 height 17
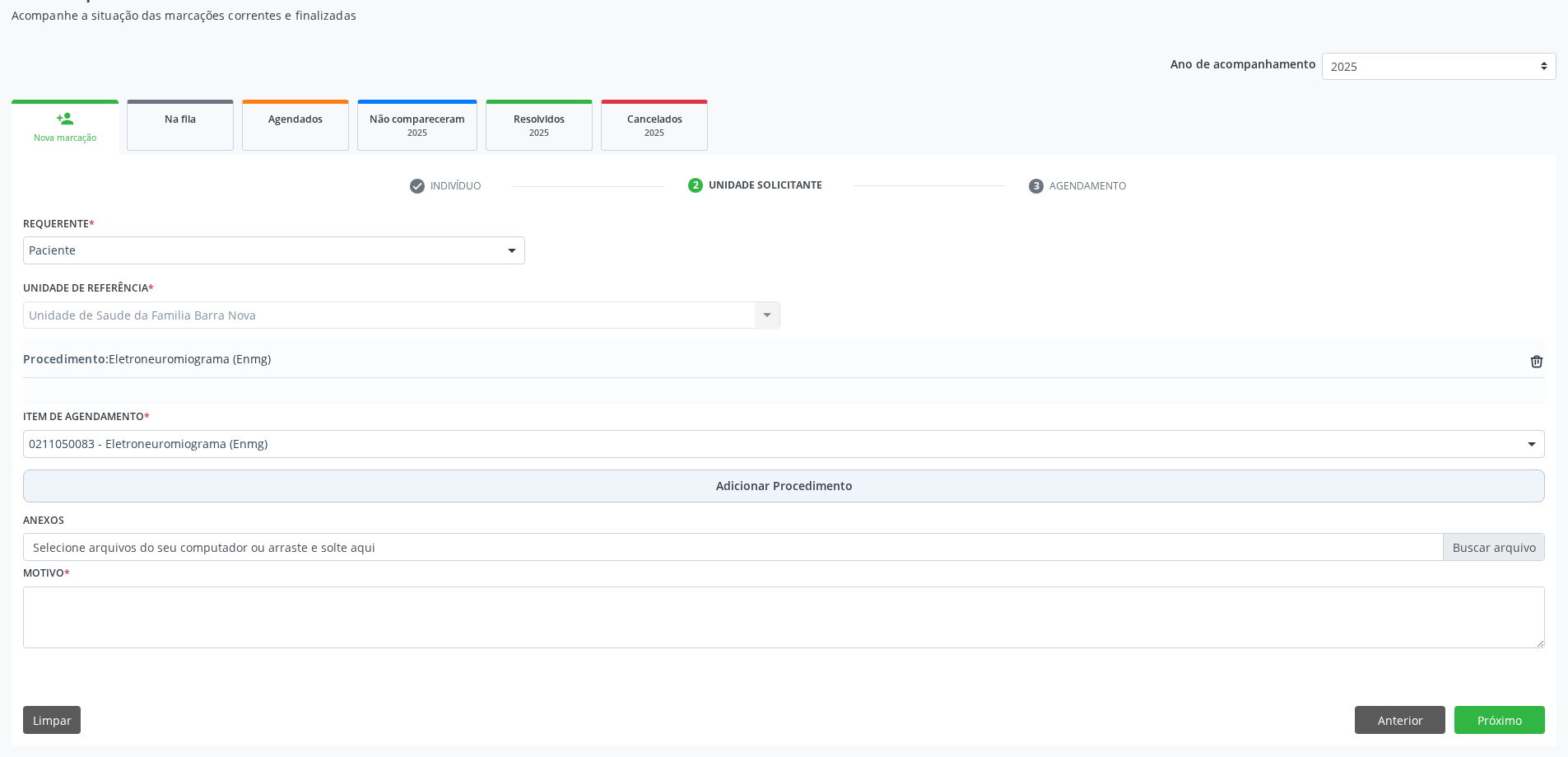
scroll to position [169, 0]
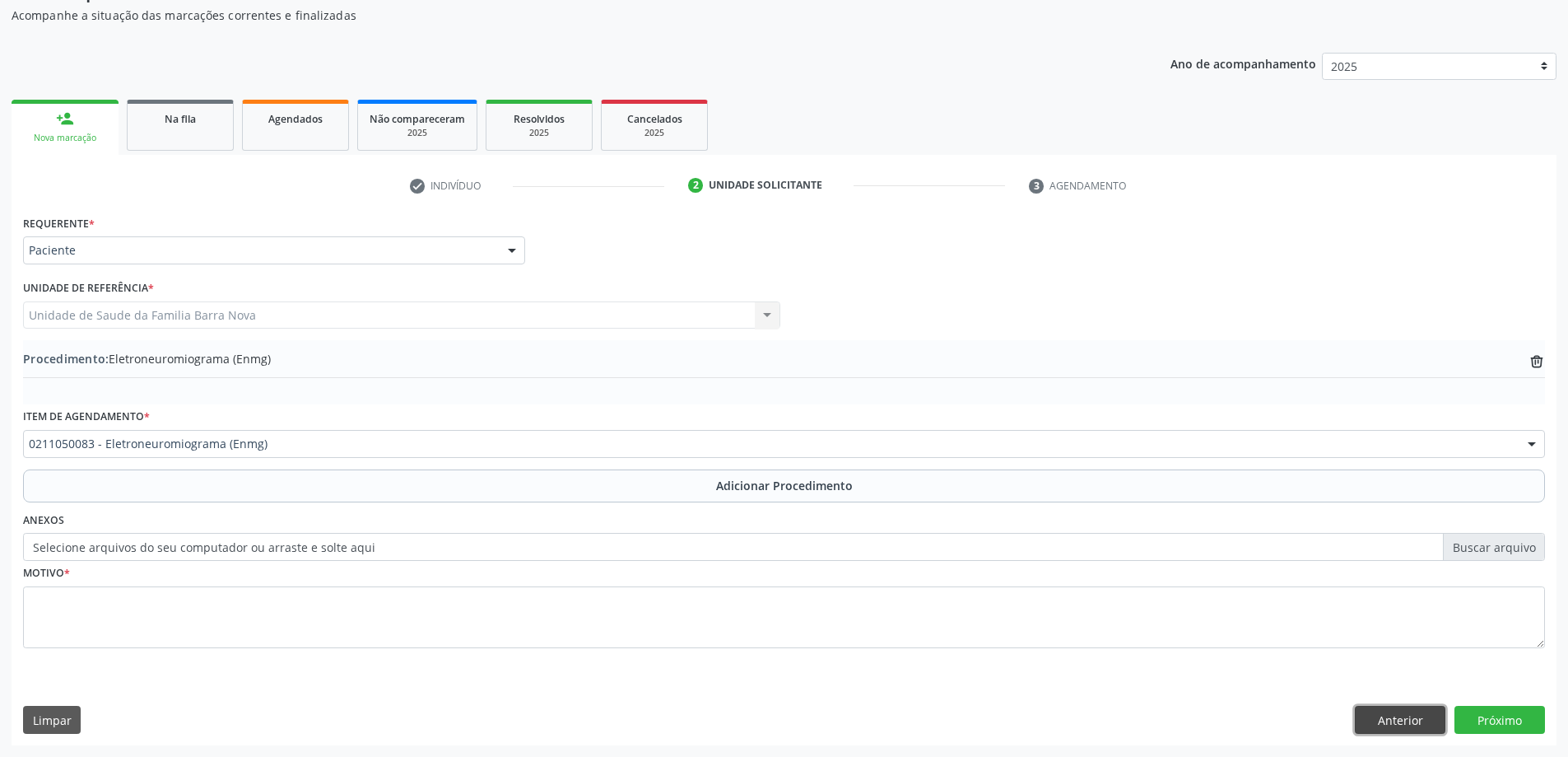
click at [1392, 719] on button "Anterior" at bounding box center [1400, 720] width 91 height 28
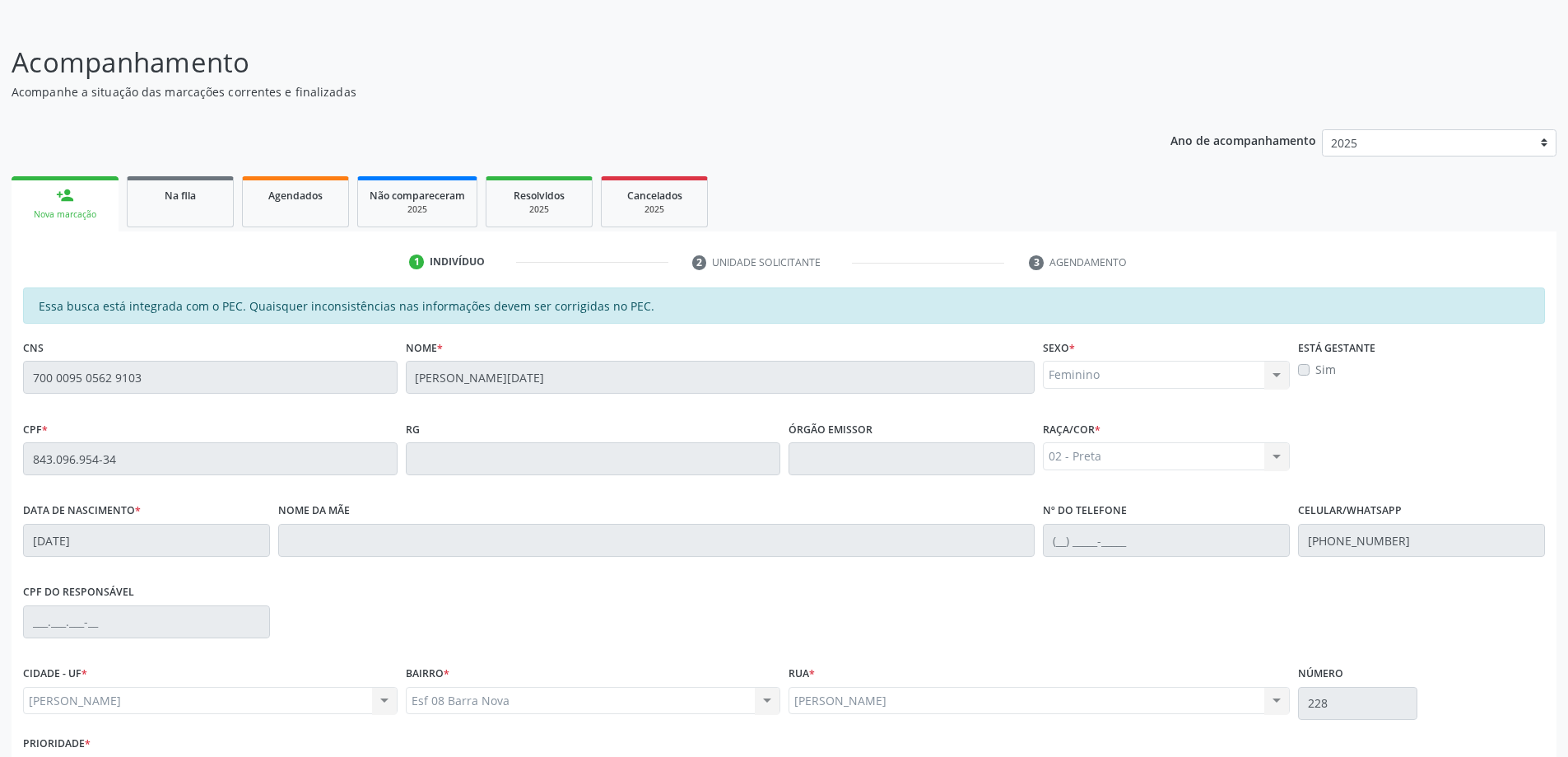
scroll to position [42, 0]
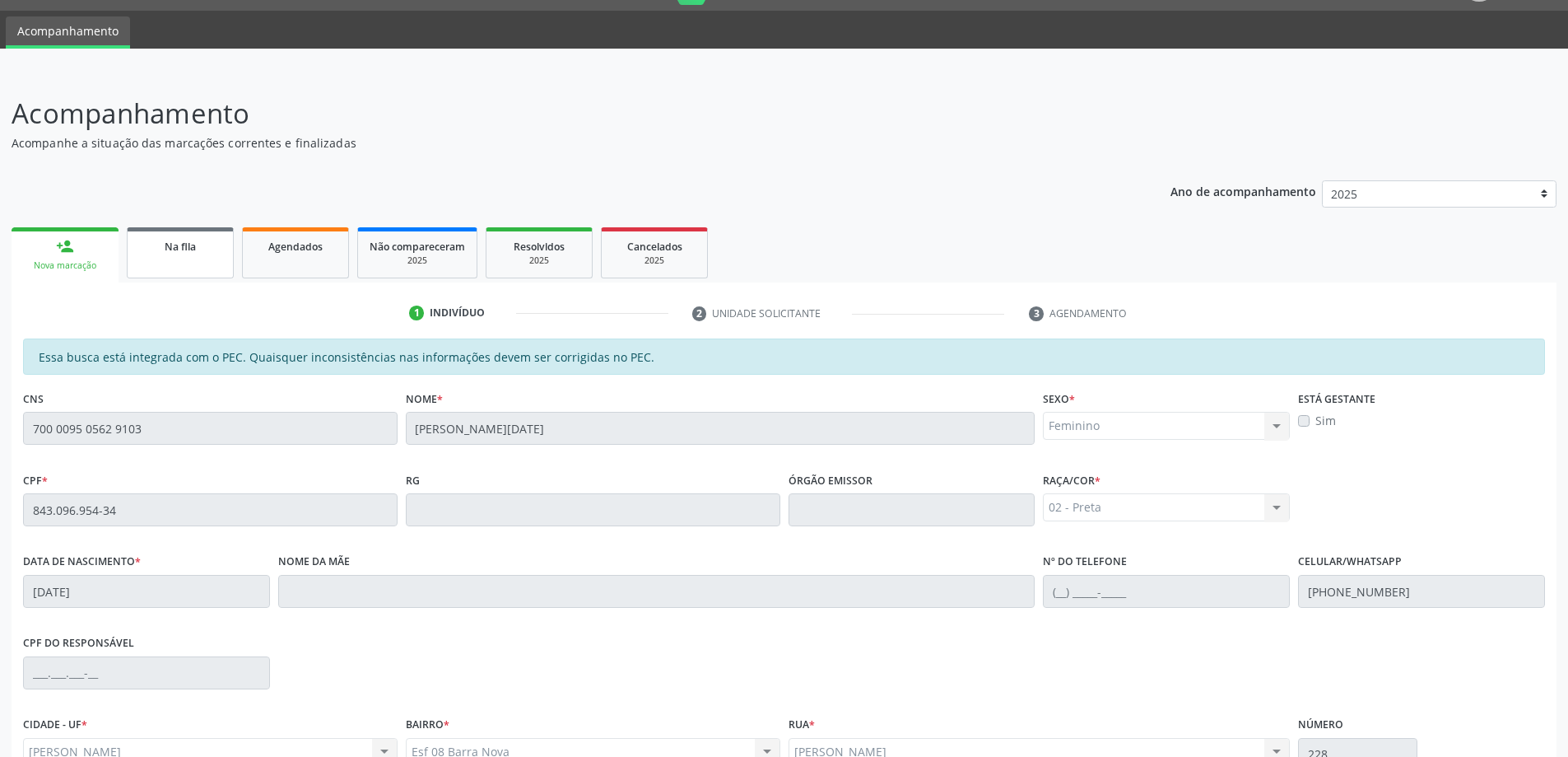
click at [192, 257] on link "Na fila" at bounding box center [181, 253] width 107 height 51
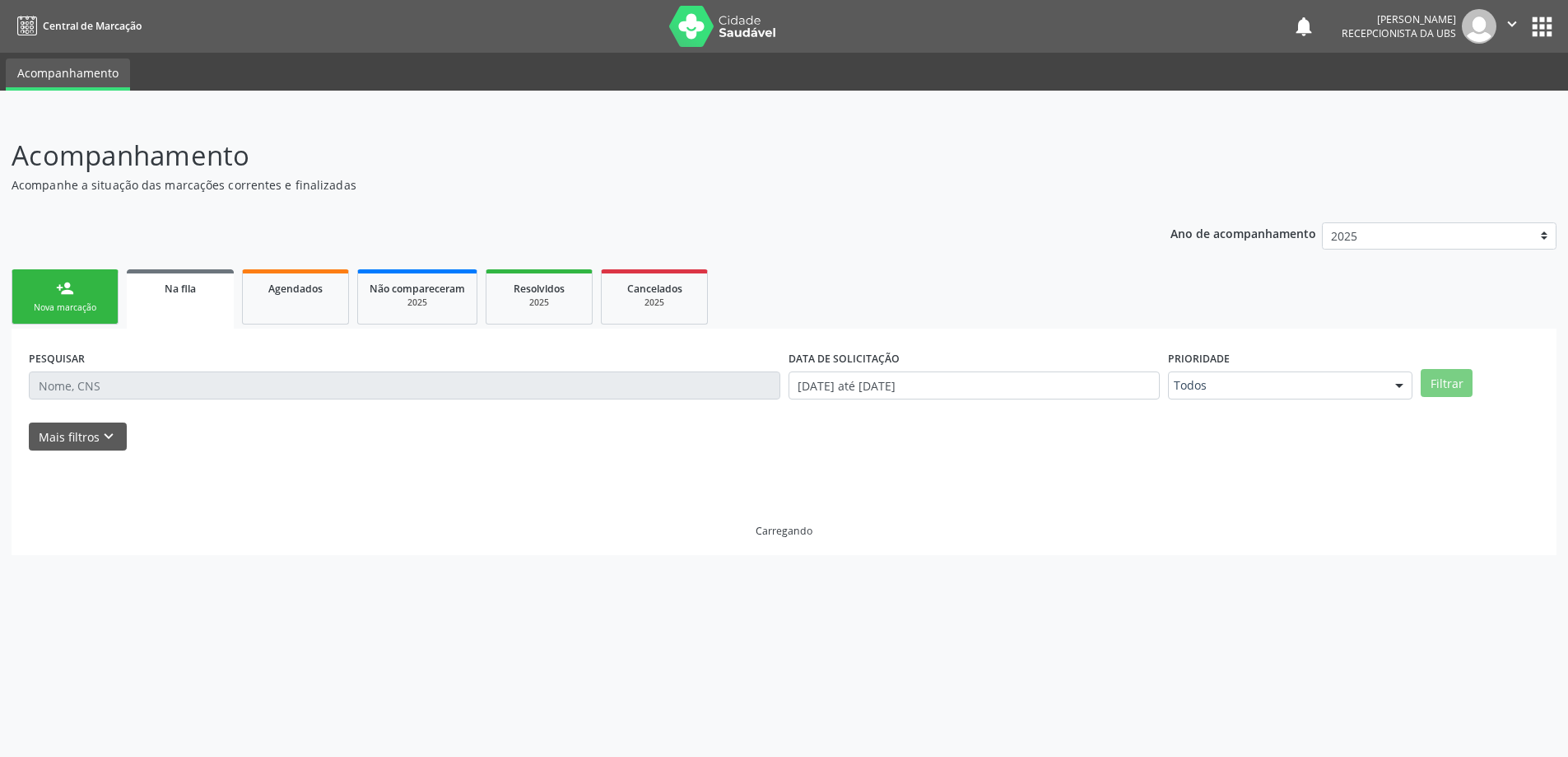
scroll to position [0, 0]
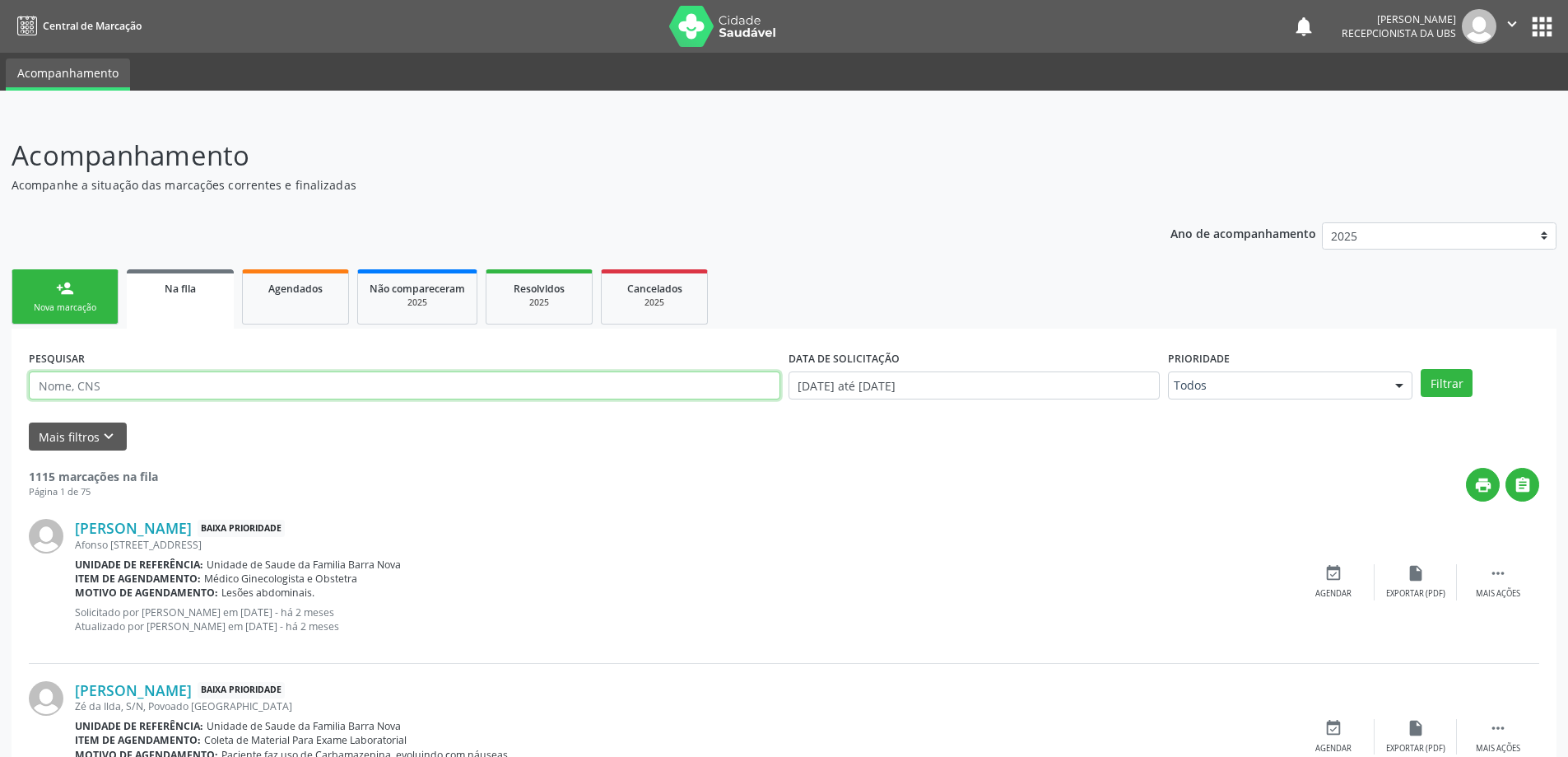
paste input "843.096.954-34"
type input "843.096.954-34"
click at [1421, 369] on button "Filtrar" at bounding box center [1447, 383] width 52 height 28
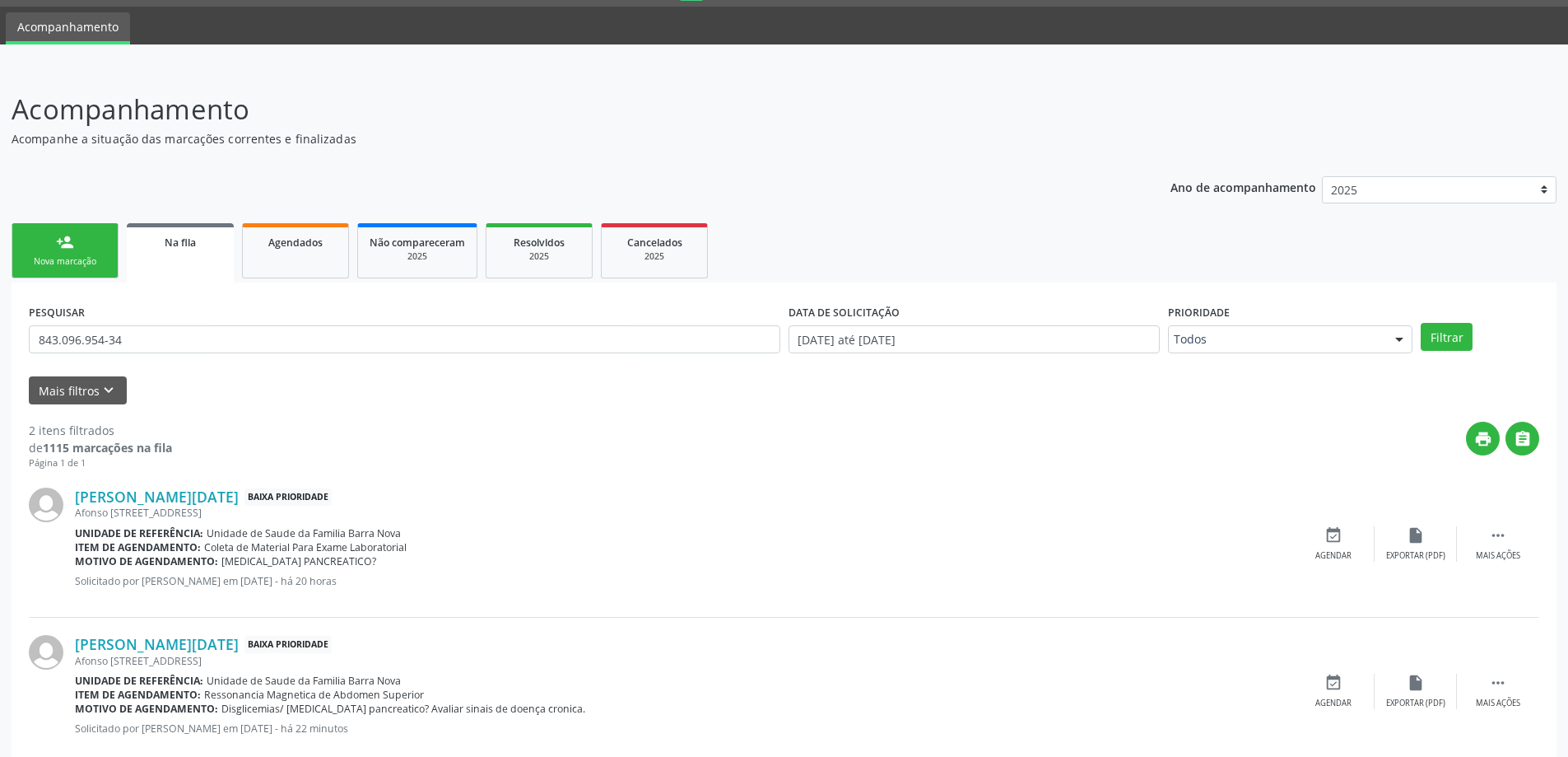
scroll to position [83, 0]
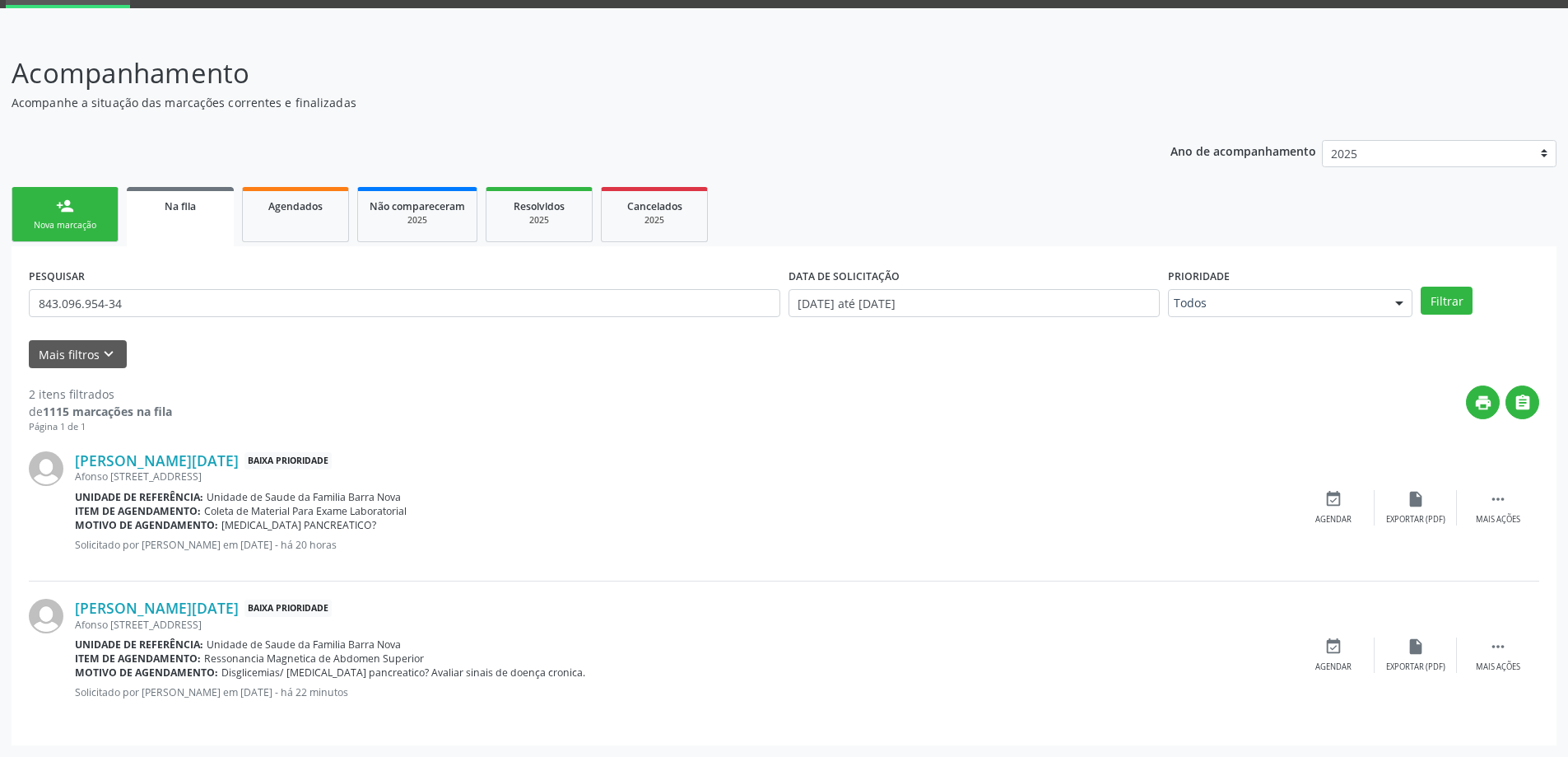
click at [84, 212] on link "person_add Nova marcação" at bounding box center [65, 214] width 107 height 55
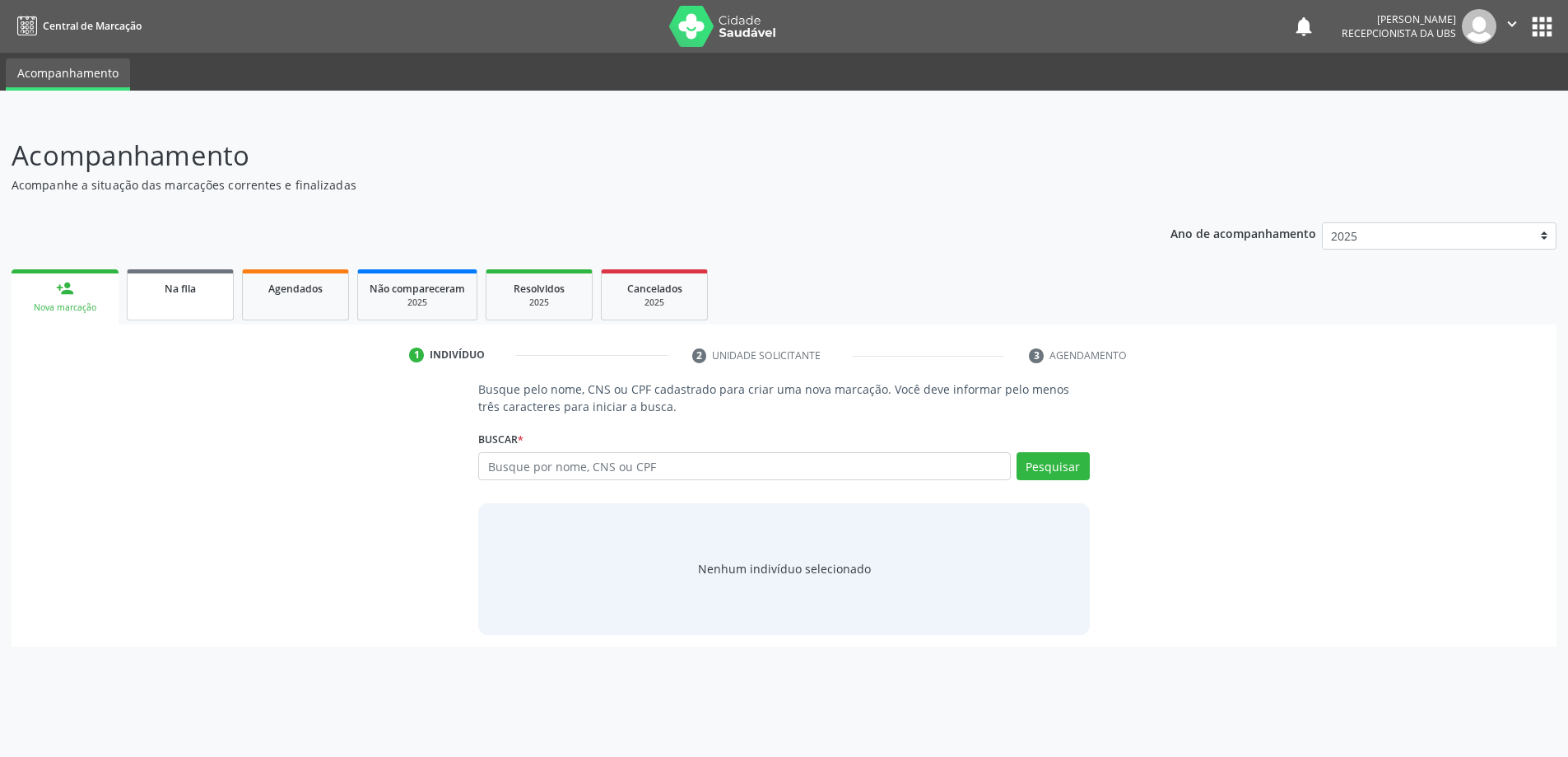
scroll to position [0, 0]
paste input "843.096.954-34"
type input "843.096.954-34"
click at [1068, 466] on button "Pesquisar" at bounding box center [1061, 466] width 73 height 28
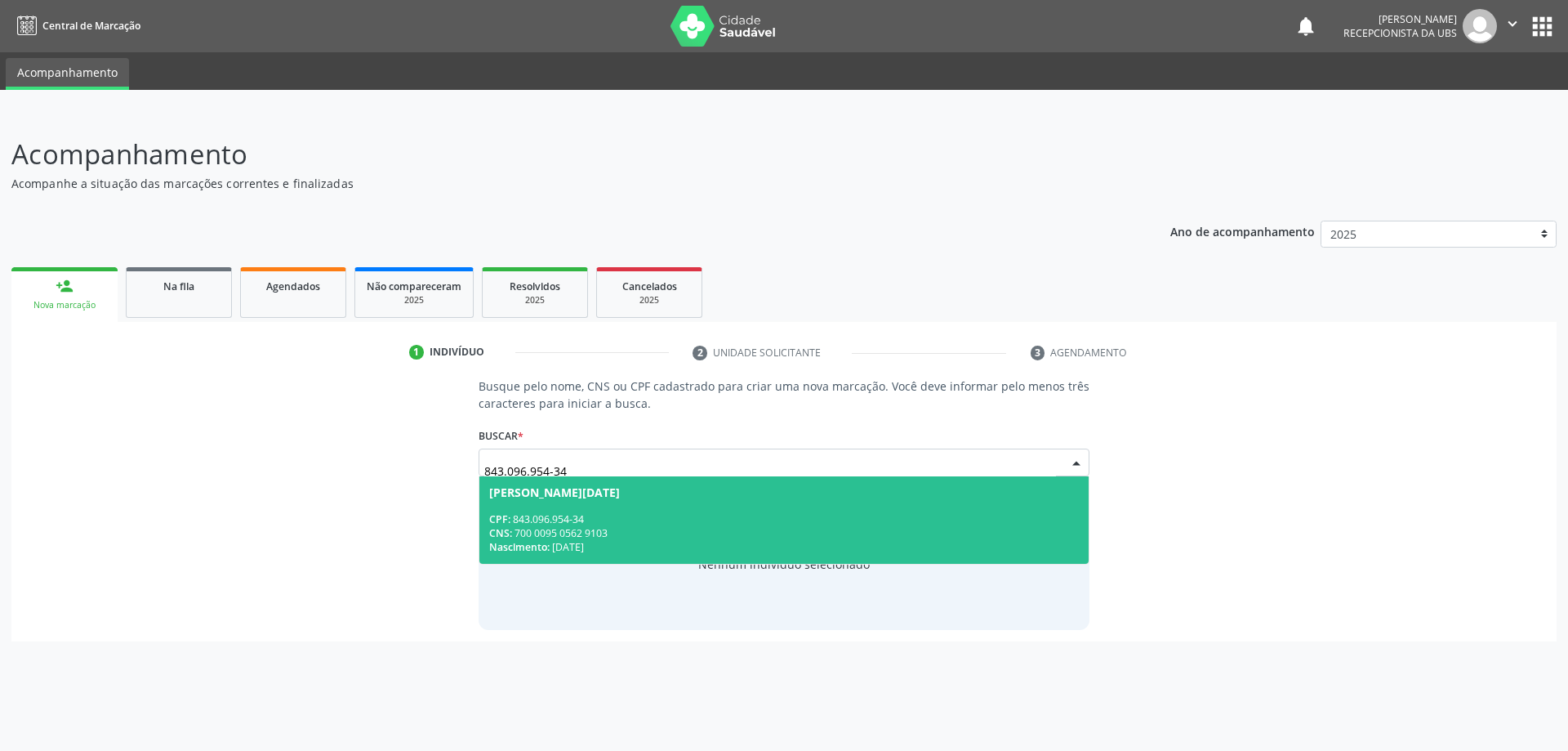
click at [631, 513] on div "CPF: 843.096.954-34" at bounding box center [784, 518] width 590 height 14
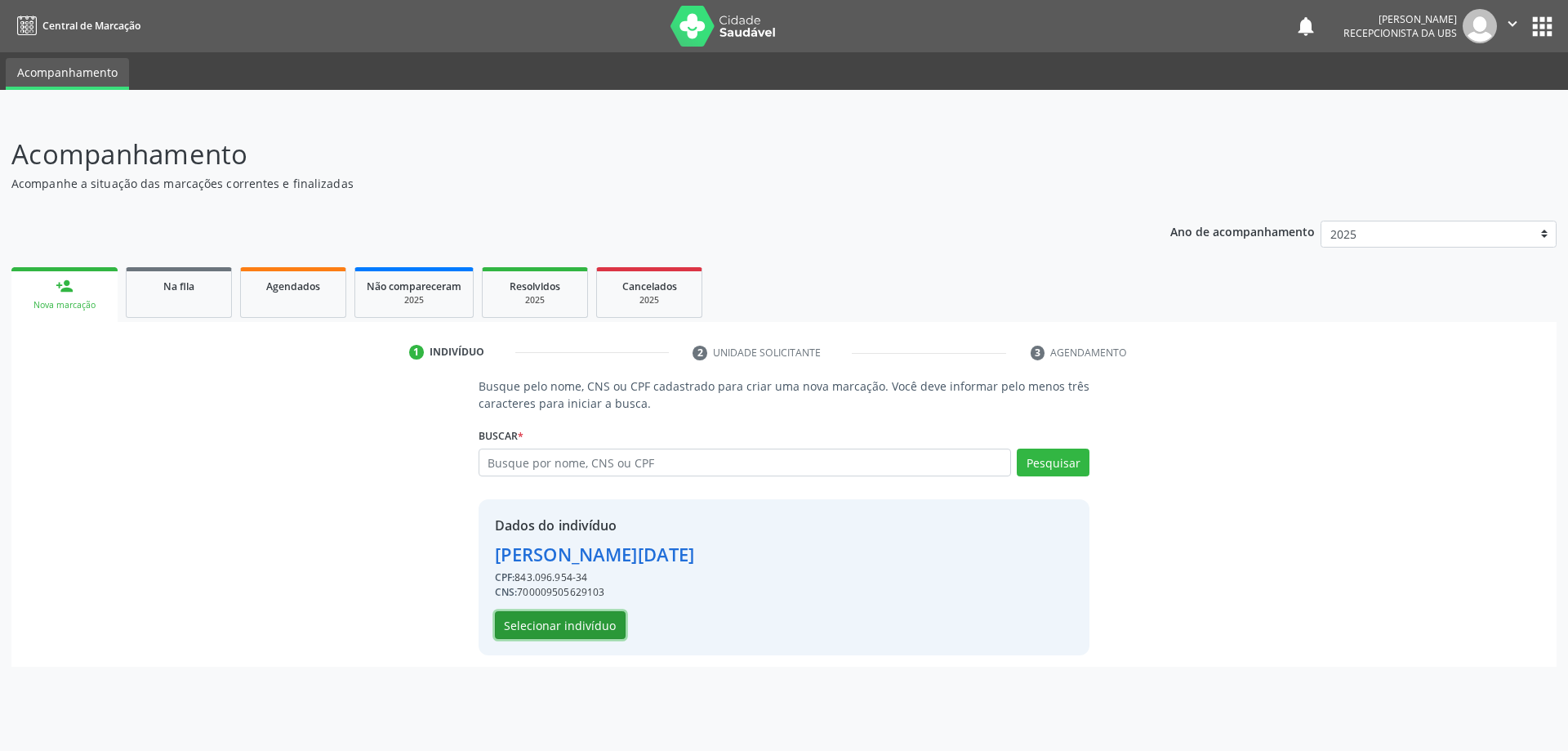
click at [579, 625] on button "Selecionar indivíduo" at bounding box center [560, 625] width 131 height 28
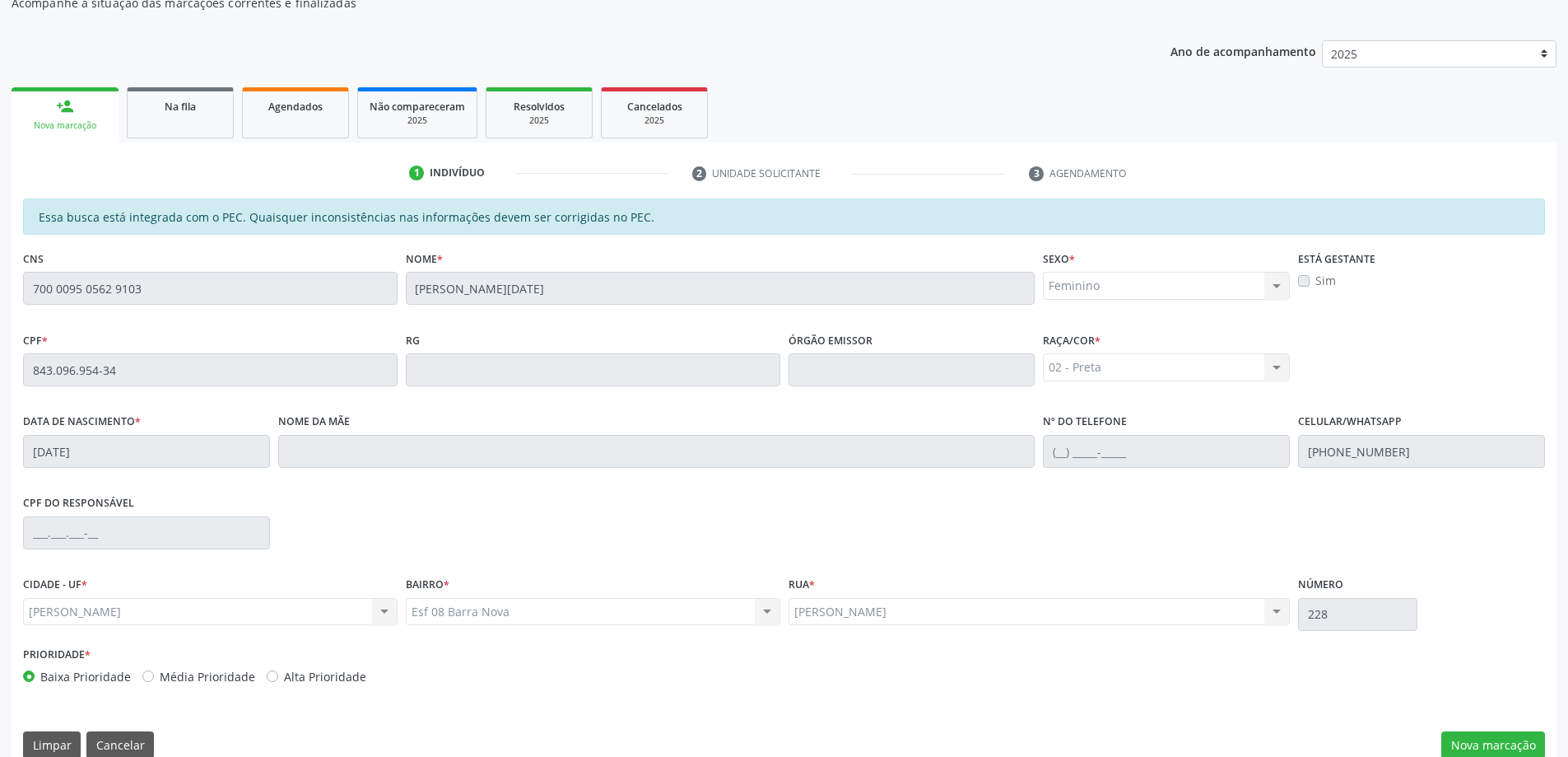
scroll to position [206, 0]
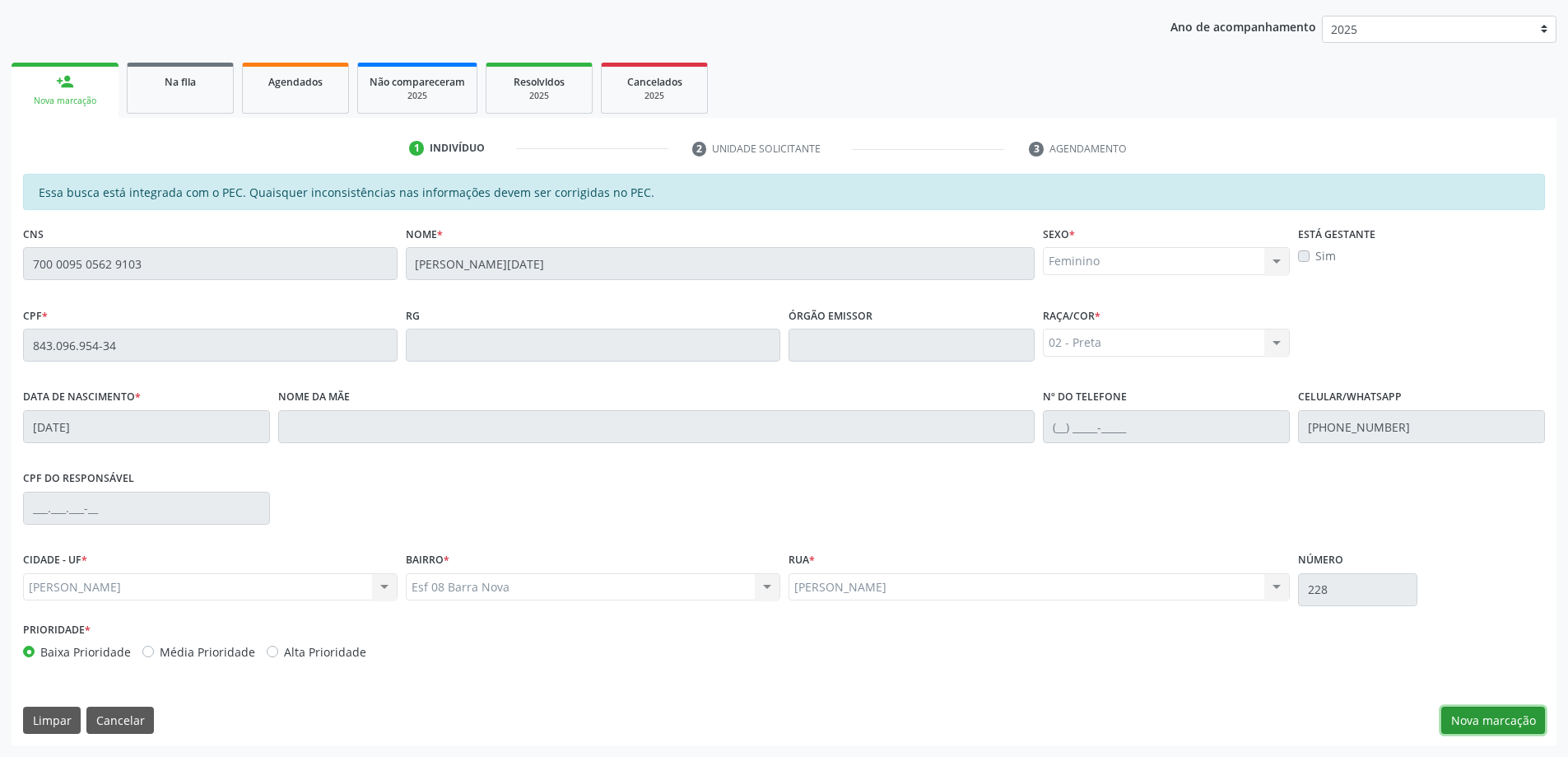
click at [1478, 722] on button "Nova marcação" at bounding box center [1494, 721] width 104 height 28
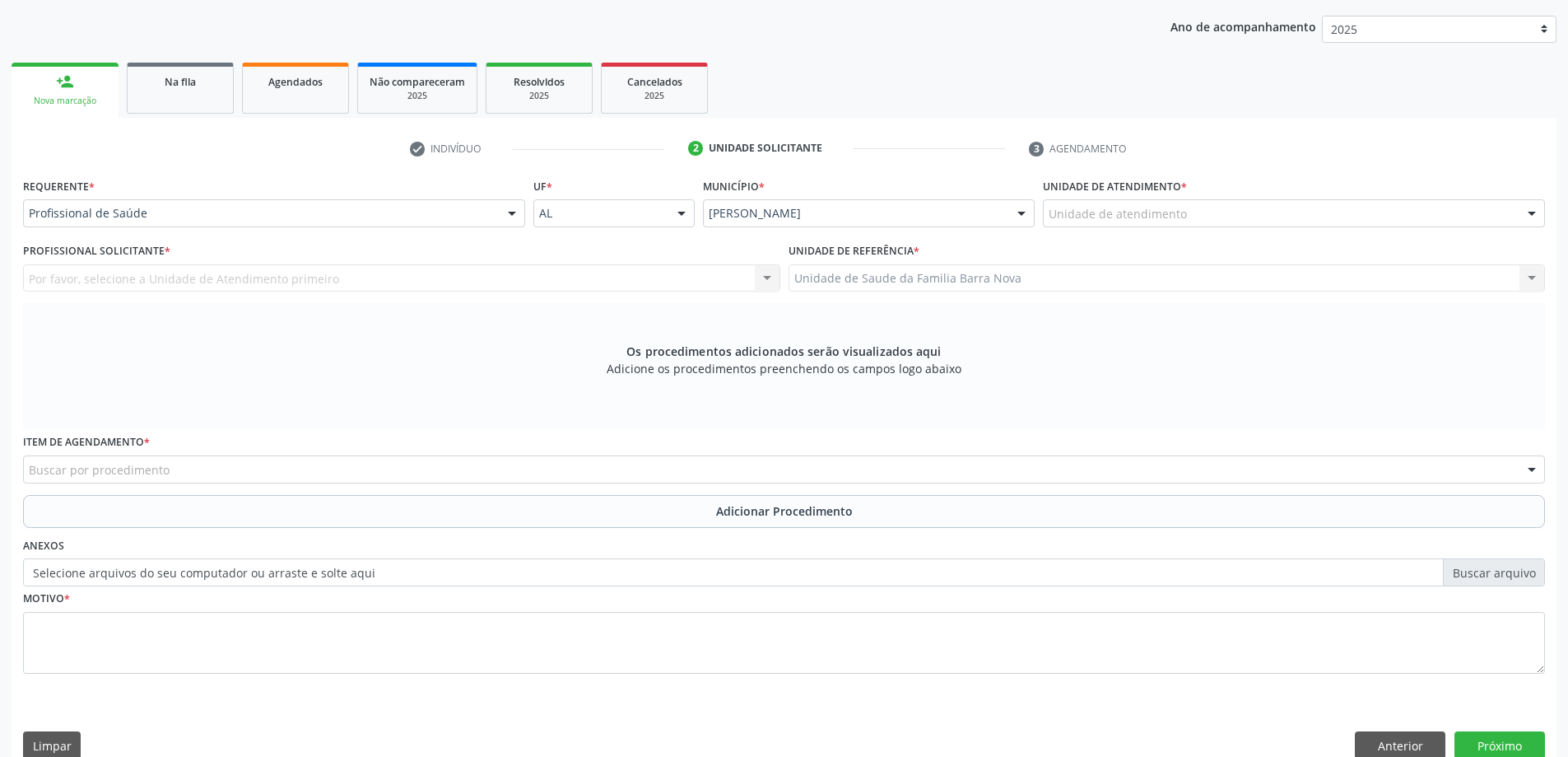
click at [597, 475] on div "Buscar por procedimento" at bounding box center [784, 470] width 1522 height 28
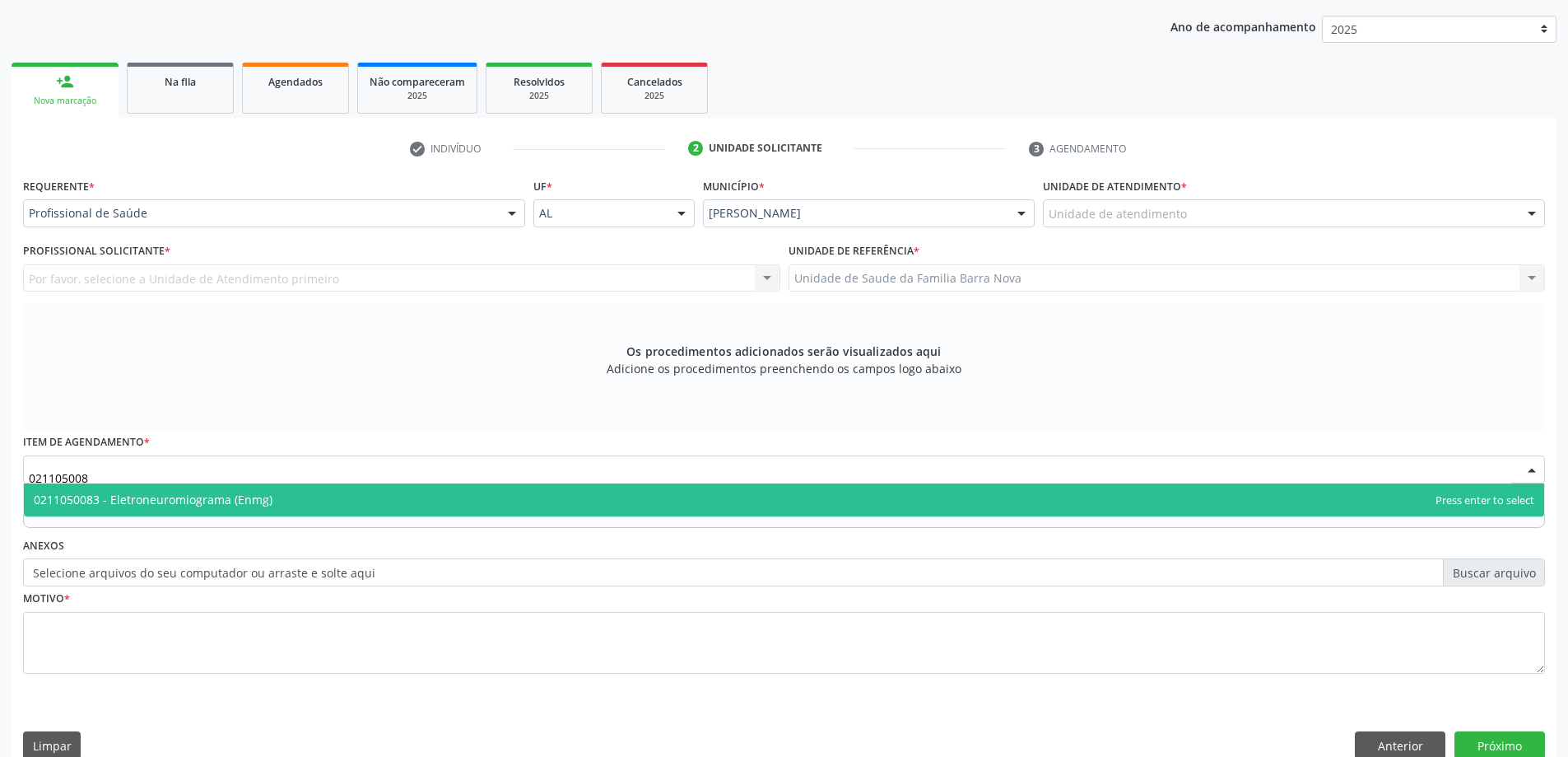
type input "0211050083"
click at [595, 507] on span "0211050083 - Eletroneuromiograma (Enmg)" at bounding box center [784, 500] width 1520 height 33
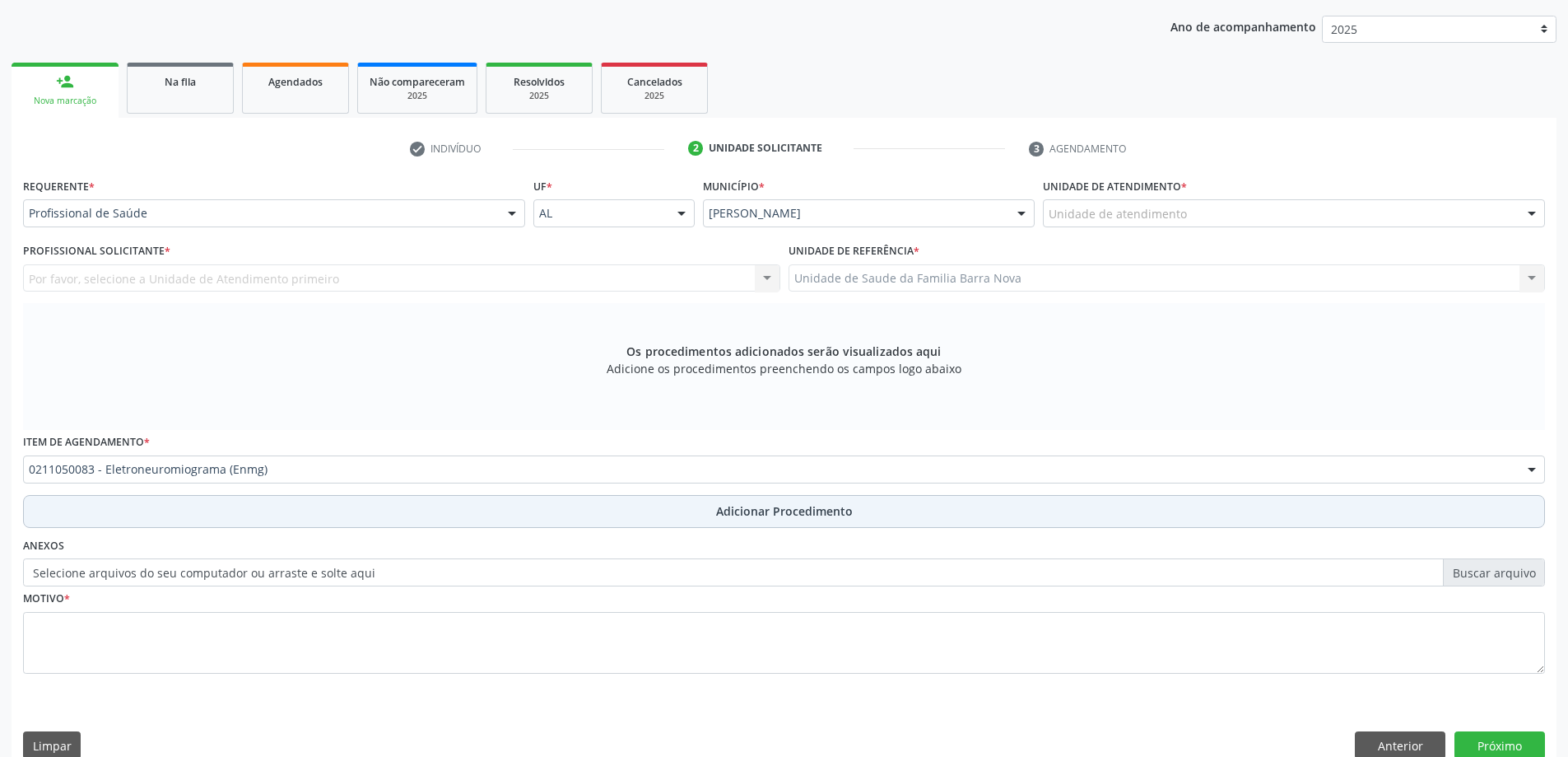
click at [803, 510] on span "Adicionar Procedimento" at bounding box center [785, 510] width 137 height 17
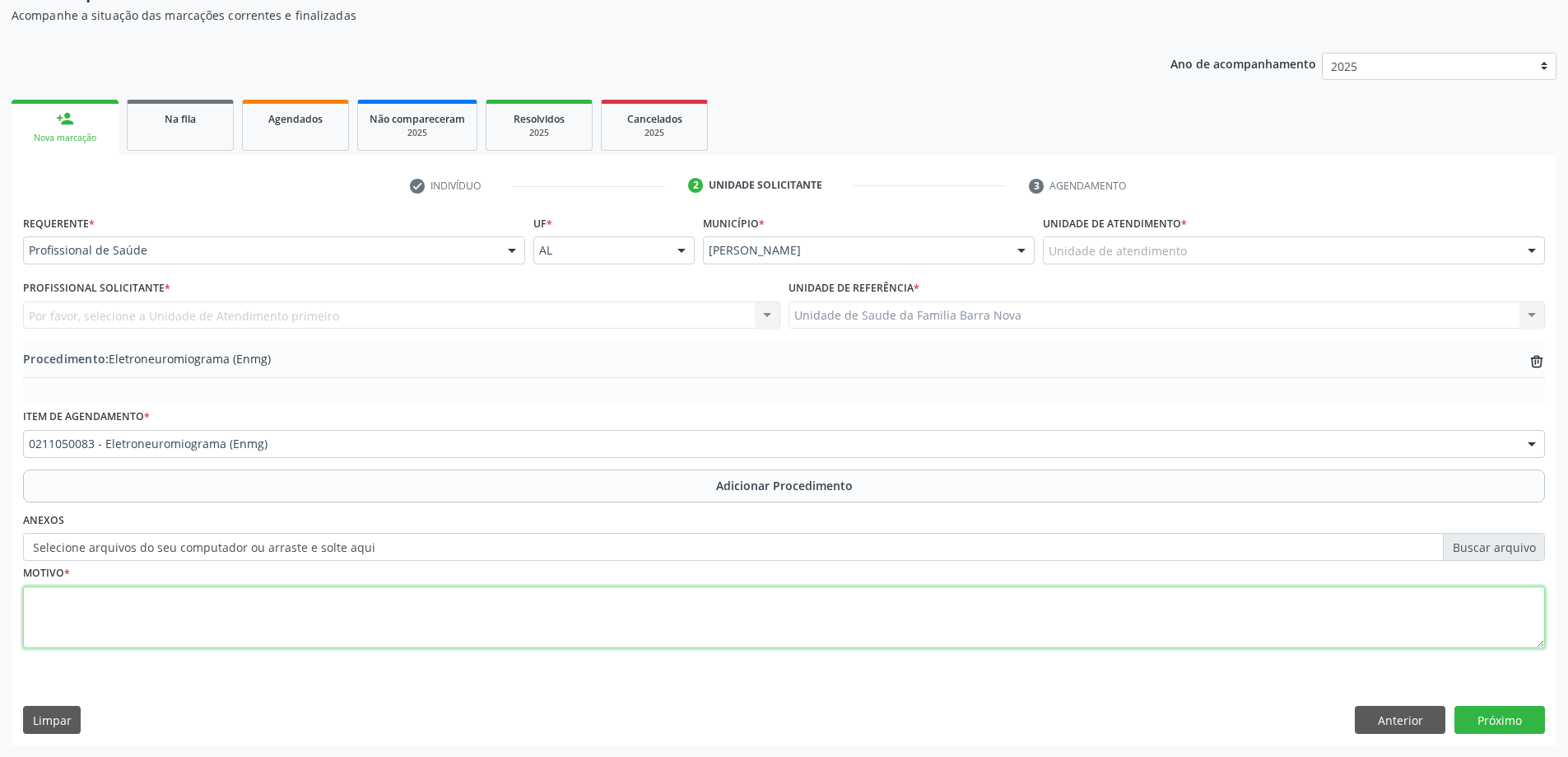
click at [432, 620] on textarea at bounding box center [784, 617] width 1522 height 63
type textarea "SD tunel do carpo."
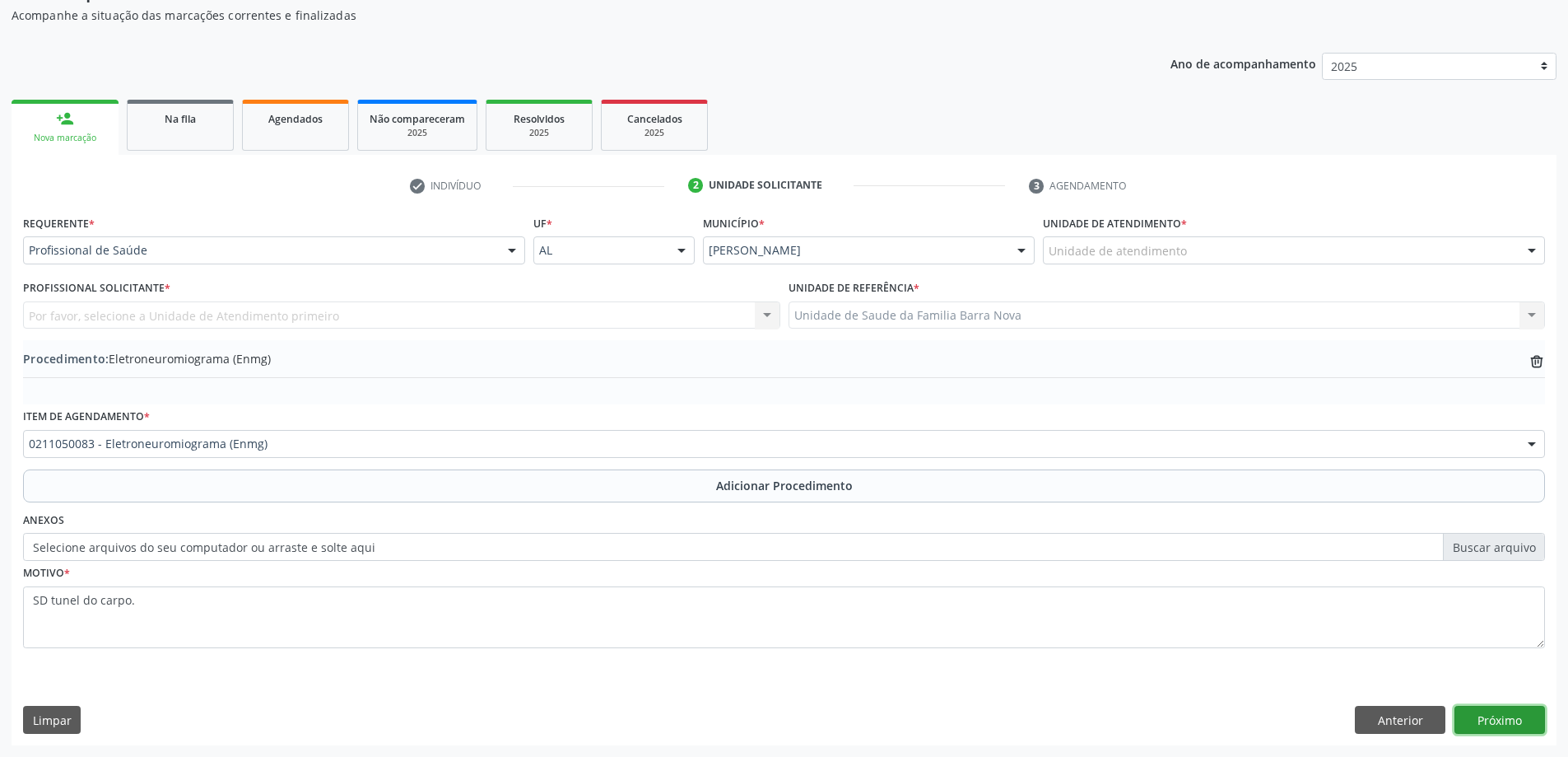
click at [1497, 720] on button "Próximo" at bounding box center [1500, 720] width 91 height 28
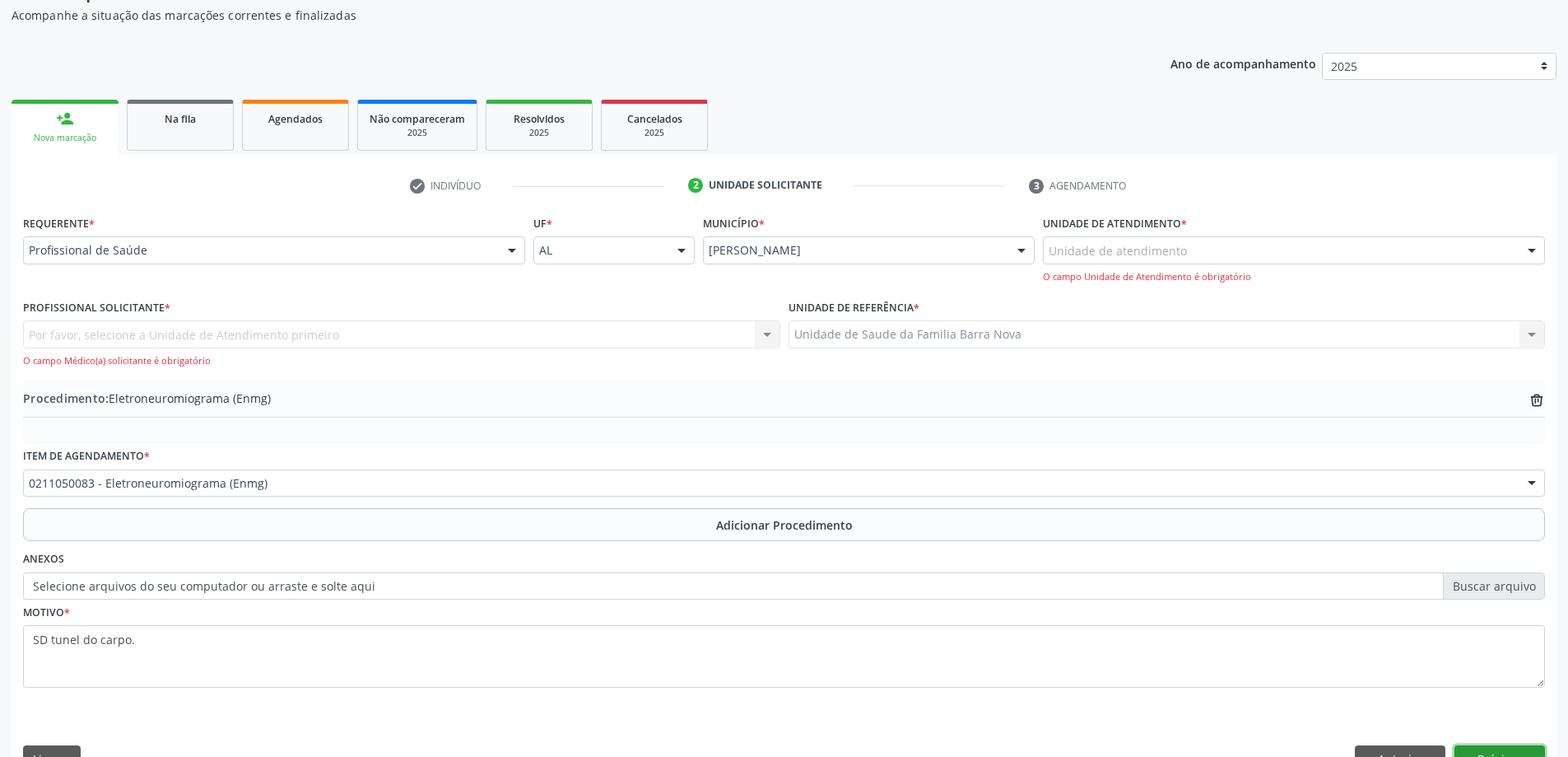
scroll to position [208, 0]
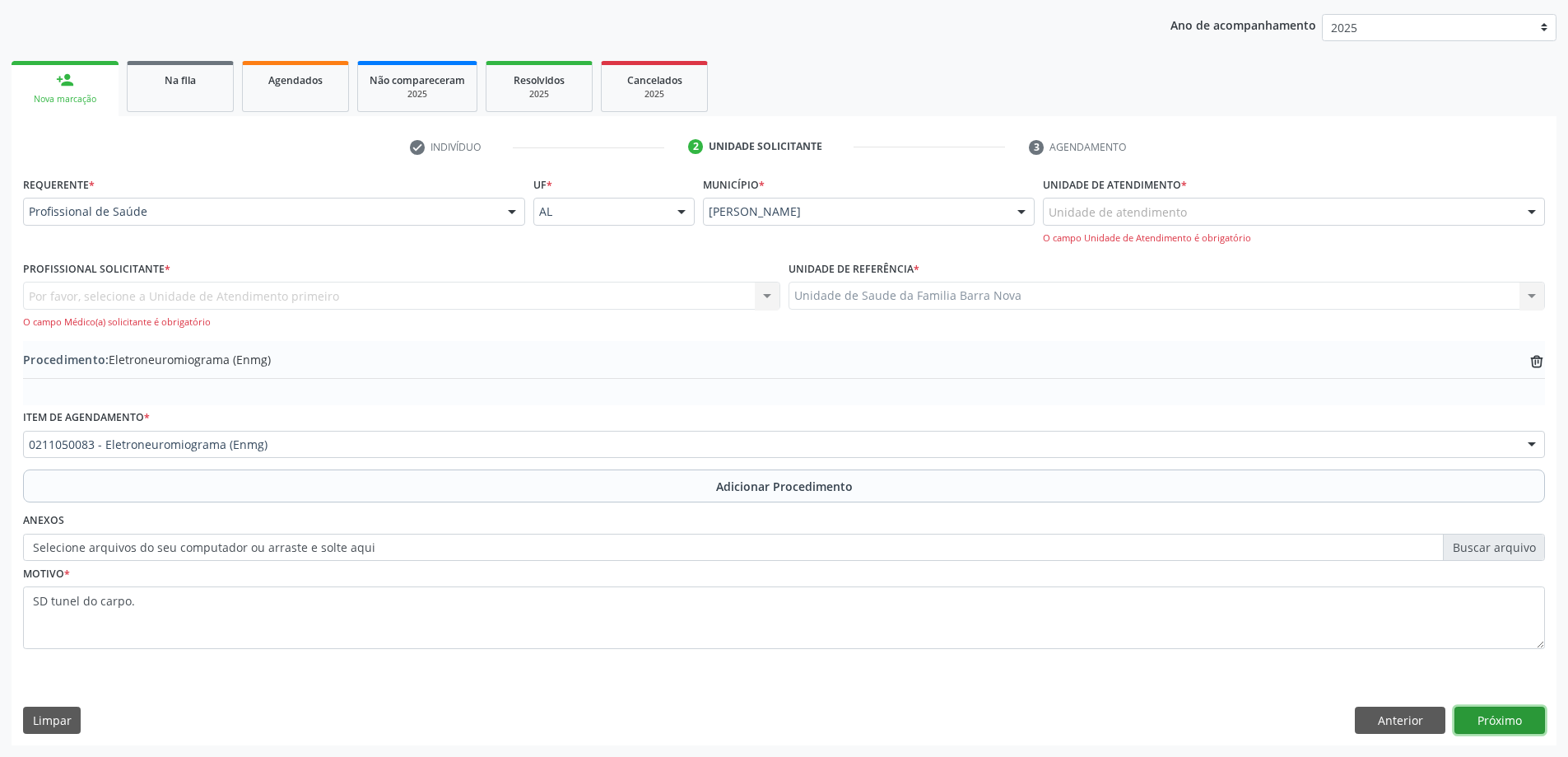
click at [1485, 719] on button "Próximo" at bounding box center [1500, 721] width 91 height 28
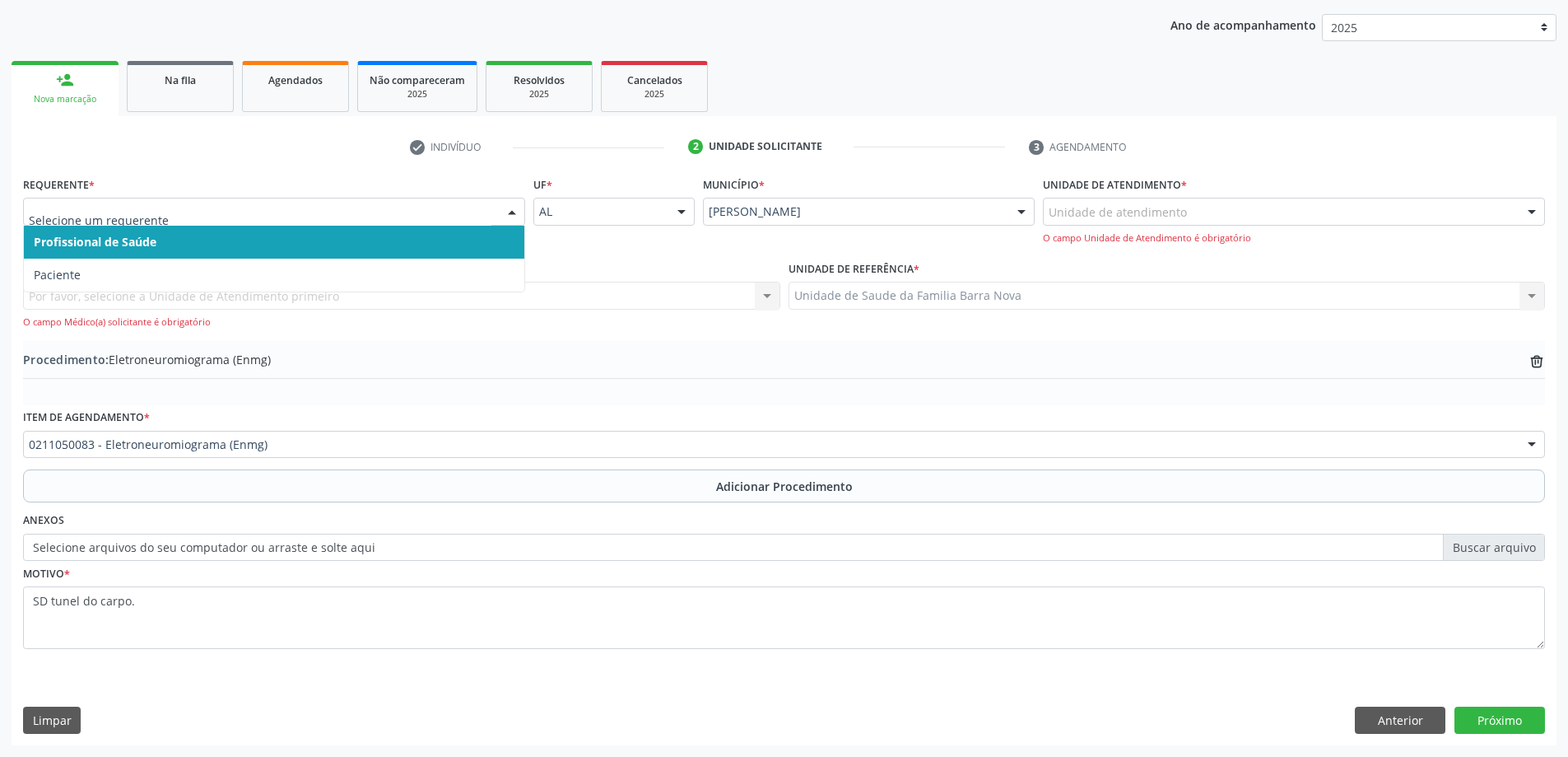
click at [432, 223] on div at bounding box center [274, 211] width 502 height 28
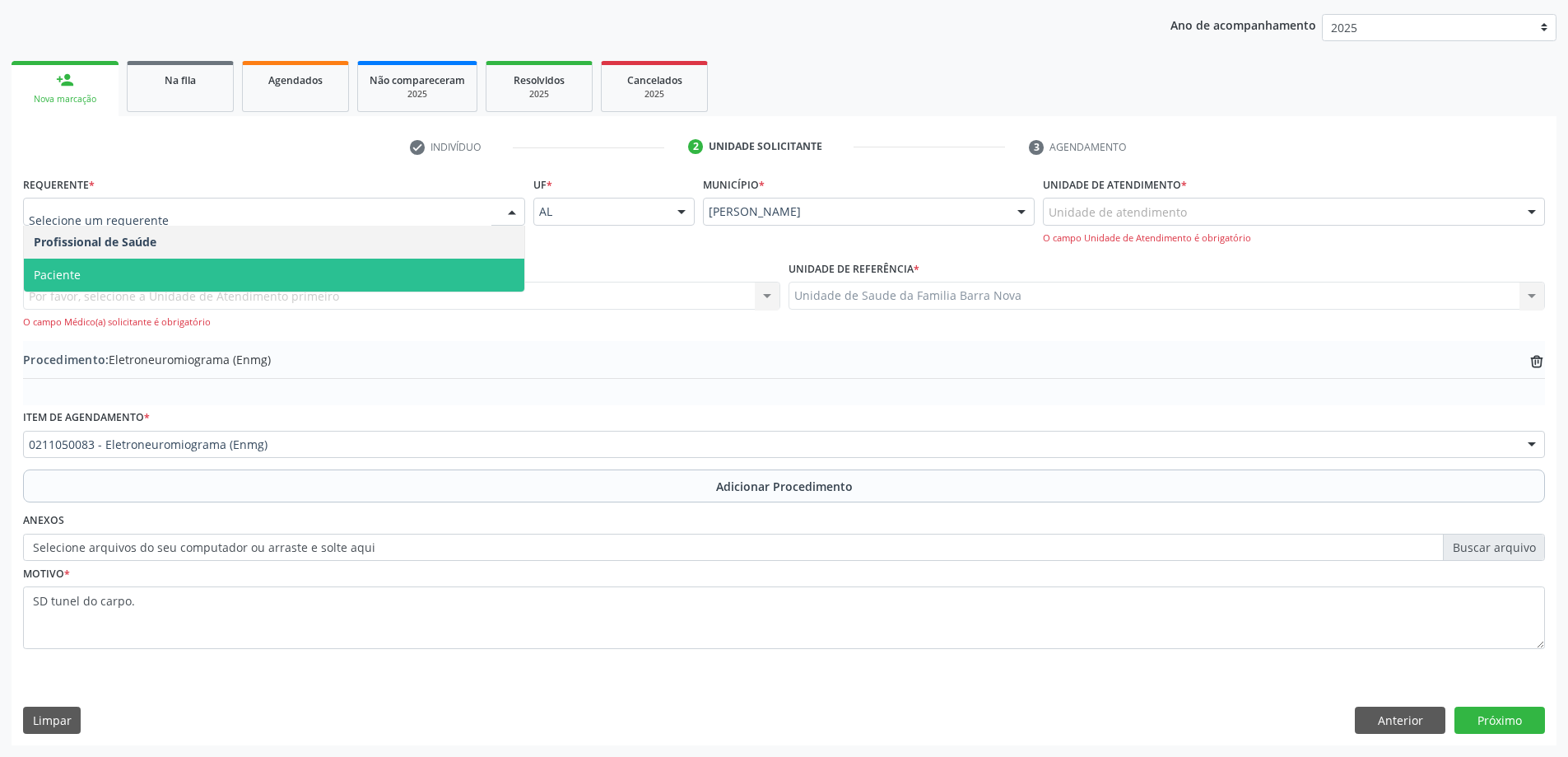
click at [420, 289] on span "Paciente" at bounding box center [274, 275] width 500 height 33
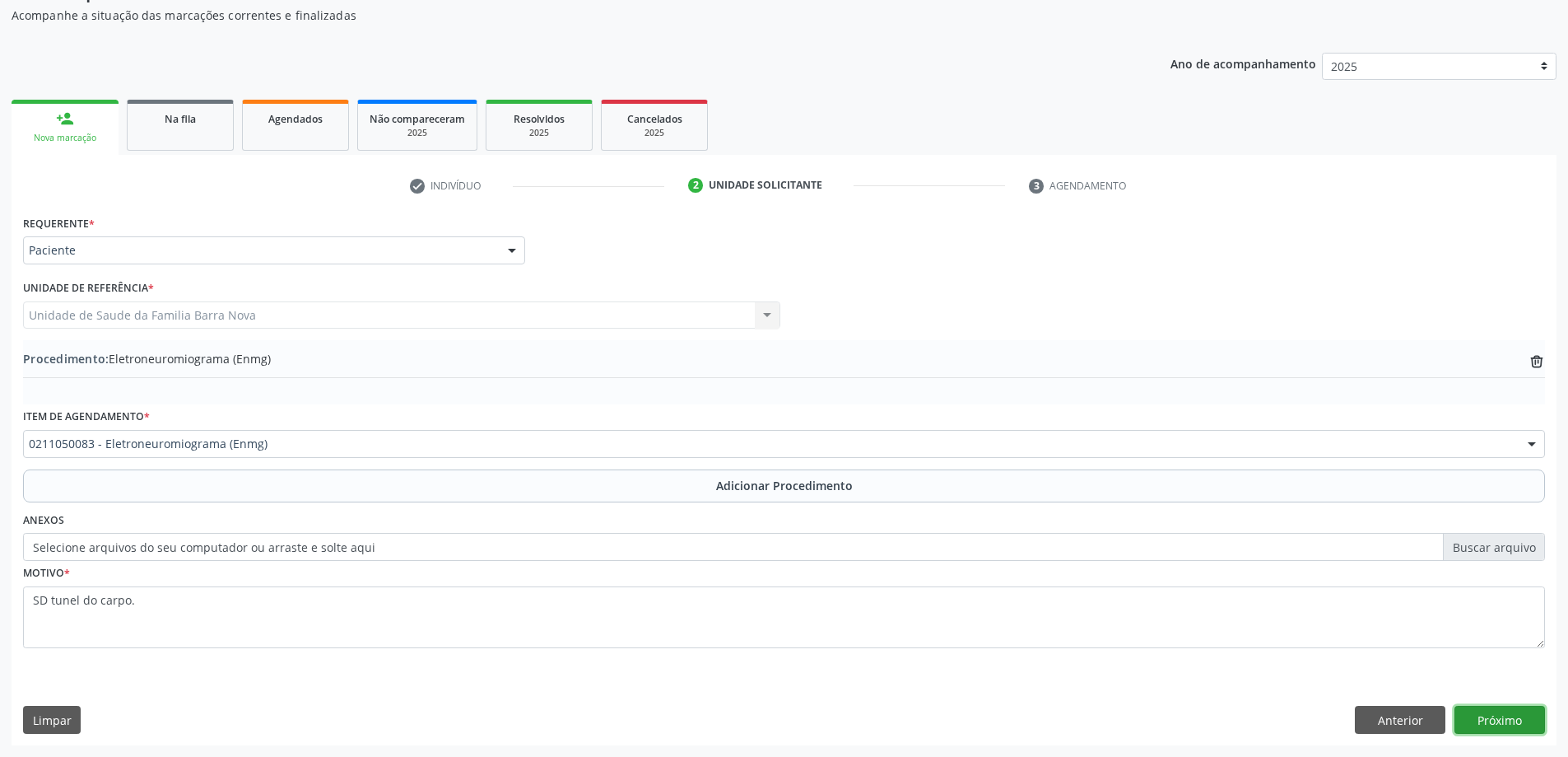
click at [1512, 721] on button "Próximo" at bounding box center [1500, 720] width 91 height 28
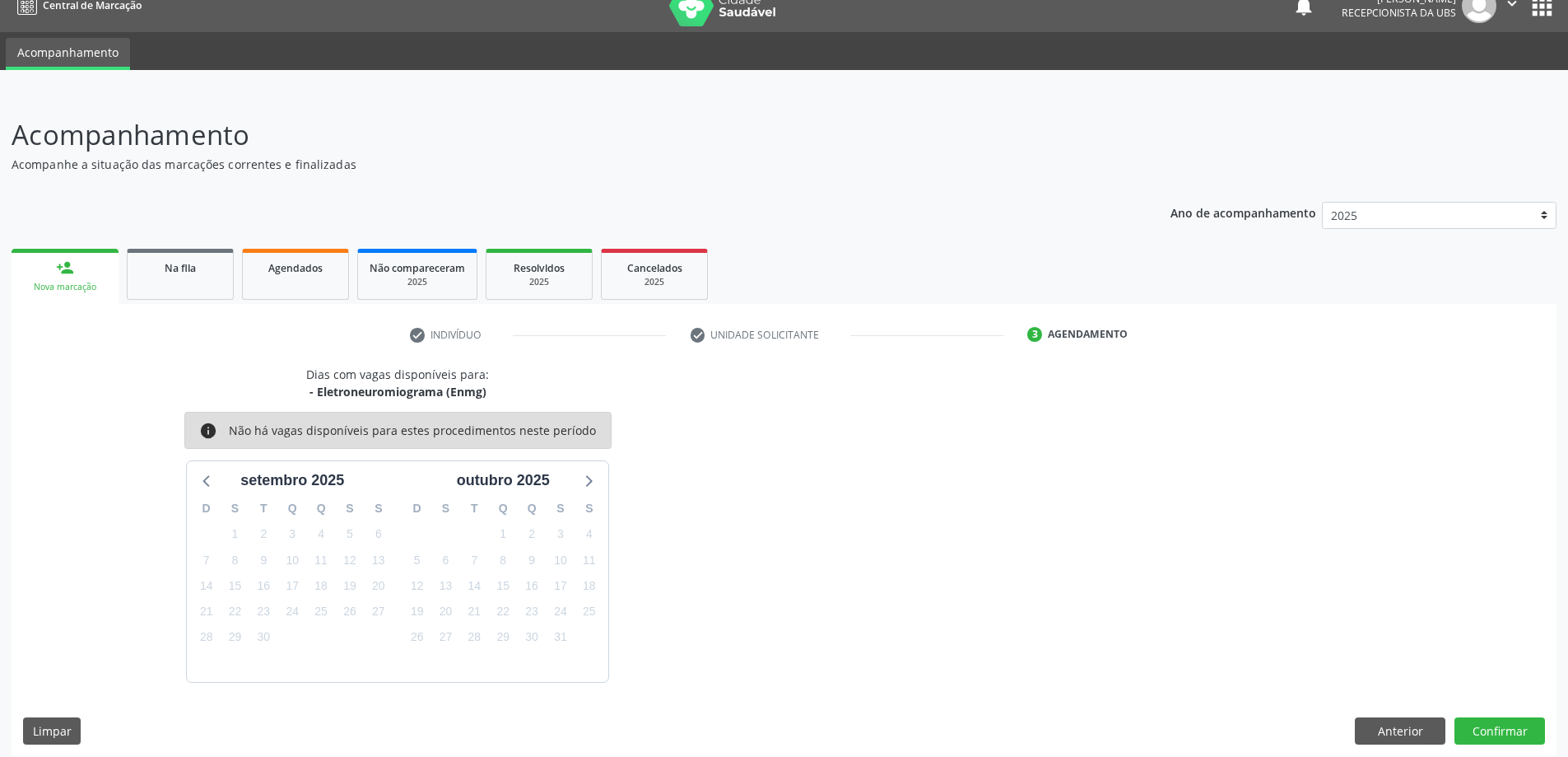
scroll to position [31, 0]
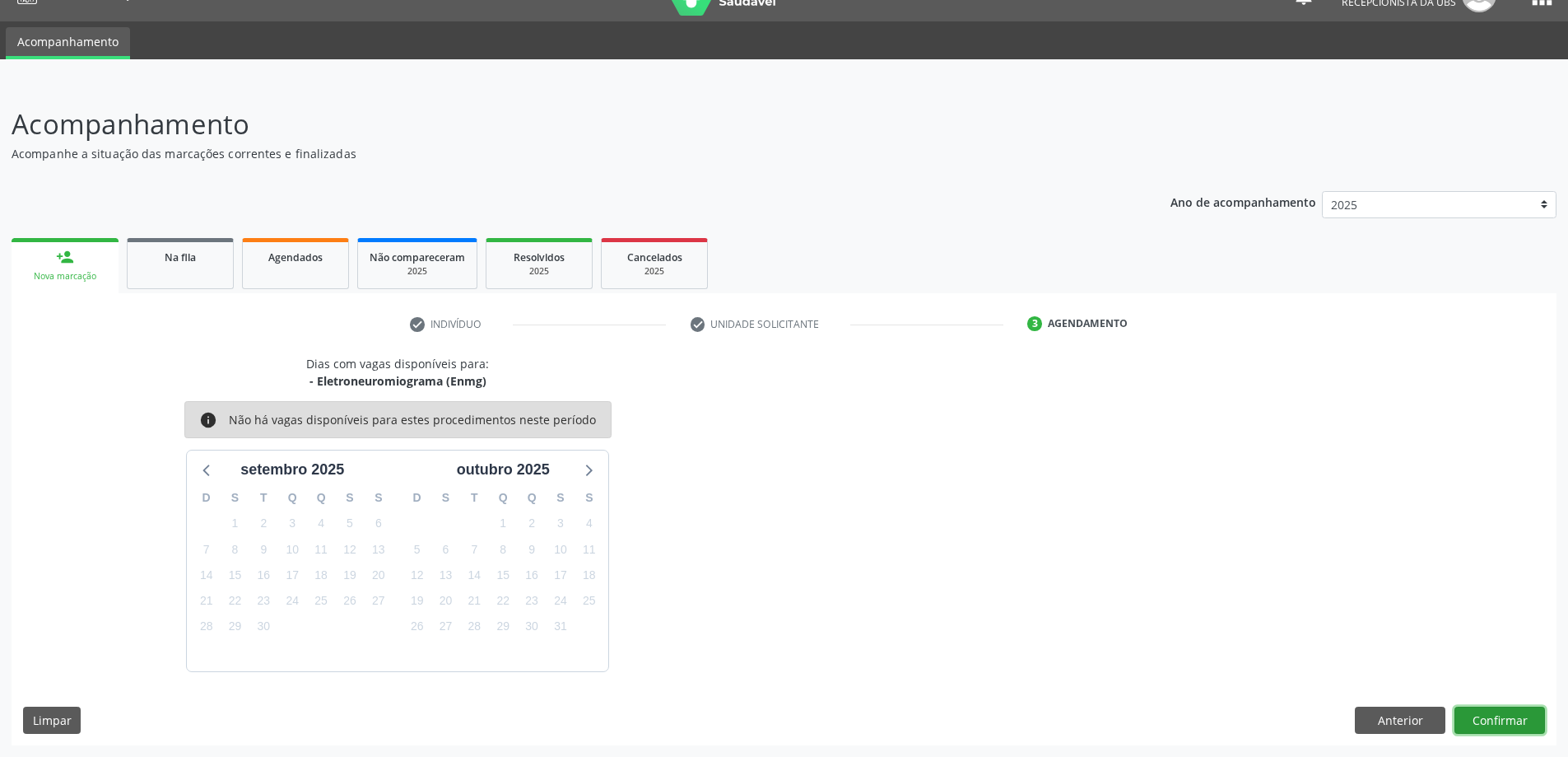
click at [1505, 716] on button "Confirmar" at bounding box center [1500, 721] width 91 height 28
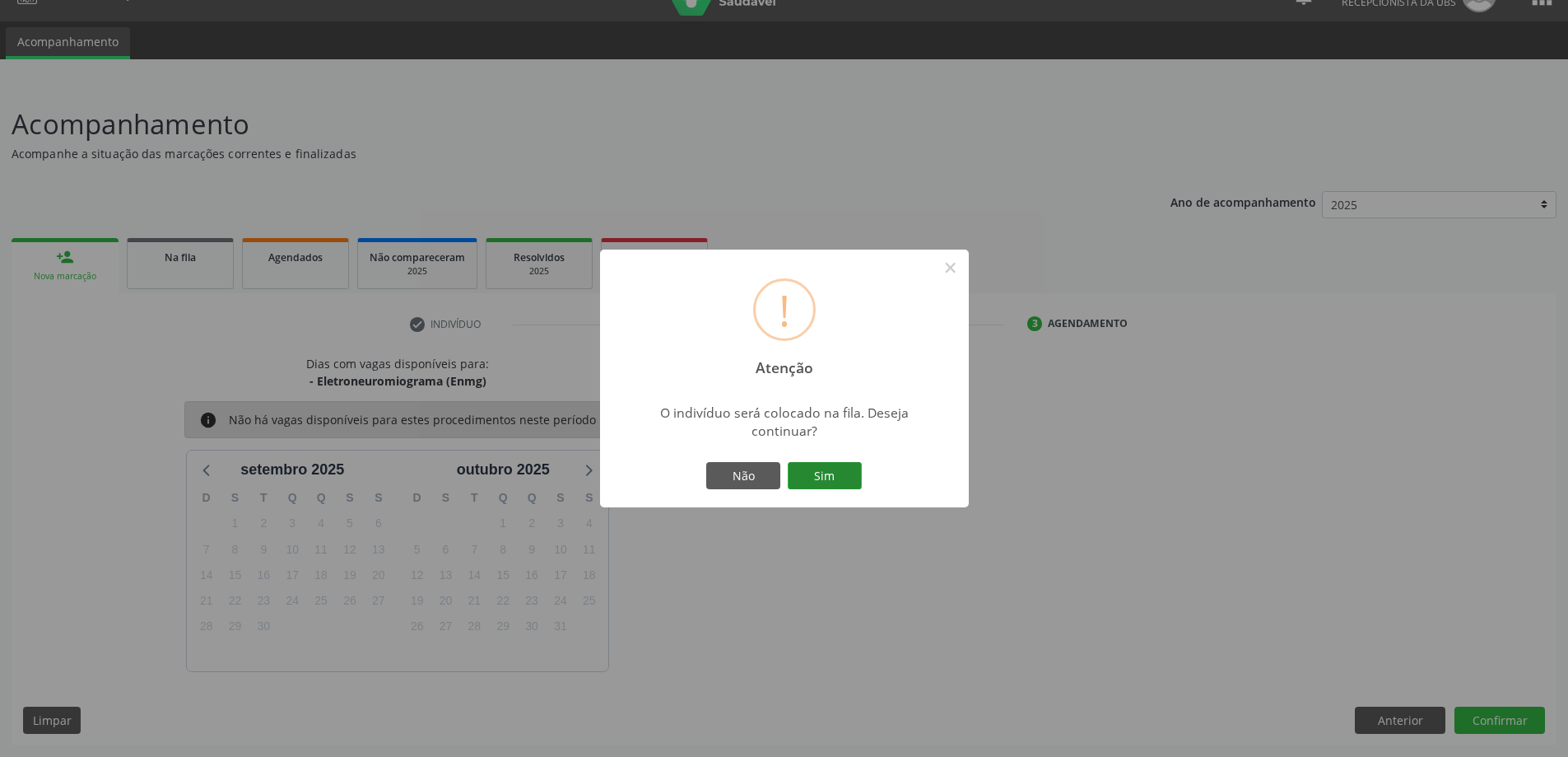
click at [807, 477] on button "Sim" at bounding box center [825, 476] width 74 height 28
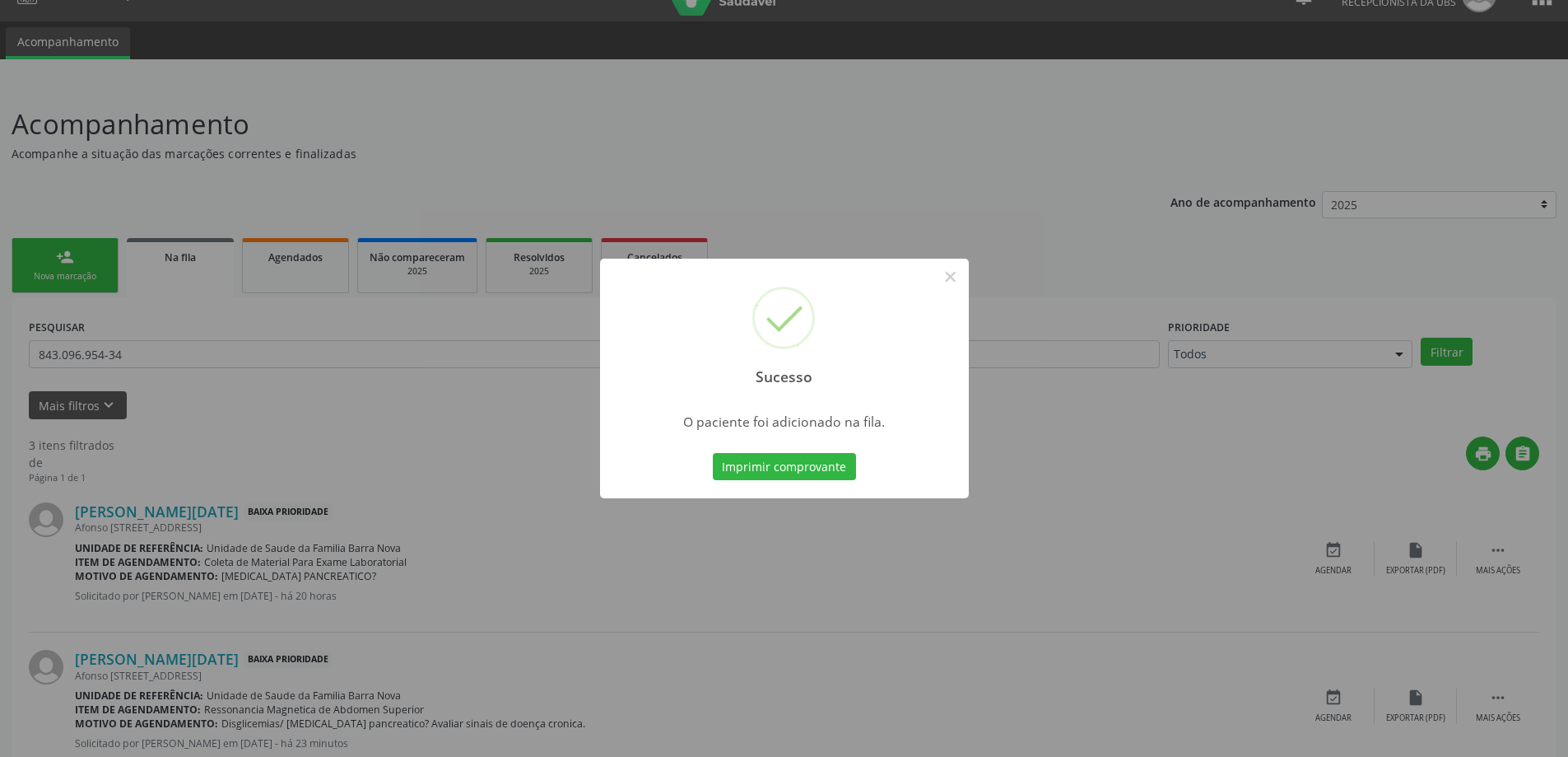
scroll to position [0, 0]
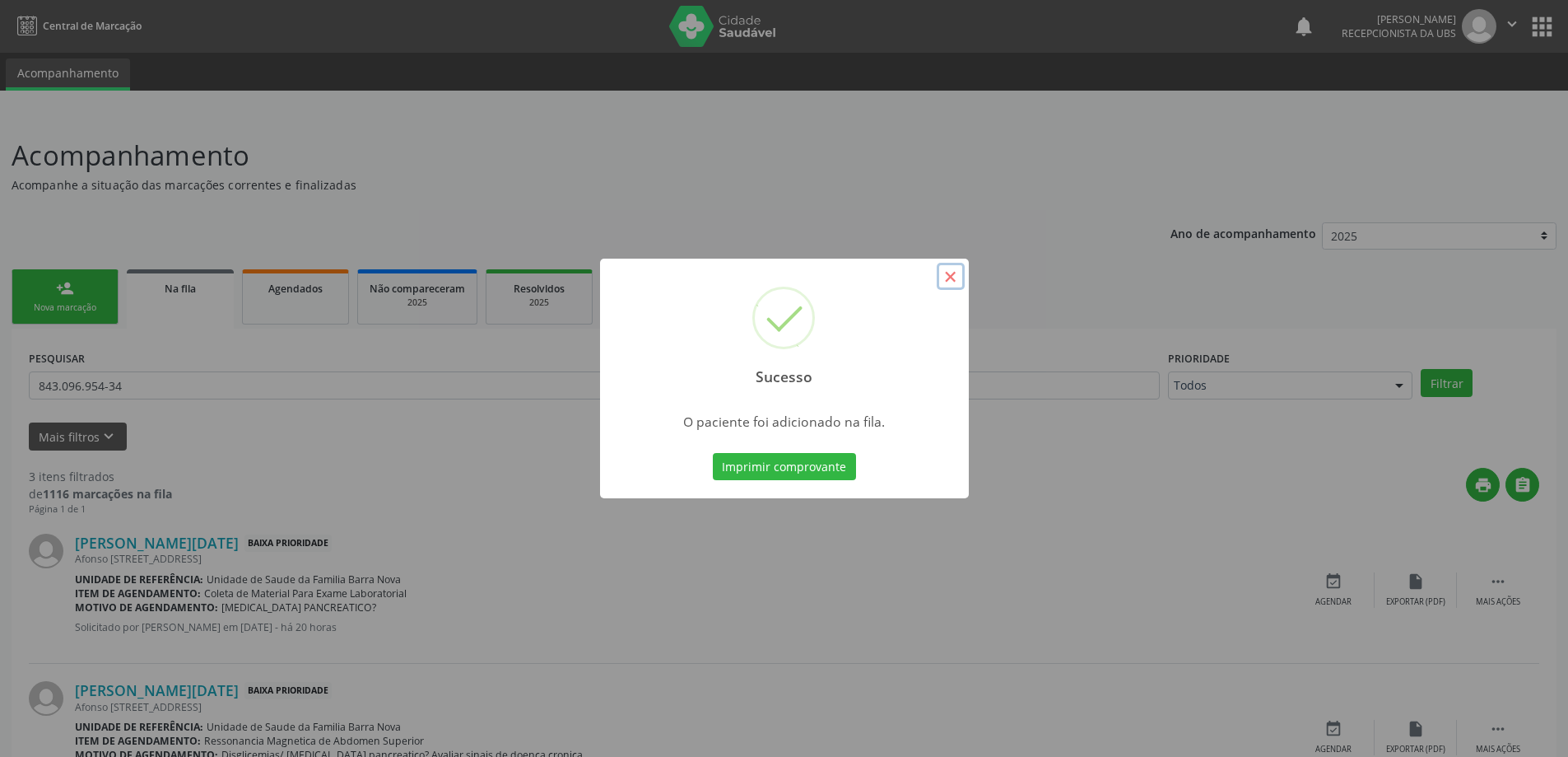
click at [945, 273] on button "×" at bounding box center [951, 277] width 28 height 28
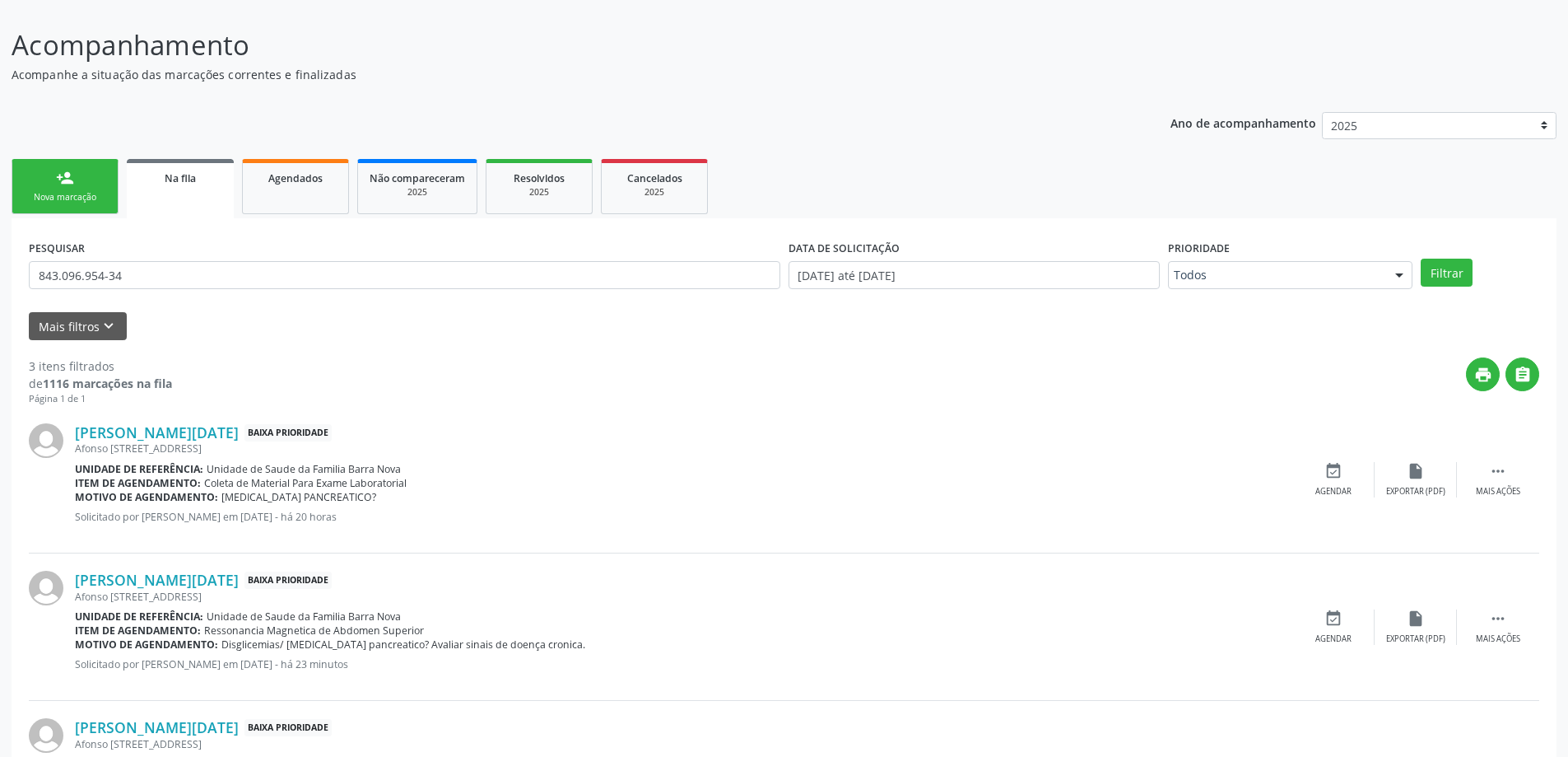
scroll to position [230, 0]
